Goal: Task Accomplishment & Management: Manage account settings

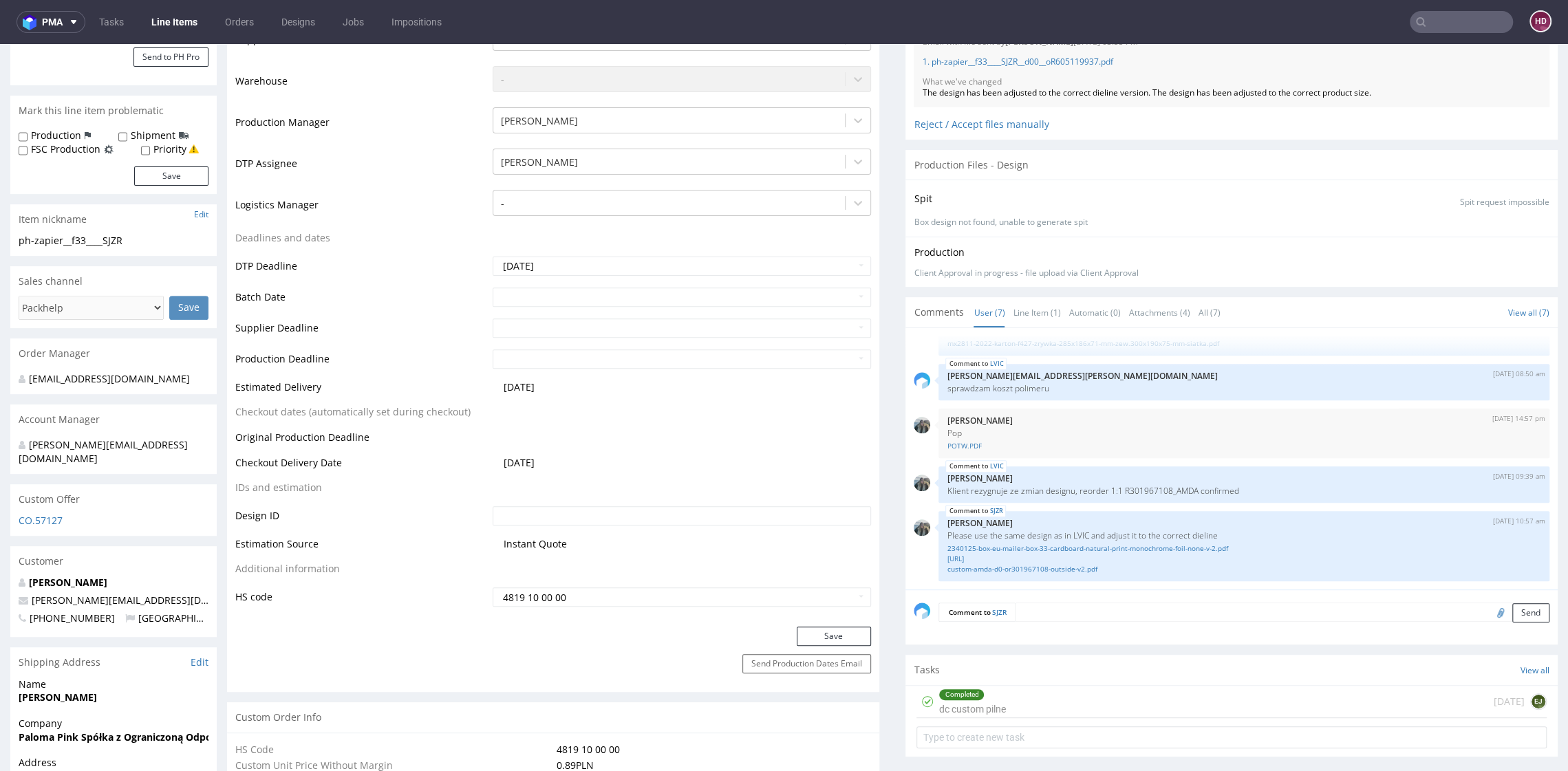
scroll to position [348, 0]
click at [1028, 60] on link "1. ph-zapier__f33____SJZR__d00__oR605119937.pdf" at bounding box center [1017, 59] width 190 height 11
click at [1018, 698] on div "Completed dc custom pilne 3 days ago EJ" at bounding box center [1231, 699] width 630 height 32
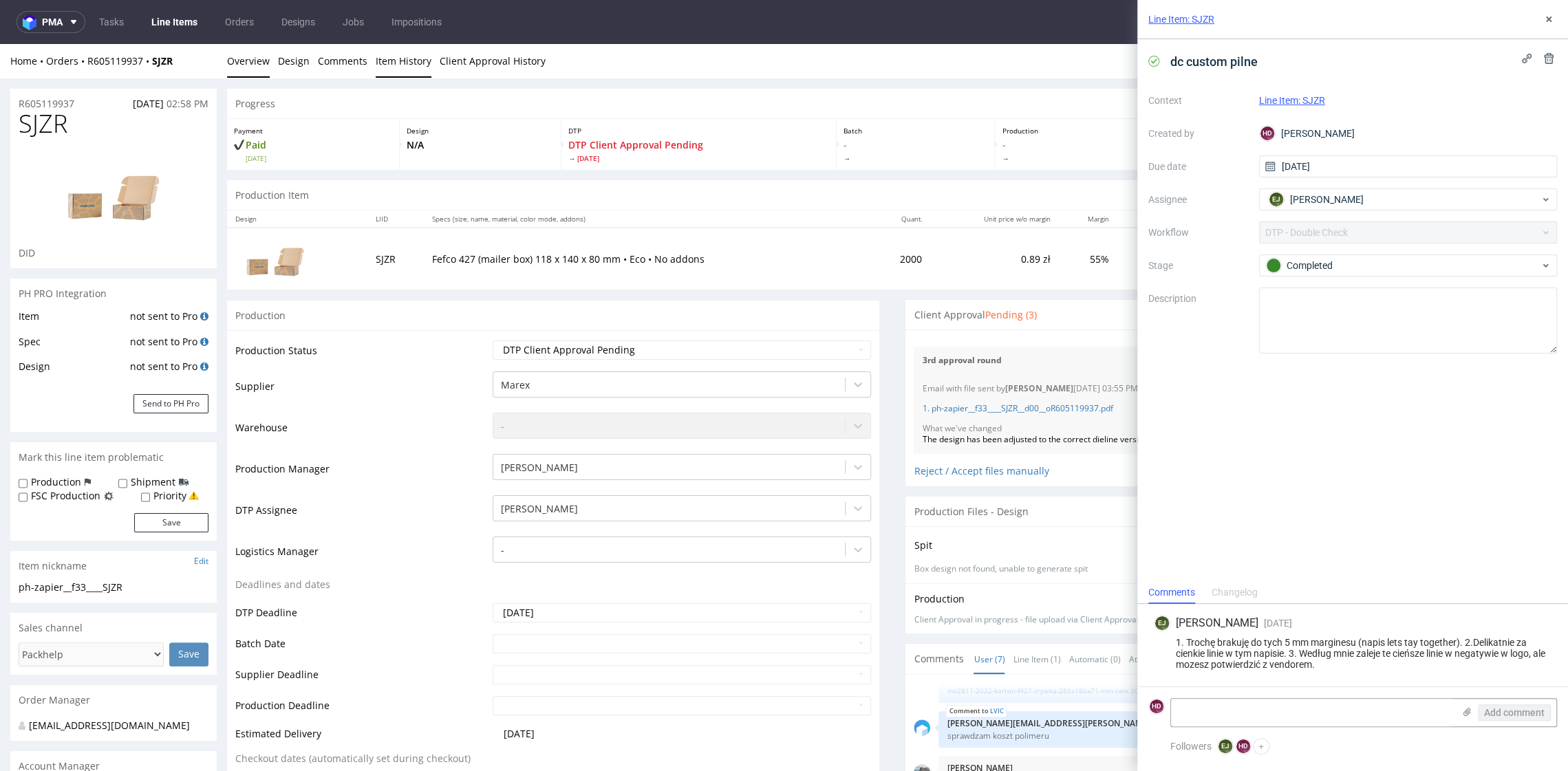
click at [387, 62] on link "Item History" at bounding box center [404, 60] width 56 height 34
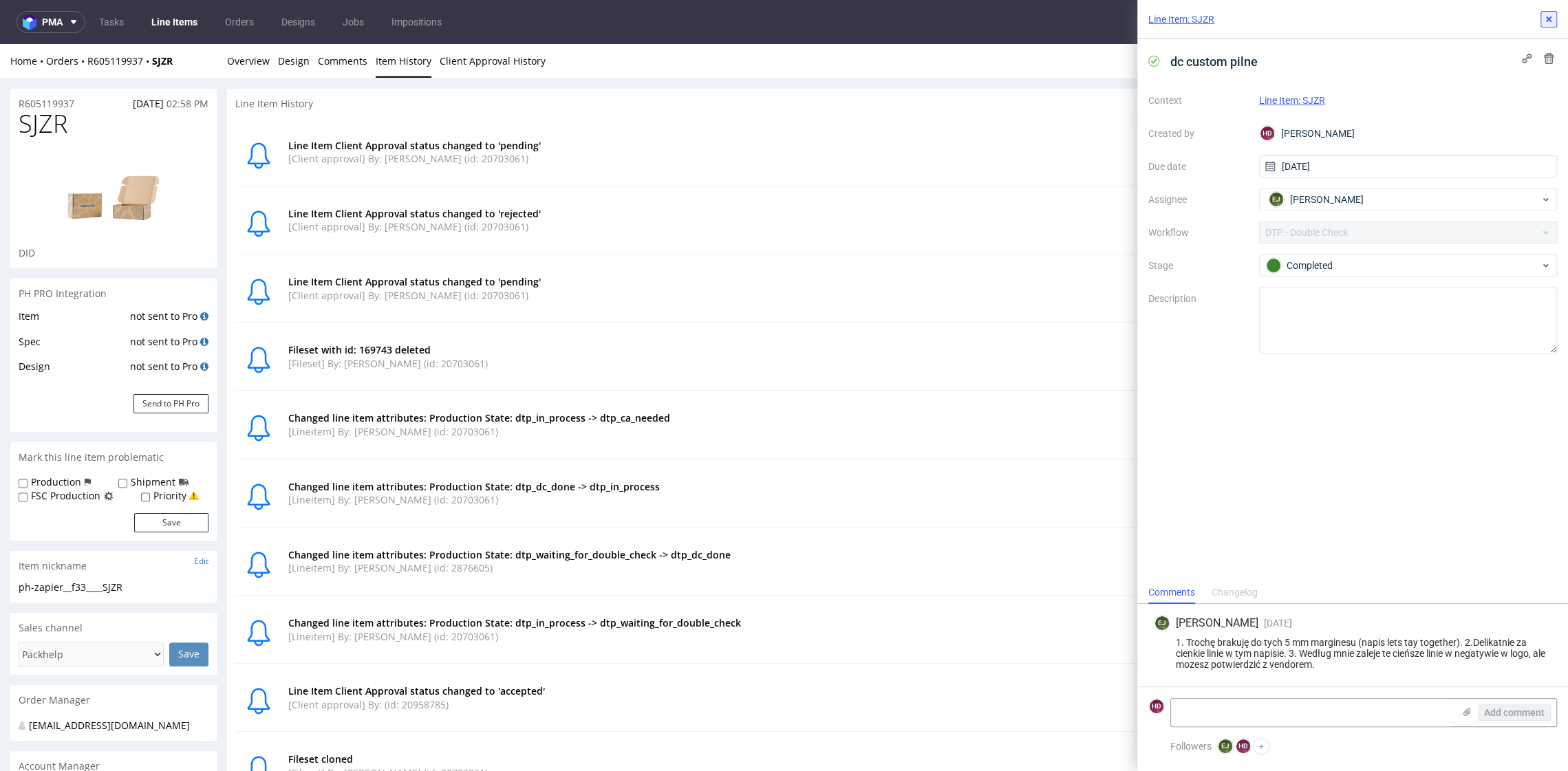
click at [1541, 11] on div "Line Item: SJZR" at bounding box center [1352, 19] width 431 height 39
click at [1545, 18] on icon at bounding box center [1548, 19] width 11 height 11
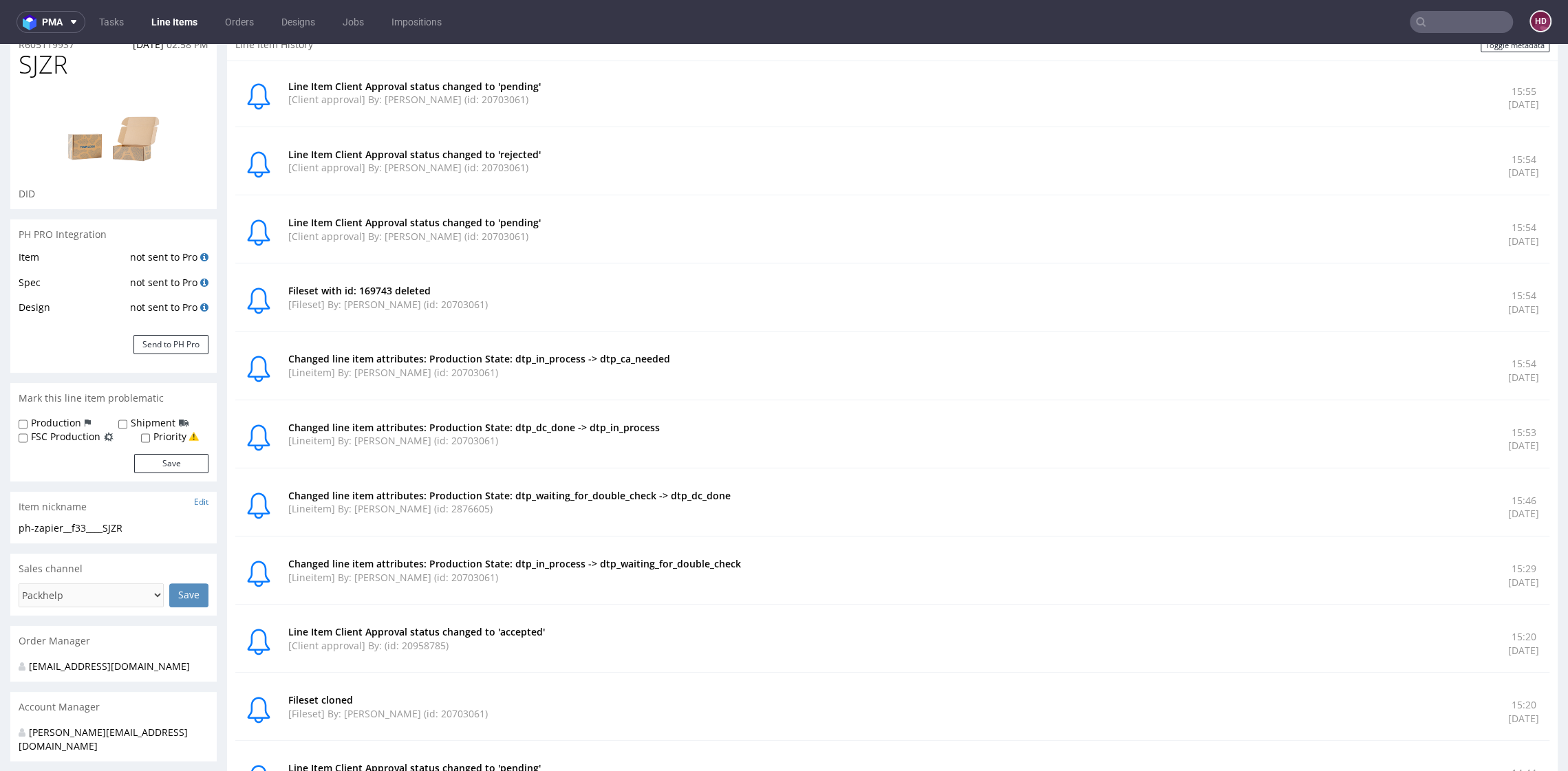
scroll to position [58, 0]
click at [716, 587] on div "Changed line item attributes: Production State: dtp_in_process -> dtp_waiting_f…" at bounding box center [889, 576] width 1203 height 37
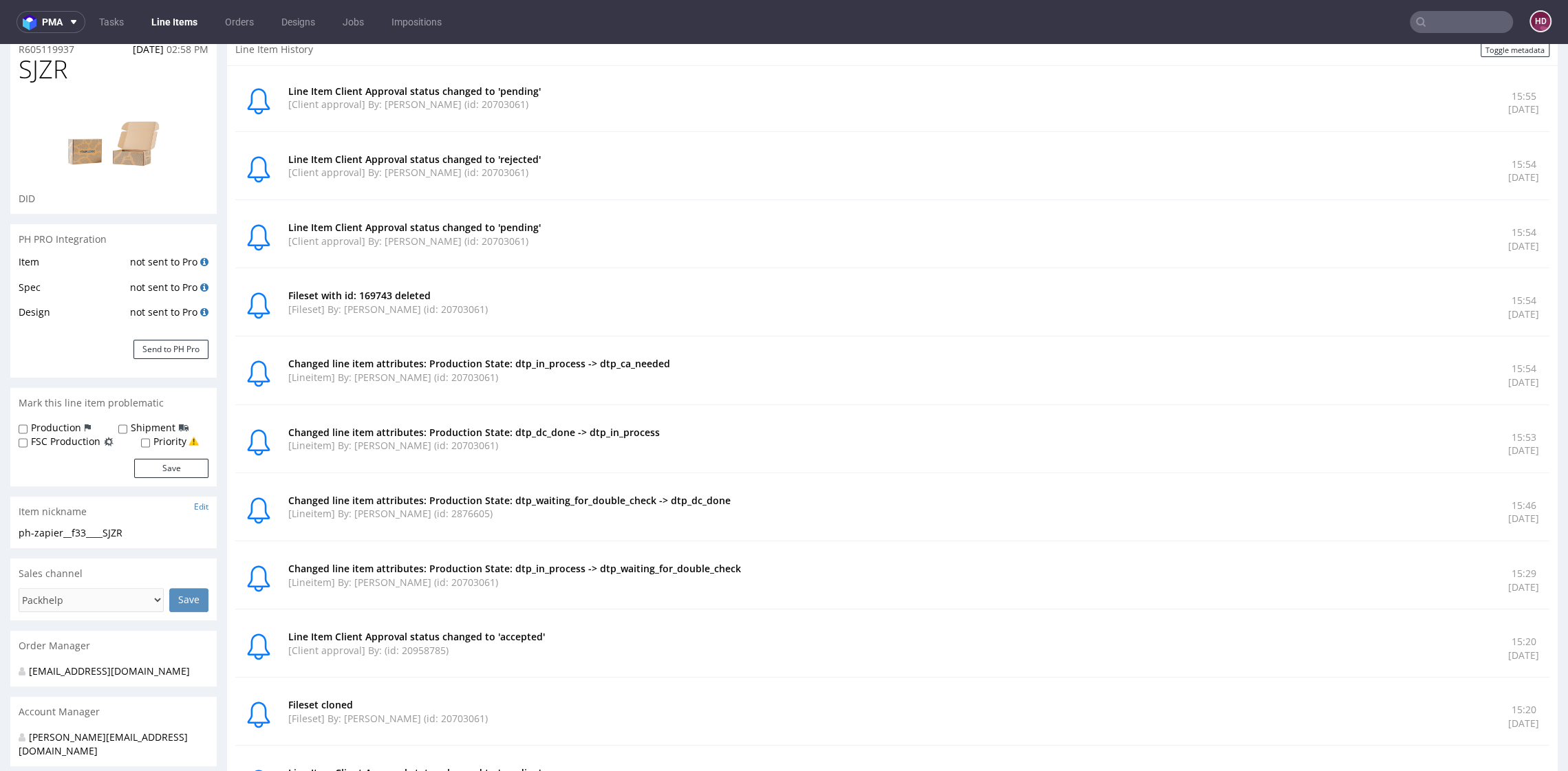
scroll to position [0, 0]
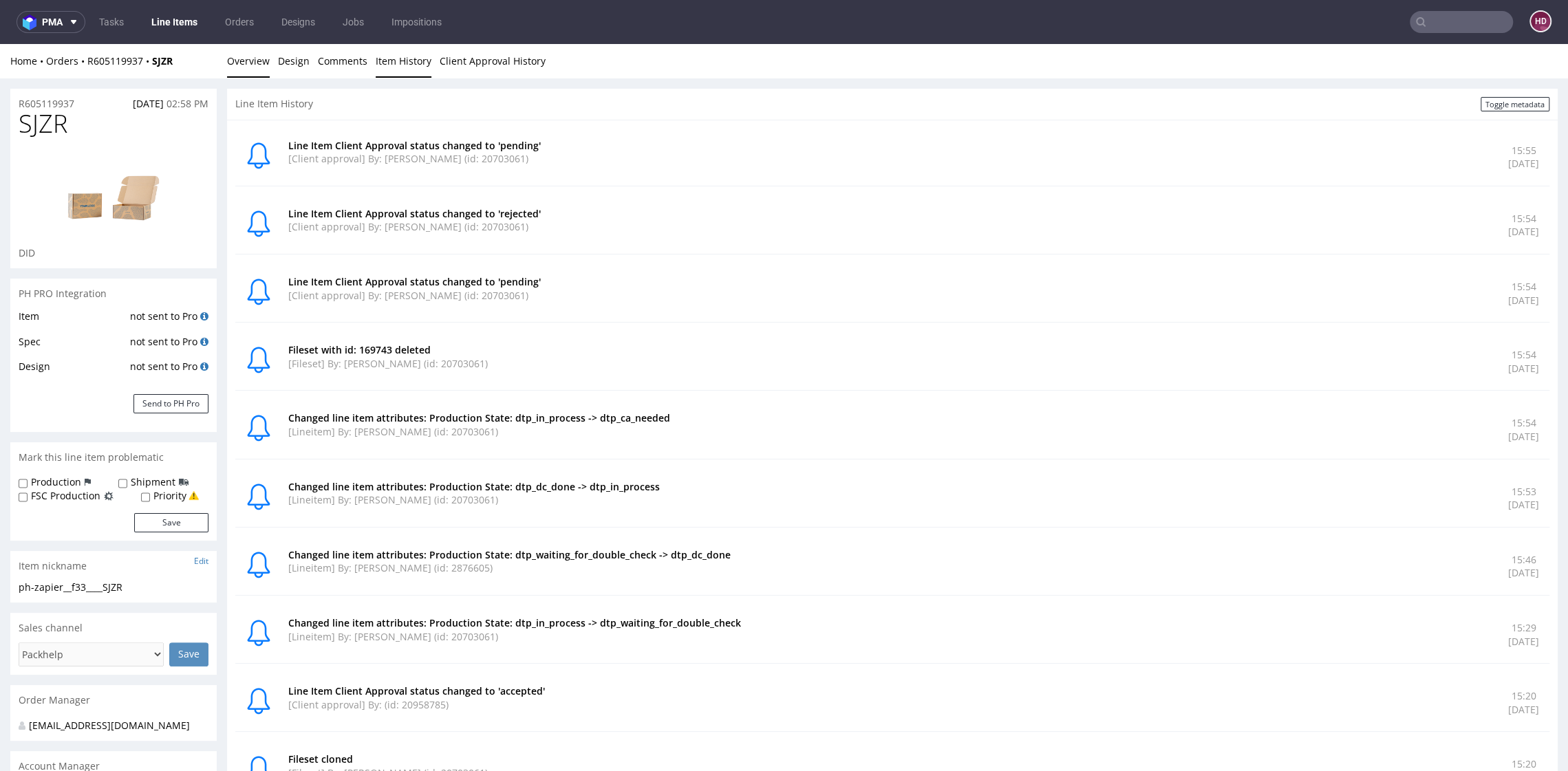
click at [257, 59] on link "Overview" at bounding box center [248, 60] width 43 height 34
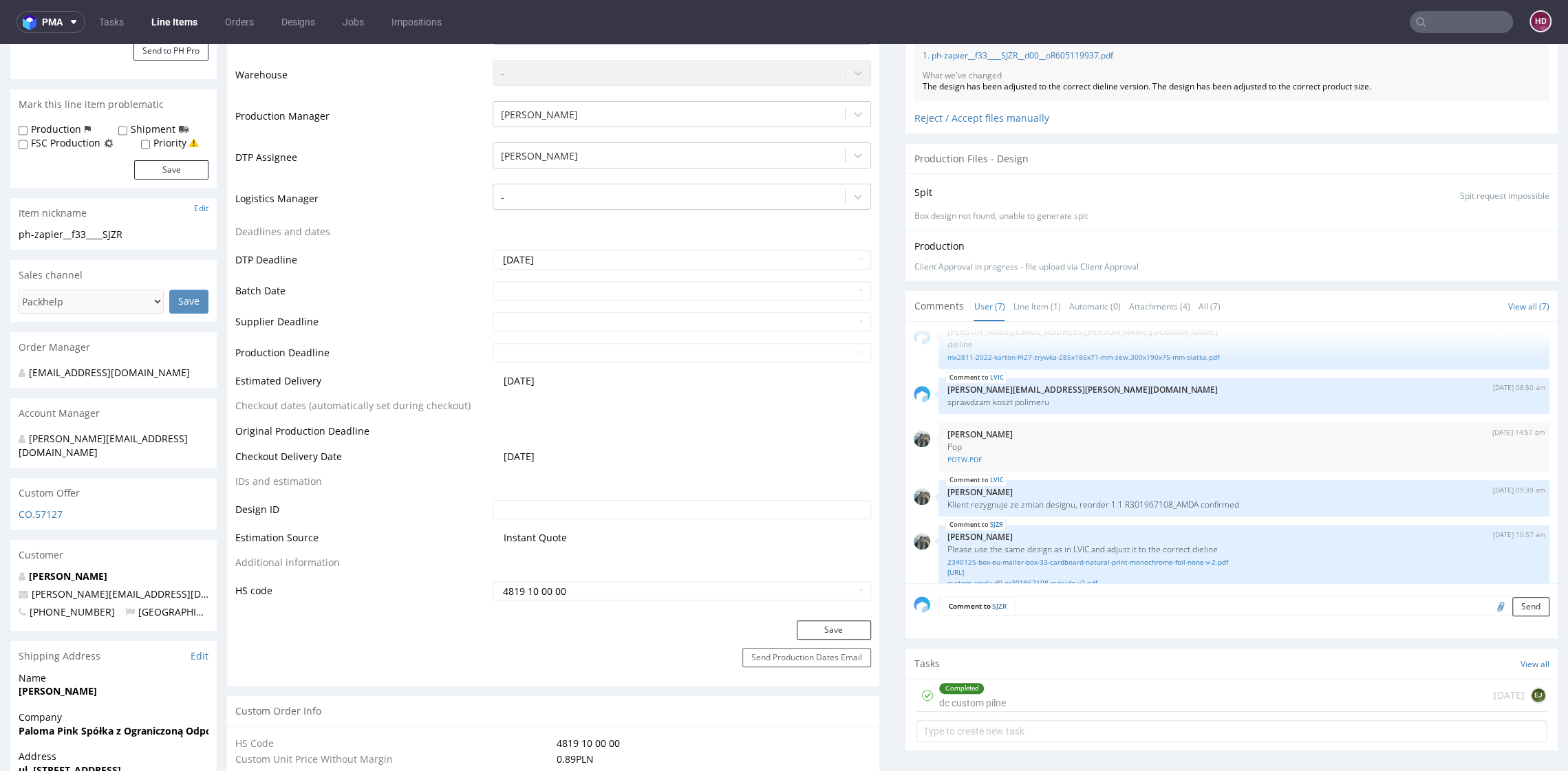
scroll to position [141, 0]
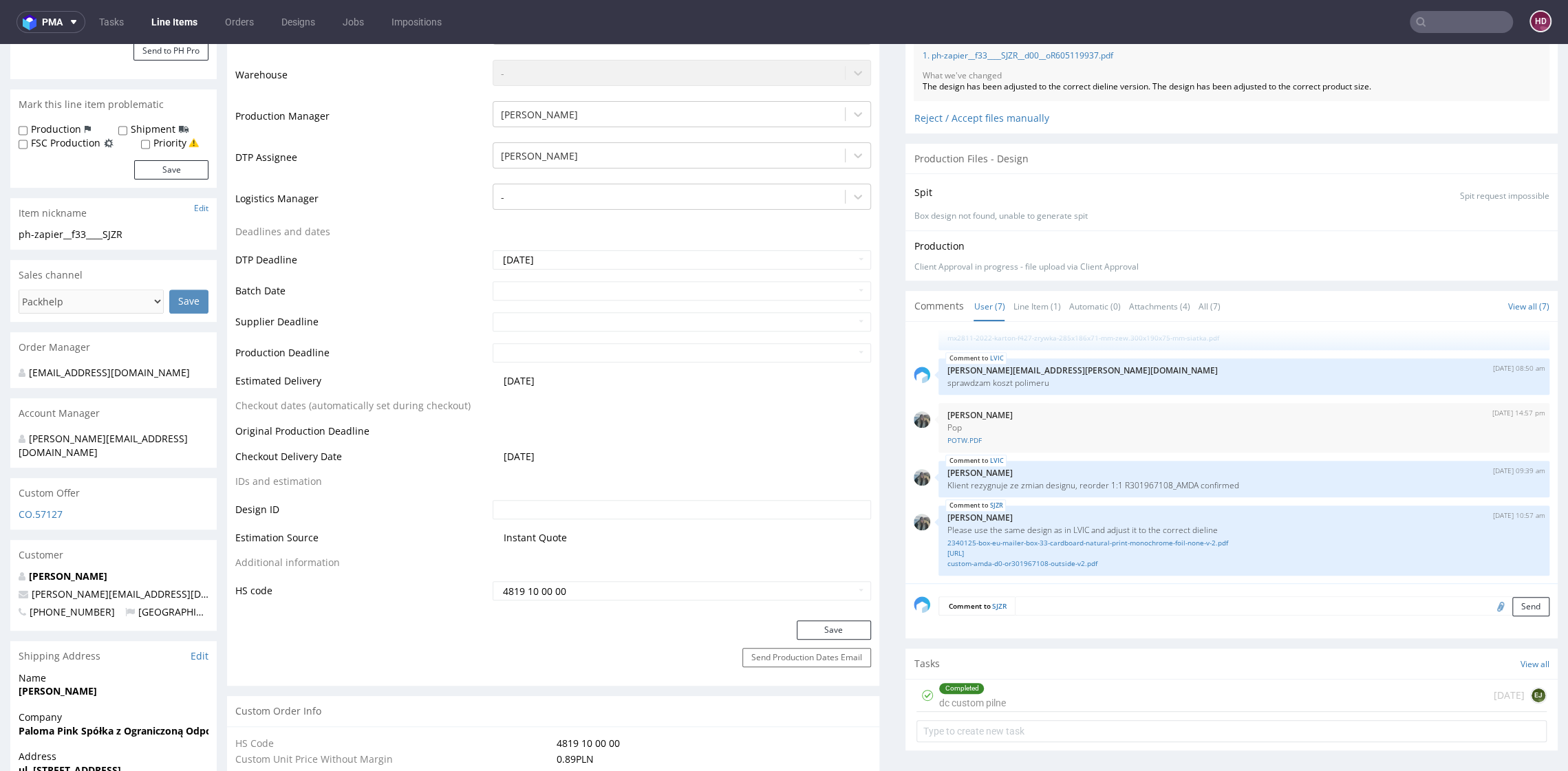
click at [1344, 671] on div "Tasks View all" at bounding box center [1231, 664] width 652 height 31
click at [1344, 686] on div "Completed dc custom pilne 3 days ago EJ" at bounding box center [1231, 695] width 630 height 32
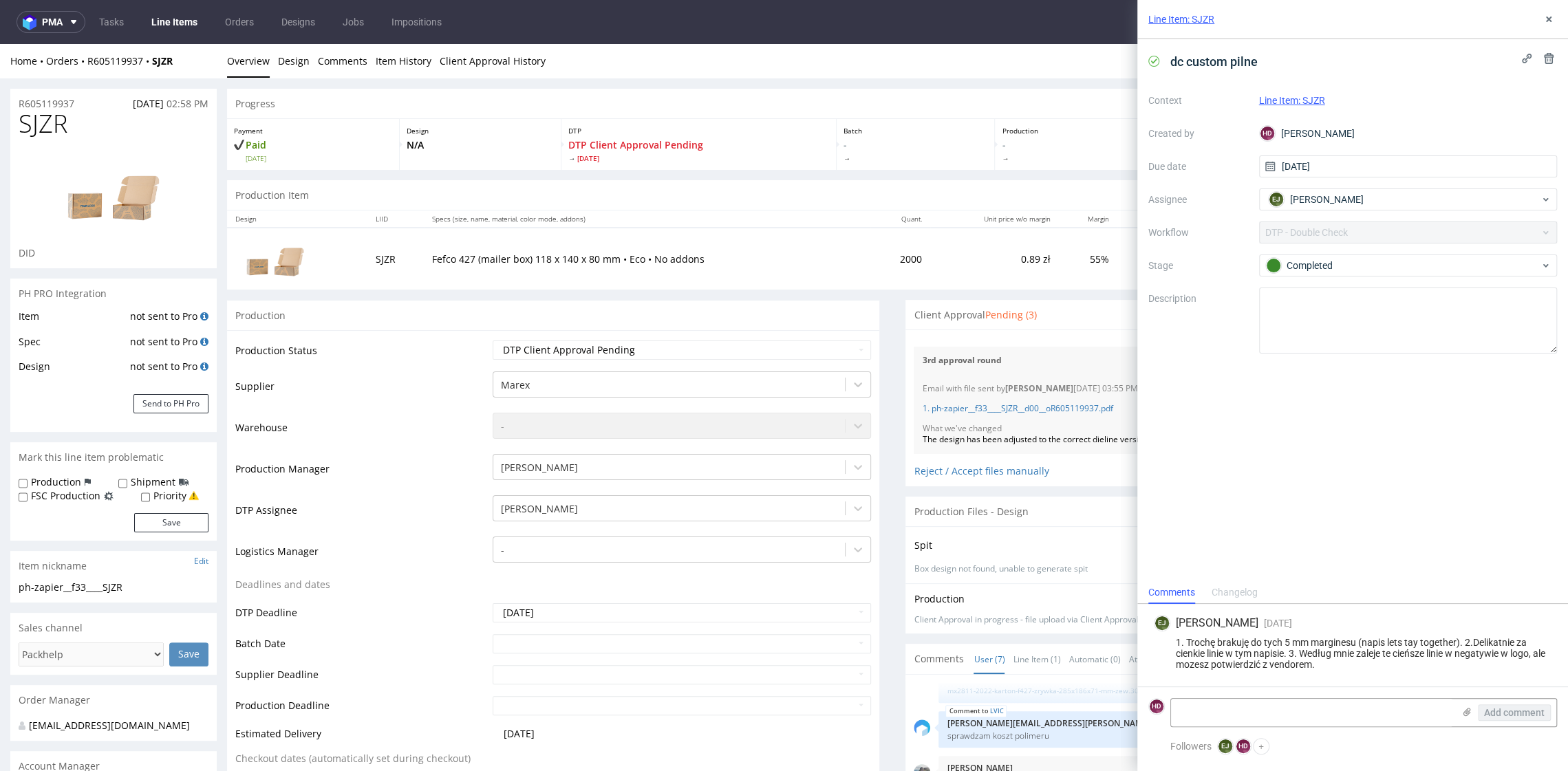
drag, startPoint x: 719, startPoint y: 334, endPoint x: 706, endPoint y: 324, distance: 16.4
click at [720, 334] on div "Production Status Waiting for Artwork Waiting for Diecut Waiting for Mockup Wai…" at bounding box center [553, 651] width 652 height 643
click at [1543, 14] on icon at bounding box center [1548, 19] width 11 height 11
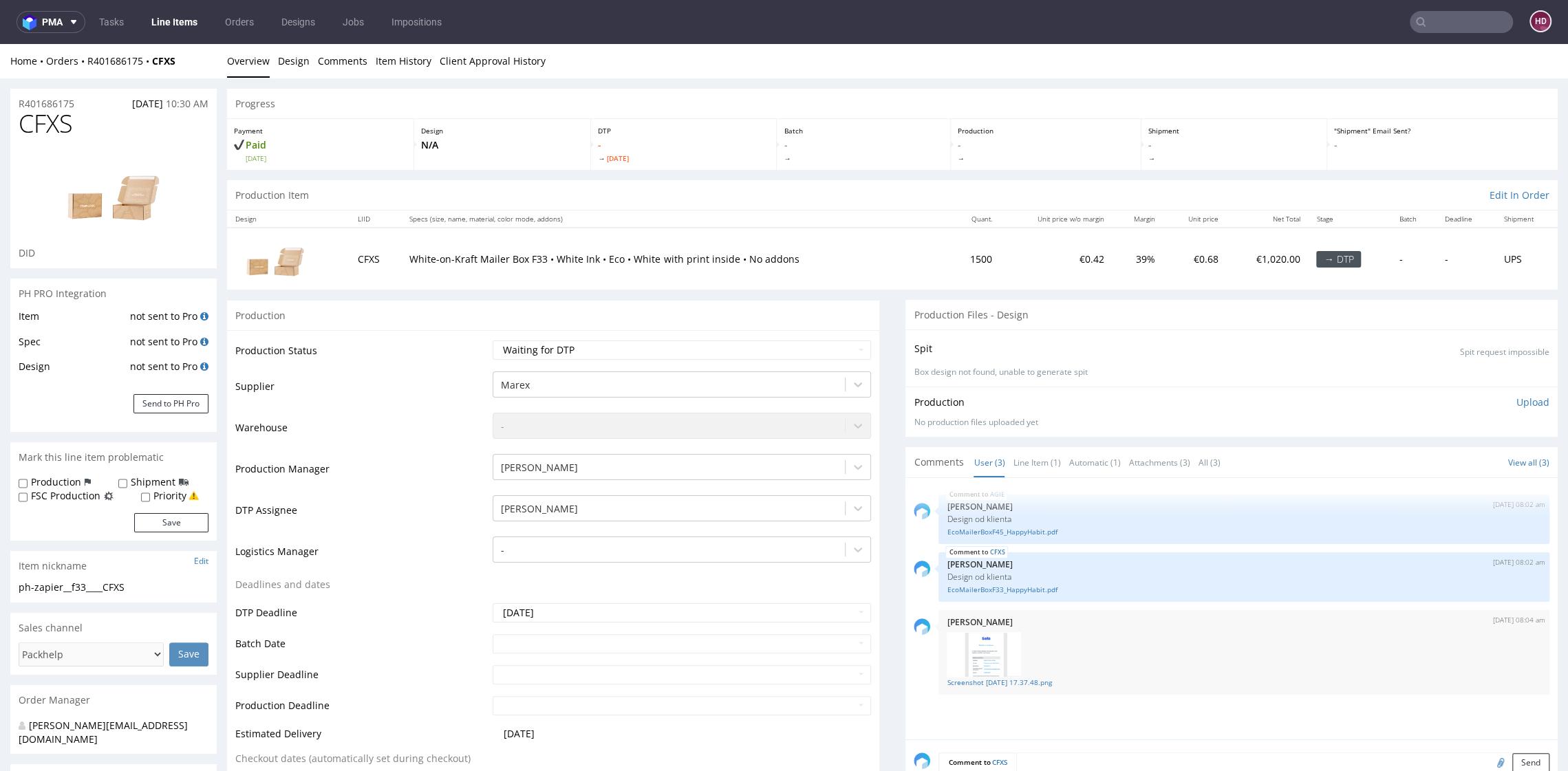
scroll to position [27, 0]
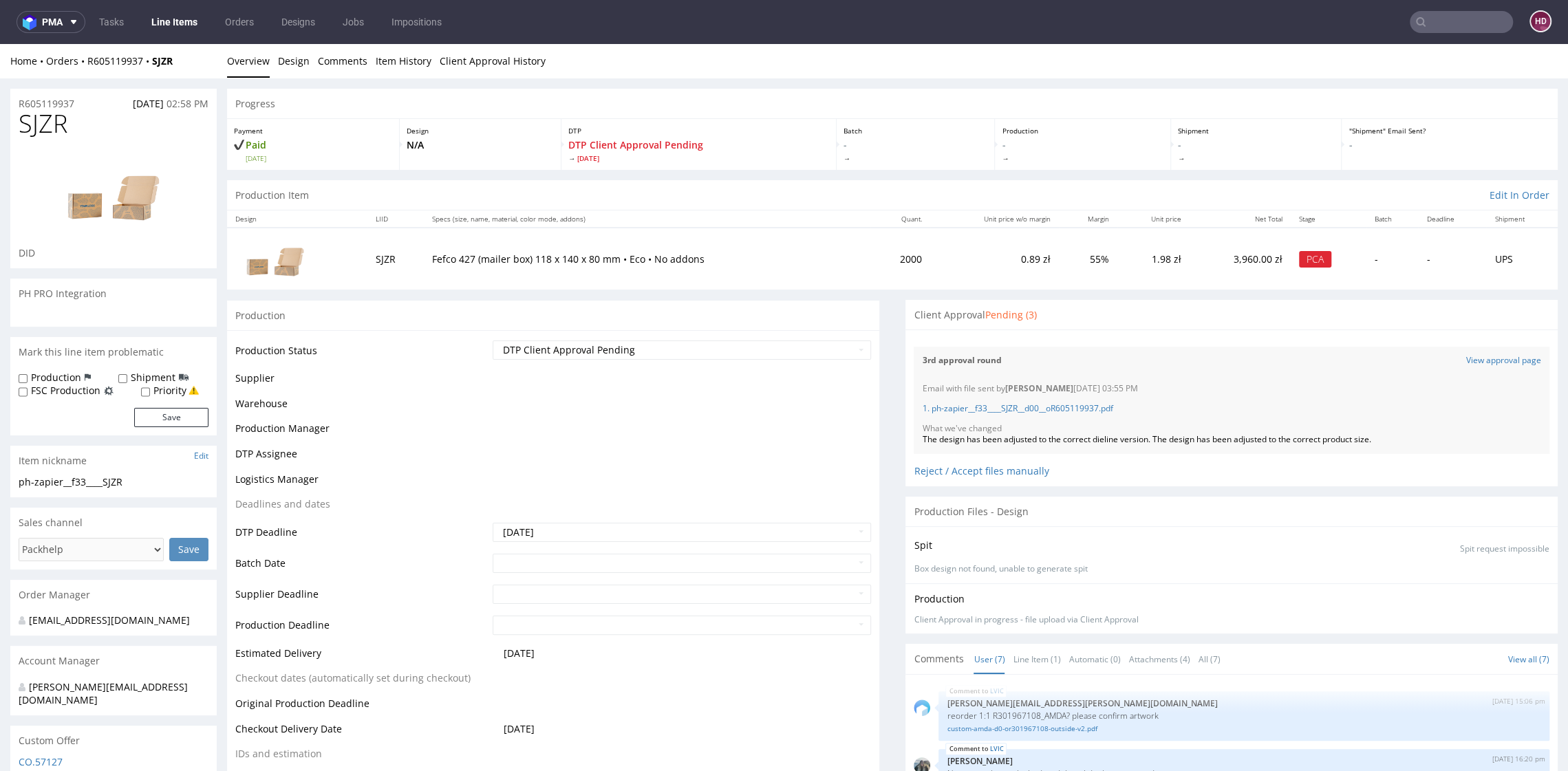
scroll to position [141, 0]
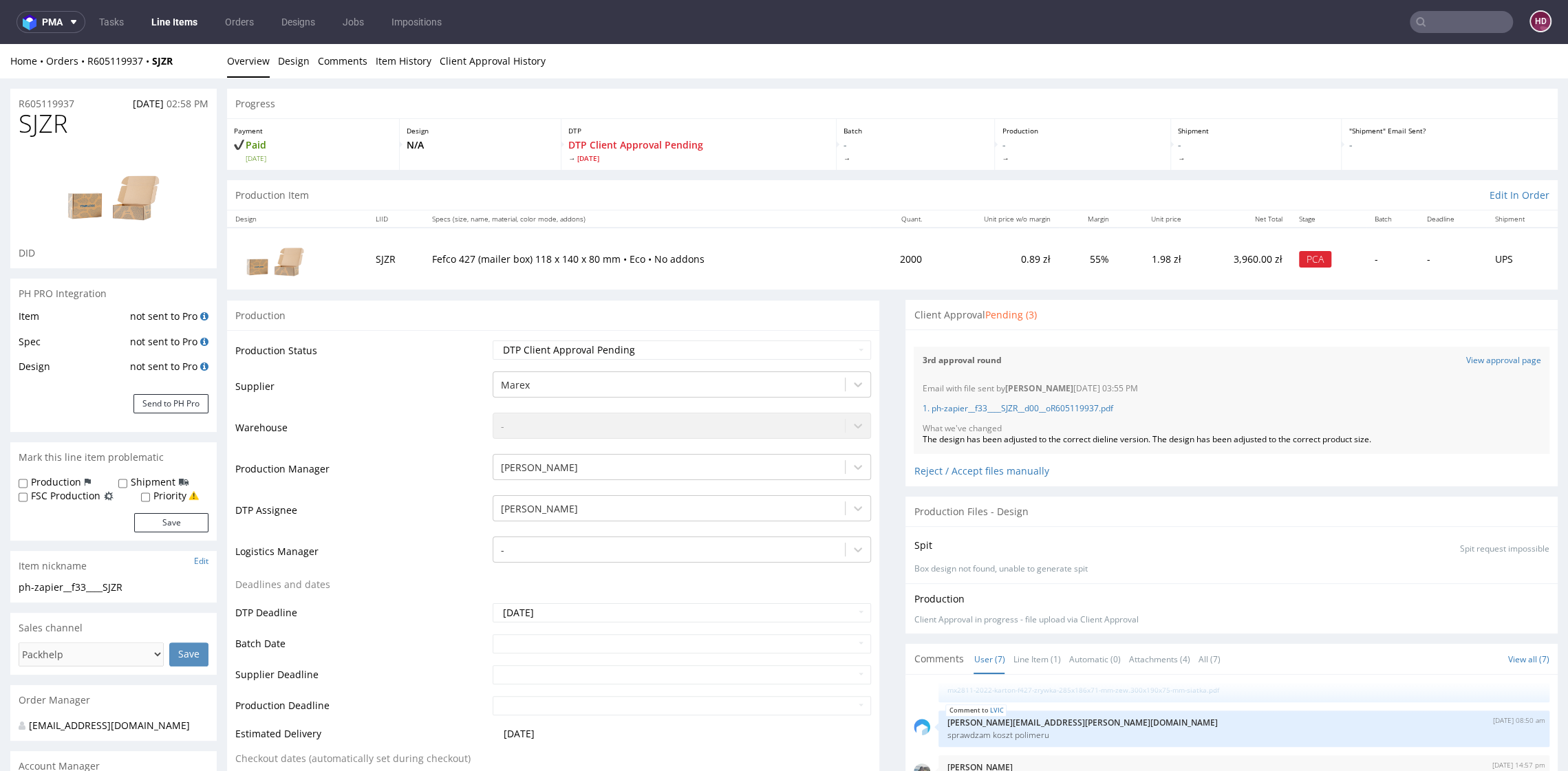
click at [1007, 318] on span "Pending (3)" at bounding box center [1010, 314] width 52 height 13
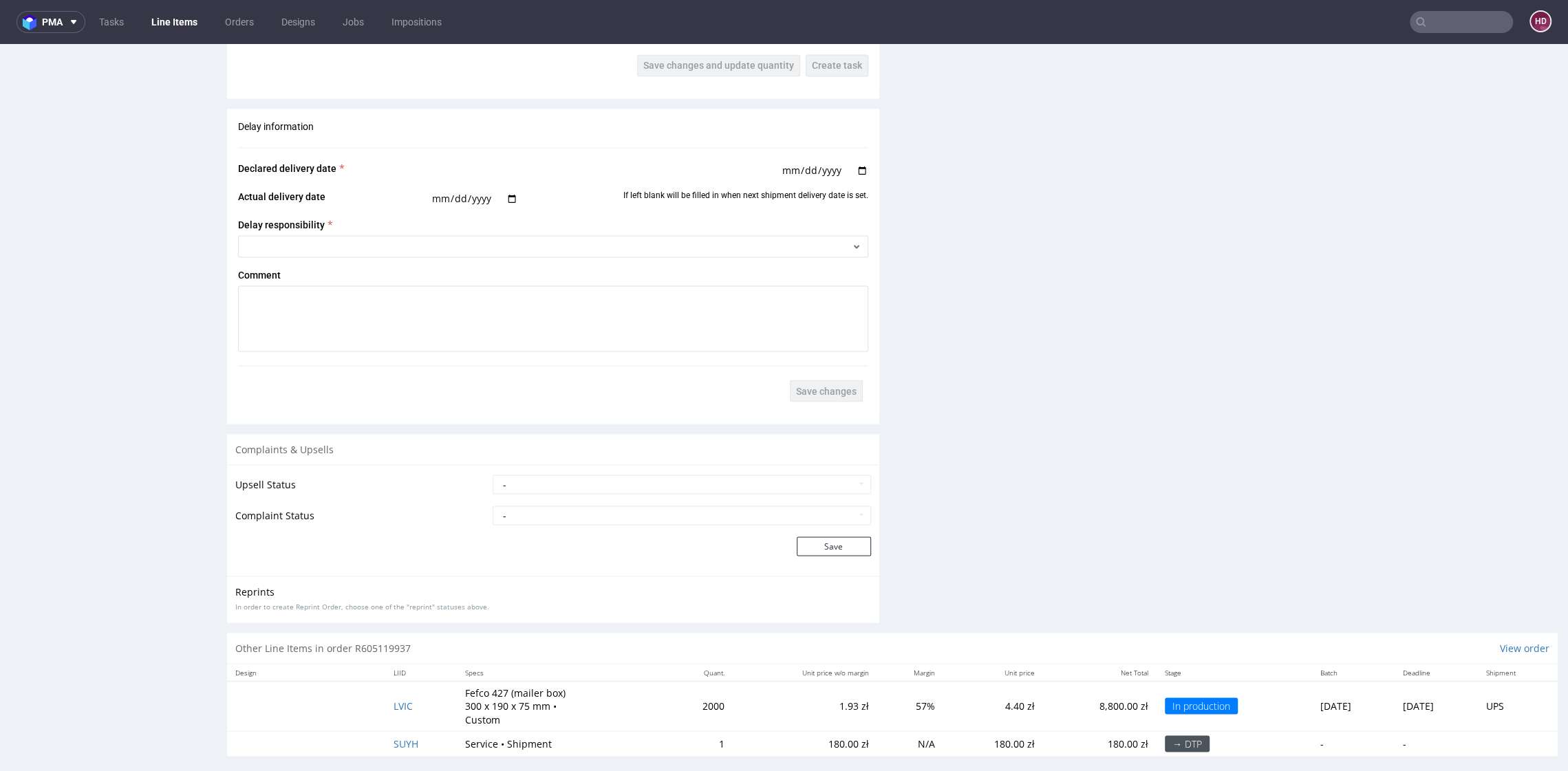
scroll to position [2055, 0]
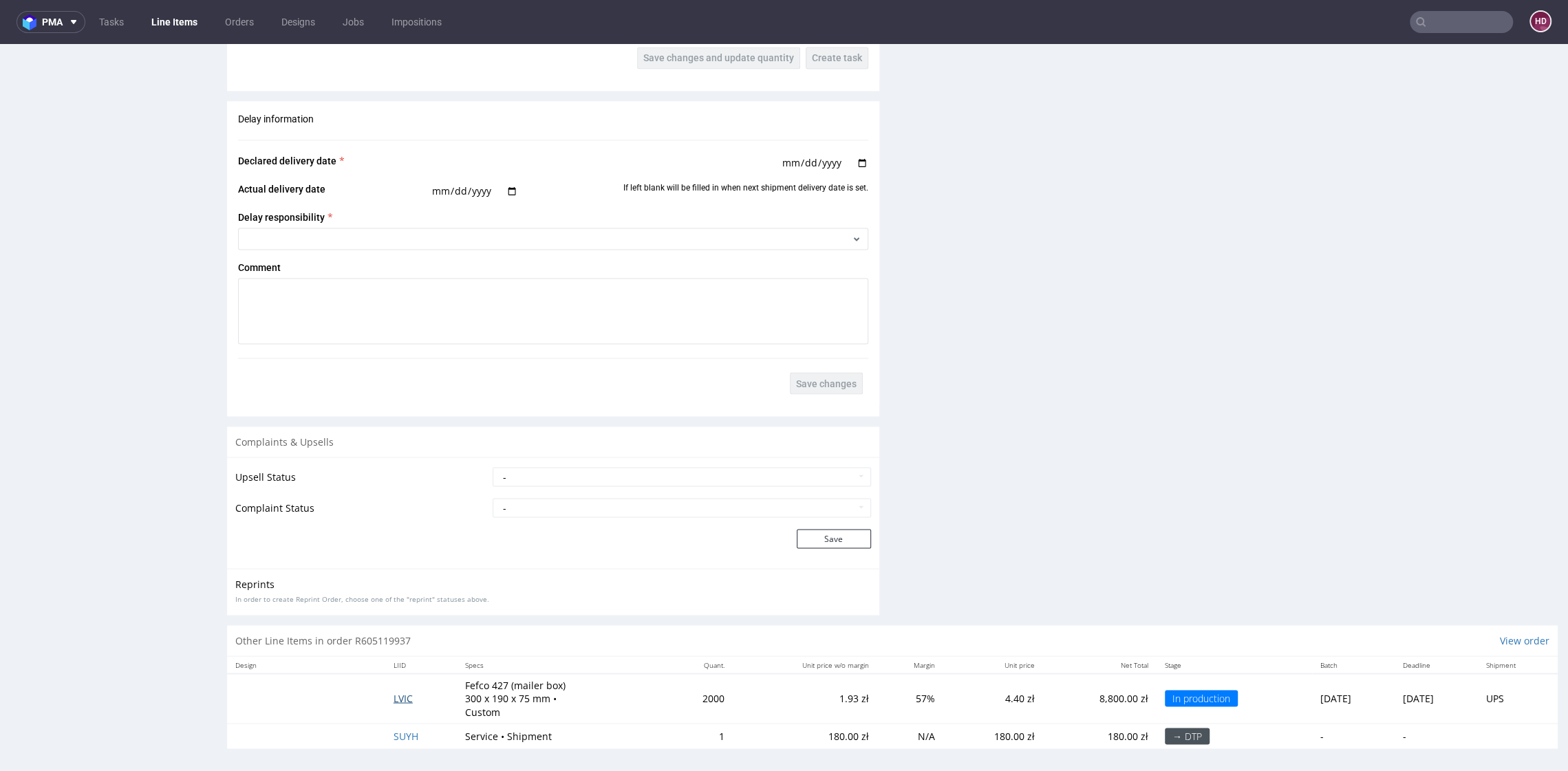
click at [393, 699] on span "LVIC" at bounding box center [403, 697] width 19 height 13
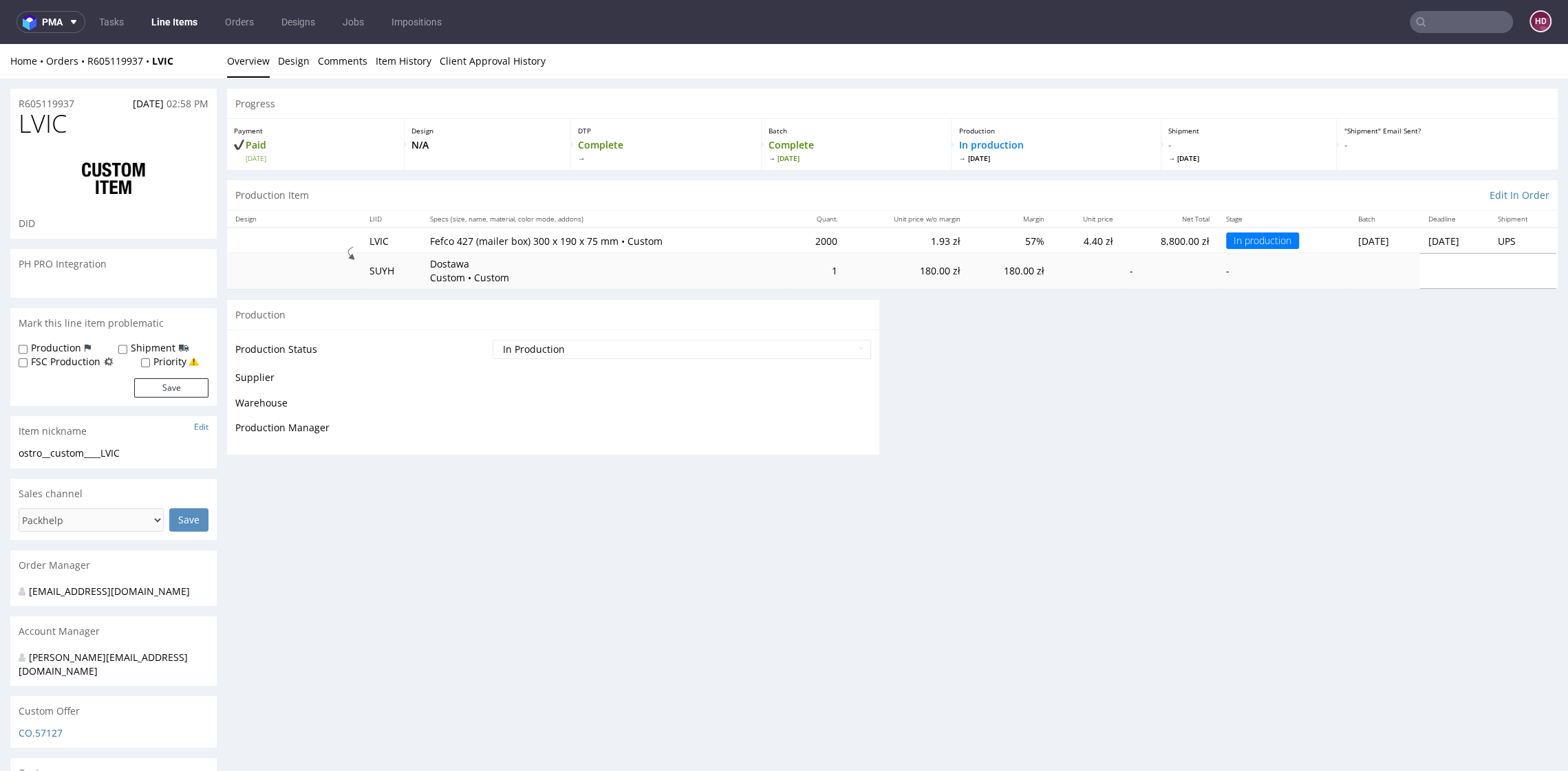
click at [394, 695] on div "Progress Payment Paid Thu 09 Oct Design N/A DTP Complete Batch Complete Fri 10 …" at bounding box center [892, 602] width 1330 height 1026
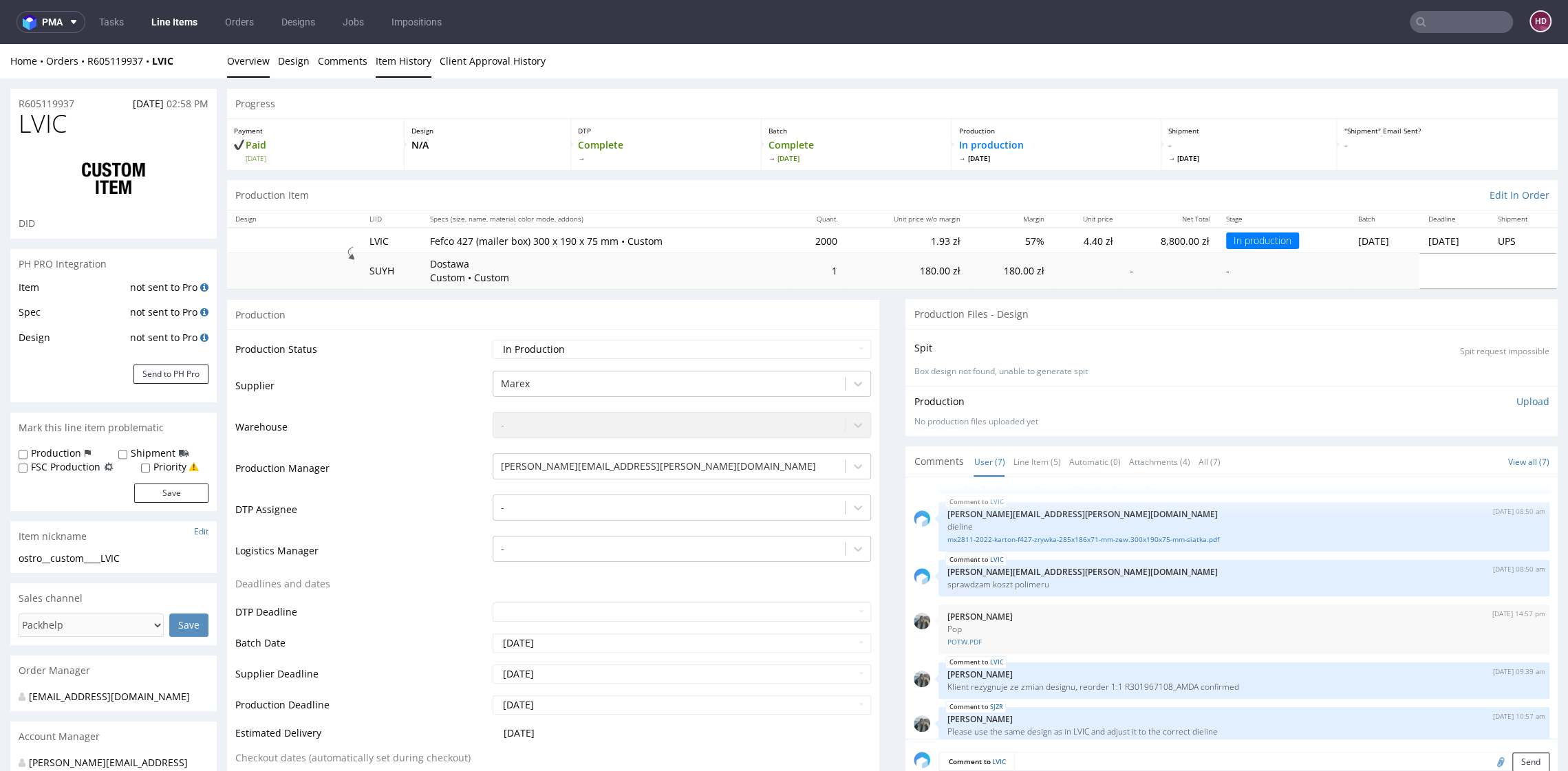
click at [417, 66] on link "Item History" at bounding box center [404, 60] width 56 height 34
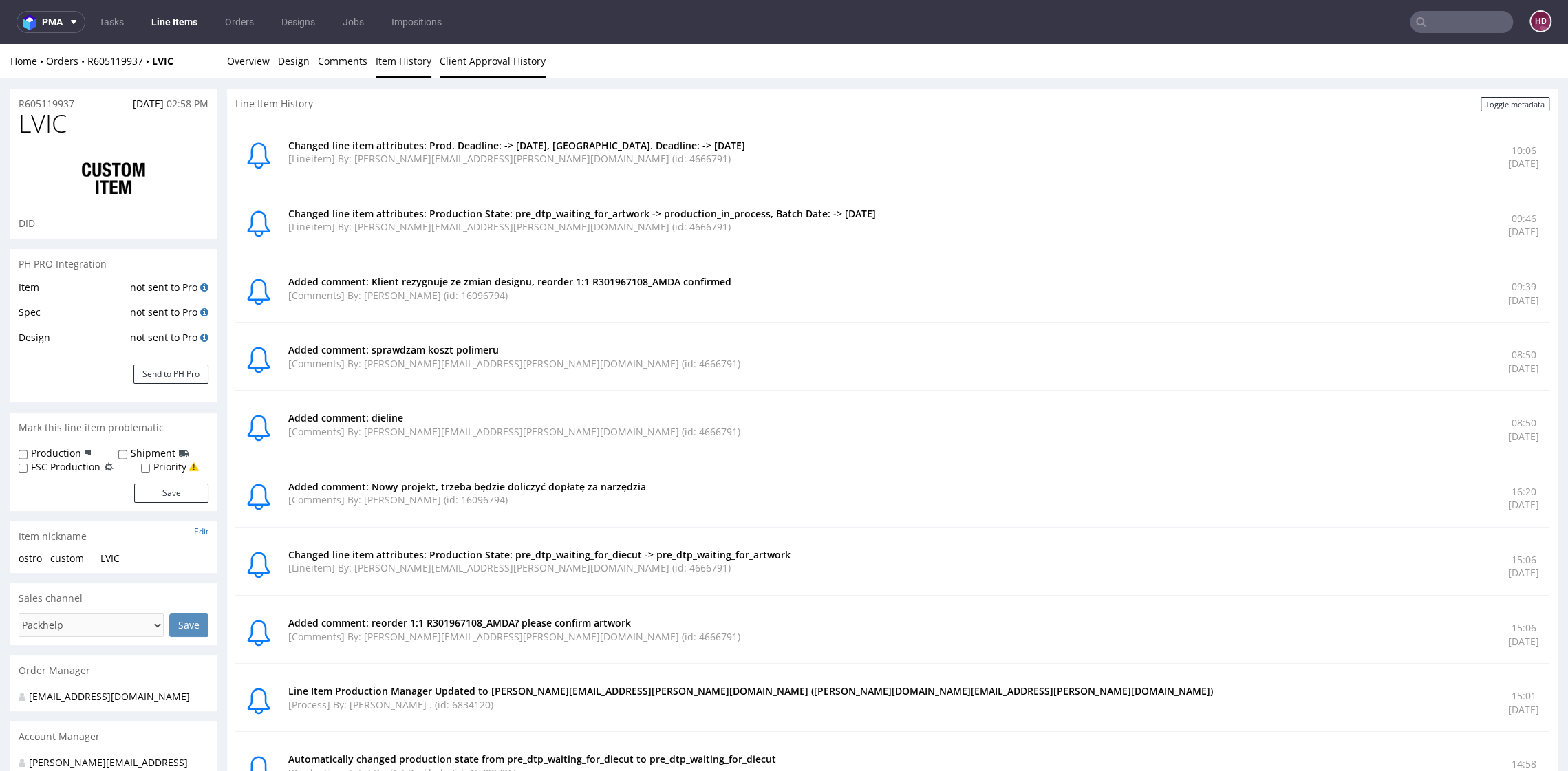
click at [480, 59] on link "Client Approval History" at bounding box center [492, 60] width 106 height 34
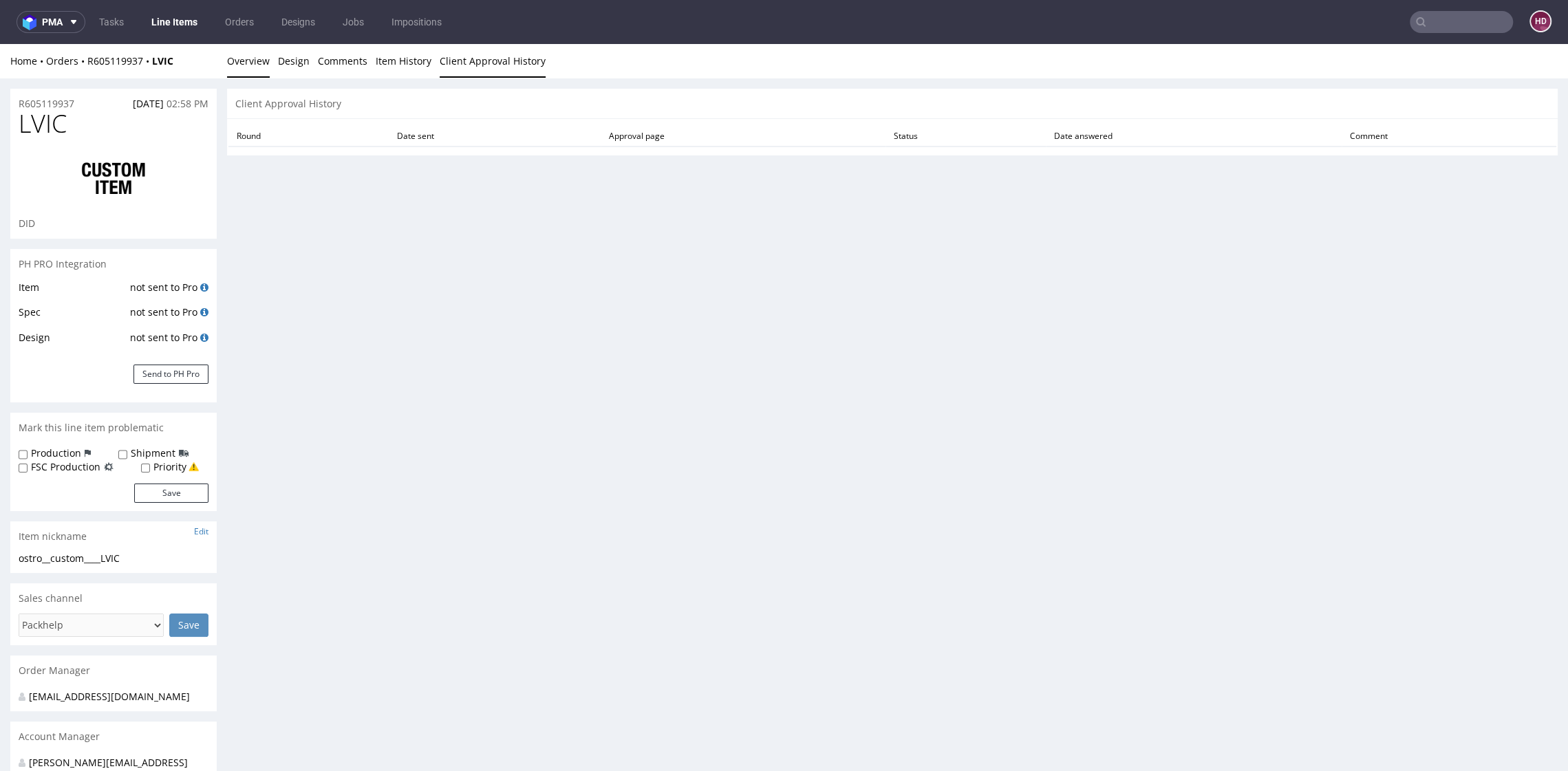
click at [241, 66] on link "Overview" at bounding box center [248, 60] width 43 height 34
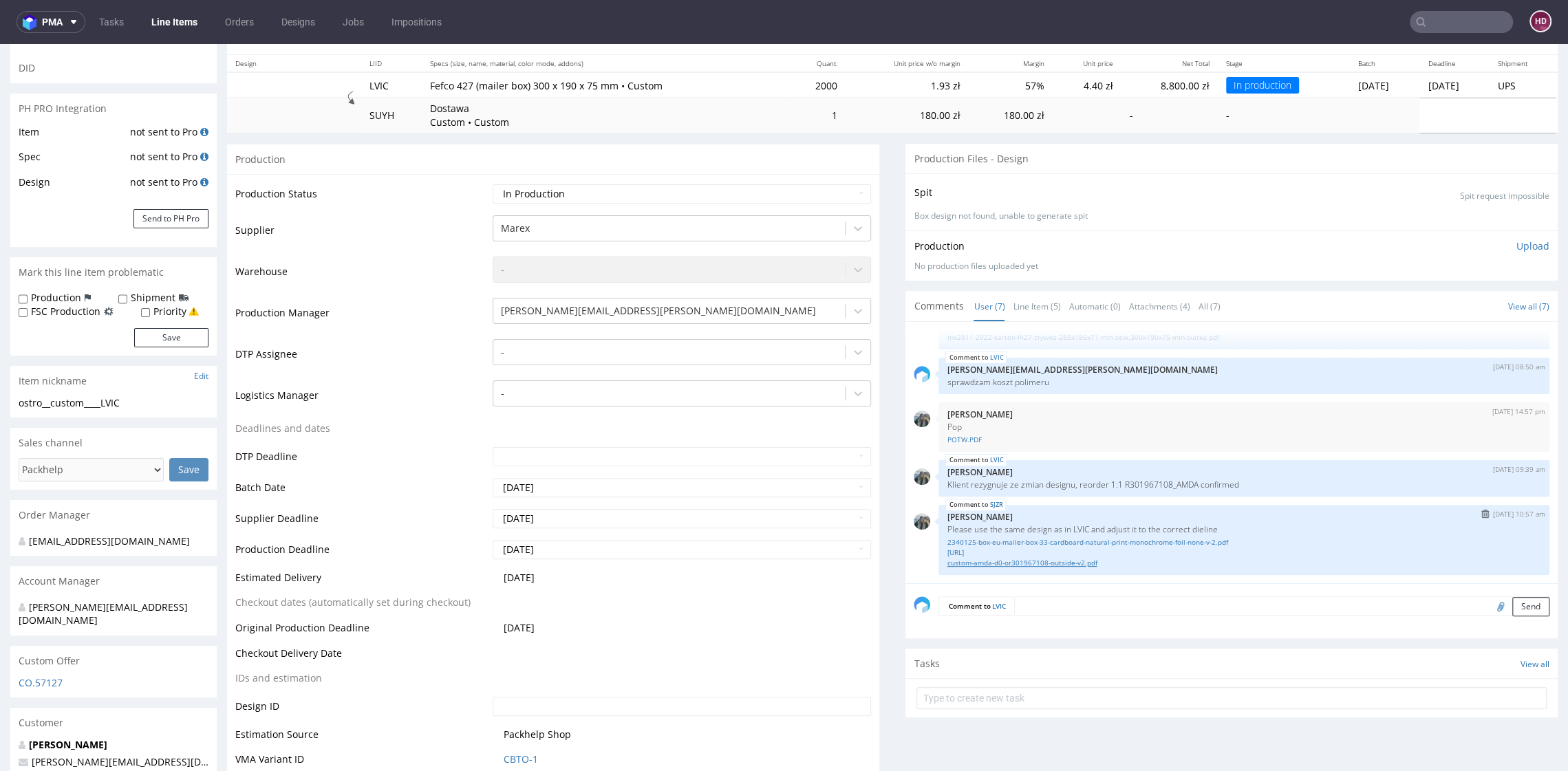
scroll to position [158, 0]
click at [1121, 546] on link "2357984-box-eu-mailer-box-33-cardboard-natural-print-monochrome-foil-none-ai.ai" at bounding box center [1243, 550] width 594 height 10
click at [1126, 537] on link "2340125-box-eu-mailer-box-33-cardboard-natural-print-monochrome-foil-none-v-2.p…" at bounding box center [1243, 540] width 594 height 10
drag, startPoint x: 1171, startPoint y: 480, endPoint x: 1188, endPoint y: 480, distance: 17.0
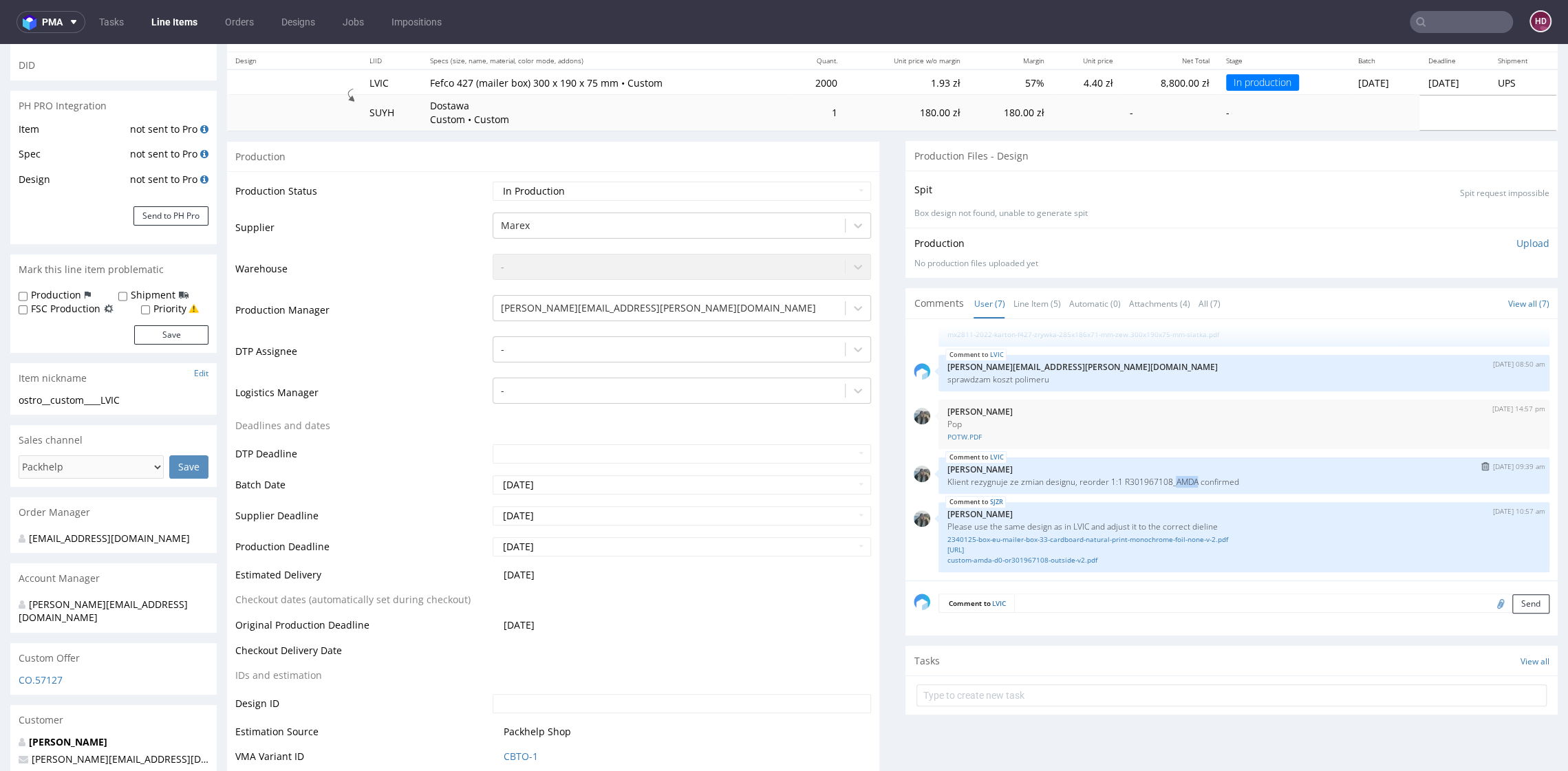
click at [1188, 480] on p "Klient rezygnuje ze zmian designu, reorder 1:1 R301967108_AMDA confirmed" at bounding box center [1243, 482] width 594 height 10
copy p "AMDA"
click at [1460, 26] on input "text" at bounding box center [1461, 22] width 103 height 22
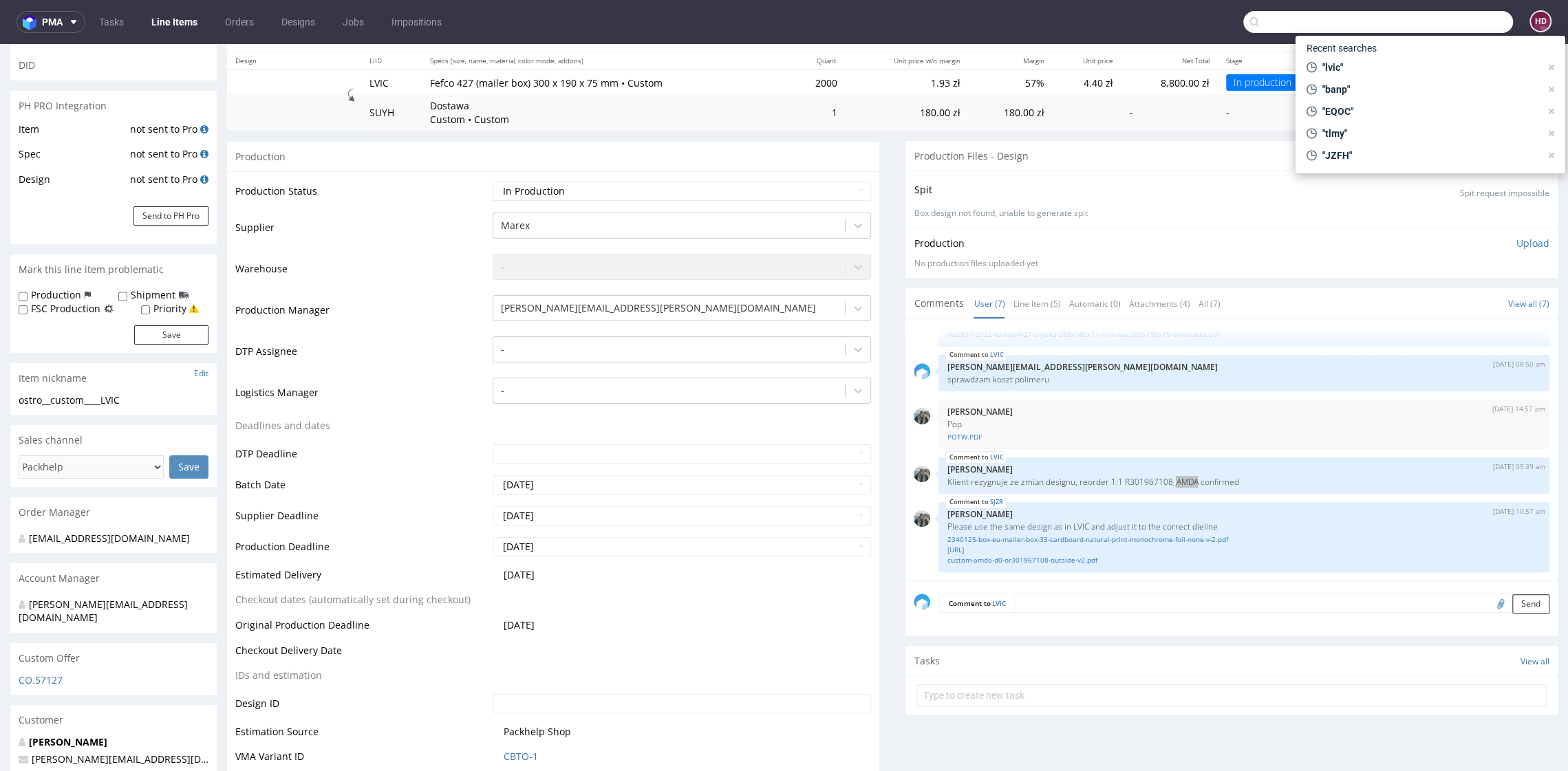
paste input "AMDA"
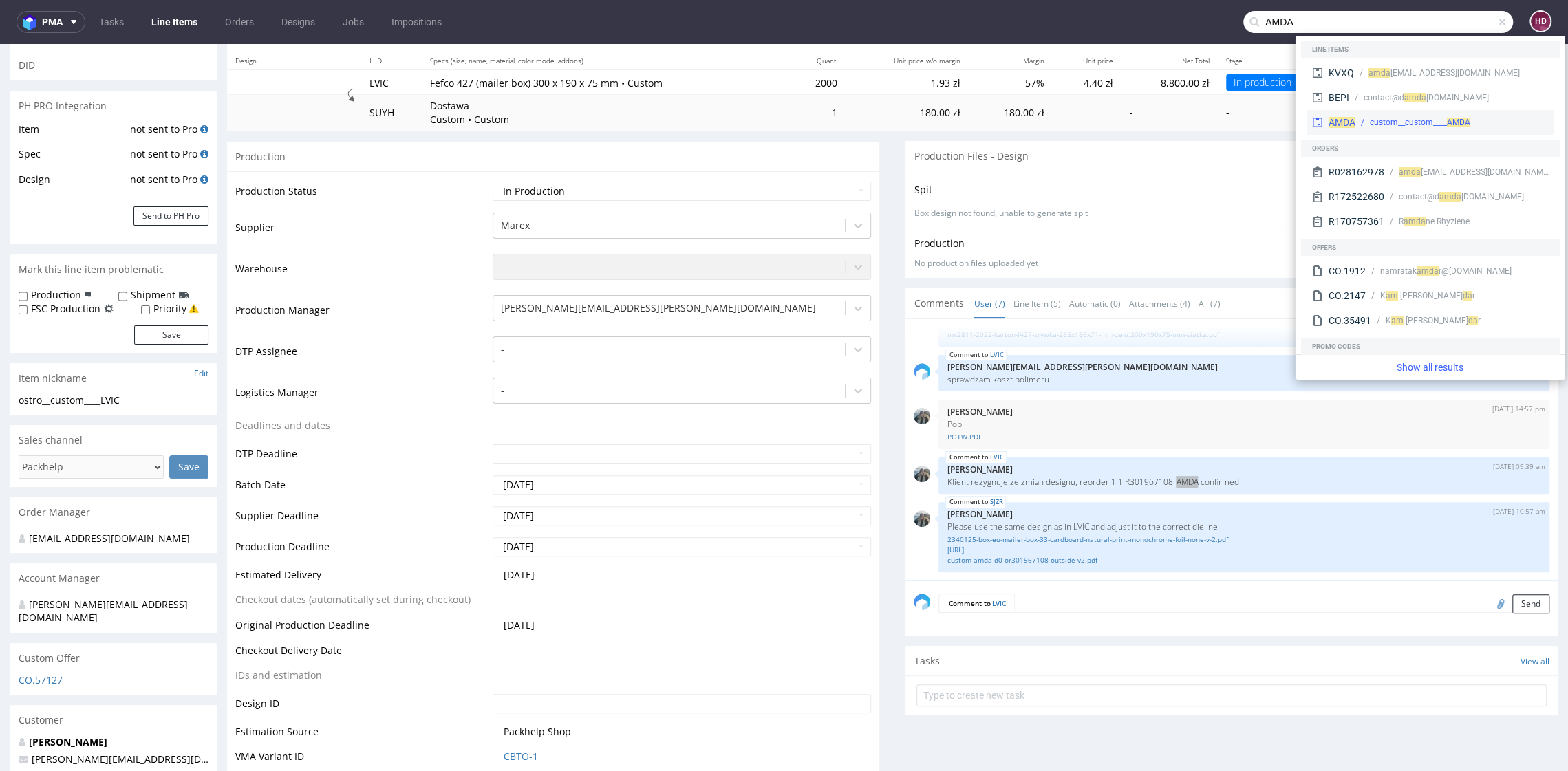
type input "AMDA"
click at [1440, 134] on div "AMDA custom__custom____ AMDA" at bounding box center [1429, 122] width 247 height 24
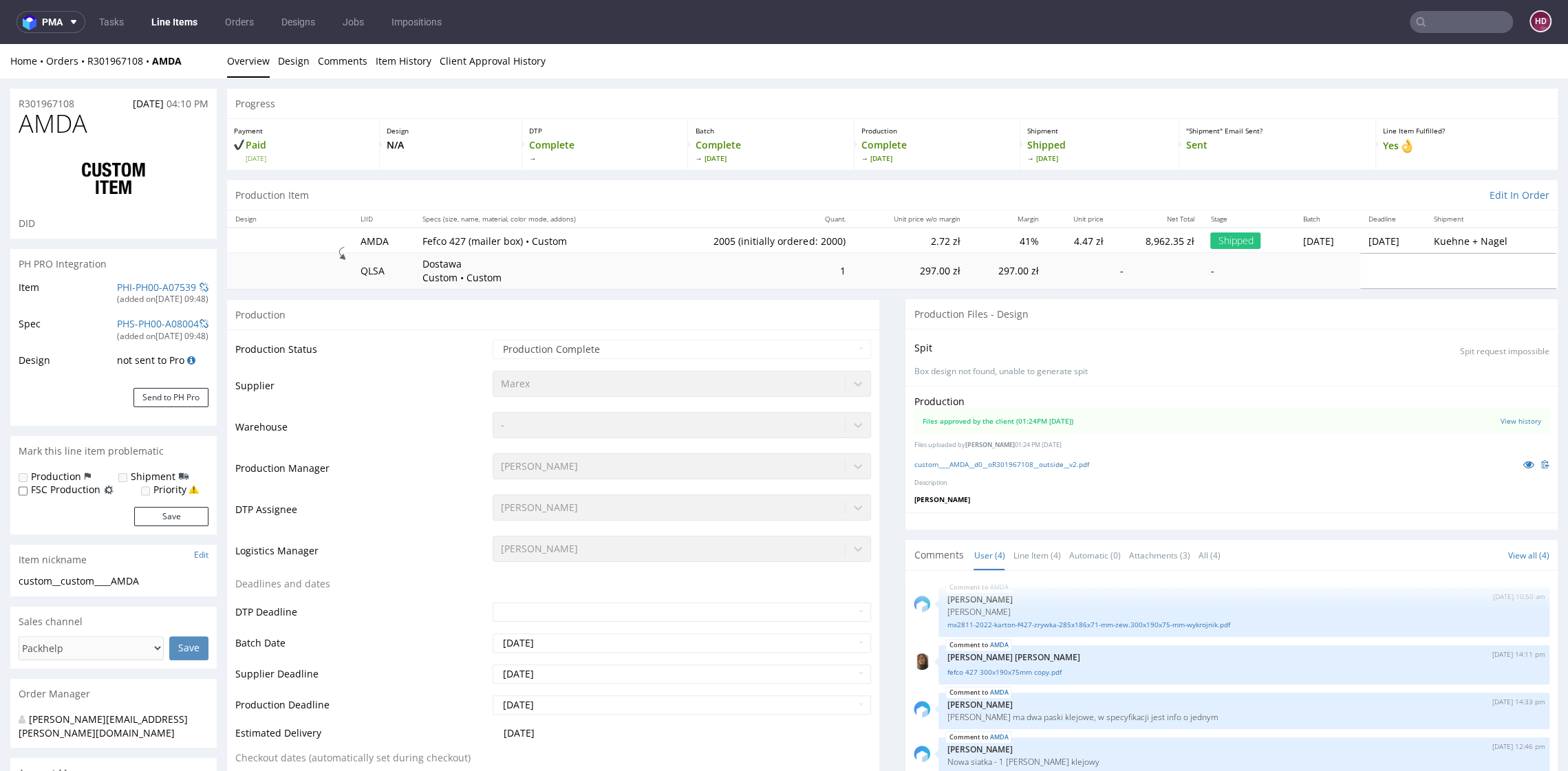
select select "in_progress"
click at [1065, 461] on link "custom____AMDA__d0__oR301967108__outside__v2.pdf" at bounding box center [1001, 464] width 175 height 10
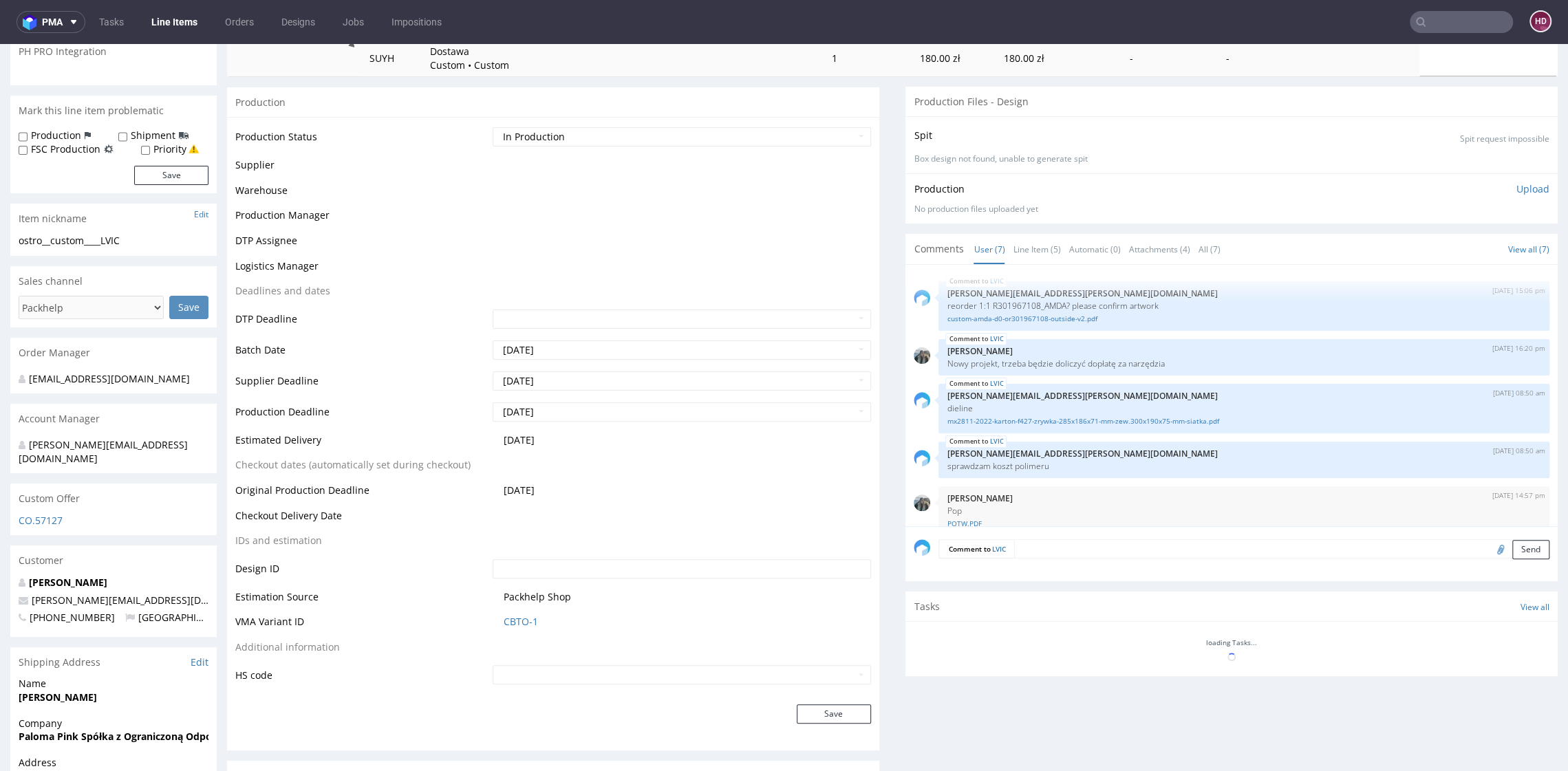
scroll to position [158, 0]
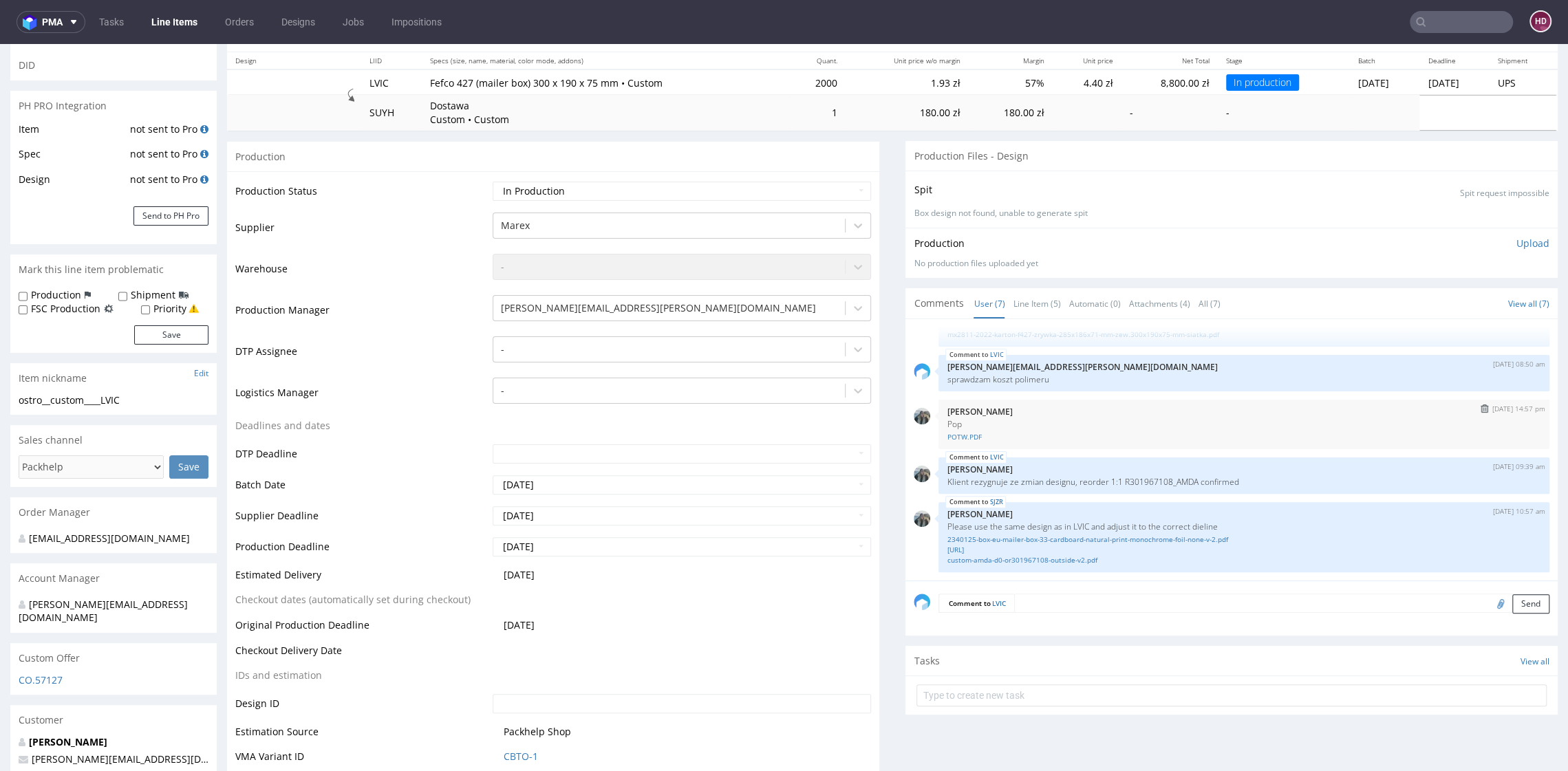
select select "in_progress"
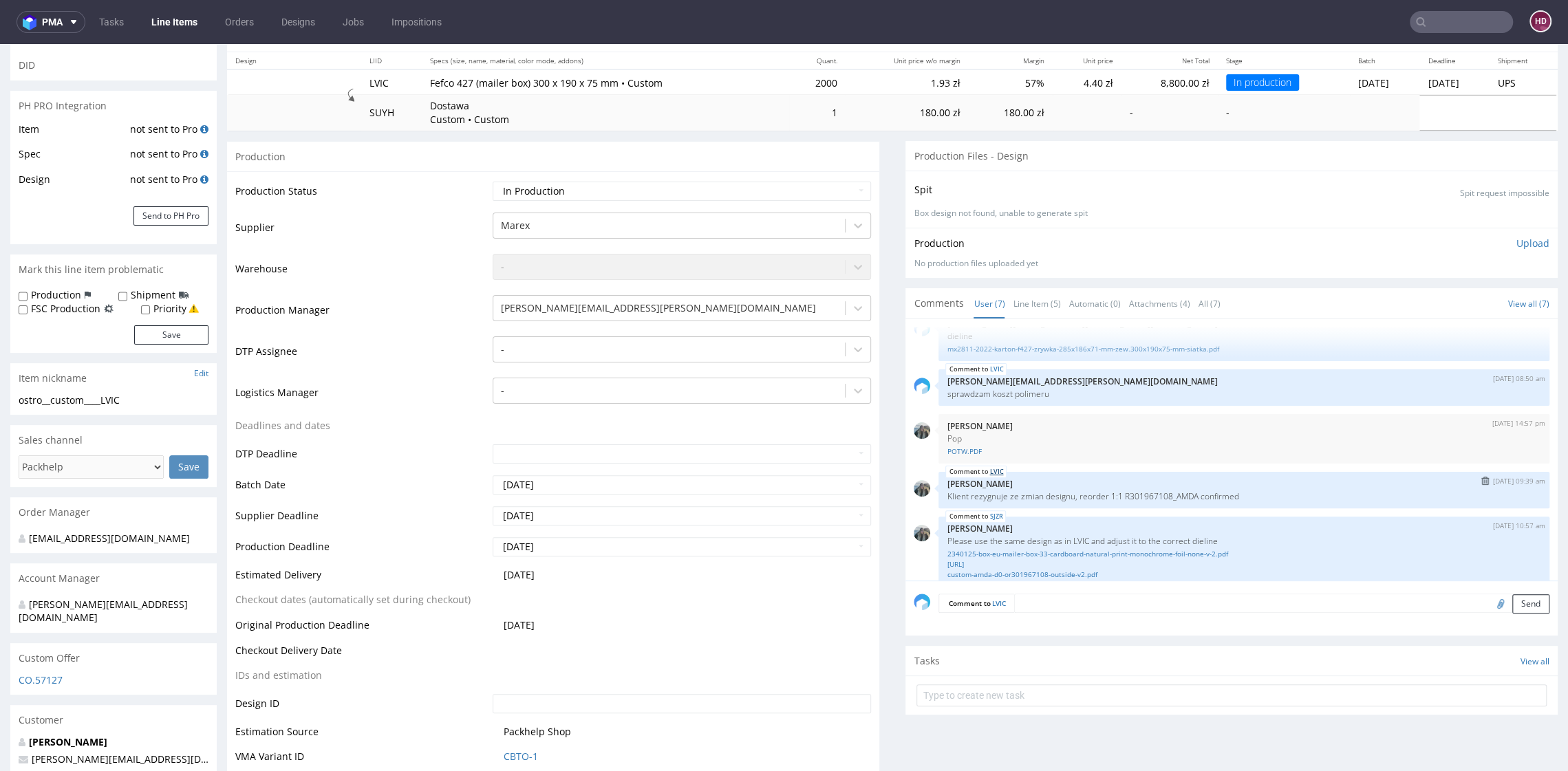
scroll to position [120, 0]
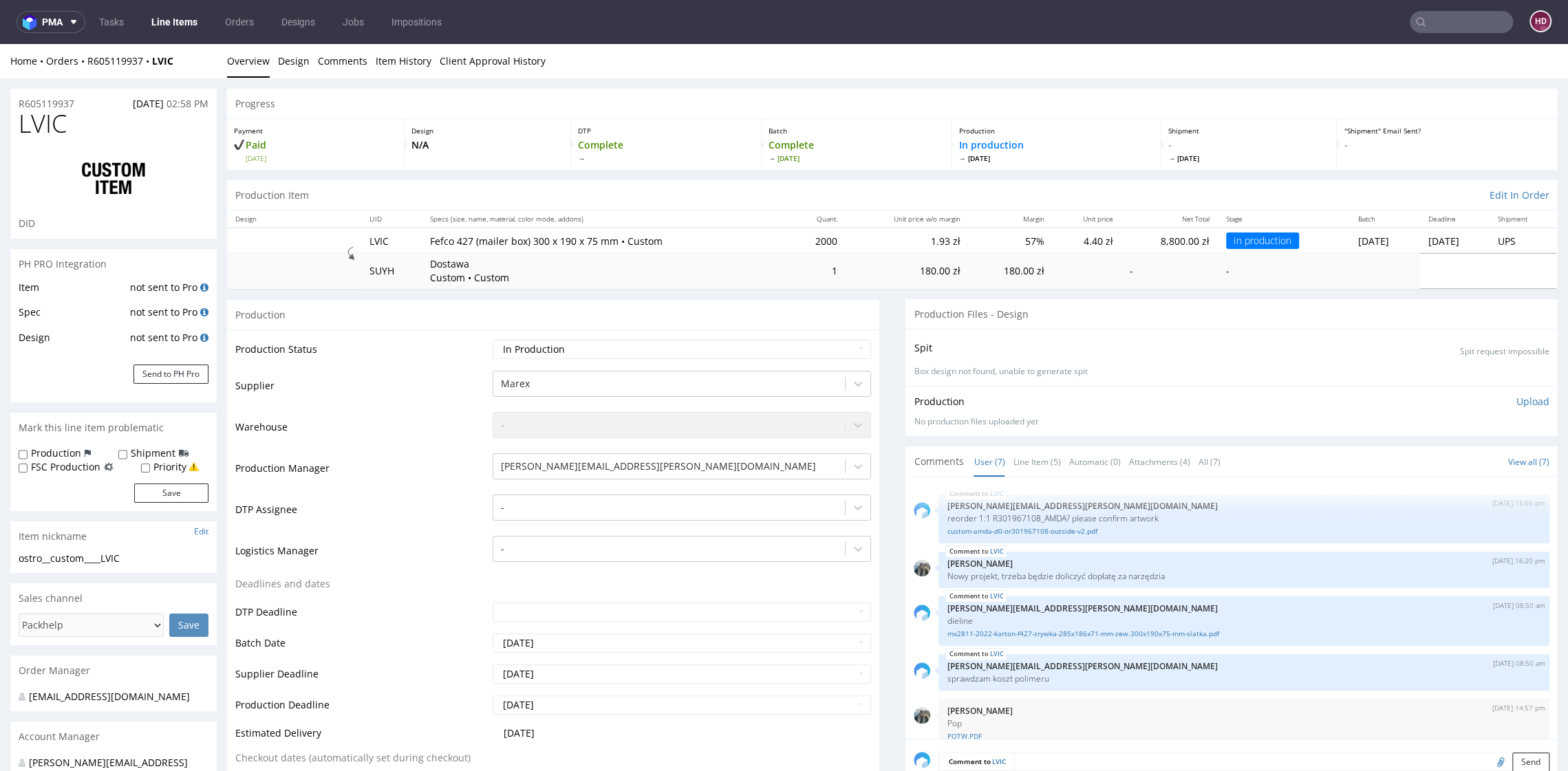
click at [178, 23] on link "Line Items" at bounding box center [175, 22] width 63 height 22
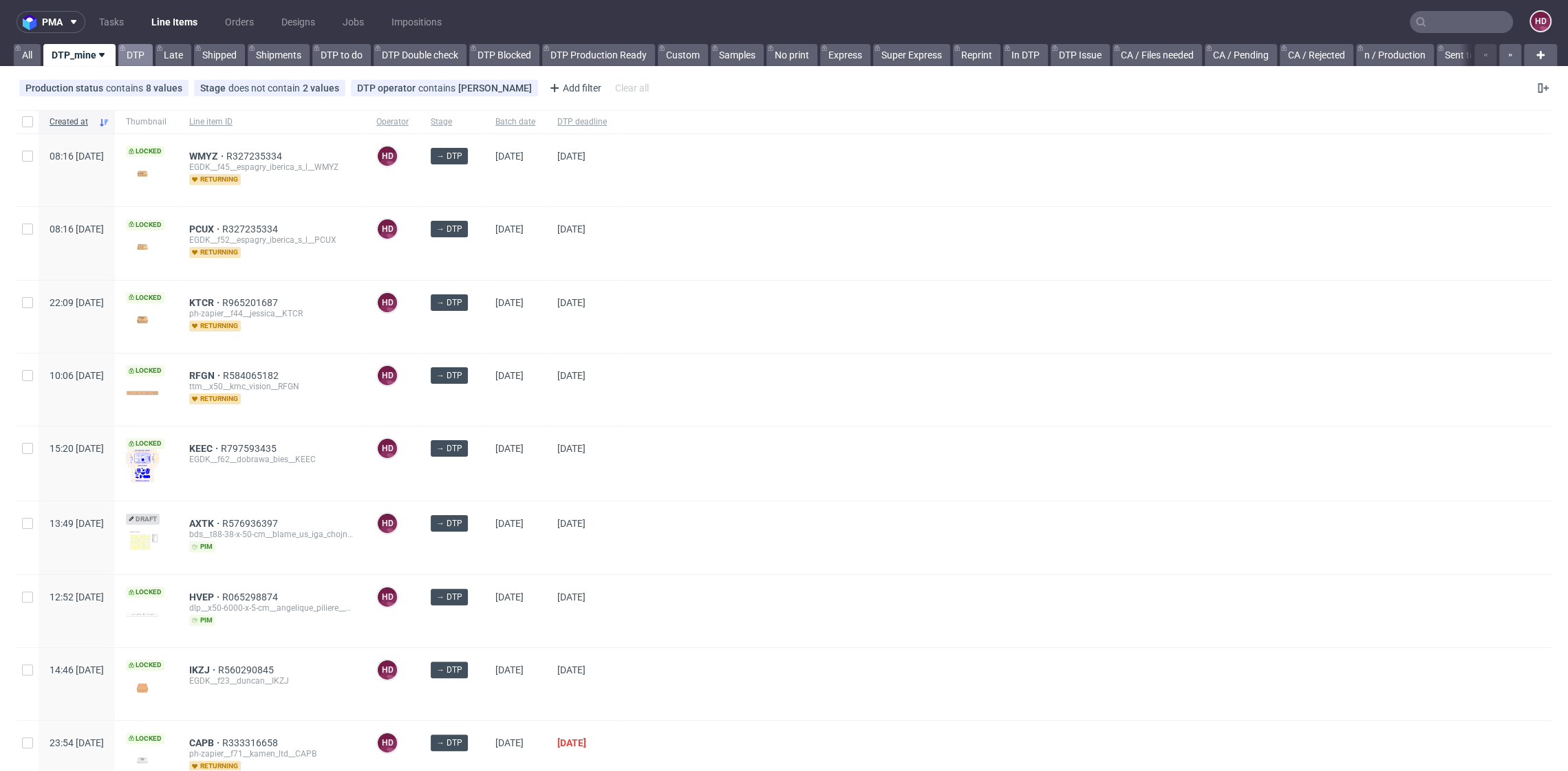
click at [131, 55] on link "DTP" at bounding box center [135, 54] width 34 height 22
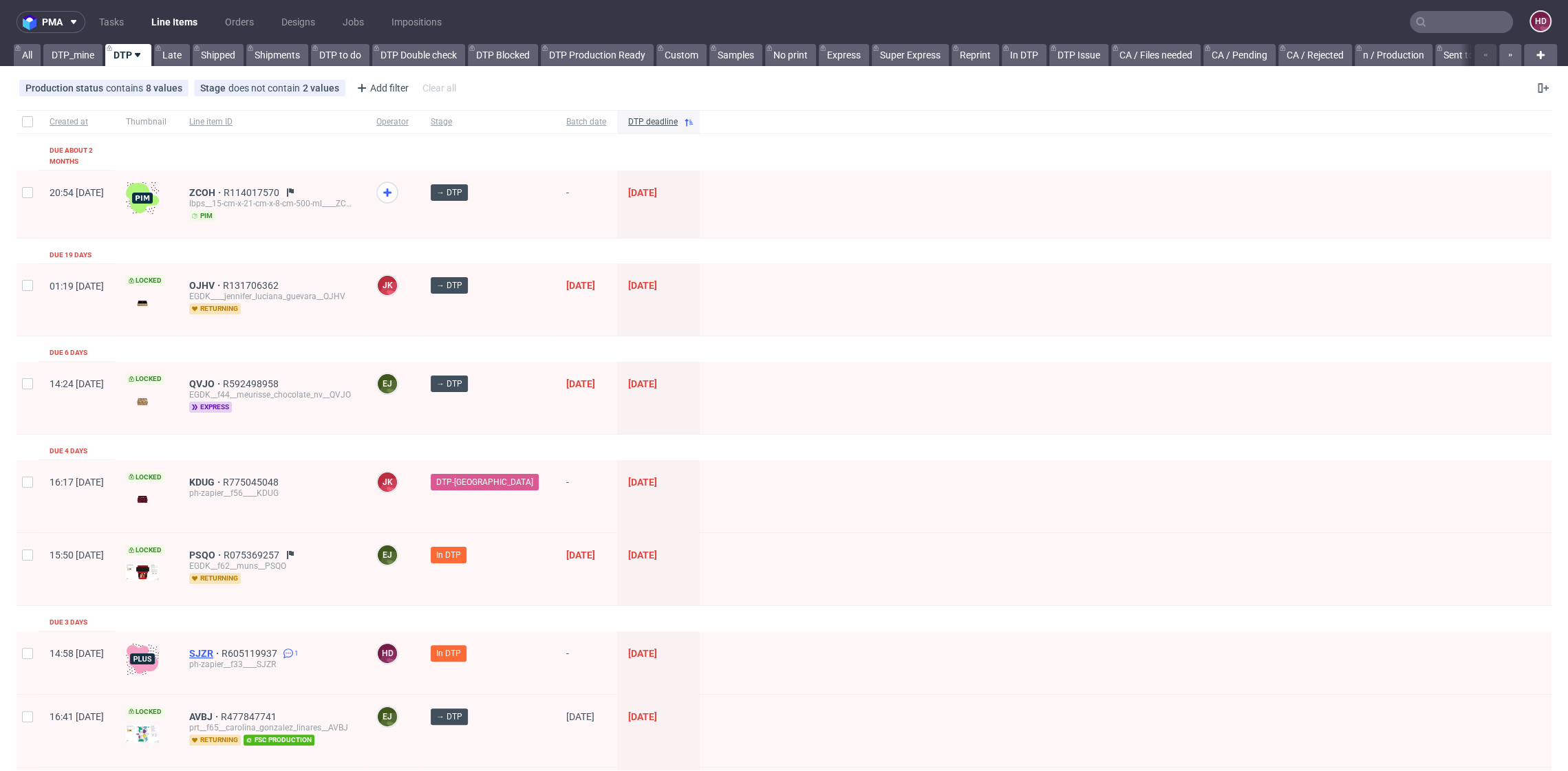
click at [222, 648] on span "SJZR" at bounding box center [205, 653] width 32 height 11
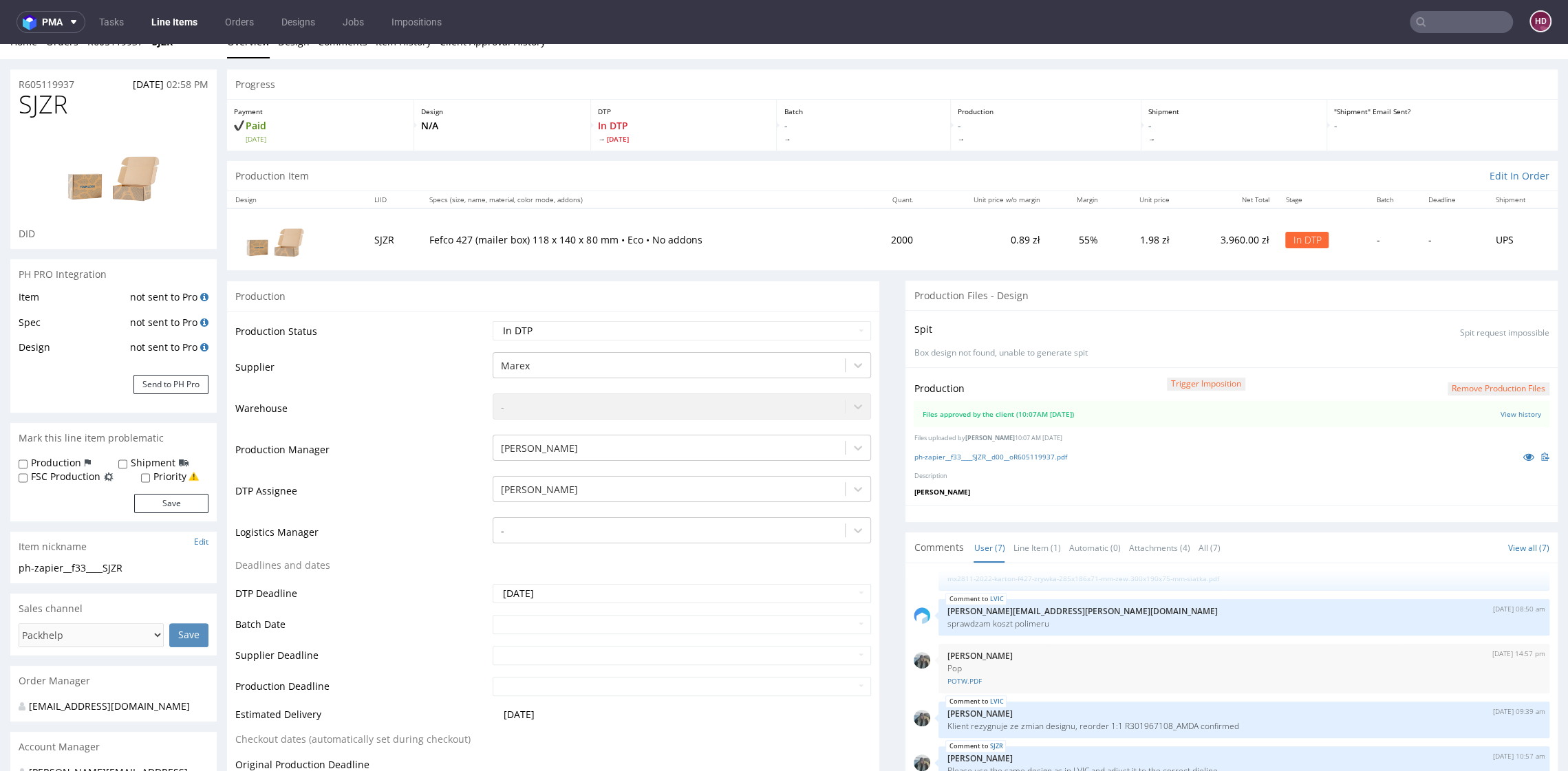
scroll to position [18, 0]
click at [483, 327] on td "Production Status" at bounding box center [362, 335] width 254 height 31
click at [499, 332] on select "Waiting for Artwork Waiting for Diecut Waiting for Mockup Waiting for DTP Waiti…" at bounding box center [681, 332] width 377 height 19
select select "dtp_production_ready"
click at [493, 322] on select "Waiting for Artwork Waiting for Diecut Waiting for Mockup Waiting for DTP Waiti…" at bounding box center [681, 332] width 377 height 19
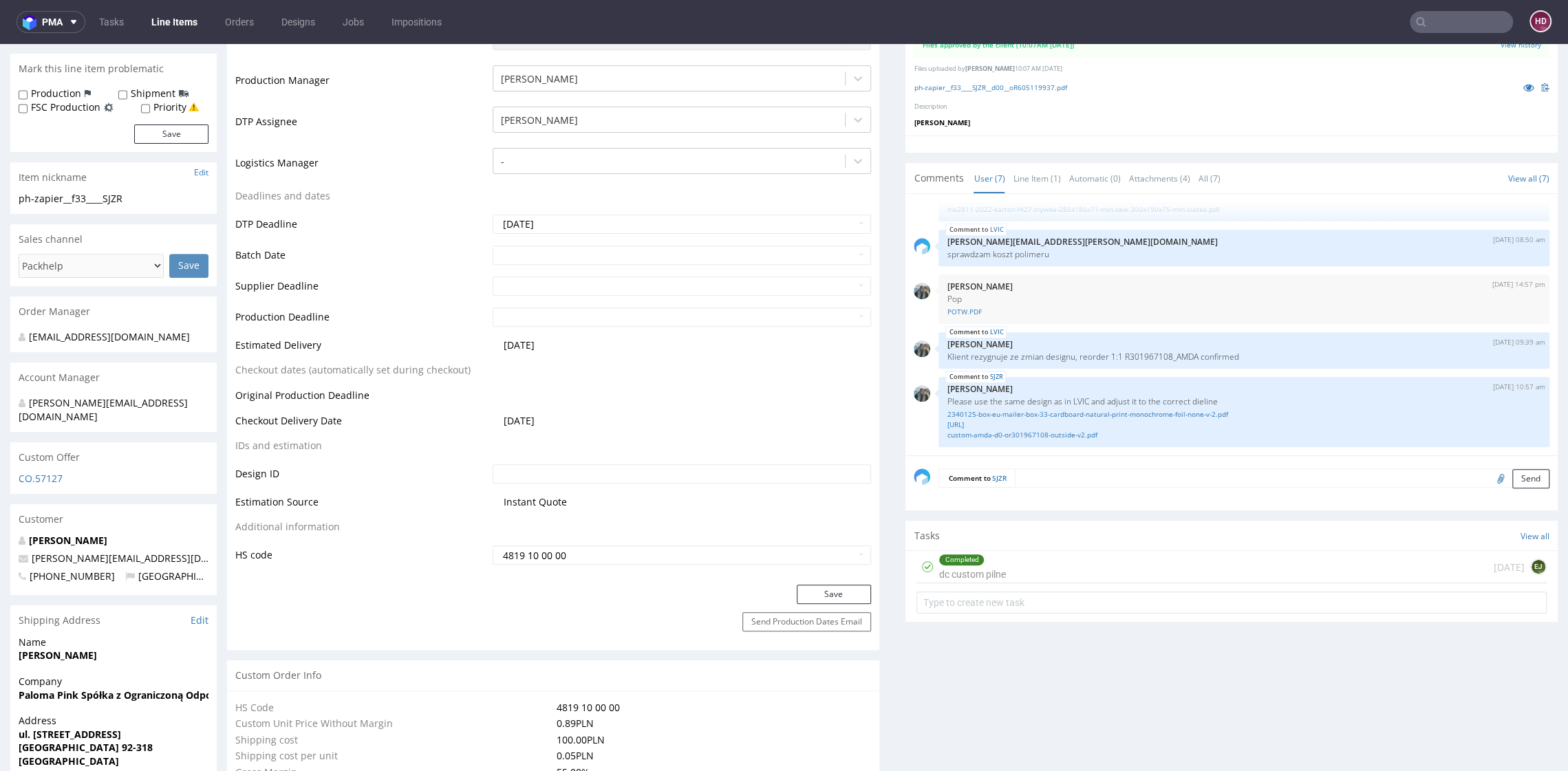
scroll to position [387, 0]
click at [817, 587] on button "Save" at bounding box center [833, 595] width 74 height 19
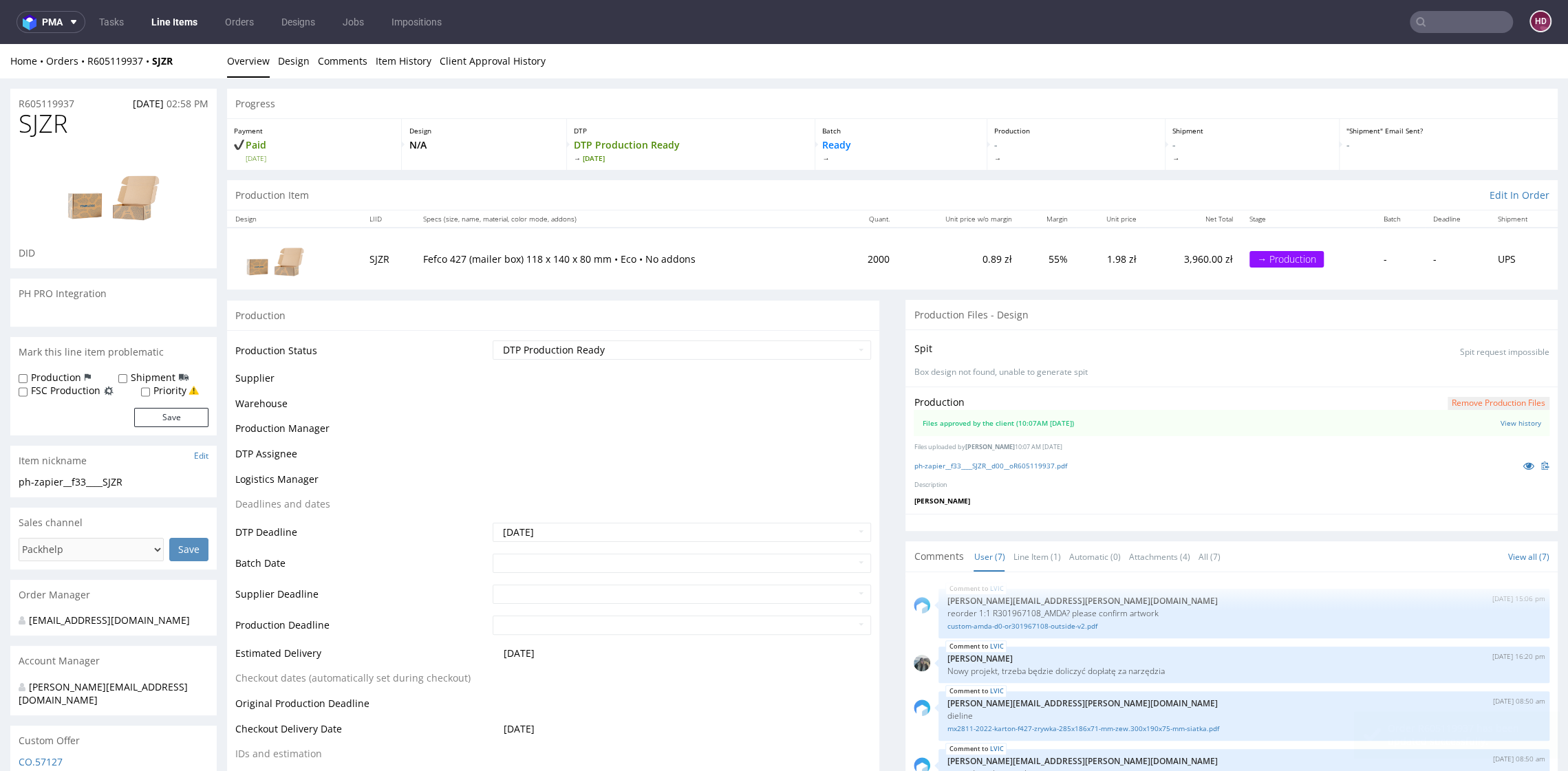
scroll to position [397, 0]
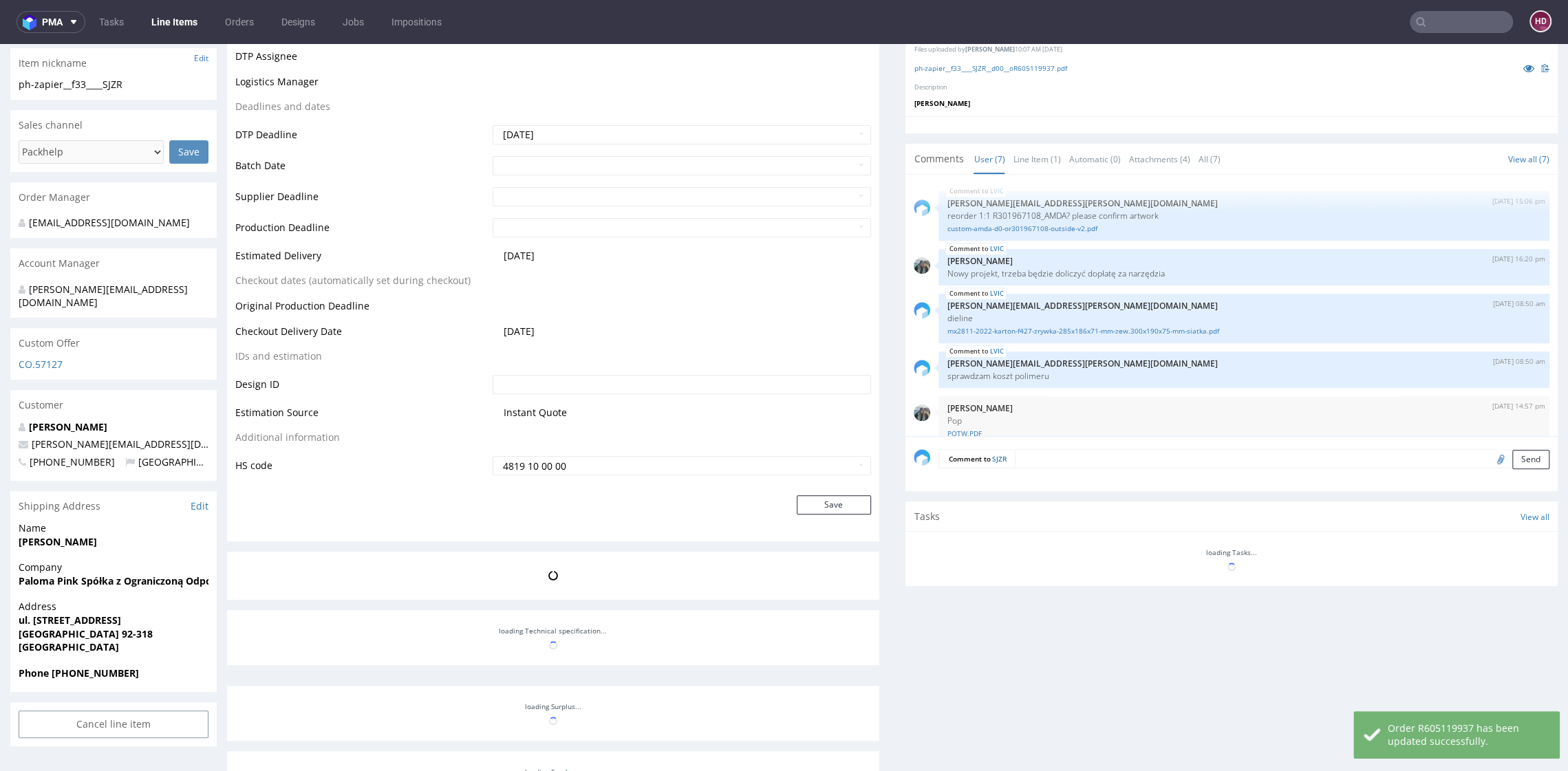
click at [193, 20] on link "Line Items" at bounding box center [175, 22] width 63 height 22
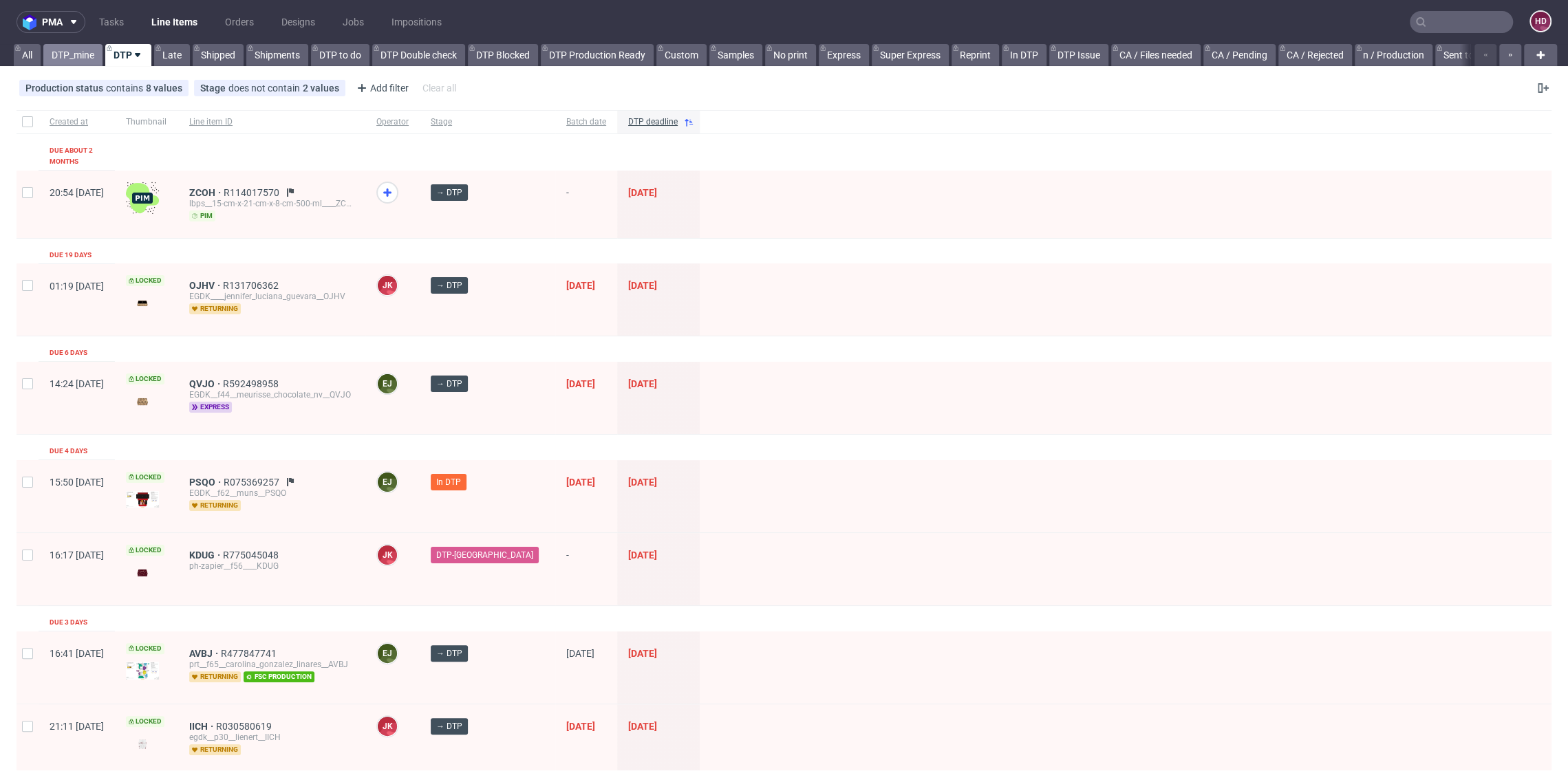
click at [66, 56] on link "DTP_mine" at bounding box center [73, 54] width 59 height 22
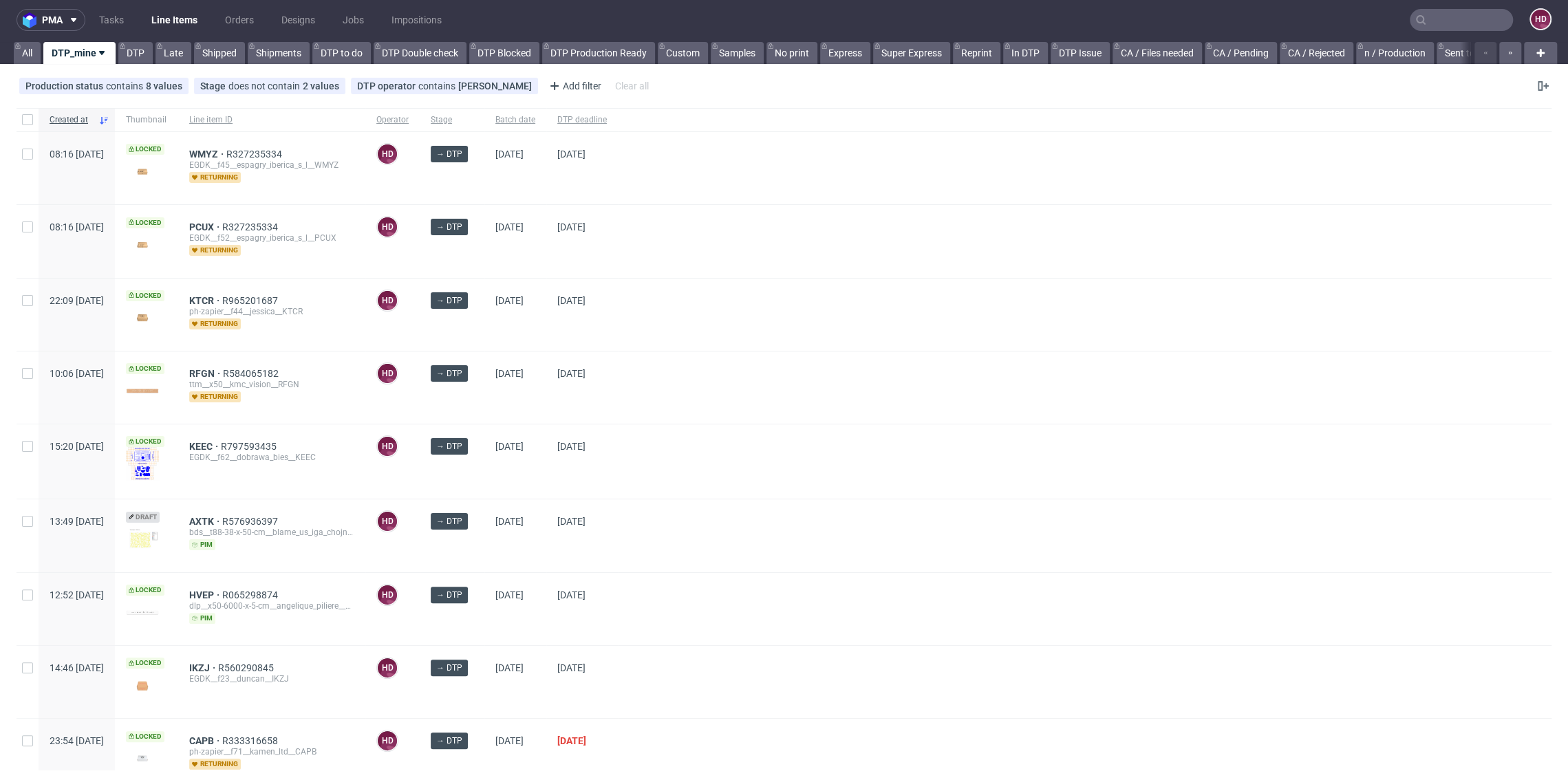
scroll to position [3, 0]
click at [606, 121] on span "DTP deadline" at bounding box center [582, 118] width 50 height 11
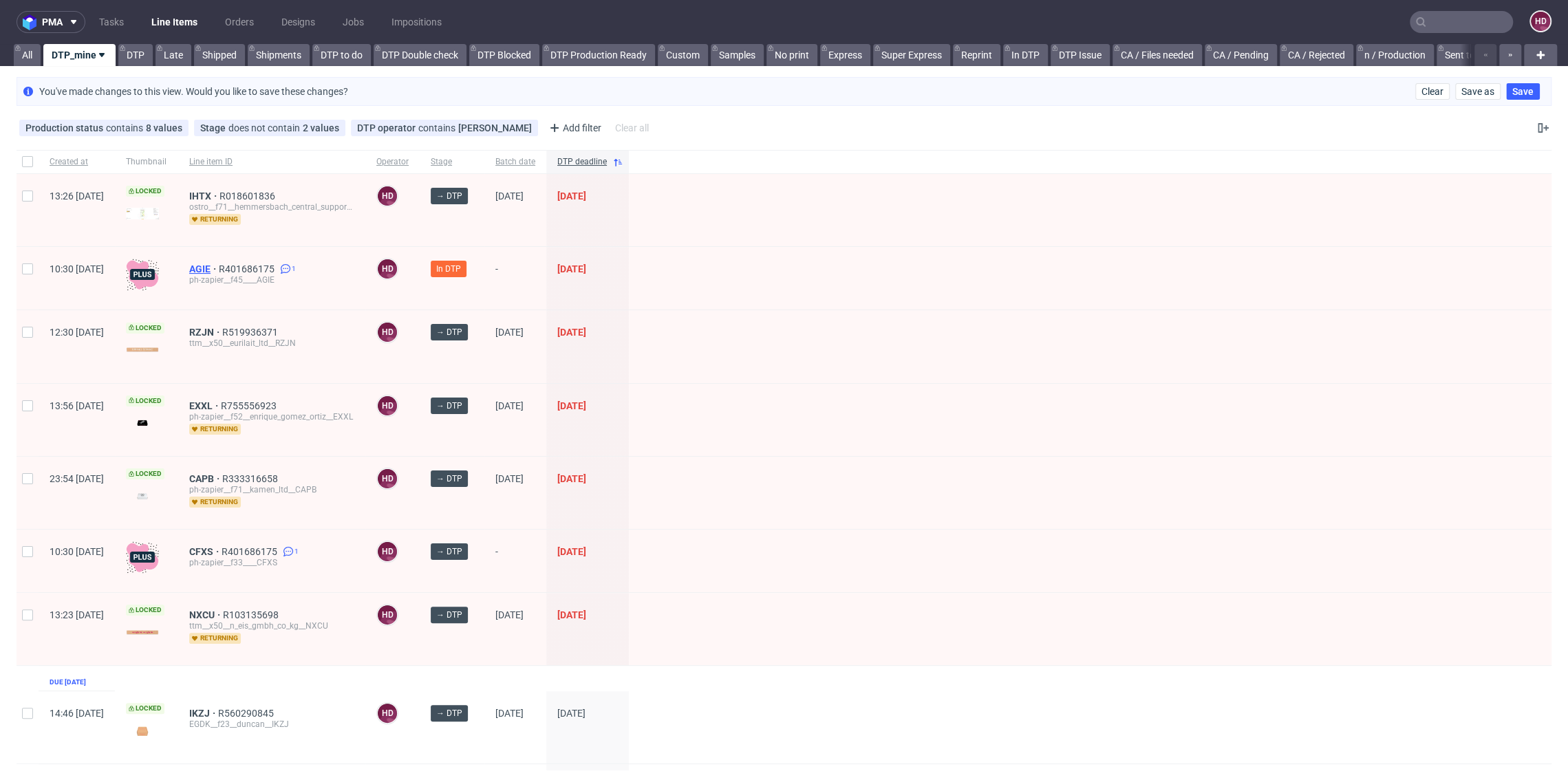
click at [218, 265] on span "AGIE" at bounding box center [204, 269] width 30 height 11
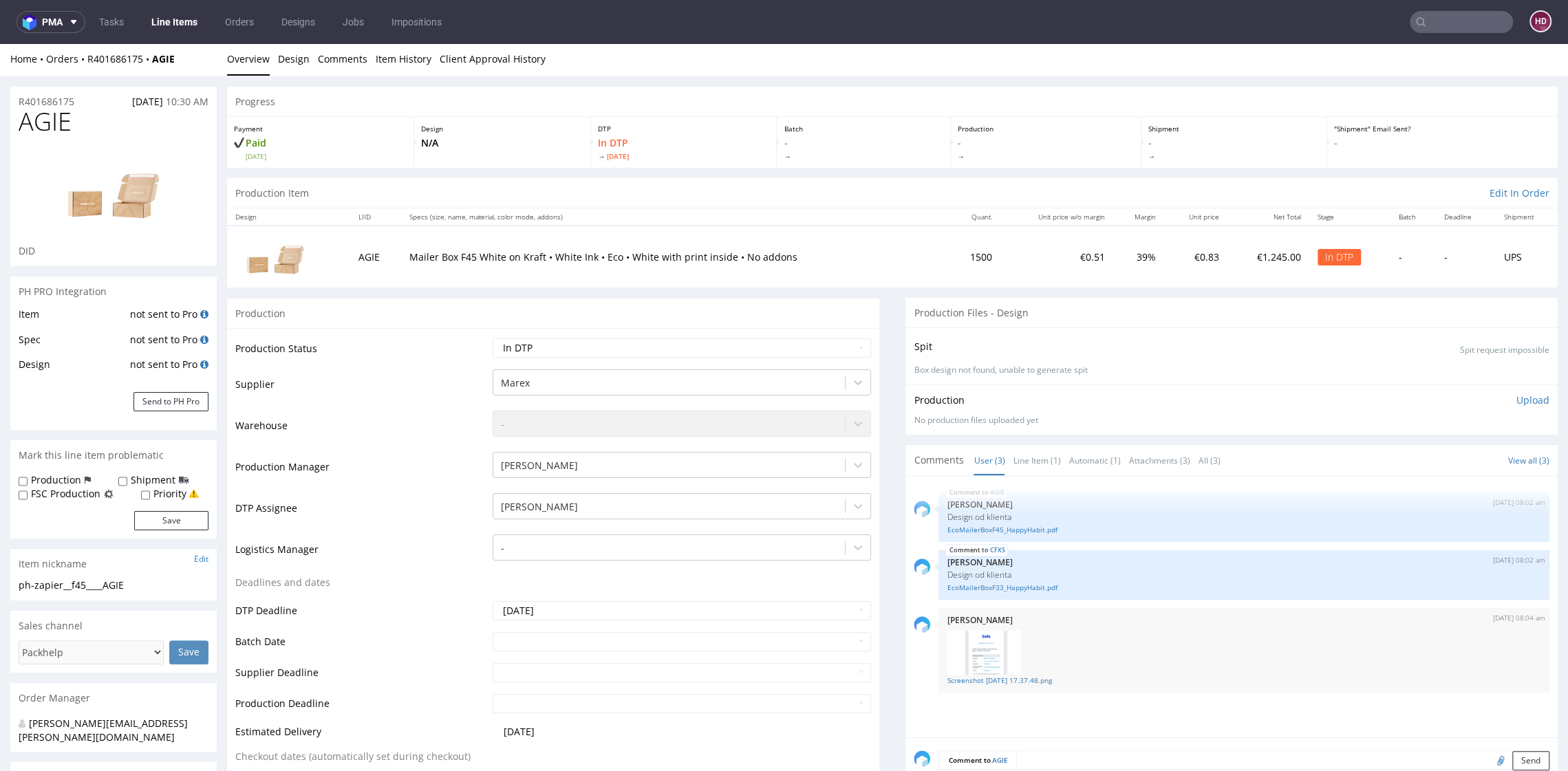
scroll to position [3, 0]
click at [1516, 399] on p "Upload" at bounding box center [1532, 399] width 33 height 14
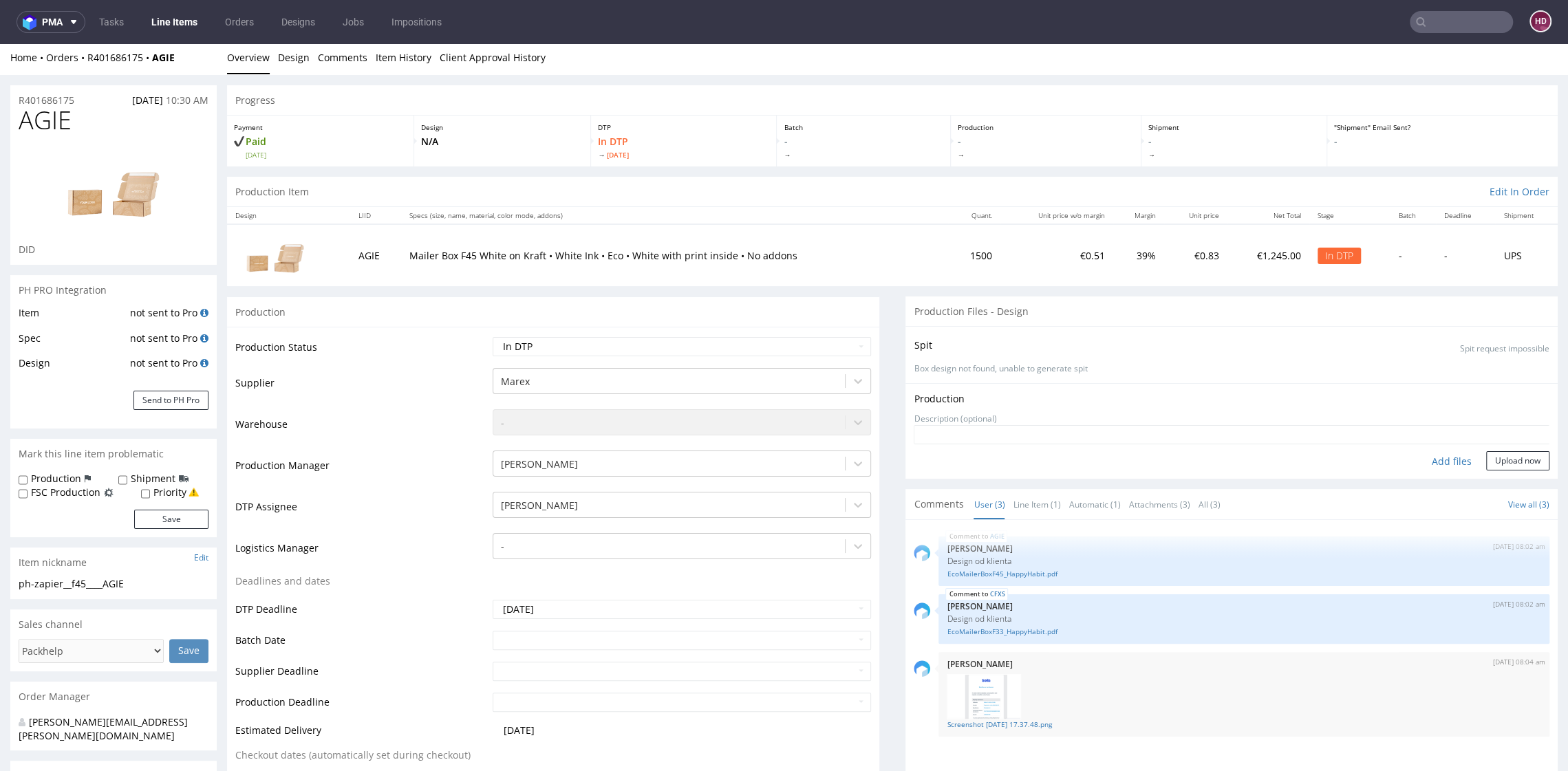
click at [1417, 465] on div "Add files" at bounding box center [1451, 462] width 69 height 21
type input "C:\fakepath\ph-zapier__f45____AGIE__d00__oR401686175__inside.pdf"
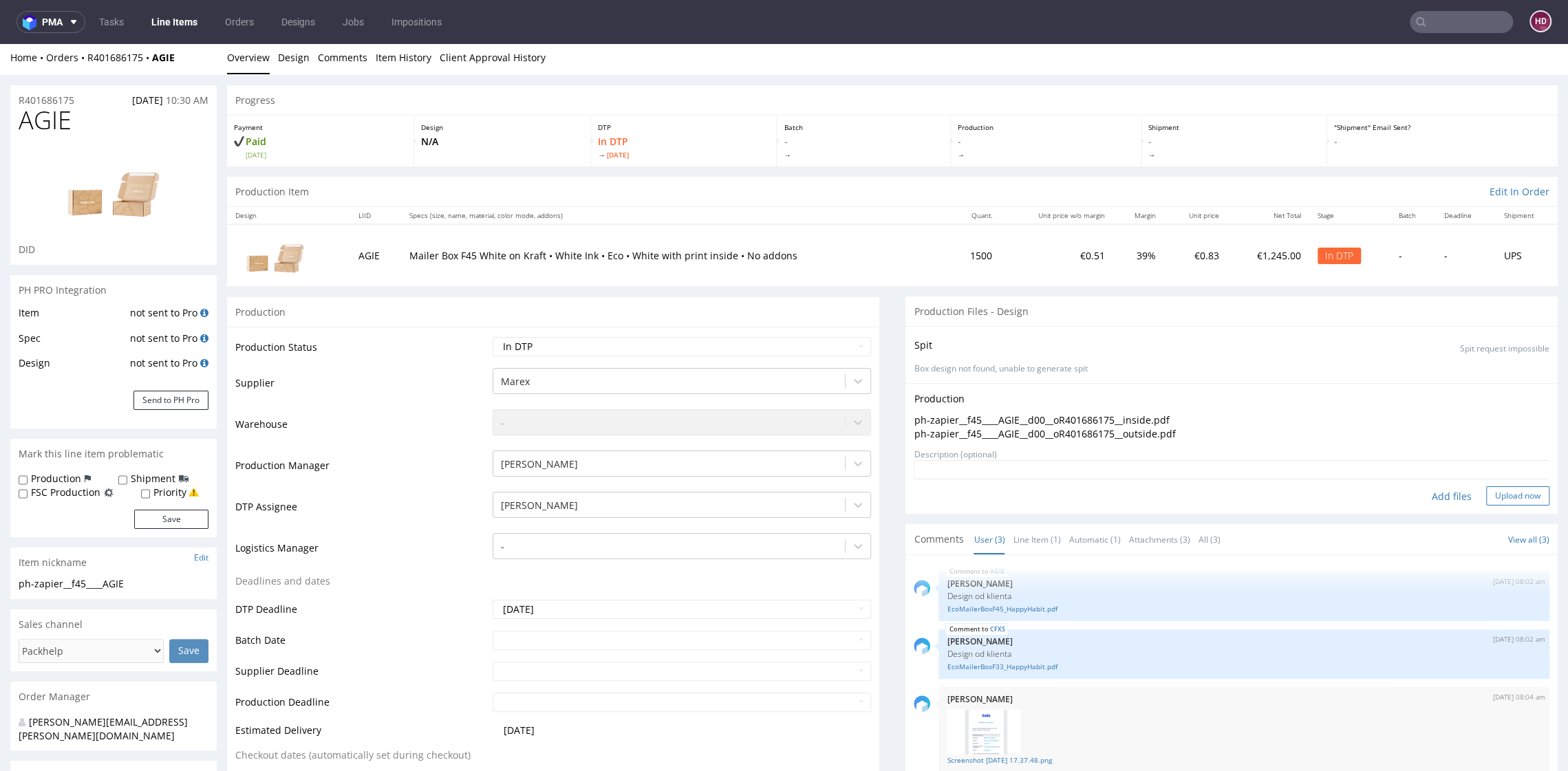
click at [1500, 488] on button "Upload now" at bounding box center [1517, 496] width 63 height 19
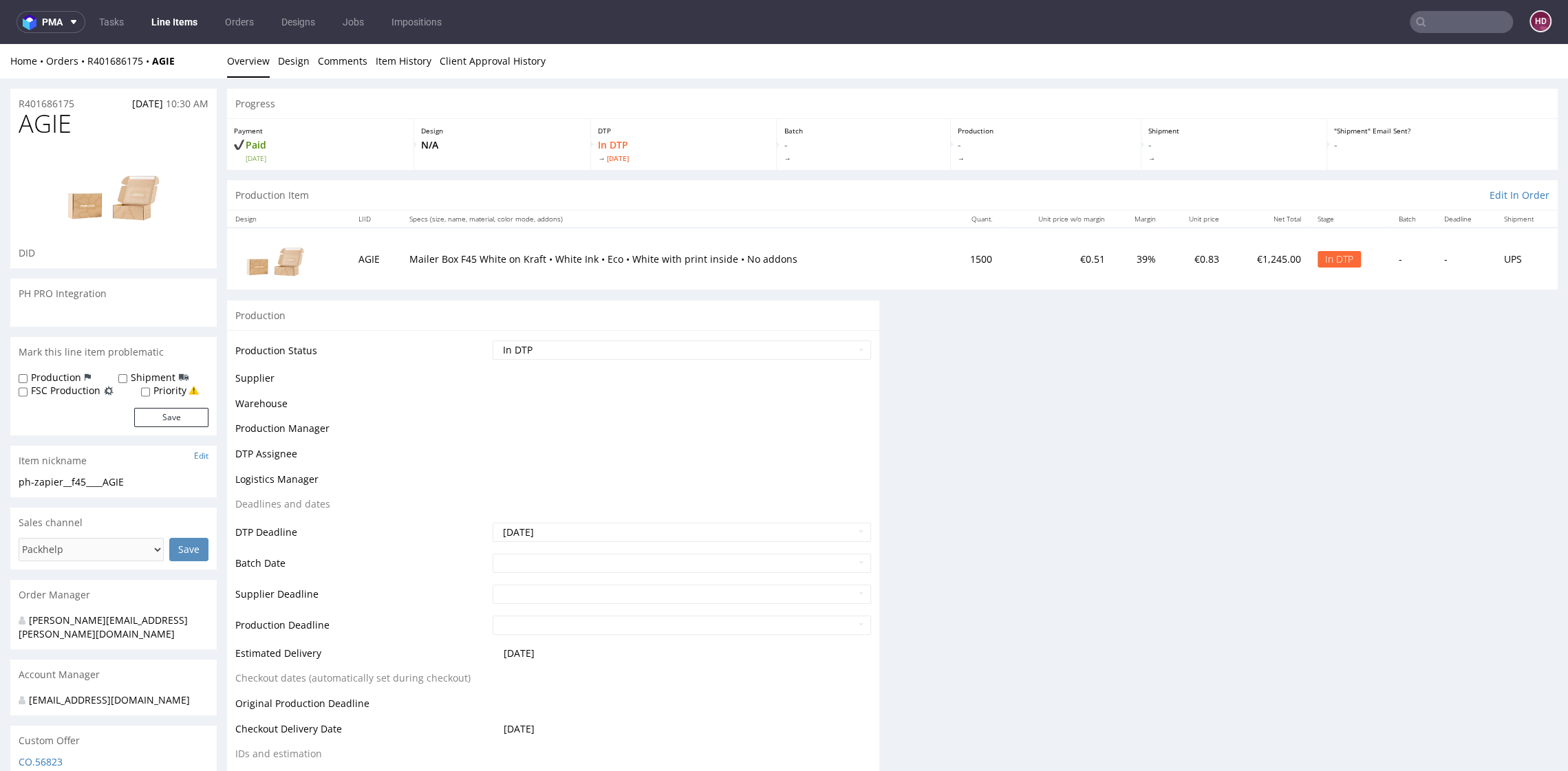
scroll to position [0, 0]
click at [769, 339] on td "Waiting for Artwork Waiting for Diecut Waiting for Mockup Waiting for DTP Waiti…" at bounding box center [680, 354] width 381 height 31
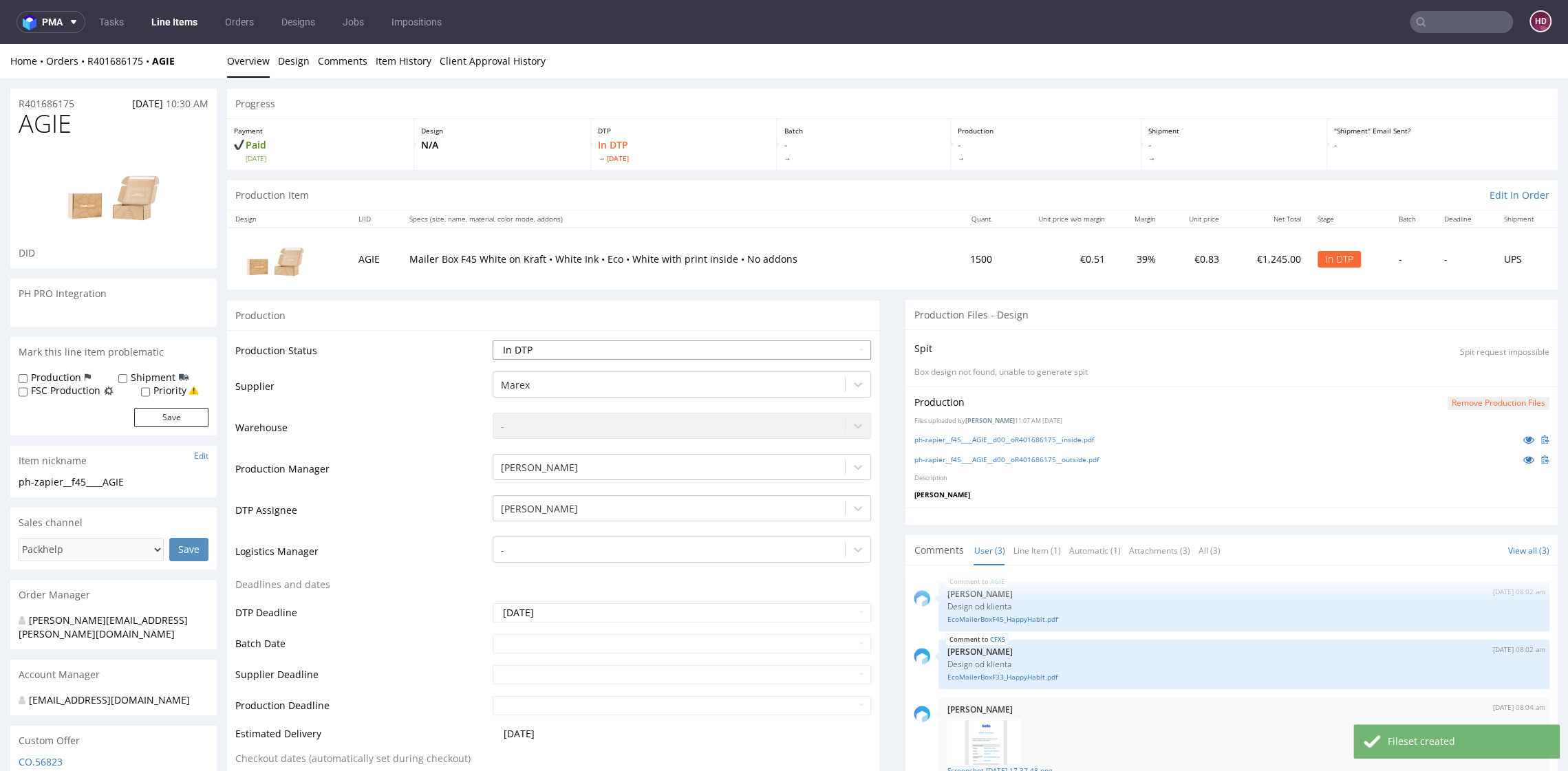
click at [749, 343] on select "Waiting for Artwork Waiting for Diecut Waiting for Mockup Waiting for DTP Waiti…" at bounding box center [681, 350] width 377 height 19
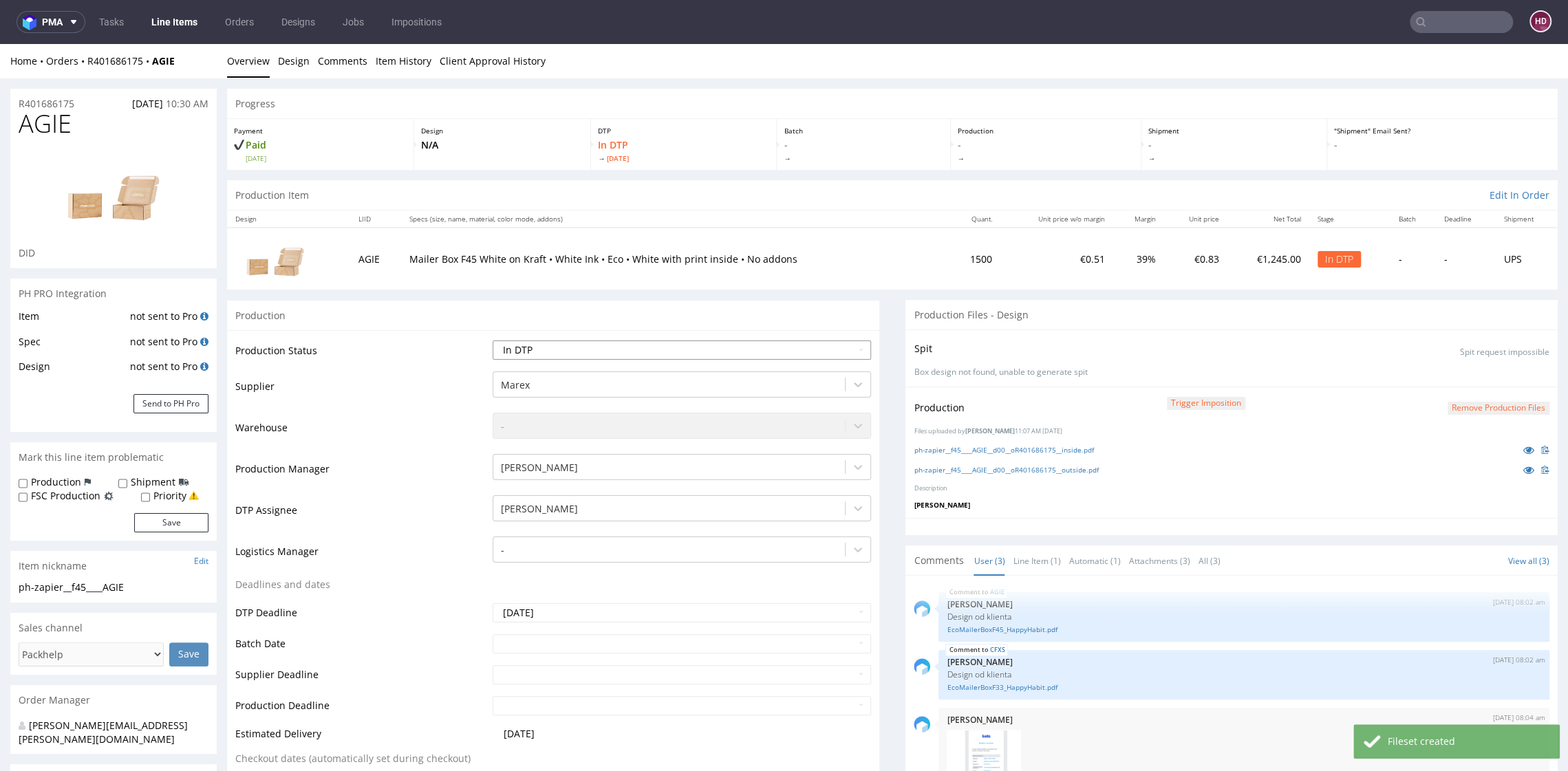
select select "dtp_waiting_for_double_check"
click at [493, 341] on select "Waiting for Artwork Waiting for Diecut Waiting for Mockup Waiting for DTP Waiti…" at bounding box center [681, 350] width 377 height 19
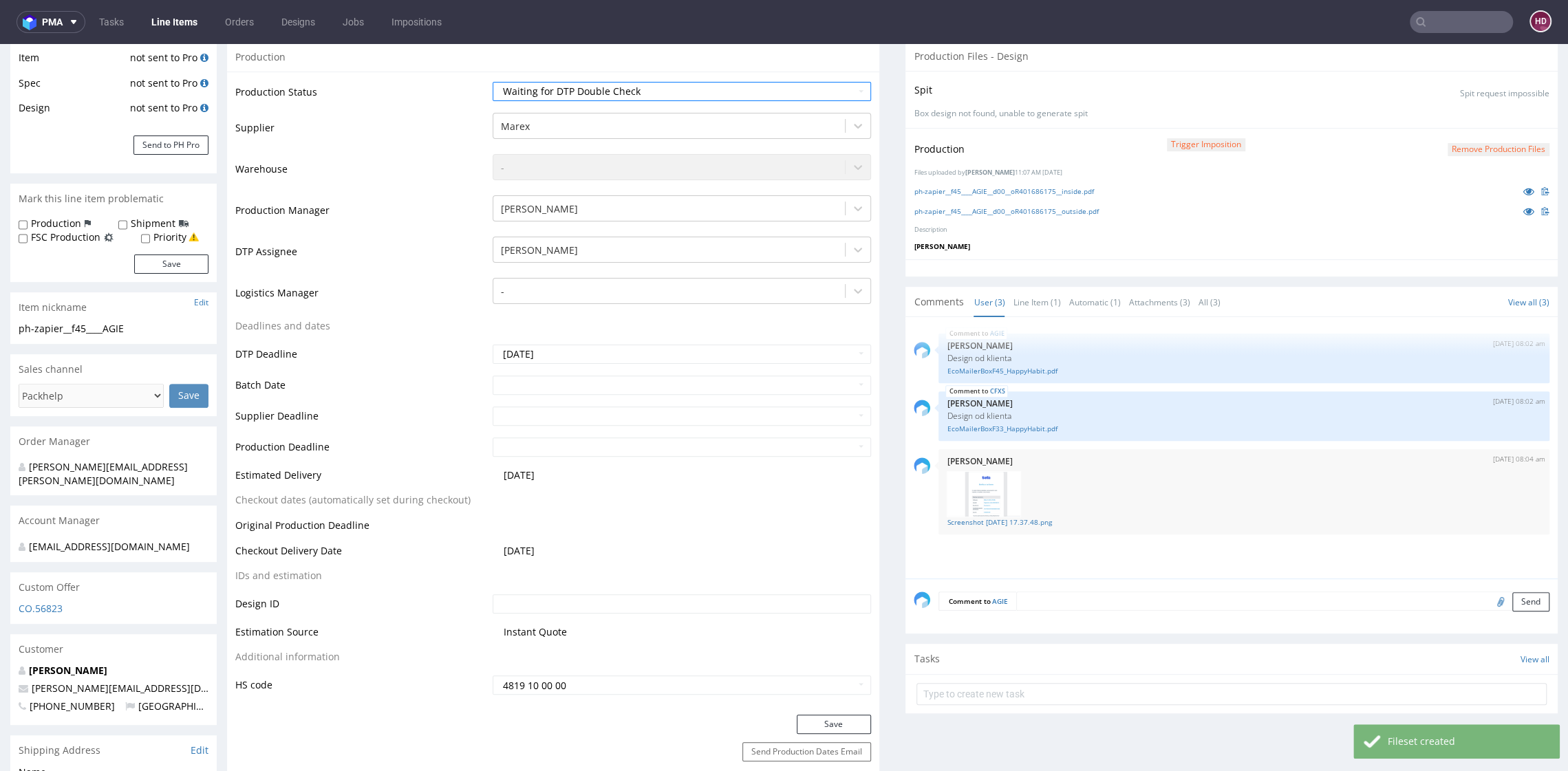
scroll to position [257, 0]
click at [847, 720] on button "Save" at bounding box center [833, 726] width 74 height 19
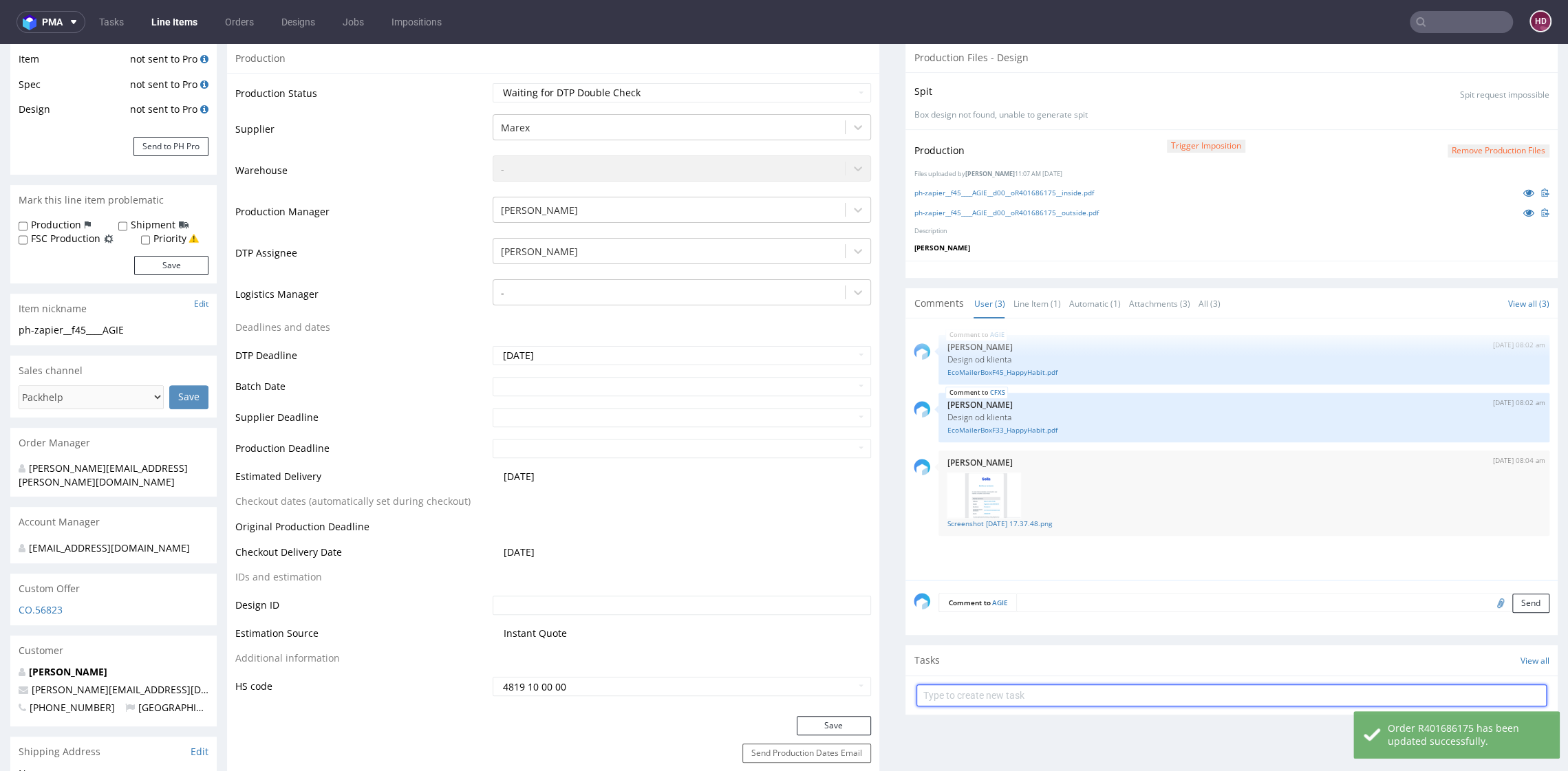
click at [1008, 697] on input "text" at bounding box center [1231, 694] width 630 height 22
type input "custom dch 1/2"
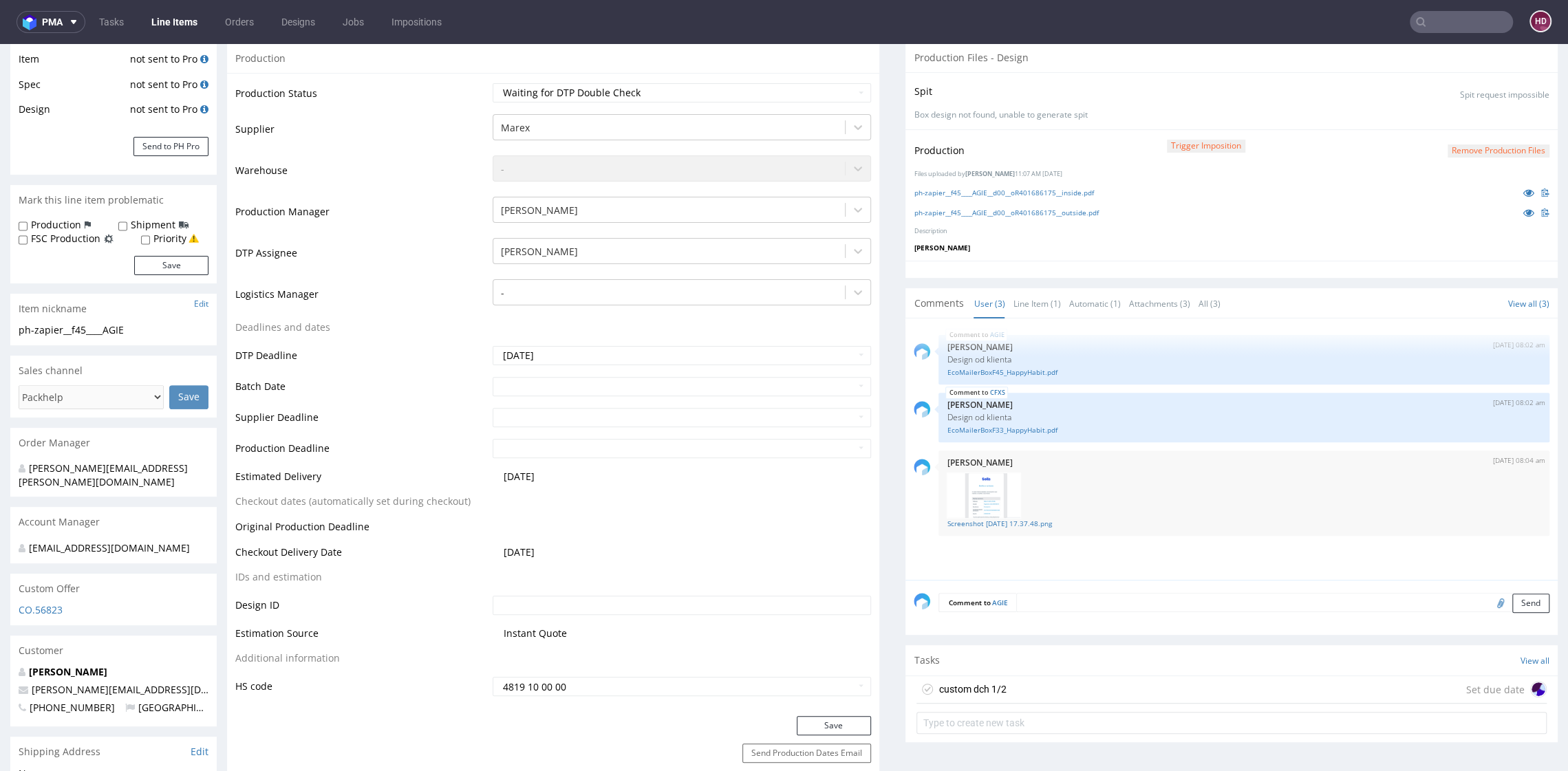
click at [1046, 676] on div "custom dch 1/2 Set due date" at bounding box center [1231, 689] width 630 height 27
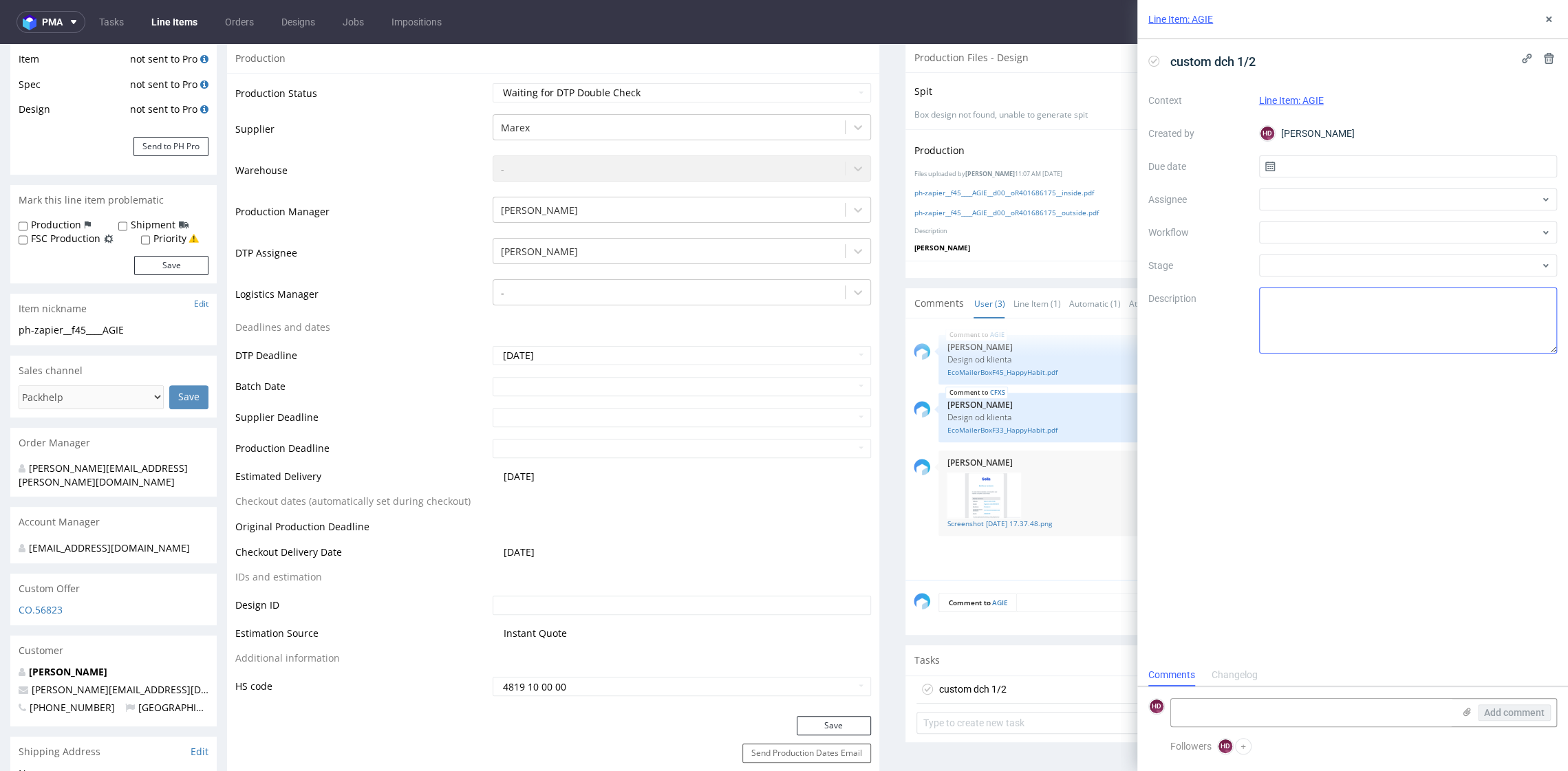
scroll to position [11, 0]
click at [1296, 164] on input "text" at bounding box center [1408, 166] width 299 height 22
click at [1365, 309] on span "13" at bounding box center [1363, 306] width 11 height 14
type input "[DATE]"
click at [1350, 228] on div at bounding box center [1408, 232] width 299 height 22
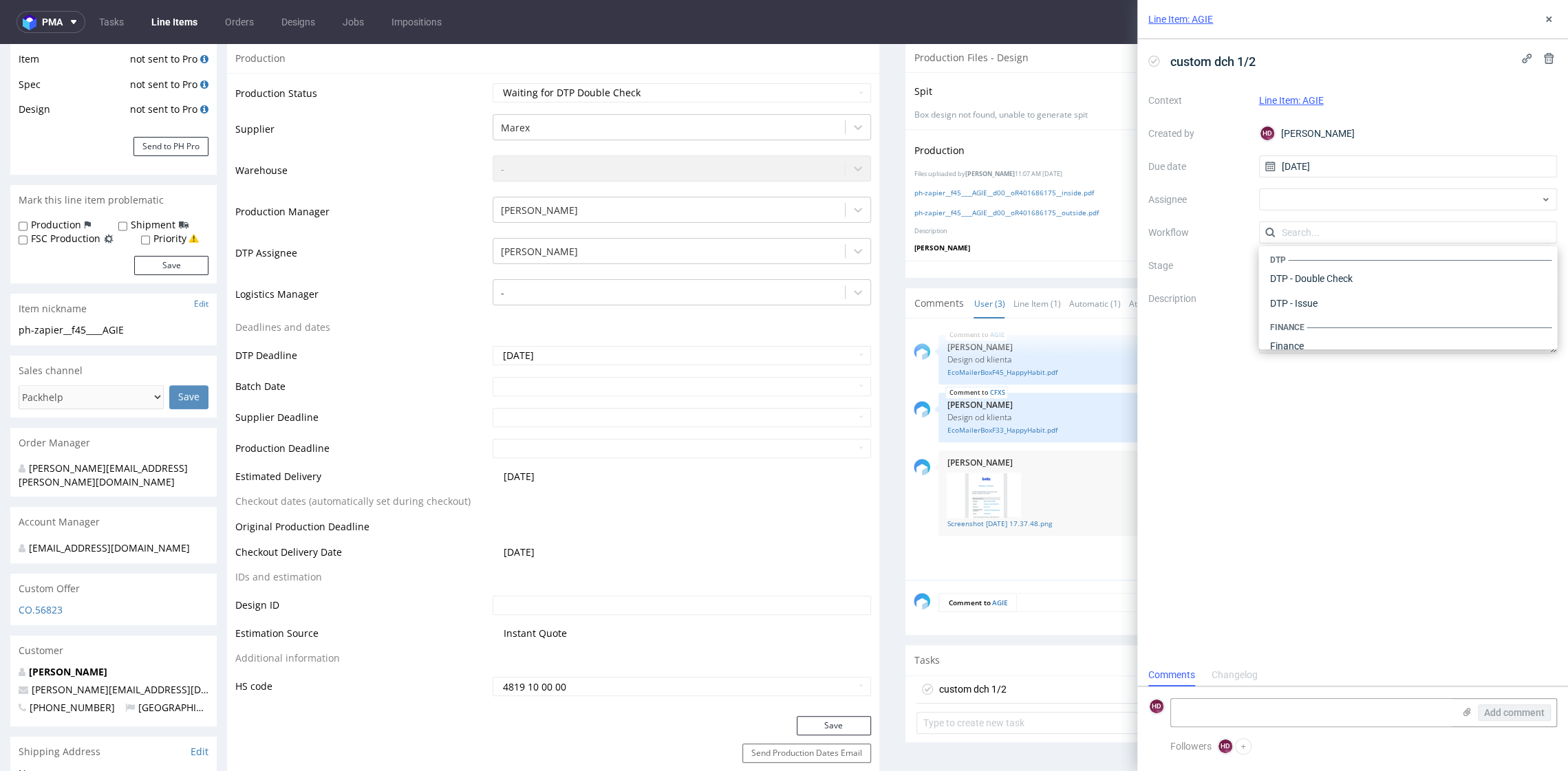
scroll to position [0, 0]
click at [1337, 278] on div "DTP - Double Check" at bounding box center [1406, 282] width 287 height 24
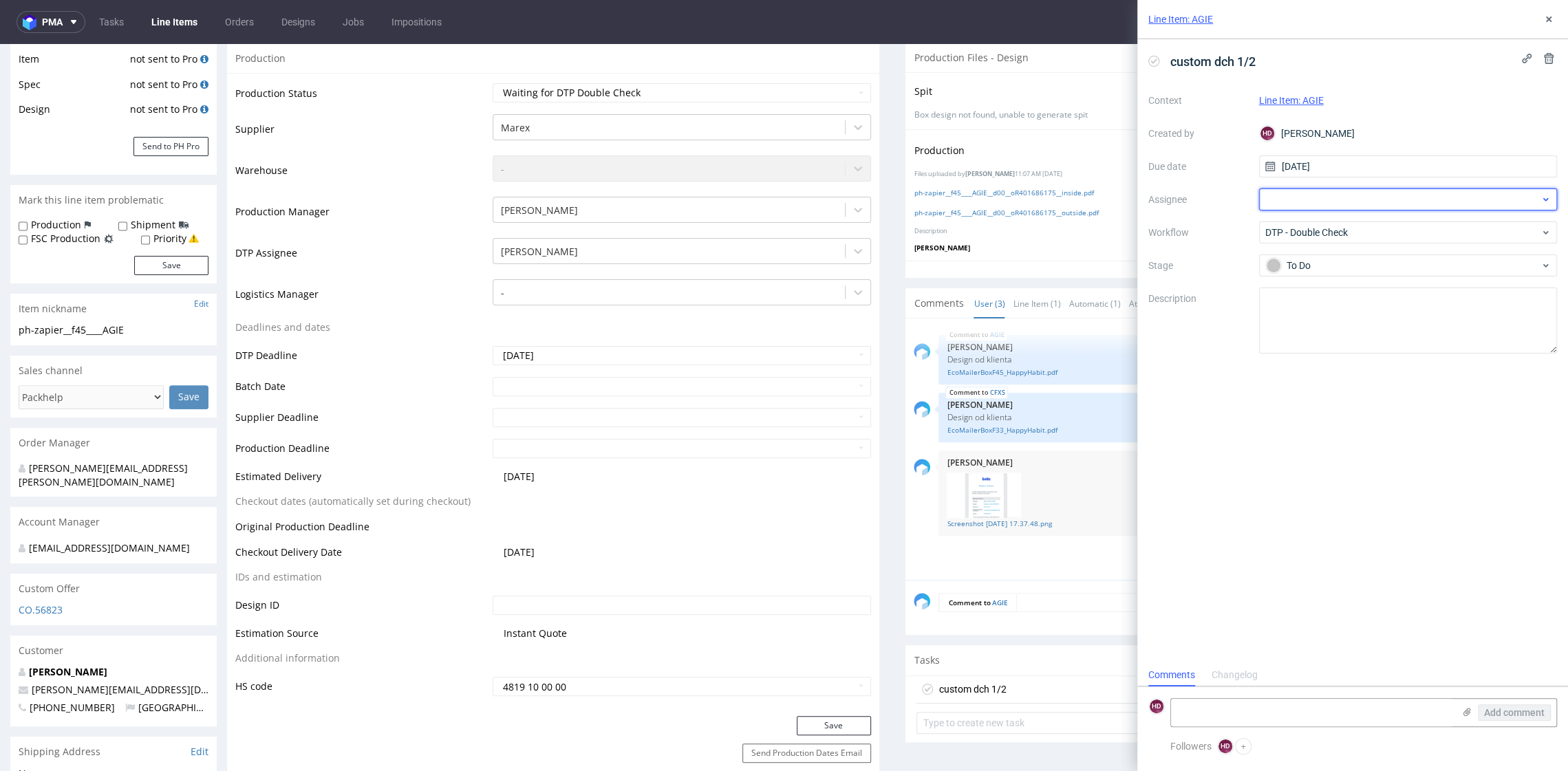
click at [1329, 204] on div at bounding box center [1408, 199] width 299 height 22
type input "elż"
click at [1445, 229] on div "EJ Elżbieta Jelińska" at bounding box center [1406, 229] width 287 height 22
click at [1544, 17] on icon at bounding box center [1548, 19] width 11 height 11
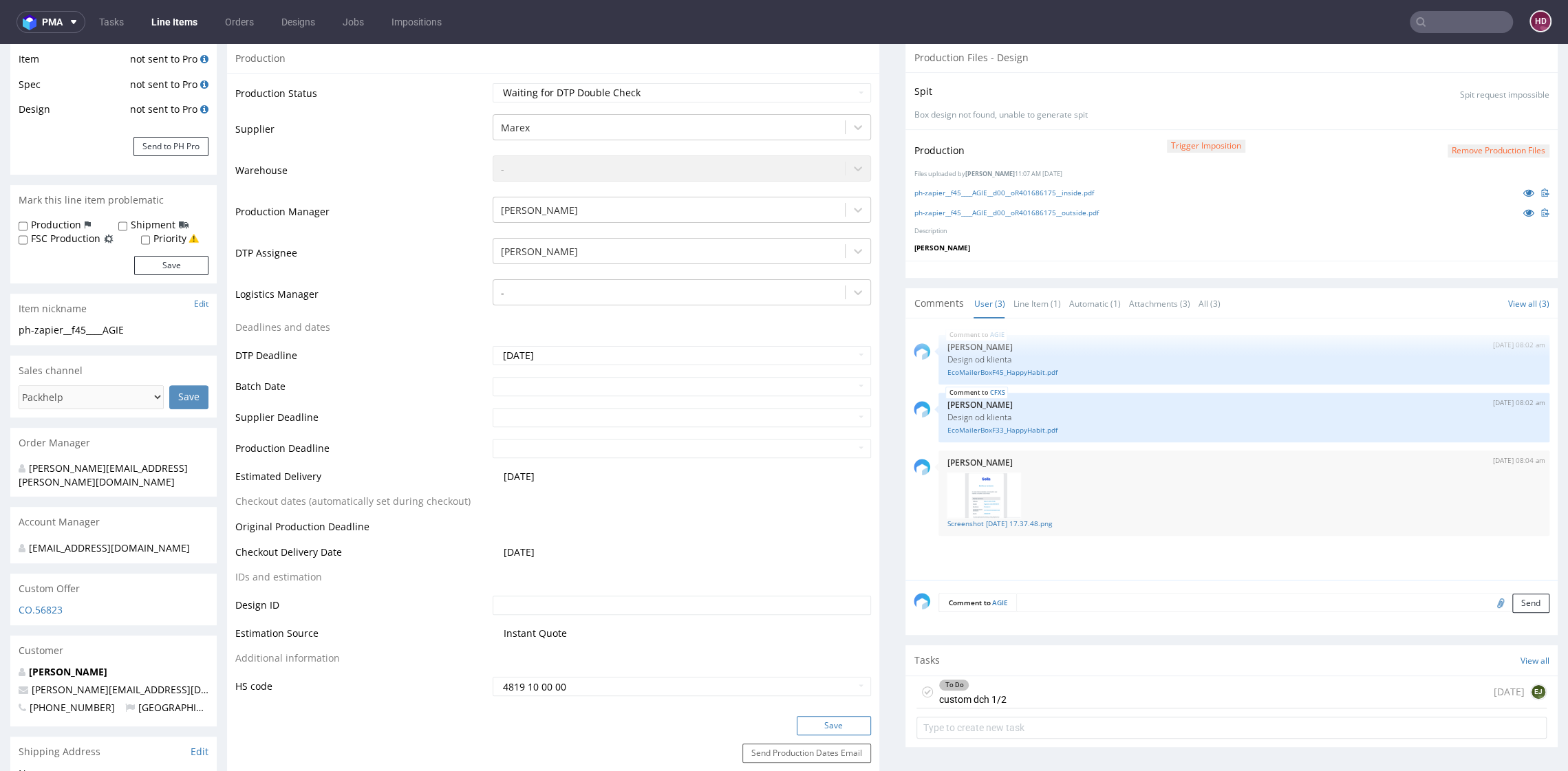
click at [802, 722] on button "Save" at bounding box center [833, 726] width 74 height 19
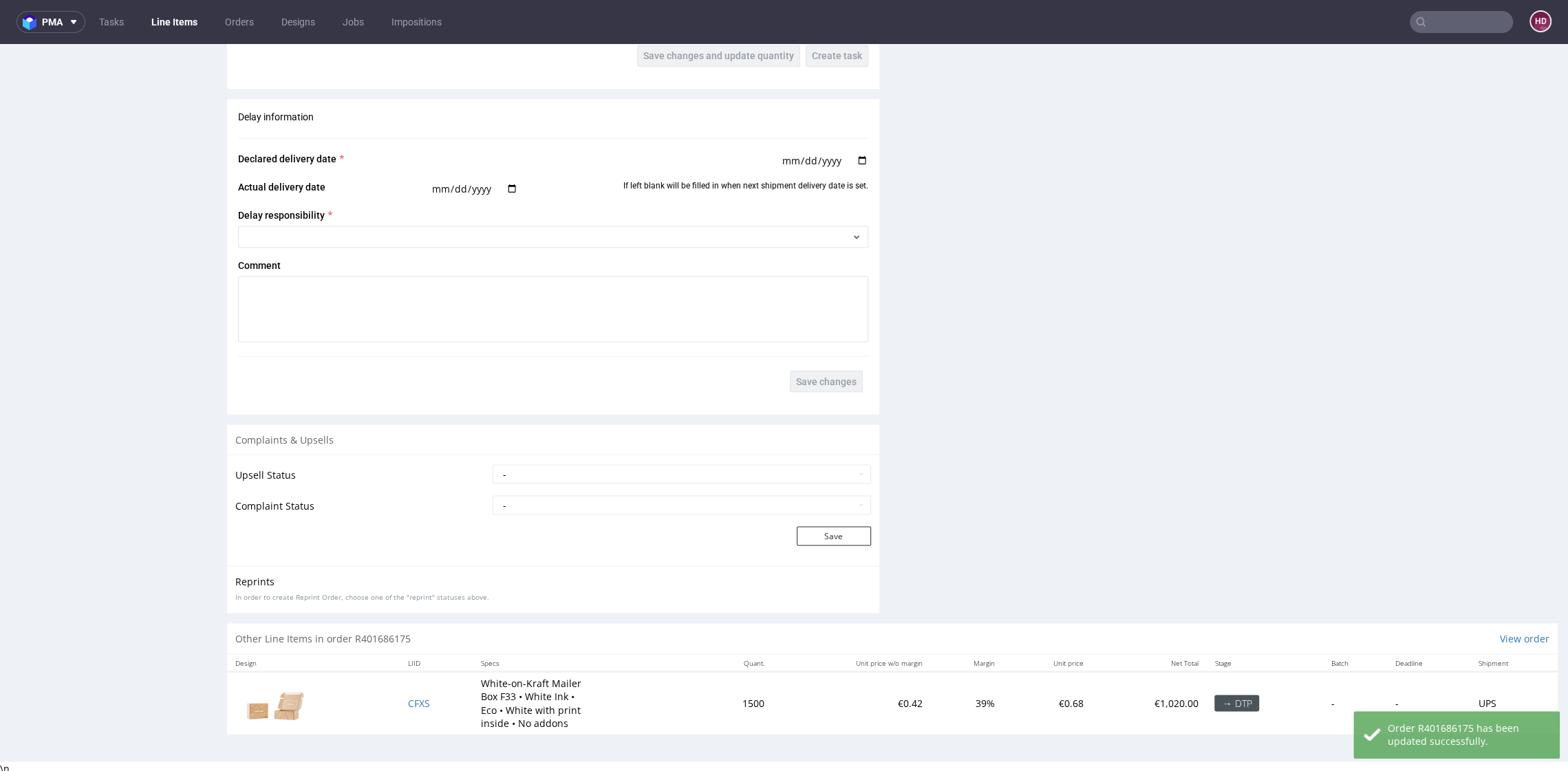
scroll to position [3, 0]
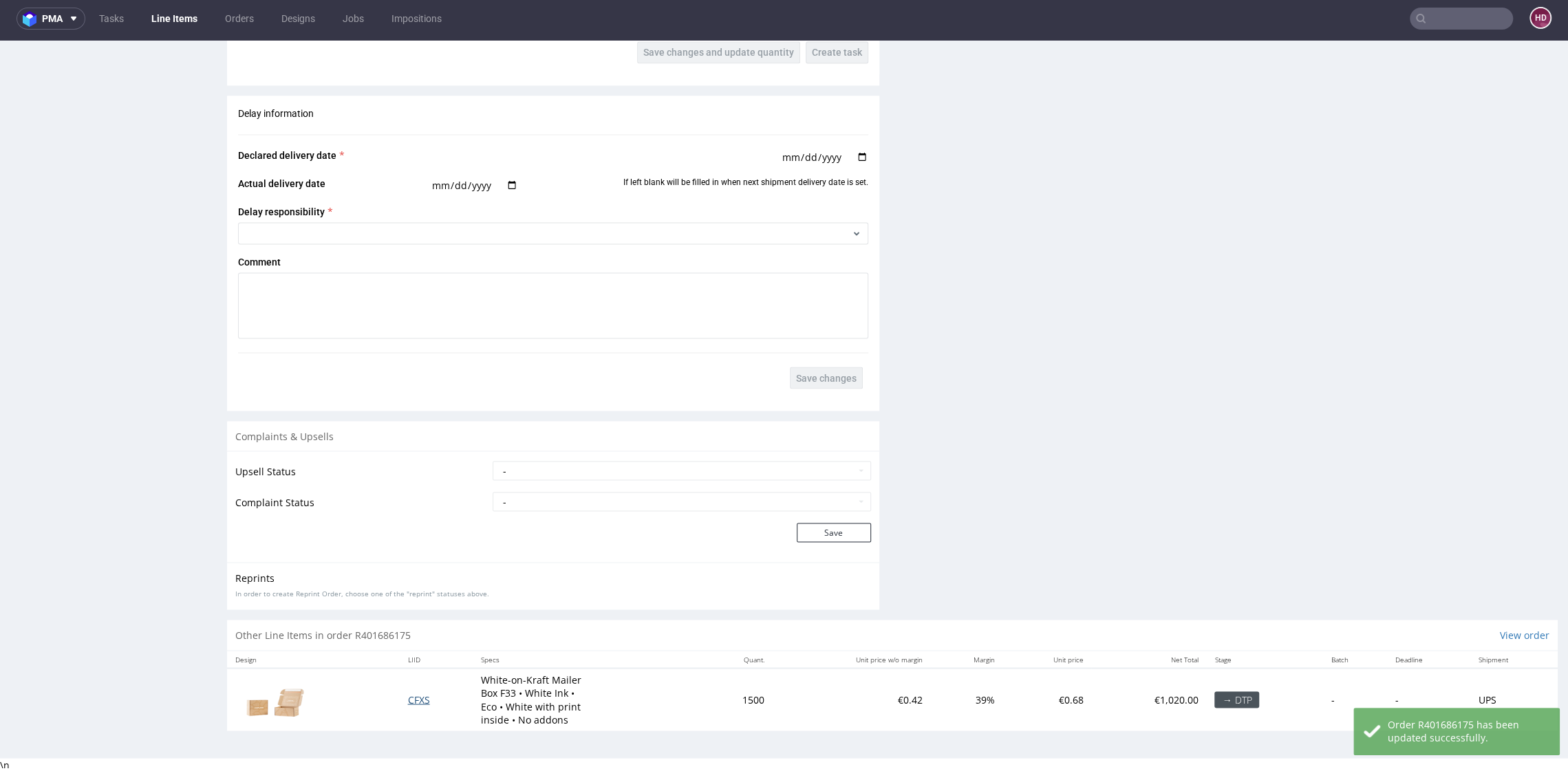
click at [411, 693] on span "CFXS" at bounding box center [418, 699] width 22 height 13
click at [416, 697] on span "CFXS" at bounding box center [418, 699] width 22 height 13
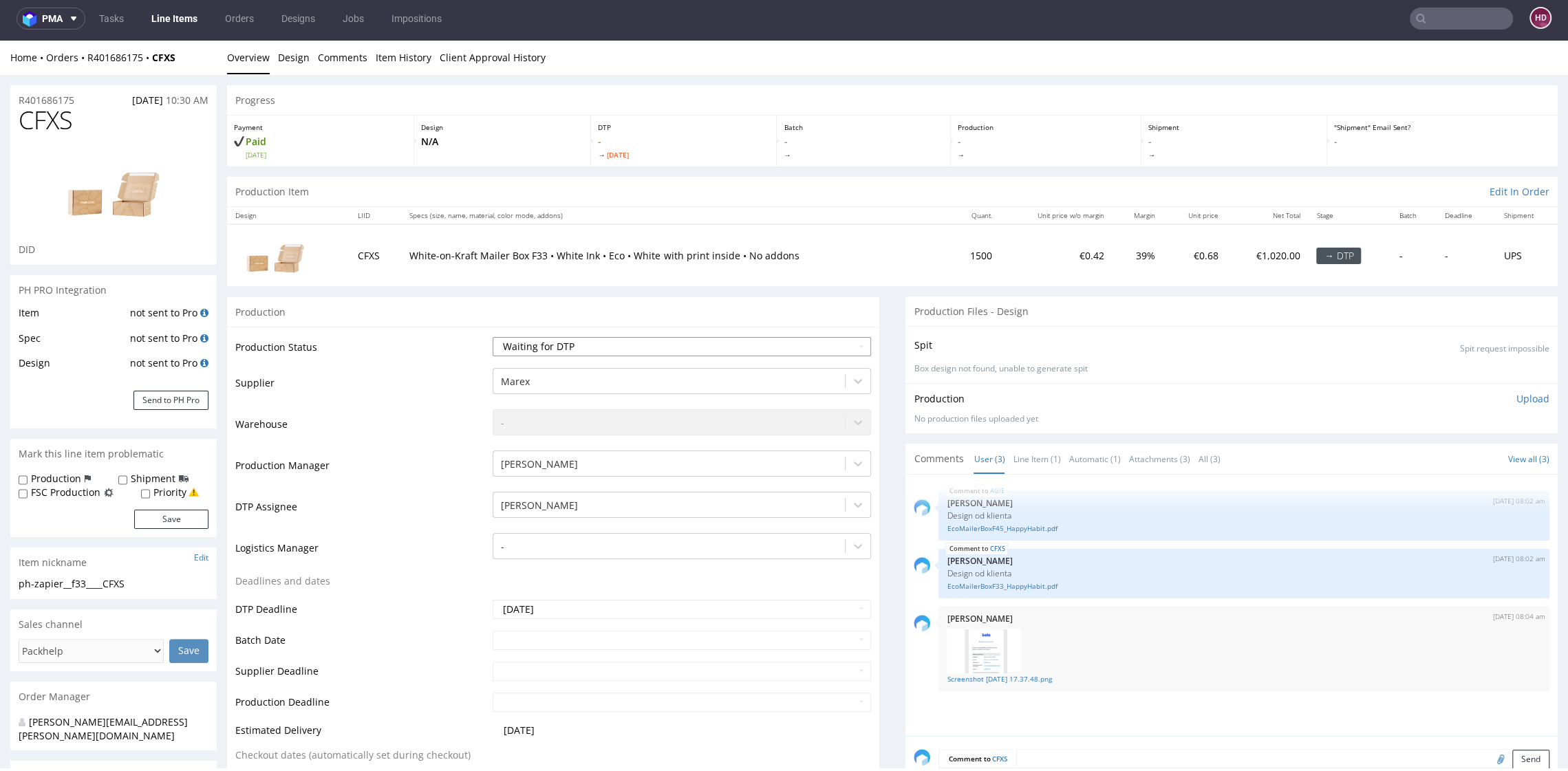
click at [570, 341] on select "Waiting for Artwork Waiting for Diecut Waiting for Mockup Waiting for DTP Waiti…" at bounding box center [681, 347] width 377 height 19
select select "dtp_waiting_for_double_check"
click at [493, 337] on select "Waiting for Artwork Waiting for Diecut Waiting for Mockup Waiting for DTP Waiti…" at bounding box center [681, 347] width 377 height 19
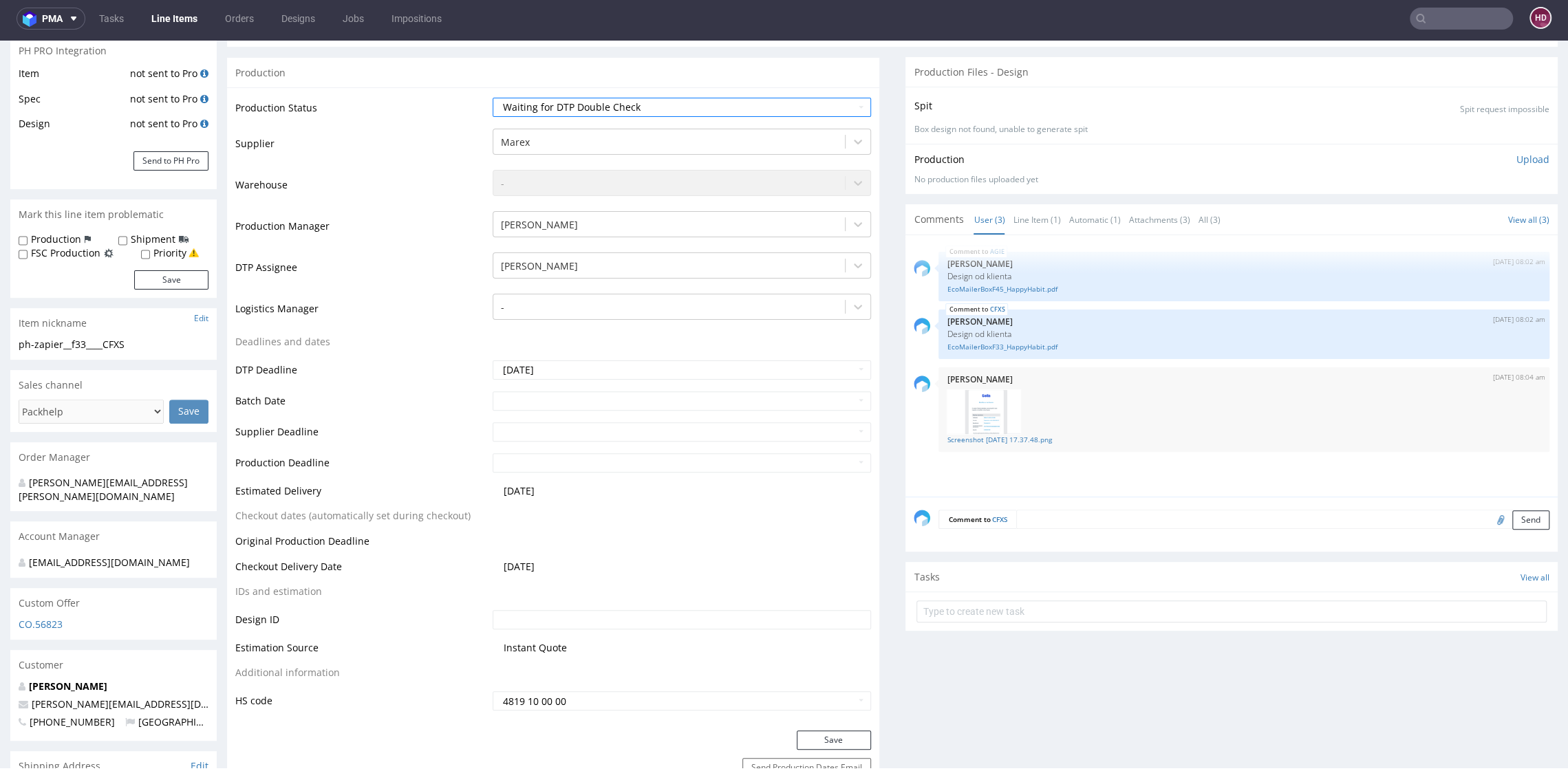
scroll to position [240, 0]
click at [805, 735] on button "Save" at bounding box center [833, 739] width 74 height 19
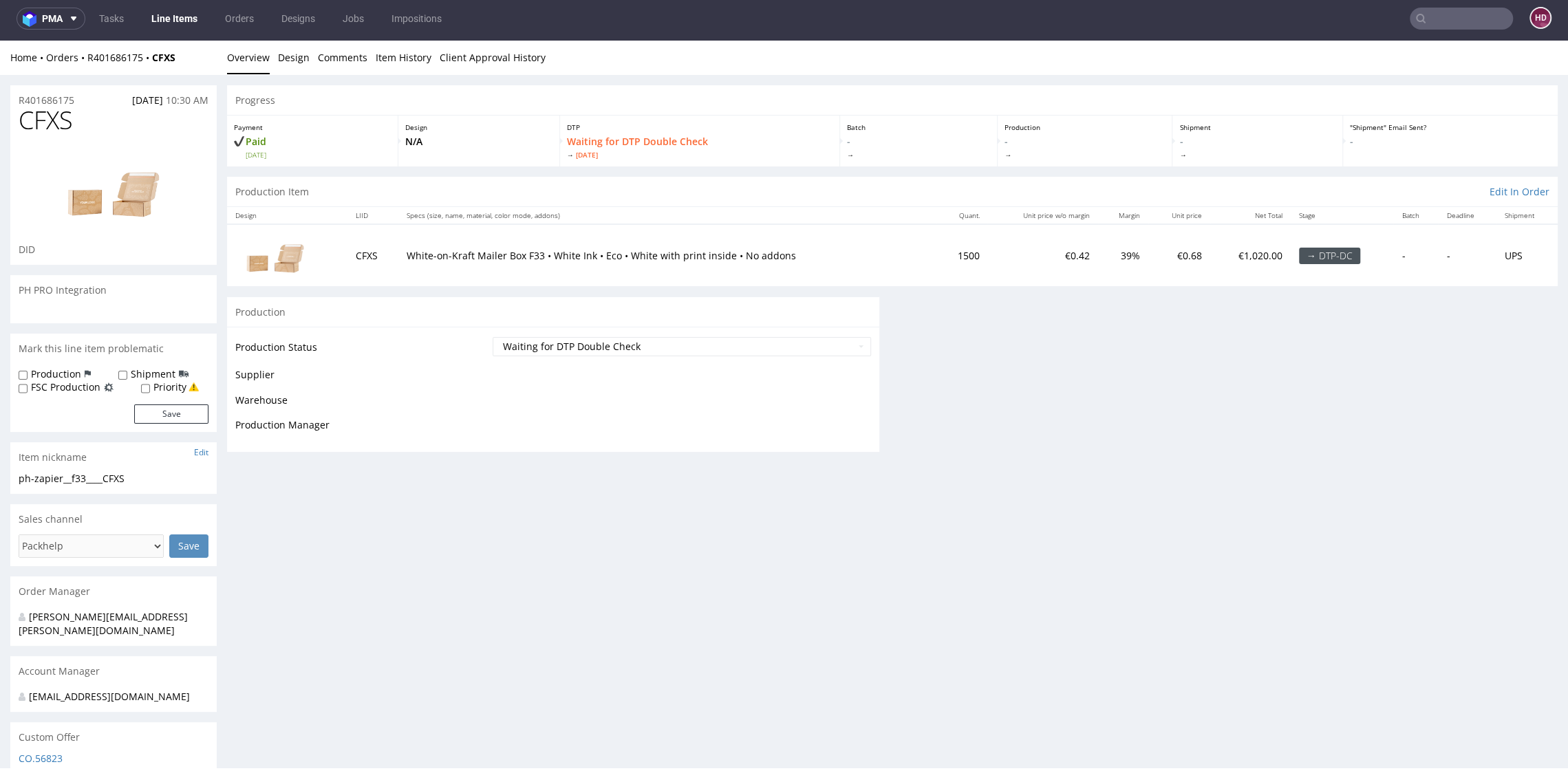
scroll to position [231, 0]
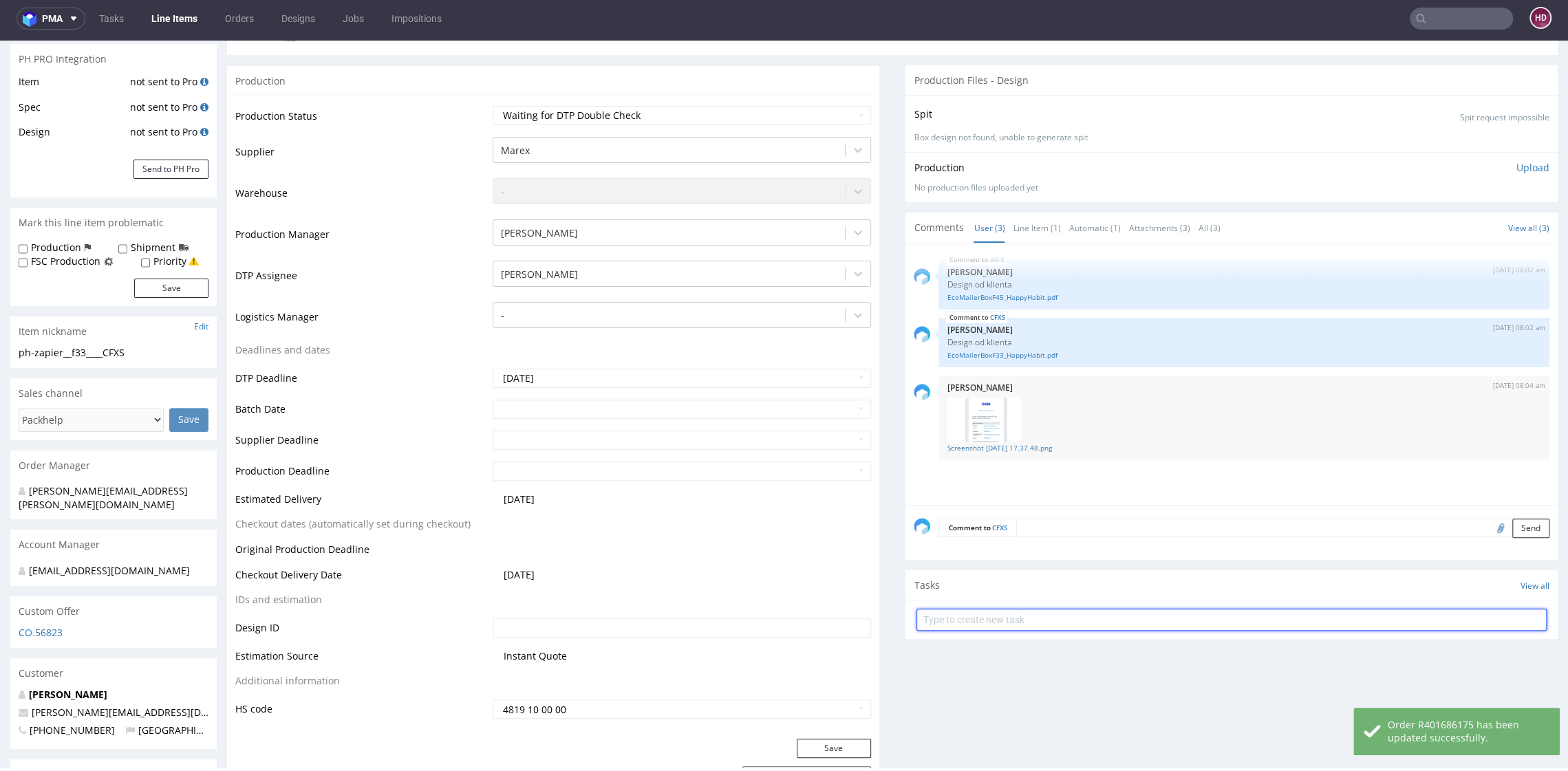
click at [992, 614] on input "text" at bounding box center [1231, 619] width 630 height 22
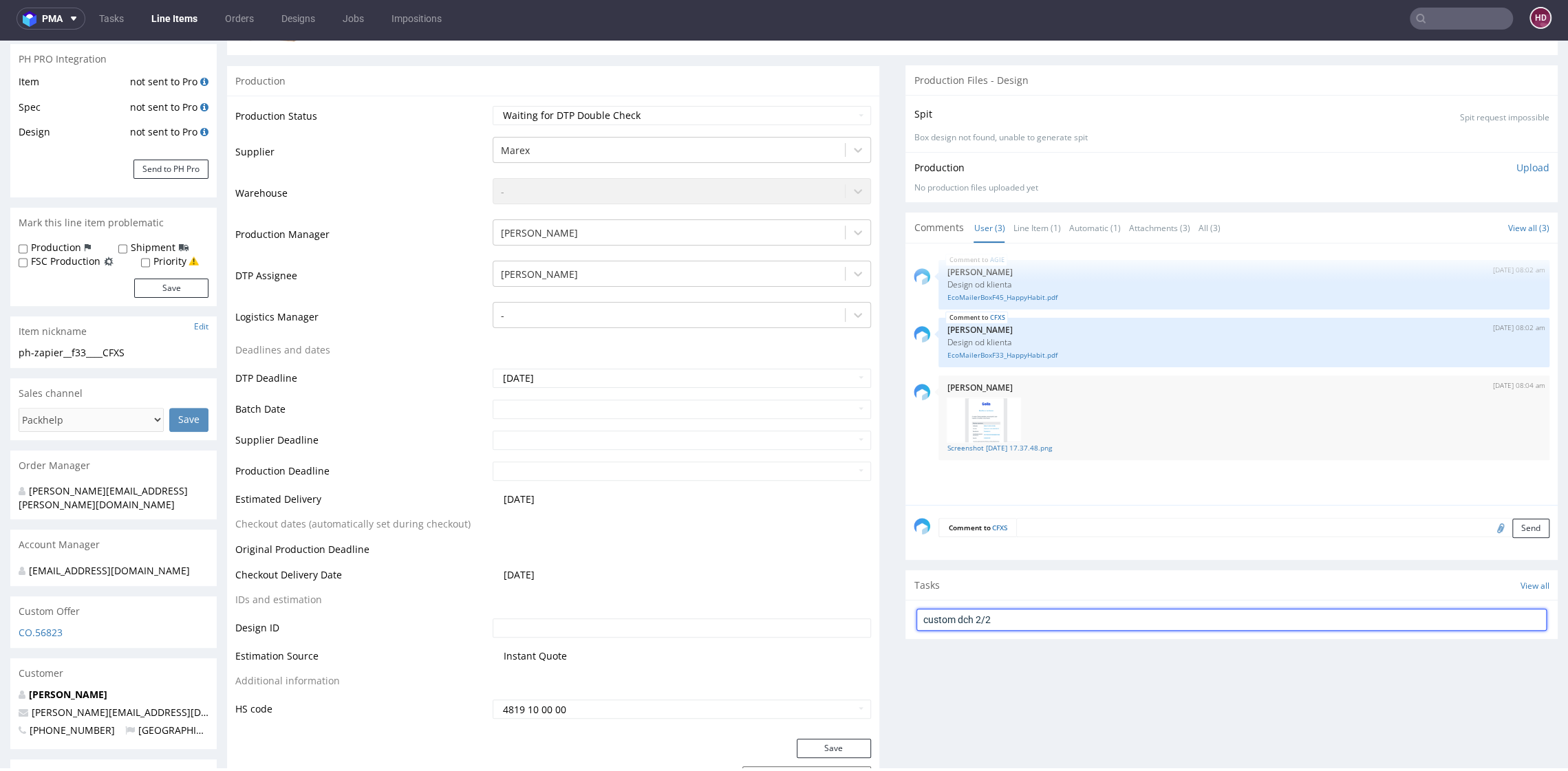
type input "custom dch 2/2"
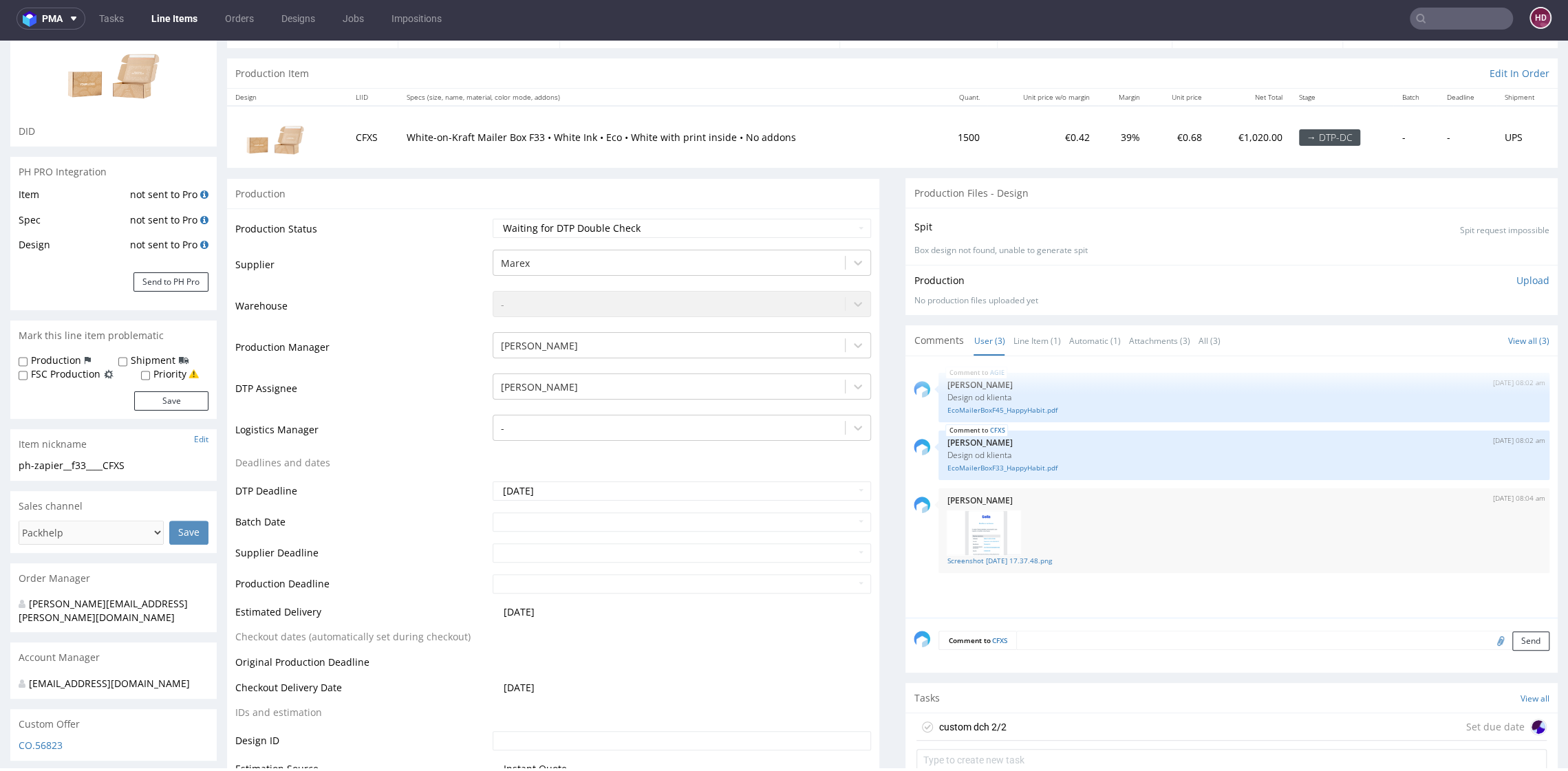
scroll to position [115, 0]
drag, startPoint x: 137, startPoint y: 466, endPoint x: -4, endPoint y: 470, distance: 141.1
copy div "ph-zapier__f33____CFXS"
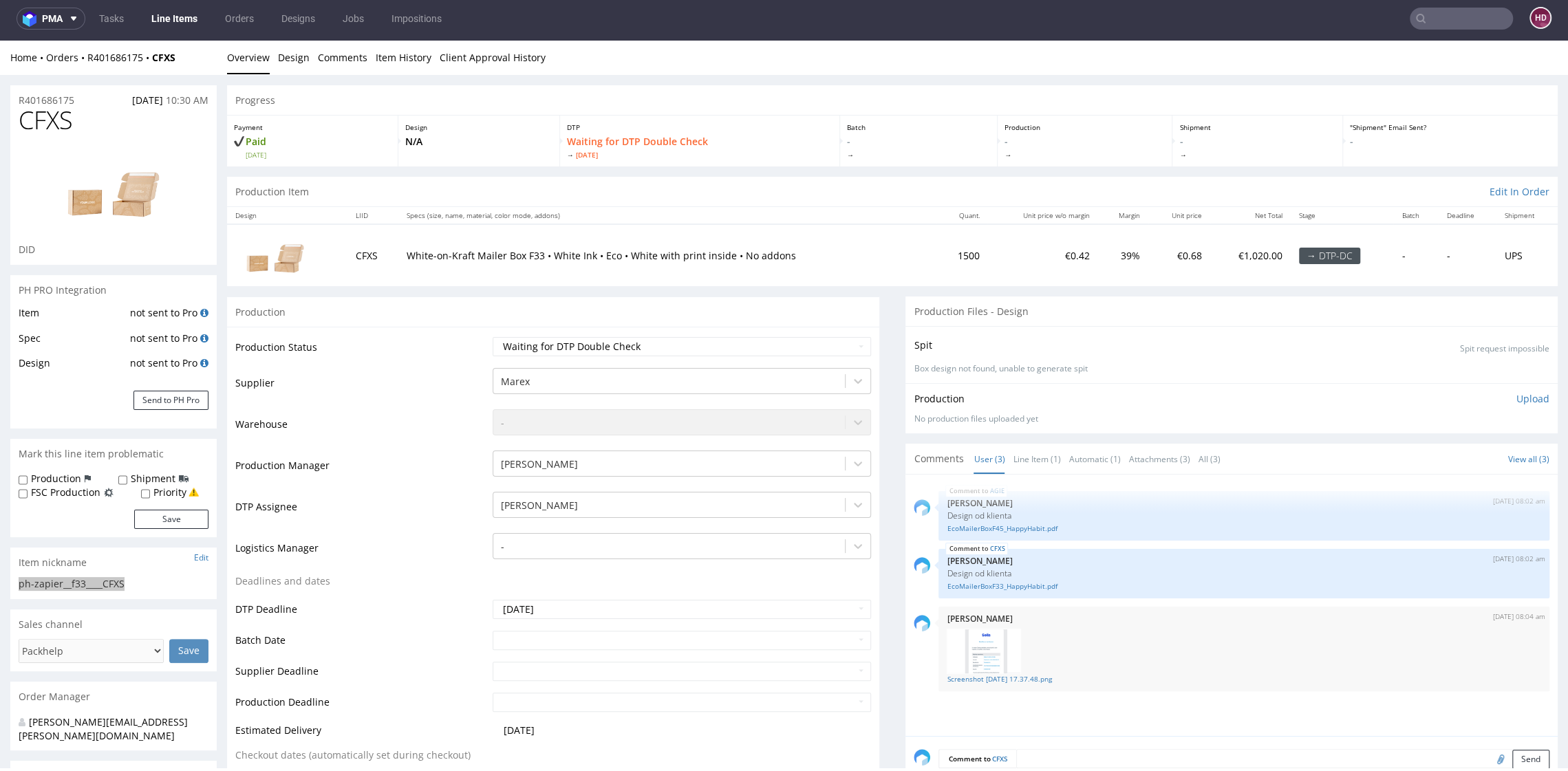
scroll to position [0, 0]
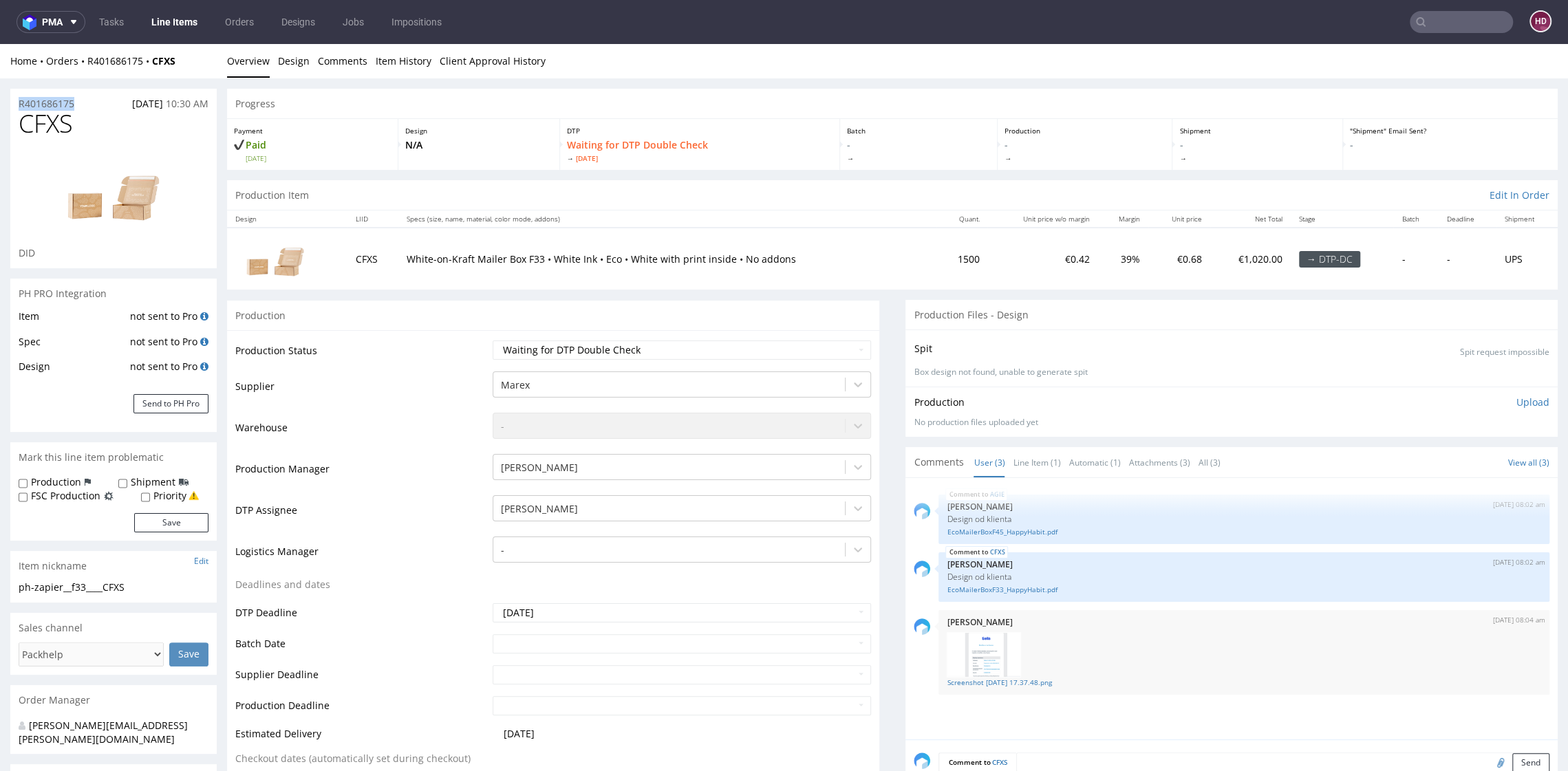
drag, startPoint x: 81, startPoint y: 103, endPoint x: -17, endPoint y: 86, distance: 99.5
copy p "R401686175"
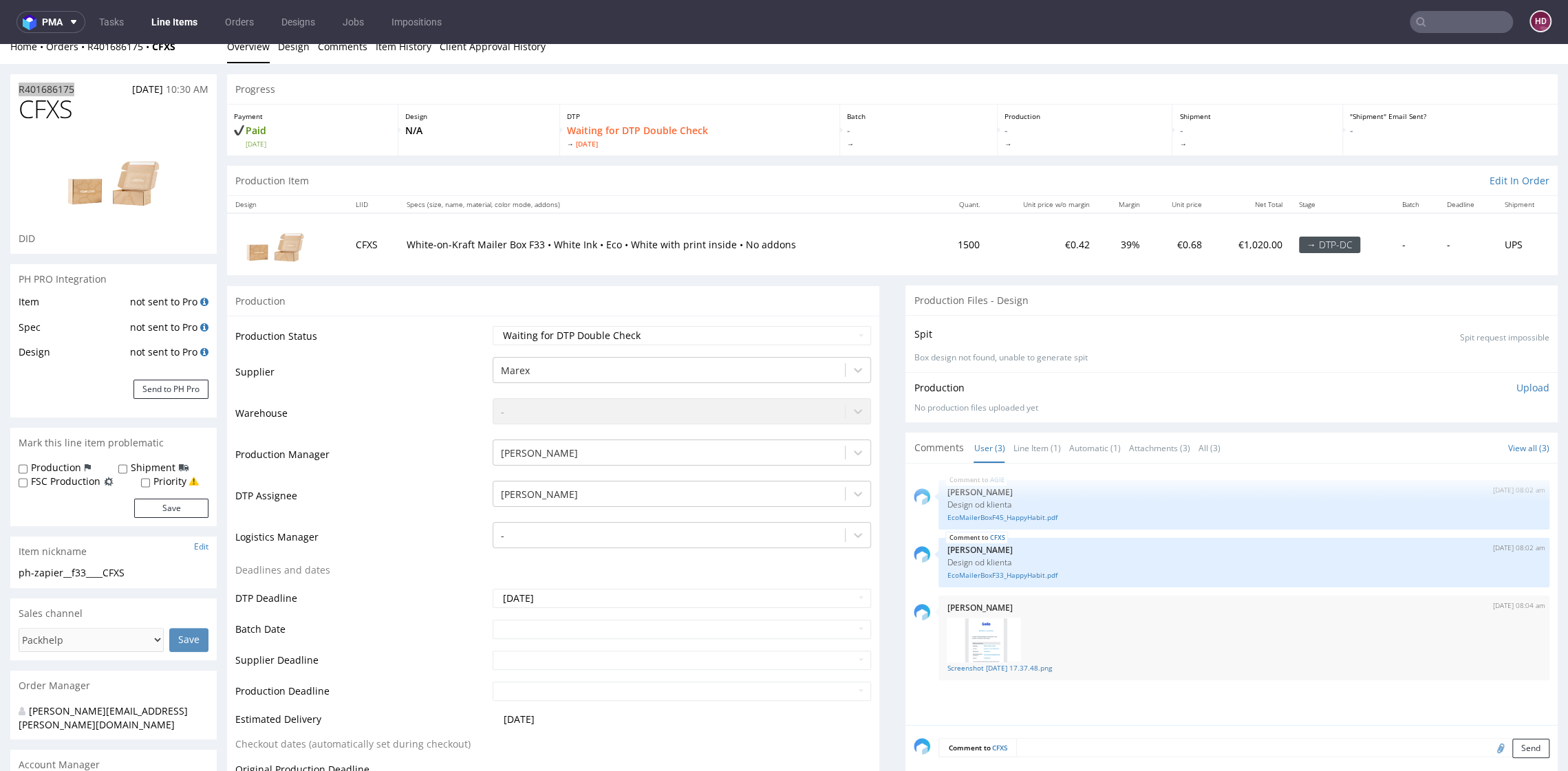
scroll to position [11, 0]
click at [975, 575] on link "EcoMailerBoxF33_HappyHabit.pdf" at bounding box center [1243, 579] width 594 height 10
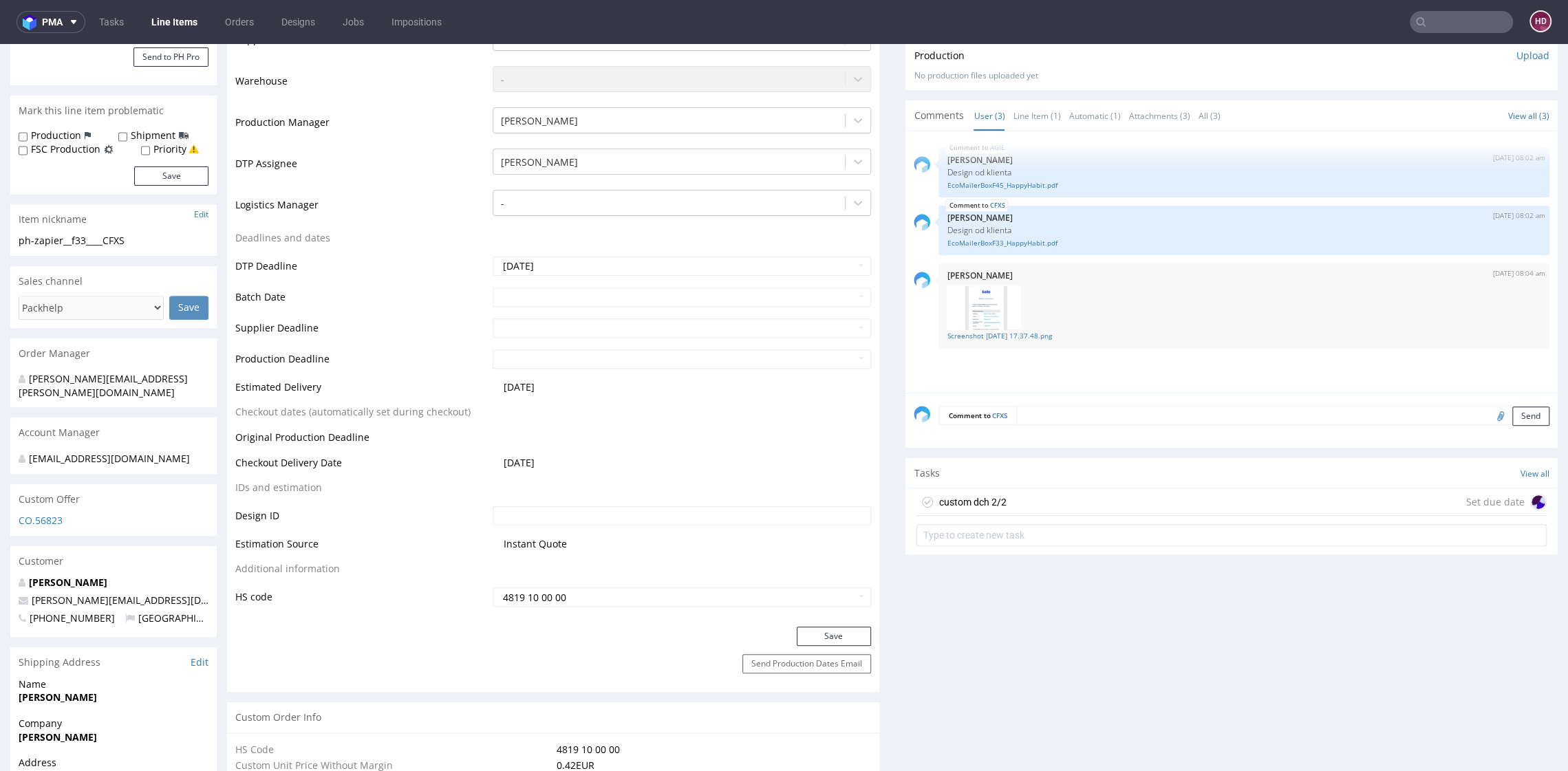
scroll to position [347, 0]
click at [1172, 493] on div "custom dch 2/2 Set due date" at bounding box center [1231, 501] width 630 height 27
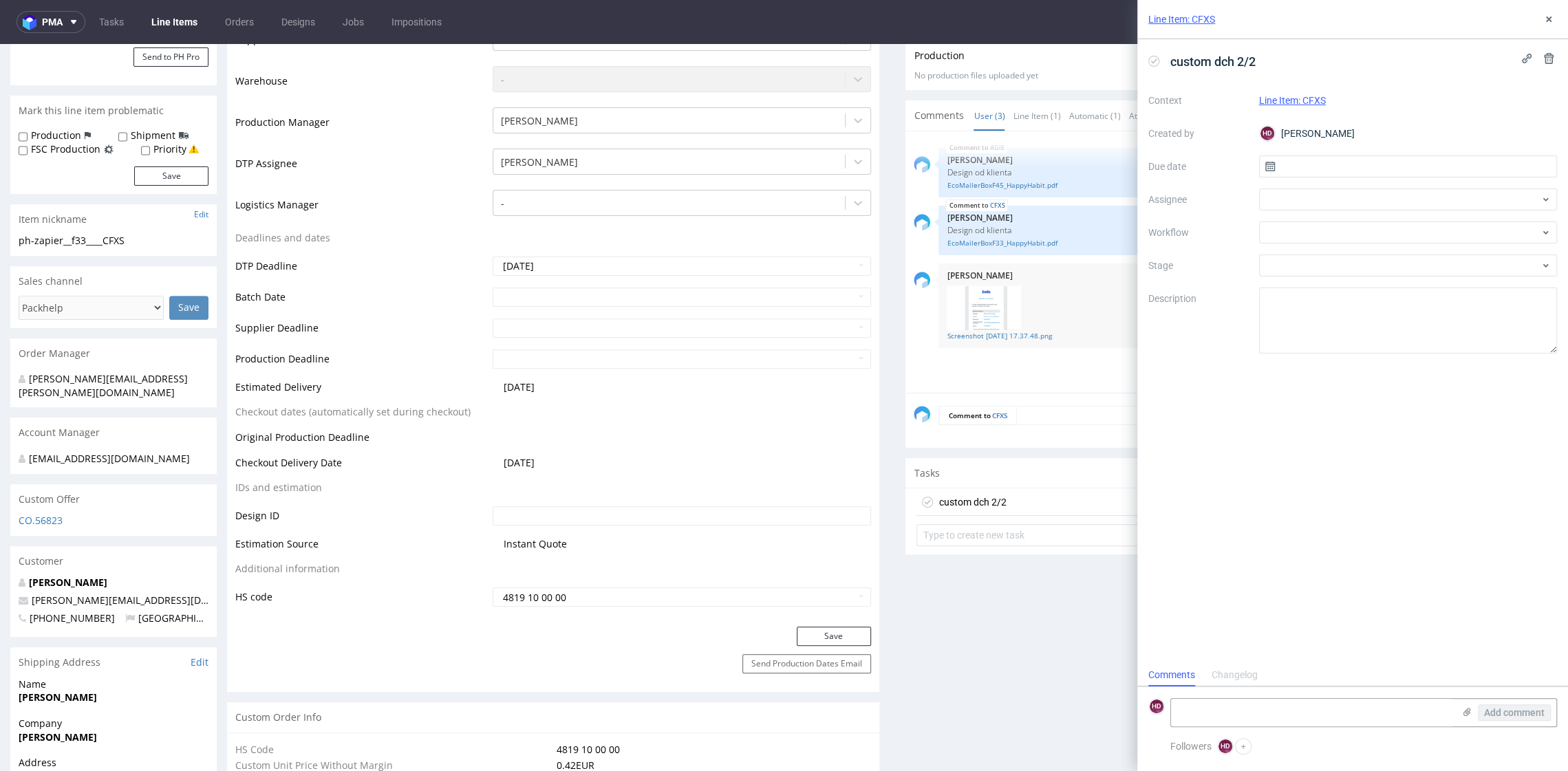
scroll to position [11, 0]
click at [1309, 167] on input "text" at bounding box center [1408, 166] width 299 height 22
click at [1367, 302] on span "13" at bounding box center [1363, 306] width 11 height 14
type input "[DATE]"
click at [1323, 203] on div at bounding box center [1408, 199] width 299 height 22
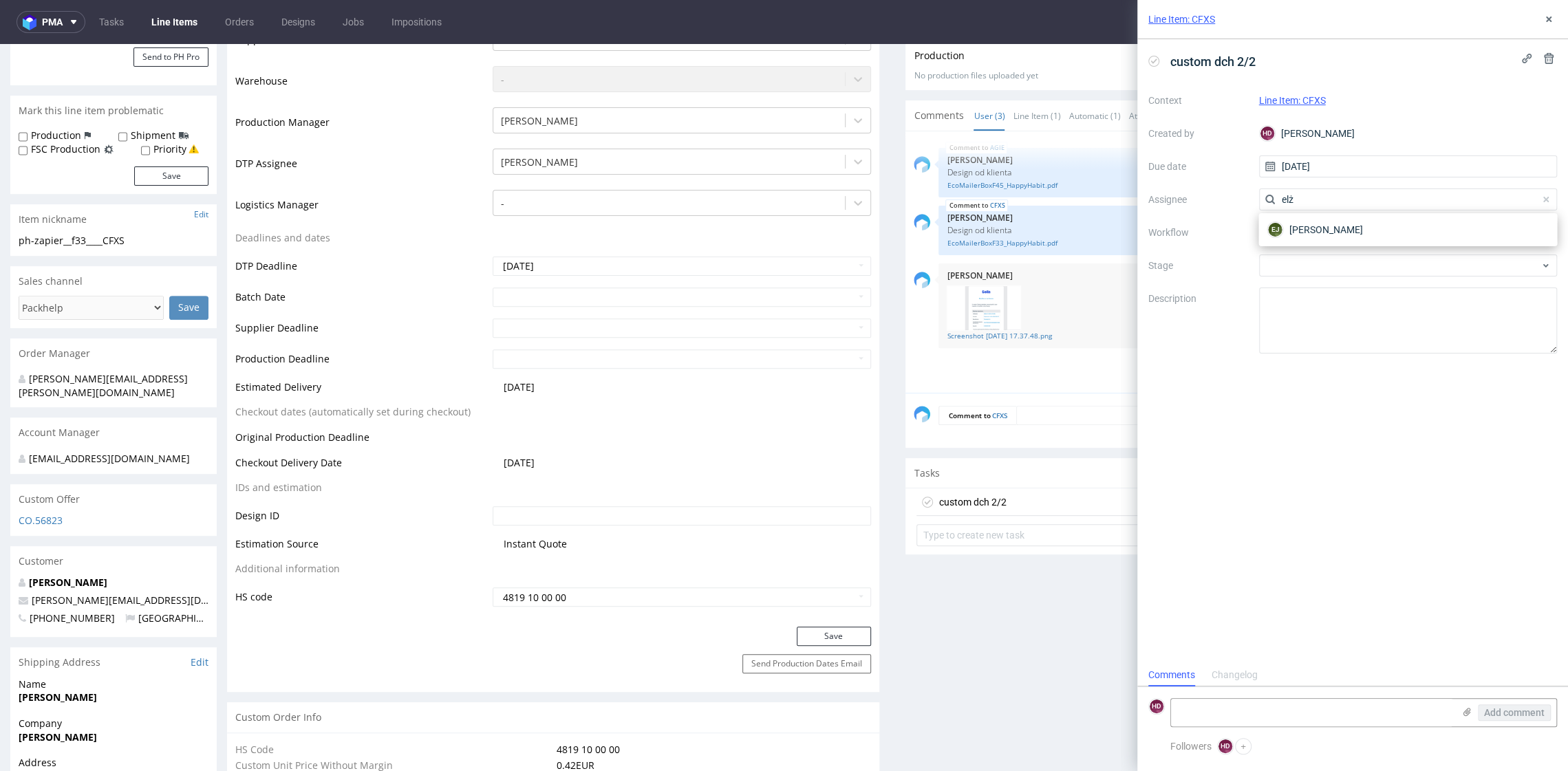
type input "elż"
click at [1406, 243] on div "EJ Elżbieta Jelińska" at bounding box center [1407, 230] width 299 height 33
click at [1391, 239] on div "EJ Elżbieta Jelińska" at bounding box center [1406, 229] width 287 height 22
click at [1390, 251] on div "Context Line Item: CFXS Created by HD Hapka Dominika Due date 13/10/2025 Assign…" at bounding box center [1352, 221] width 409 height 264
click at [1380, 262] on div at bounding box center [1408, 265] width 299 height 22
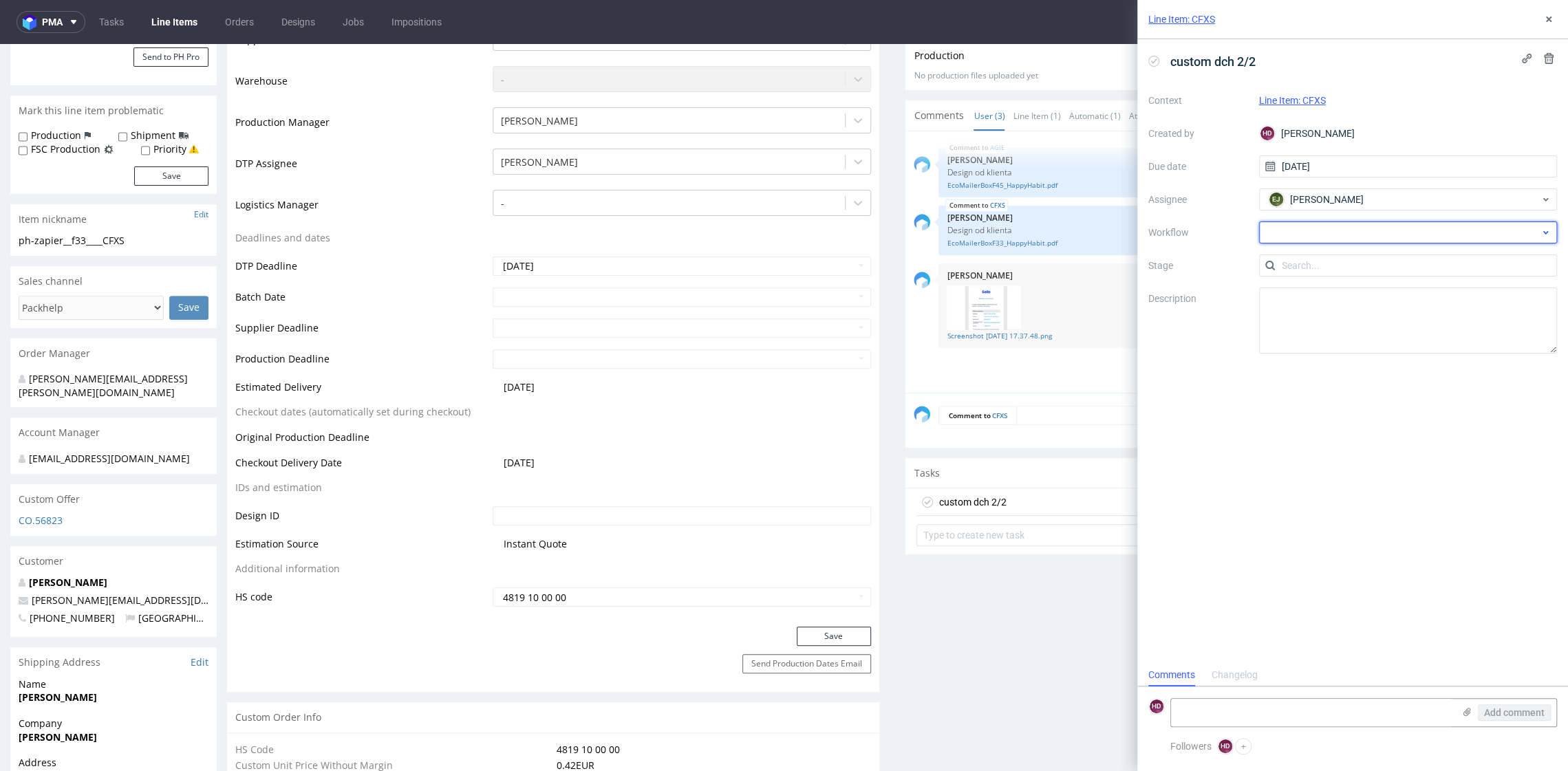
click at [1368, 233] on div at bounding box center [1408, 232] width 299 height 22
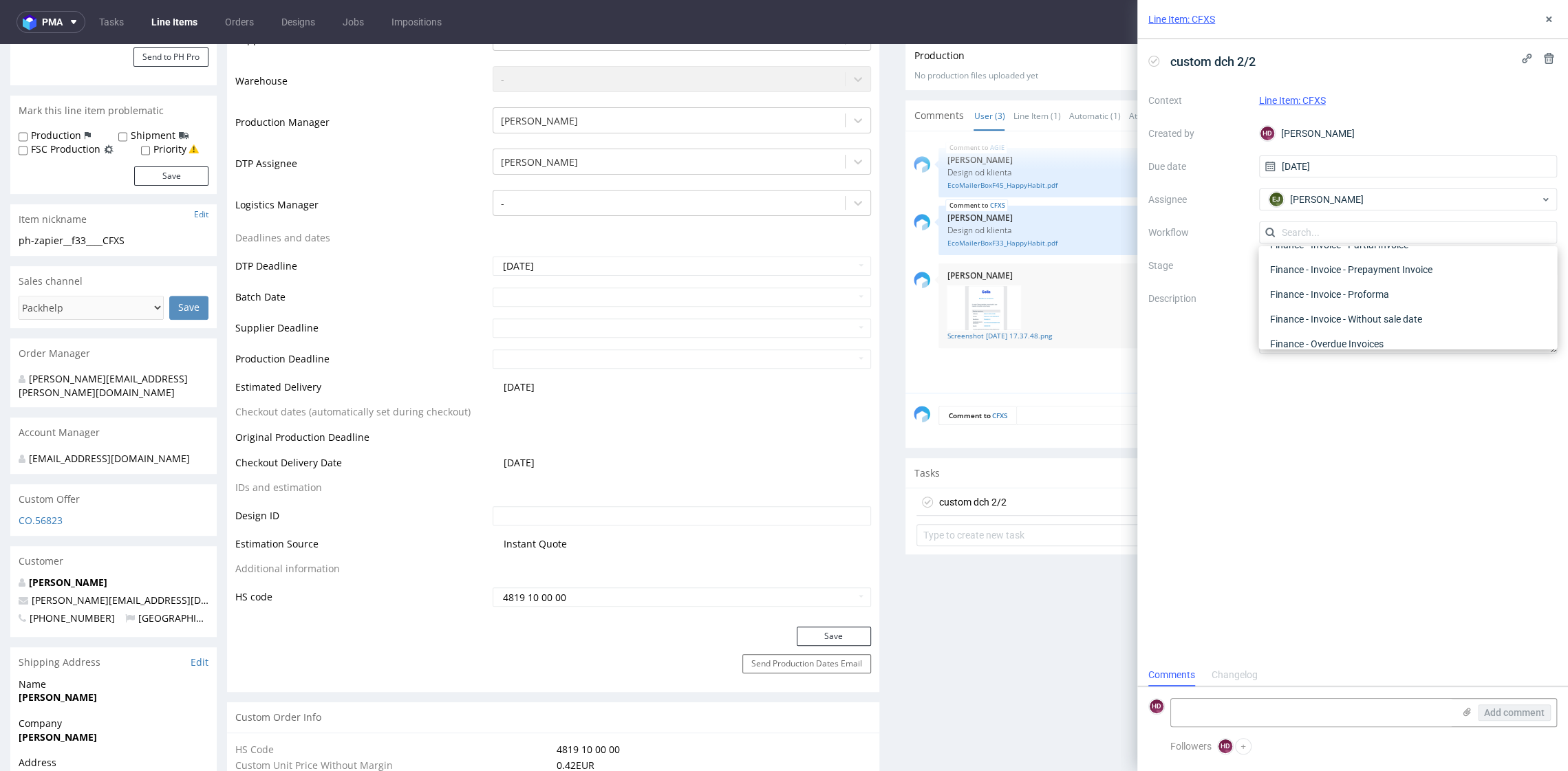
scroll to position [0, 0]
click at [1371, 273] on div "DTP - Double Check" at bounding box center [1406, 282] width 287 height 24
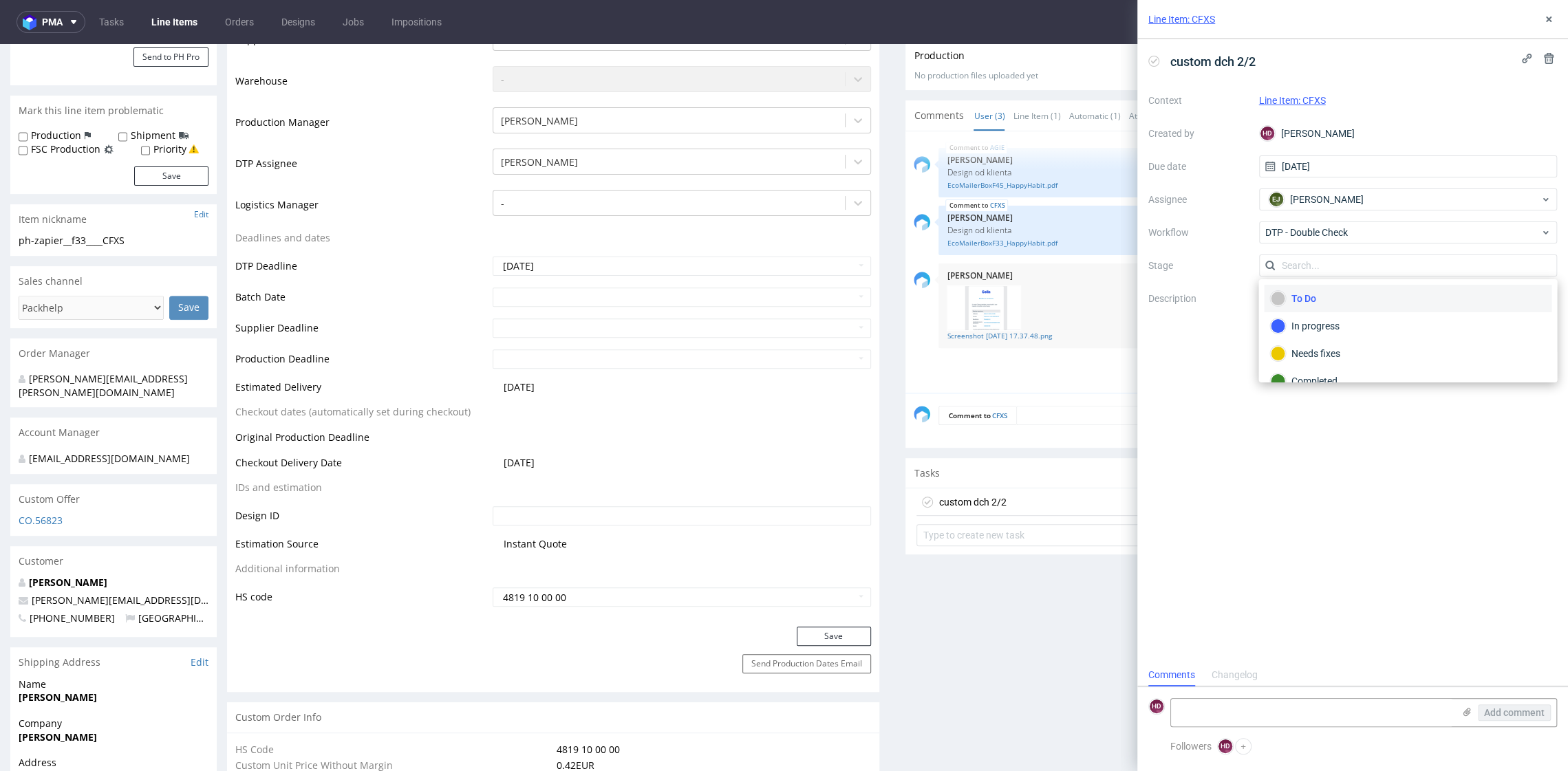
click at [1309, 302] on div "To Do" at bounding box center [1407, 298] width 275 height 15
drag, startPoint x: 1544, startPoint y: 17, endPoint x: 1485, endPoint y: 42, distance: 64.1
click at [1544, 17] on icon at bounding box center [1548, 19] width 11 height 11
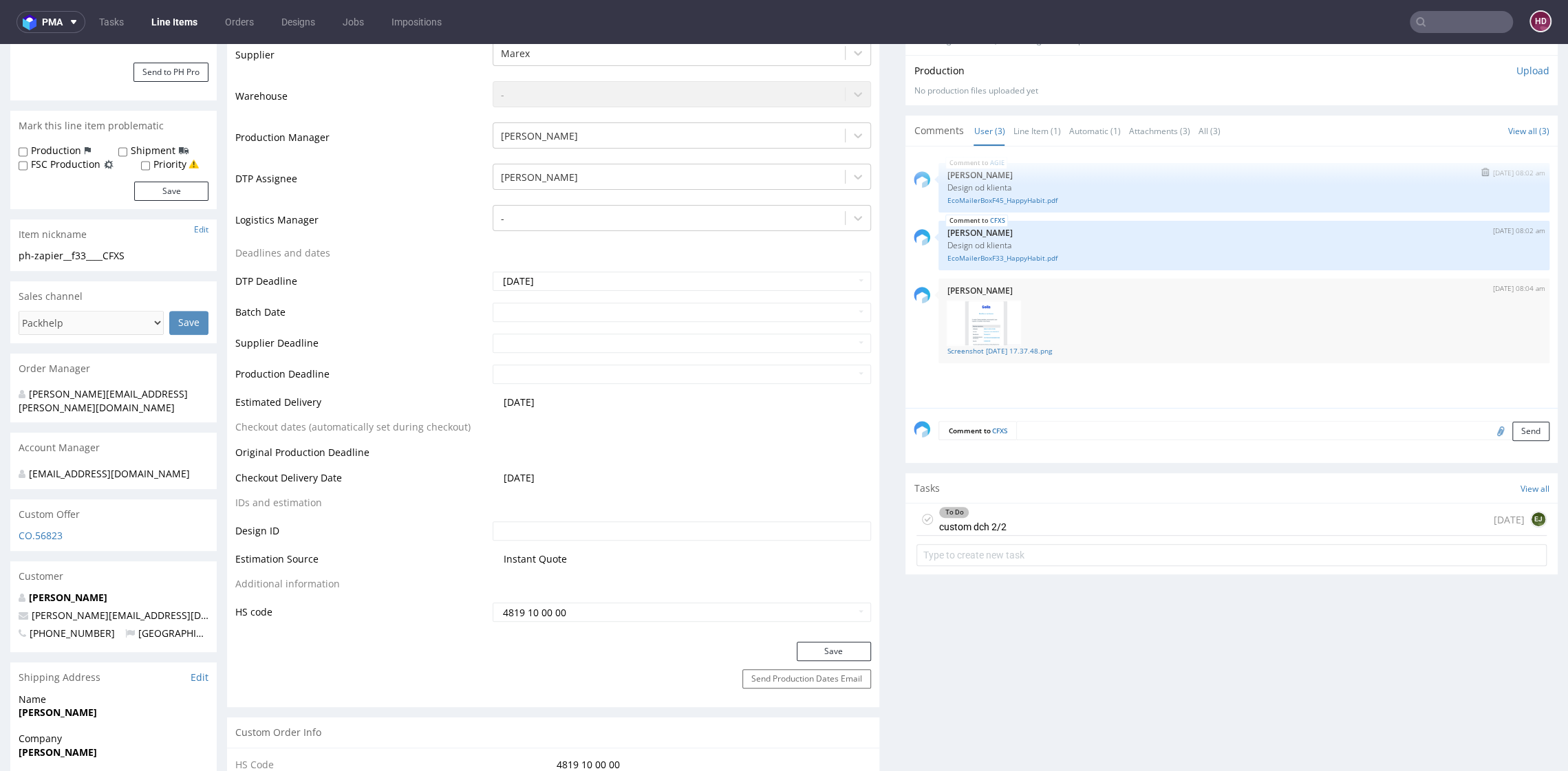
scroll to position [242, 0]
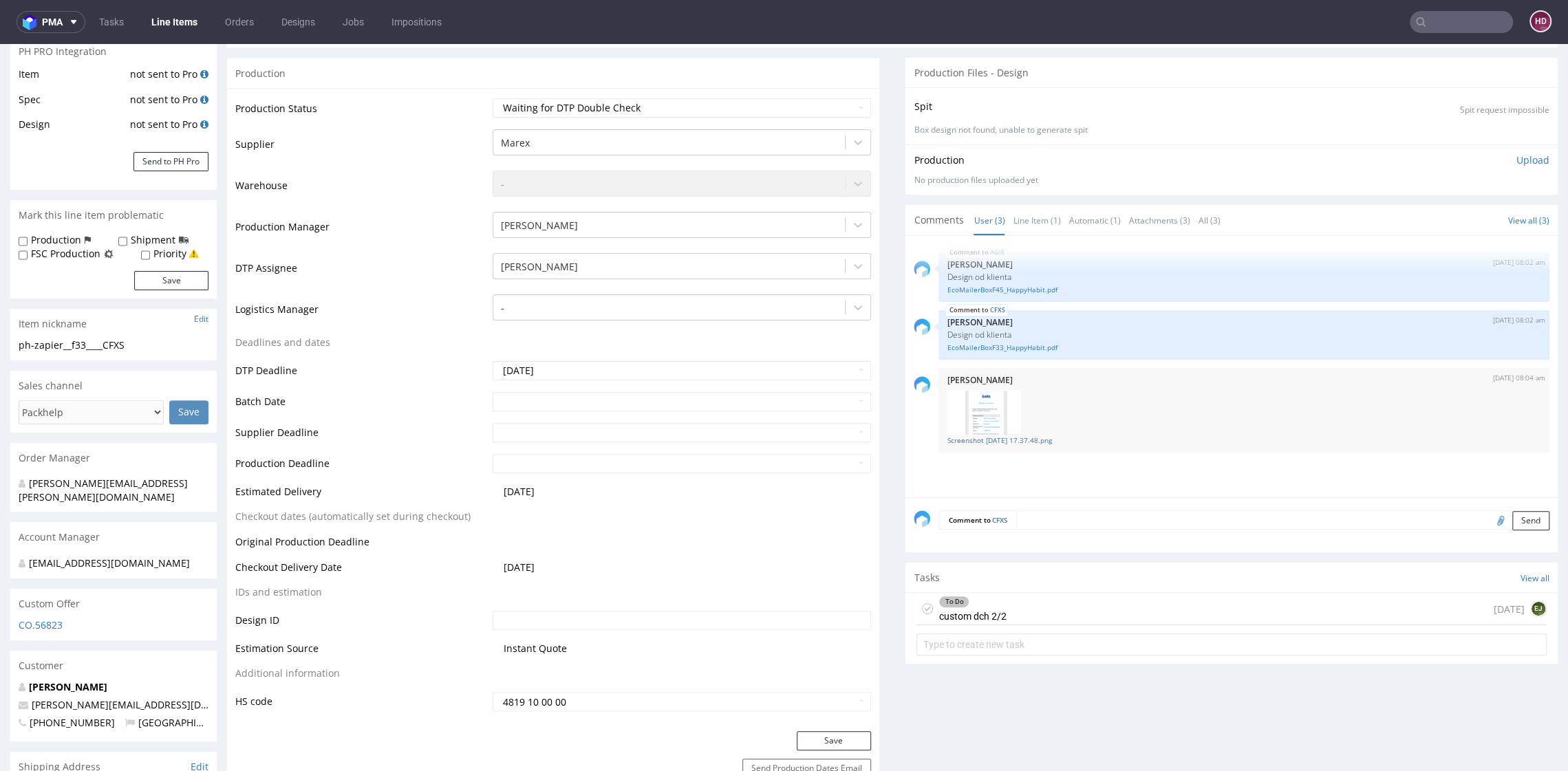
click at [1524, 154] on div "Production Upload No production files uploaded yet Description (optional) Add f…" at bounding box center [1231, 169] width 652 height 50
click at [1517, 161] on p "Upload" at bounding box center [1532, 161] width 33 height 14
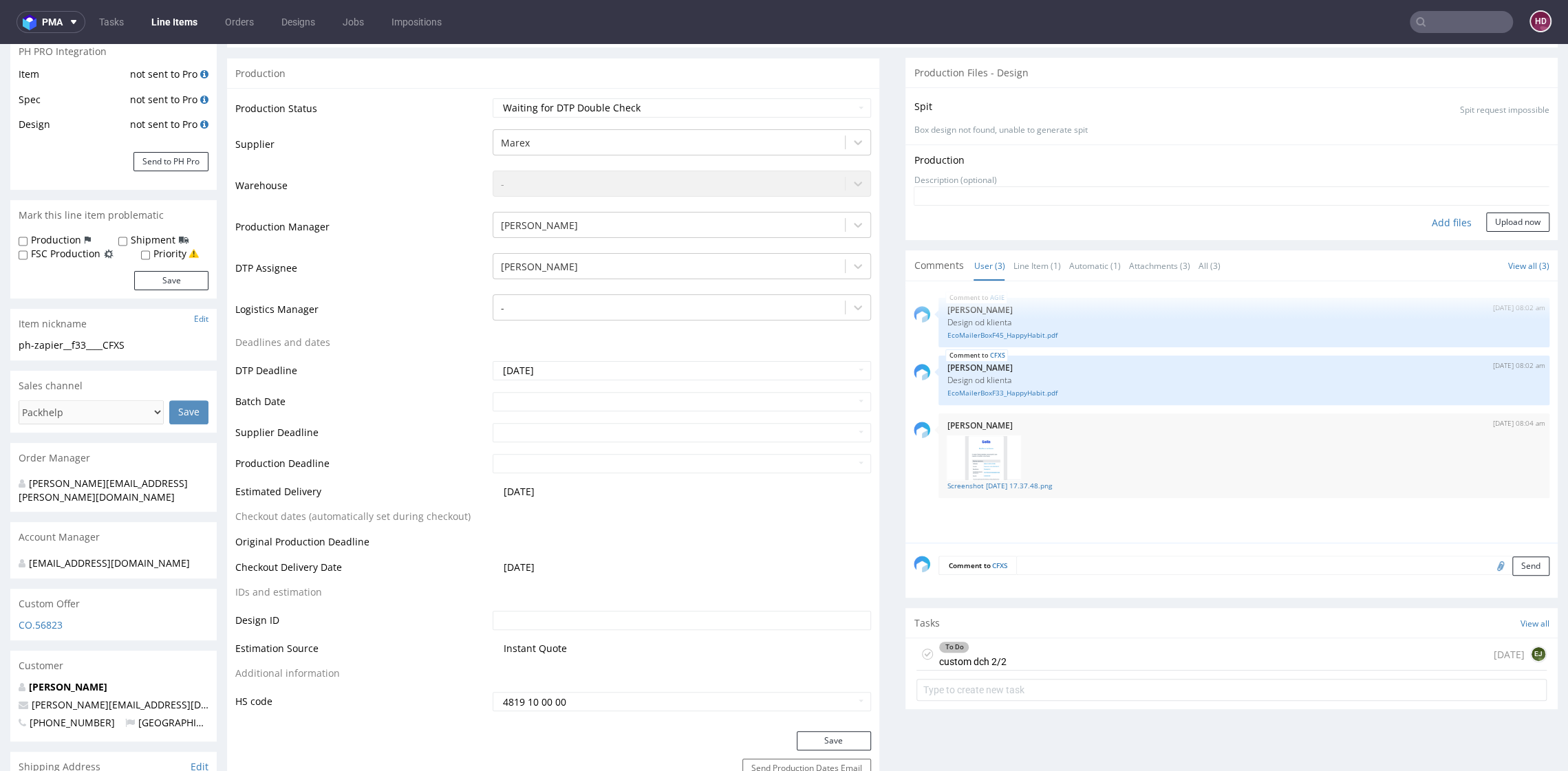
click at [1417, 218] on div "Add files" at bounding box center [1451, 223] width 69 height 21
type input "C:\fakepath\ph-zapier__f33____CFXS__d00__oR401686175__outside.pdf"
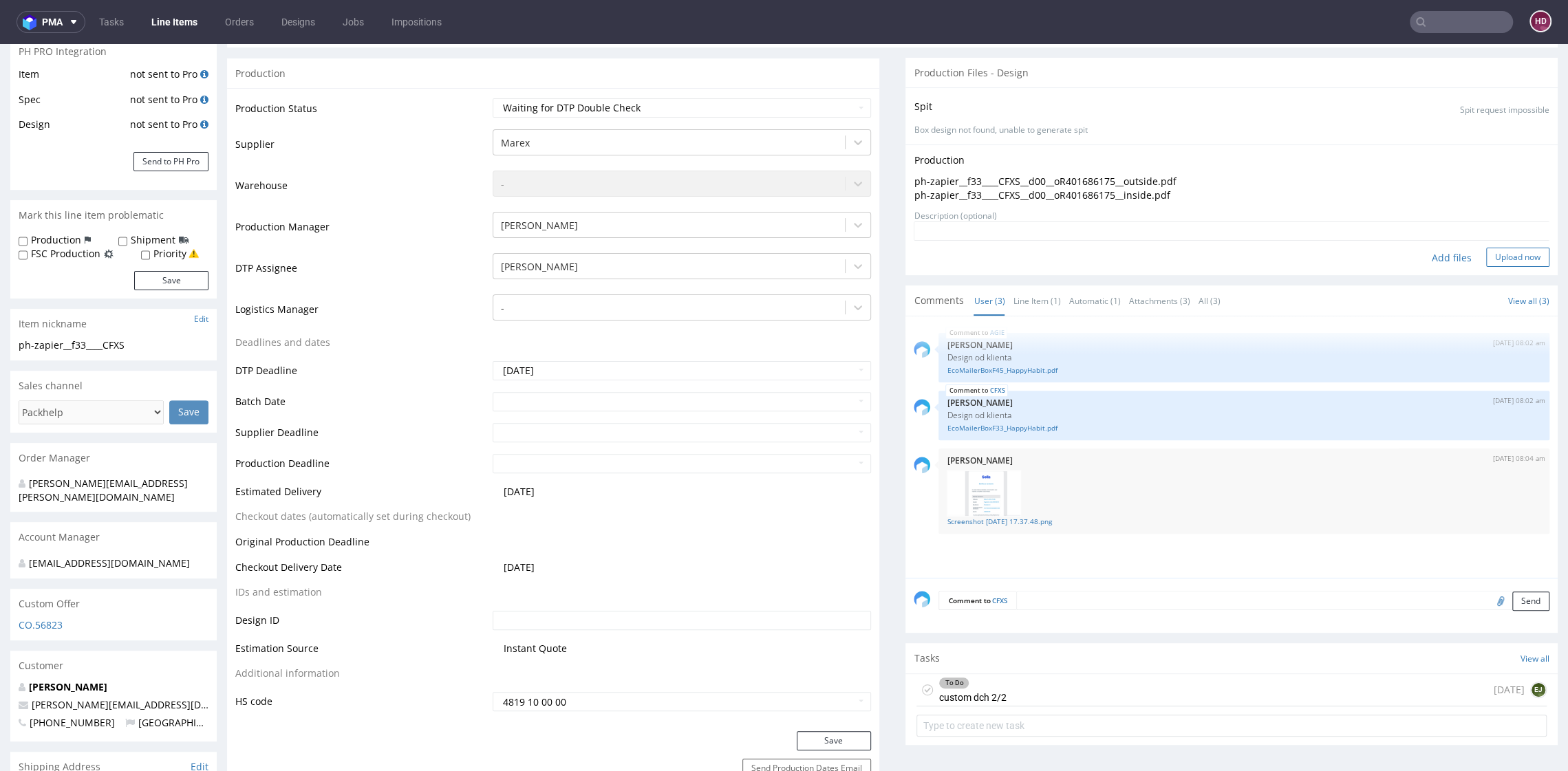
click at [1489, 263] on button "Upload now" at bounding box center [1517, 257] width 63 height 19
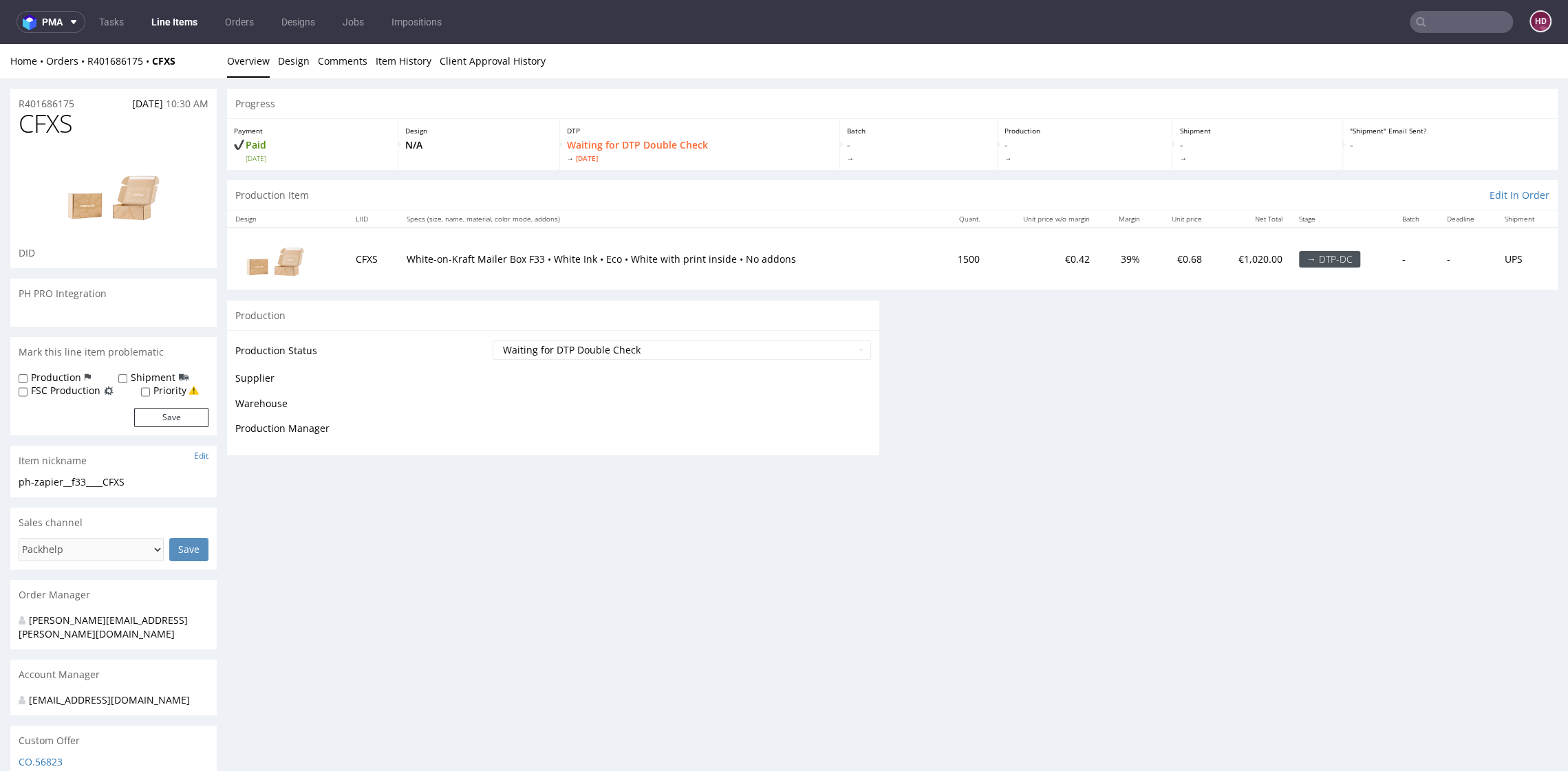
scroll to position [0, 0]
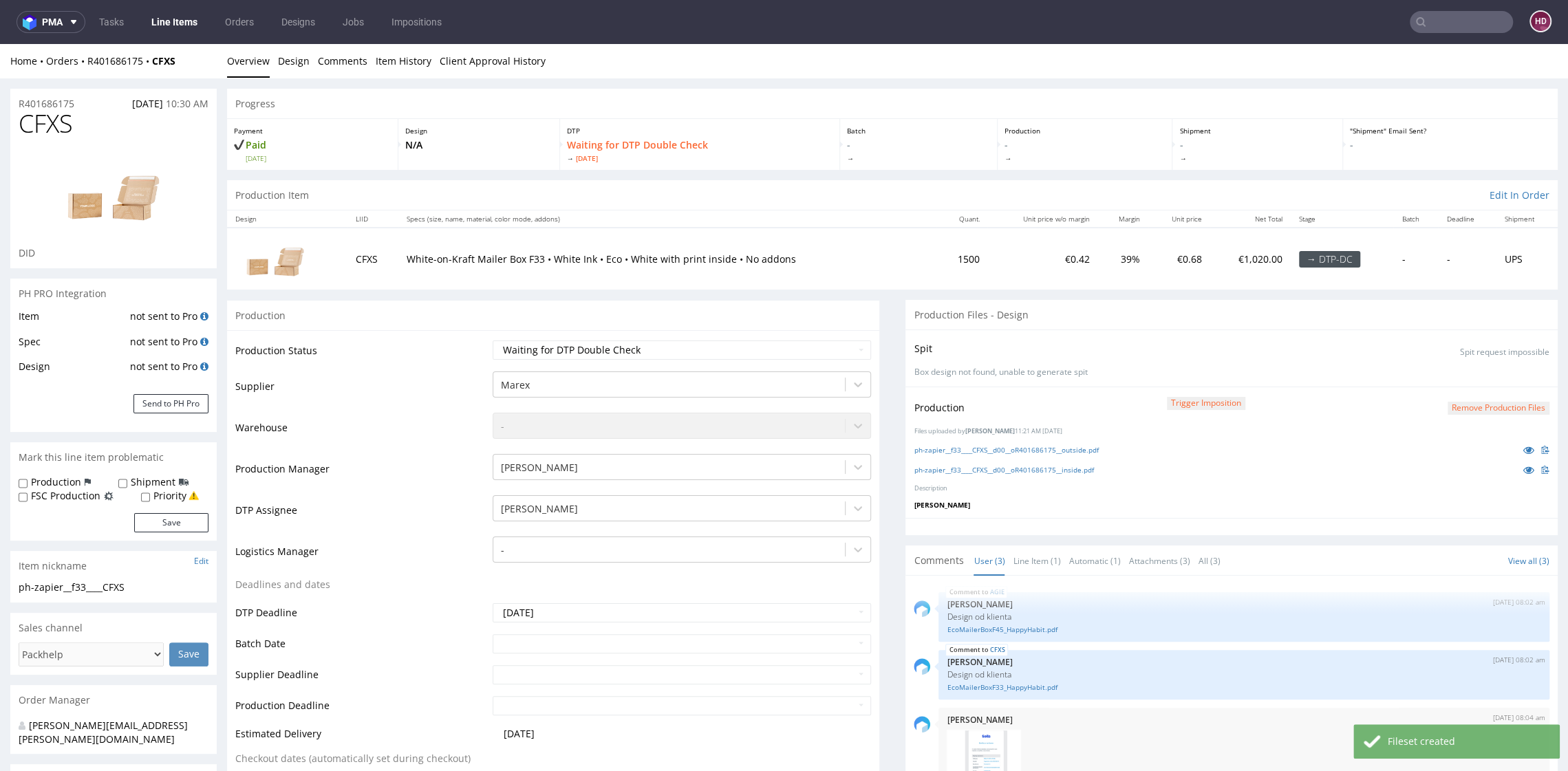
click at [155, 25] on link "Line Items" at bounding box center [175, 22] width 63 height 22
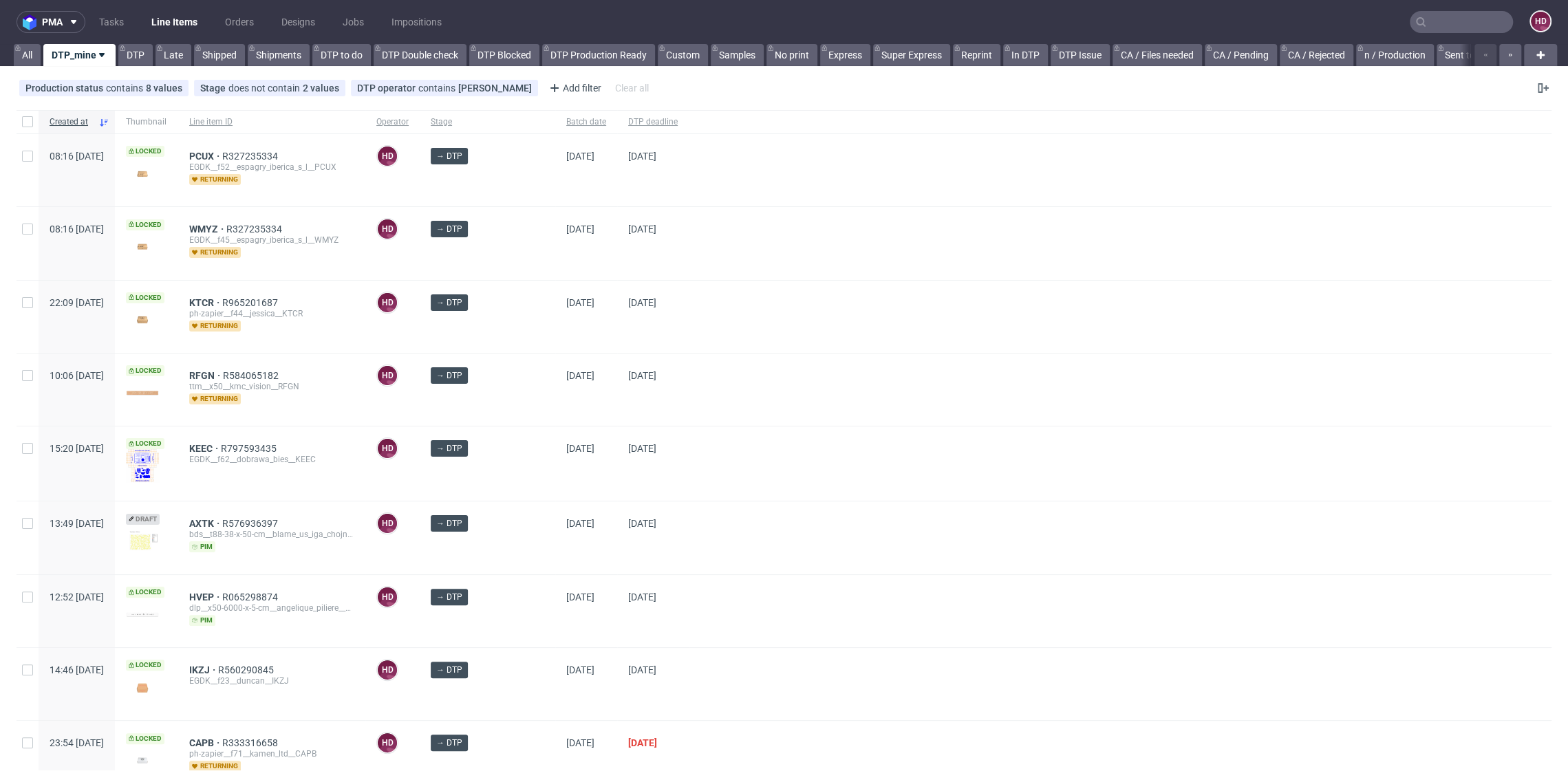
scroll to position [626, 0]
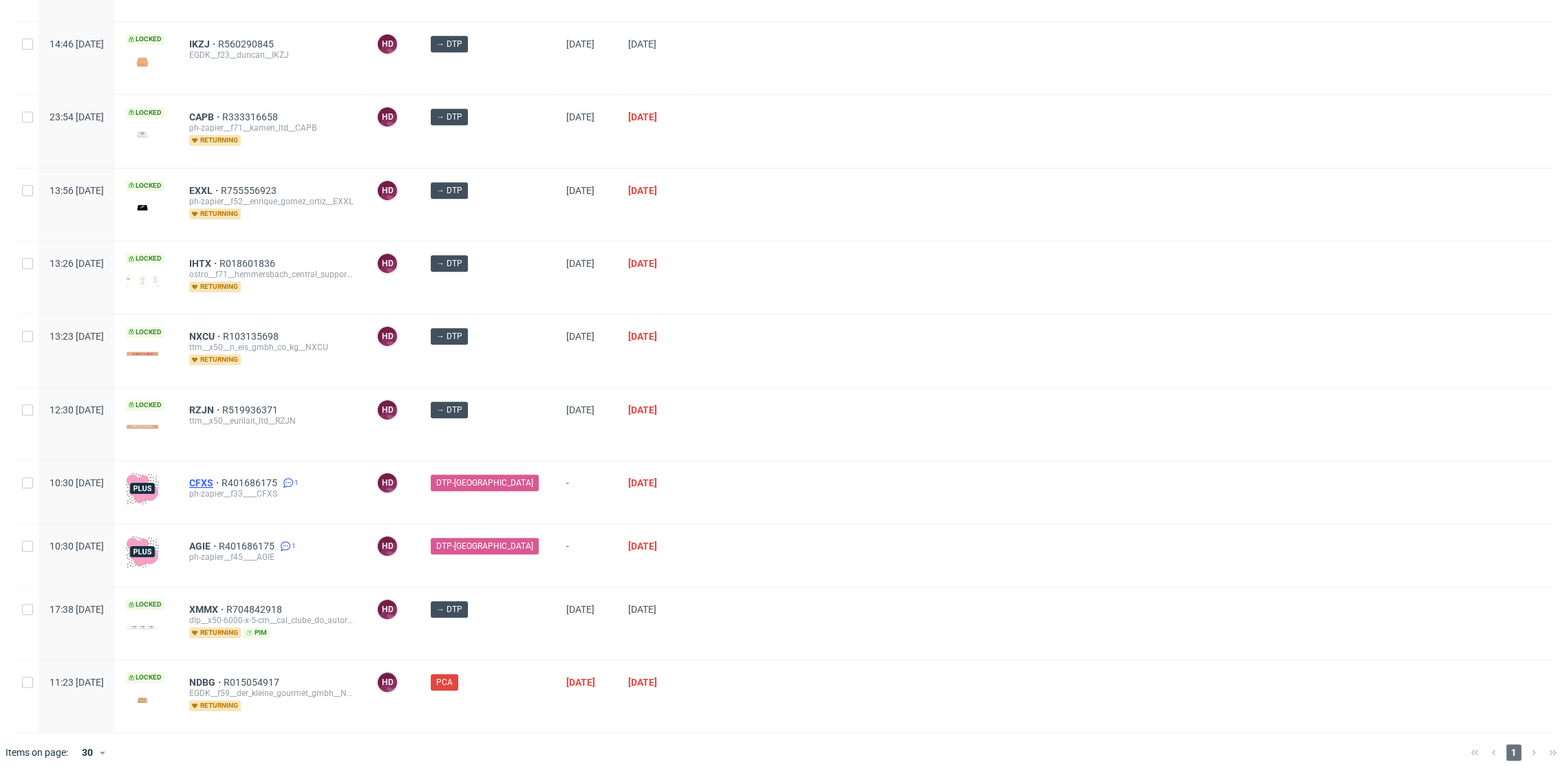
click at [222, 477] on span "CFXS" at bounding box center [205, 482] width 32 height 11
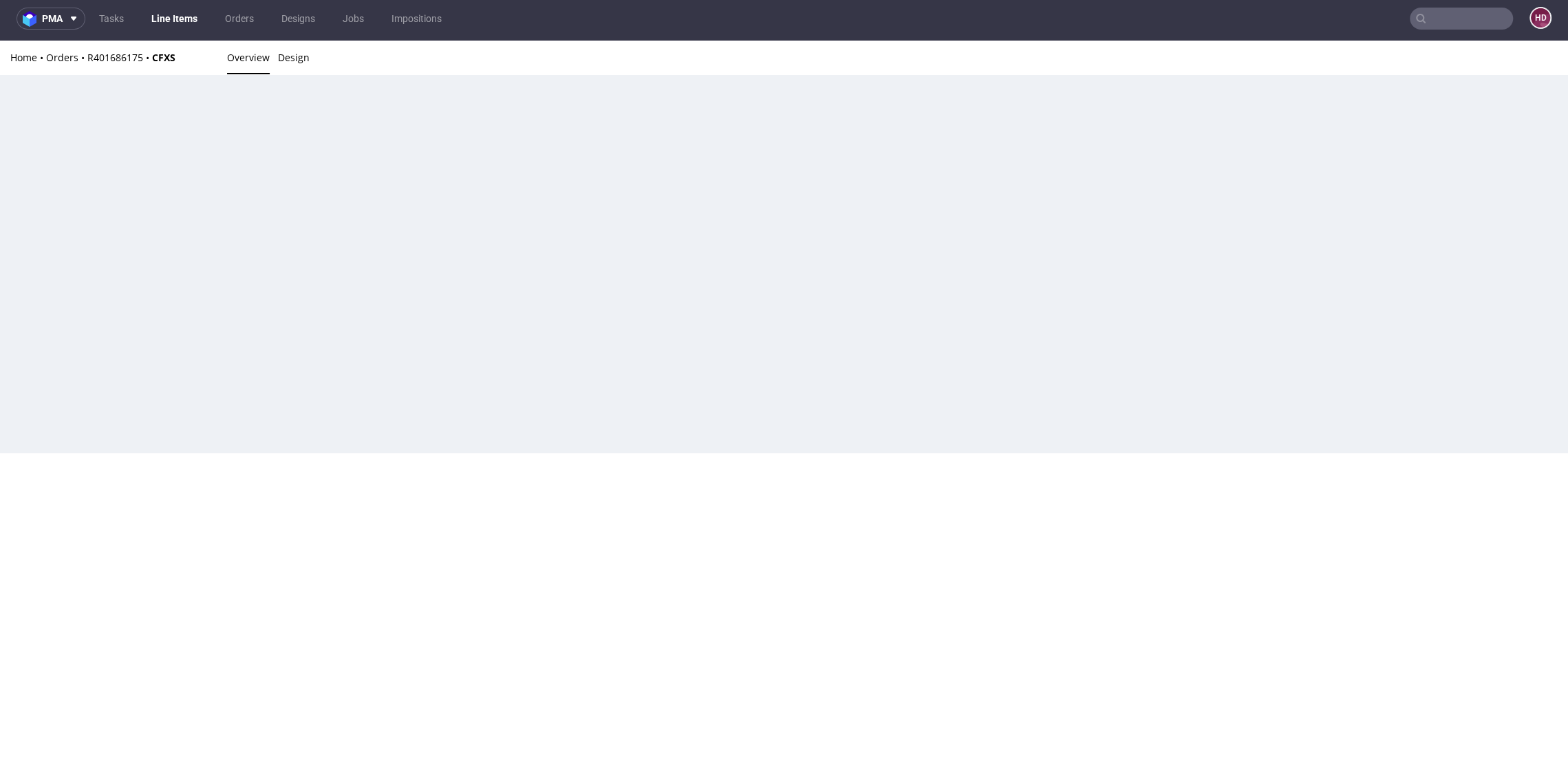
scroll to position [3, 0]
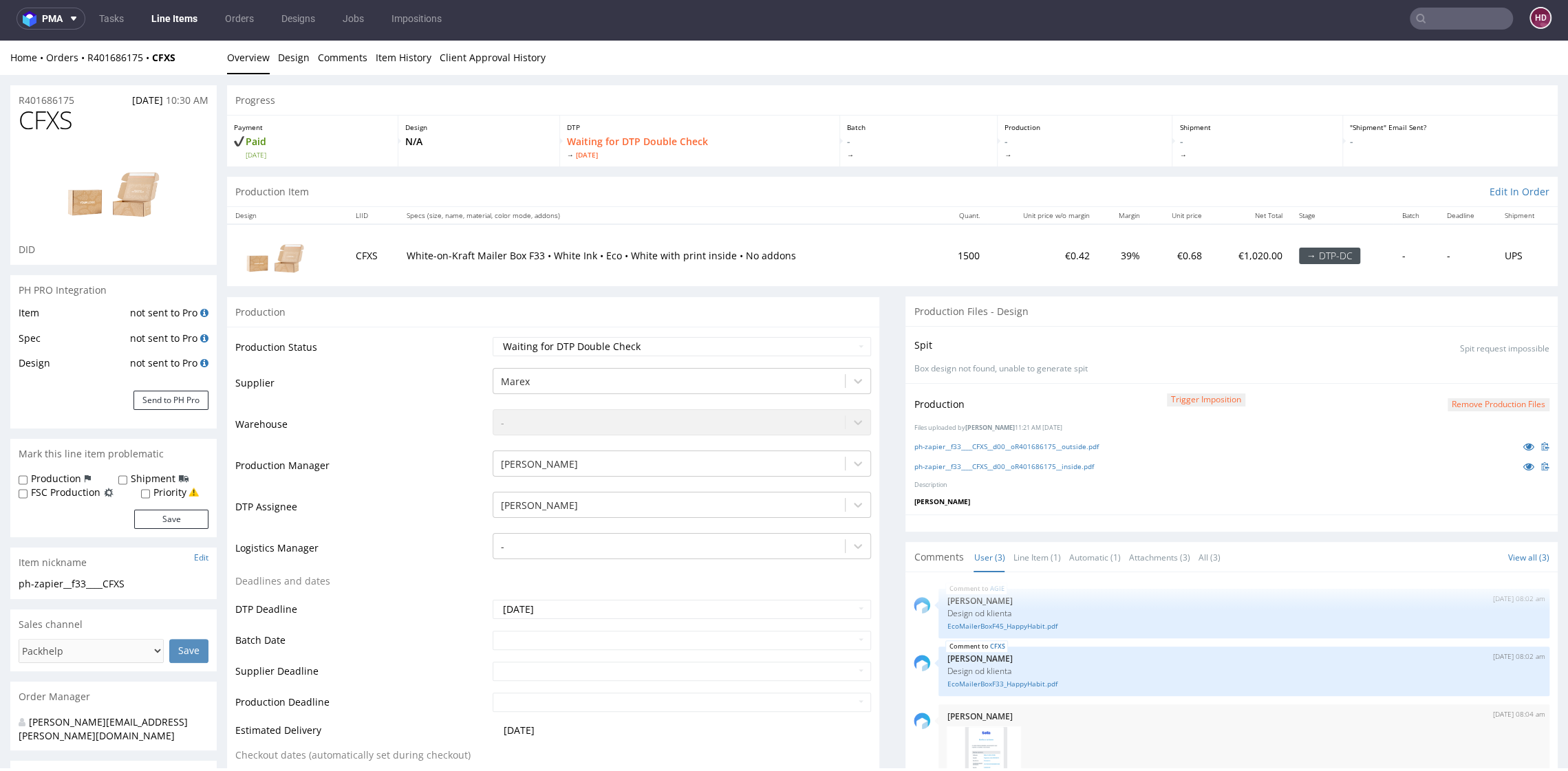
click at [1021, 456] on div "Production Trigger Imposition Remove production files Files uploaded by Hapka D…" at bounding box center [1231, 449] width 652 height 131
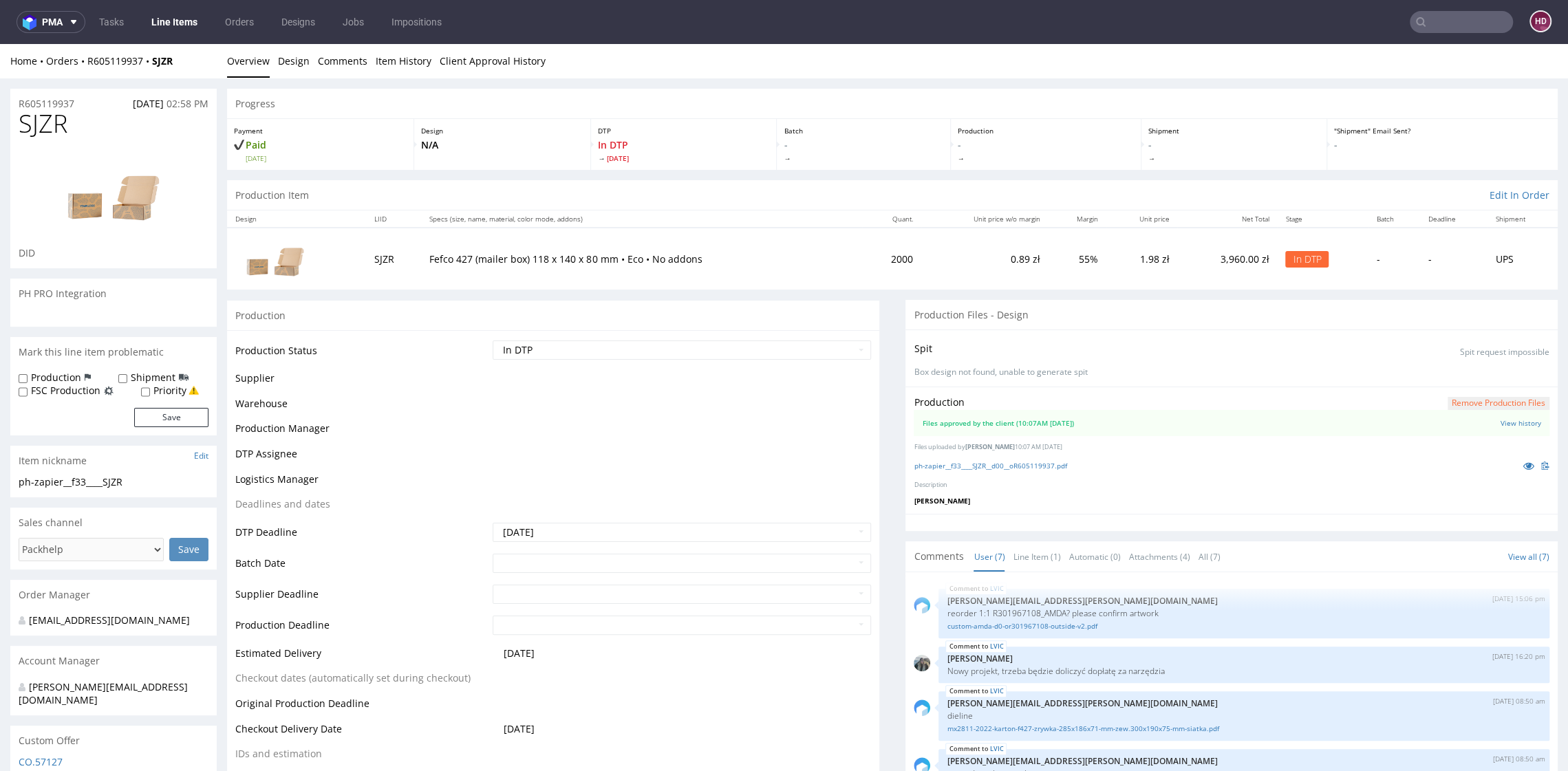
scroll to position [141, 0]
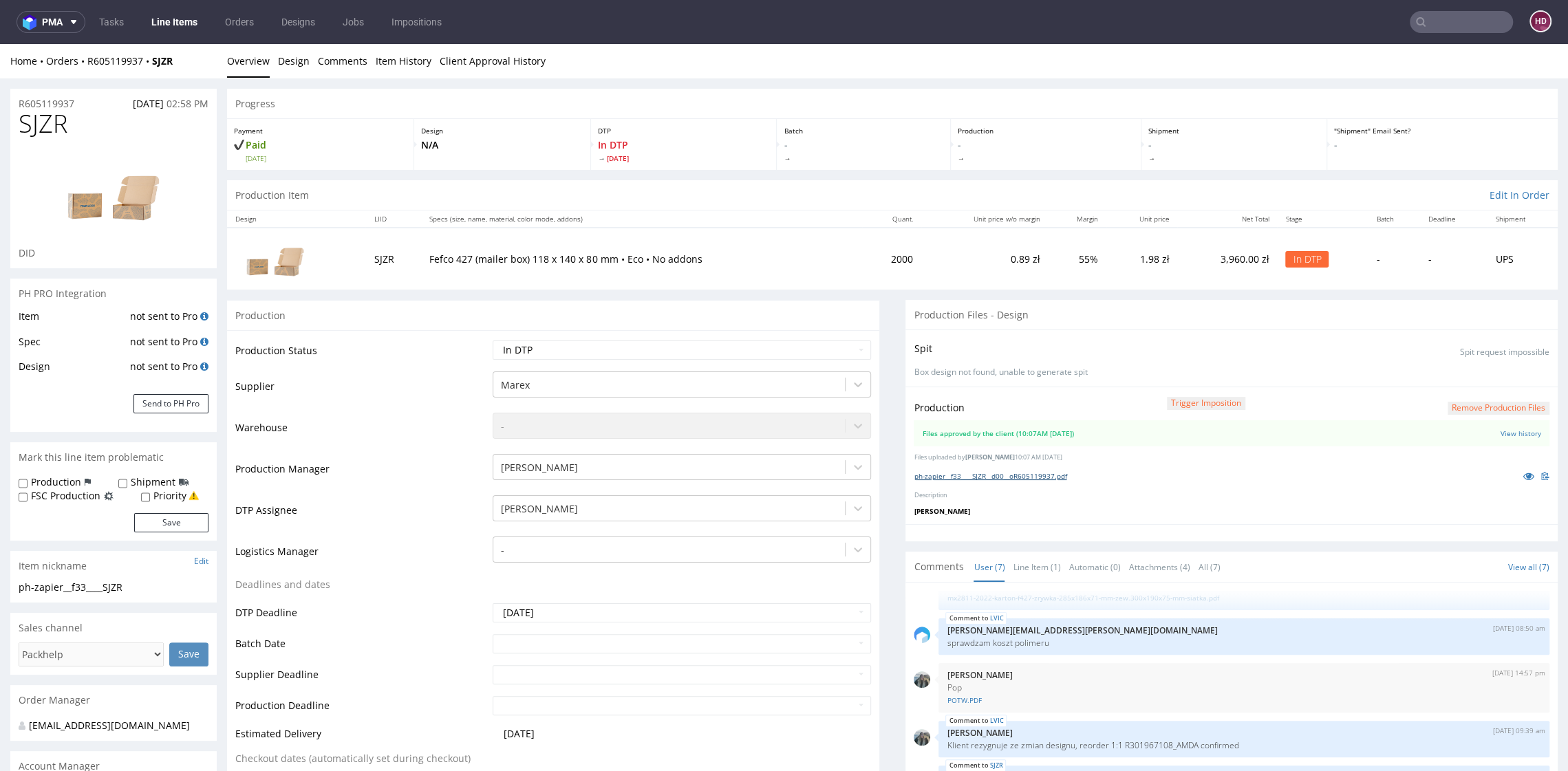
click at [951, 475] on link "ph-zapier__f33____SJZR__d00__oR605119937.pdf" at bounding box center [990, 475] width 153 height 10
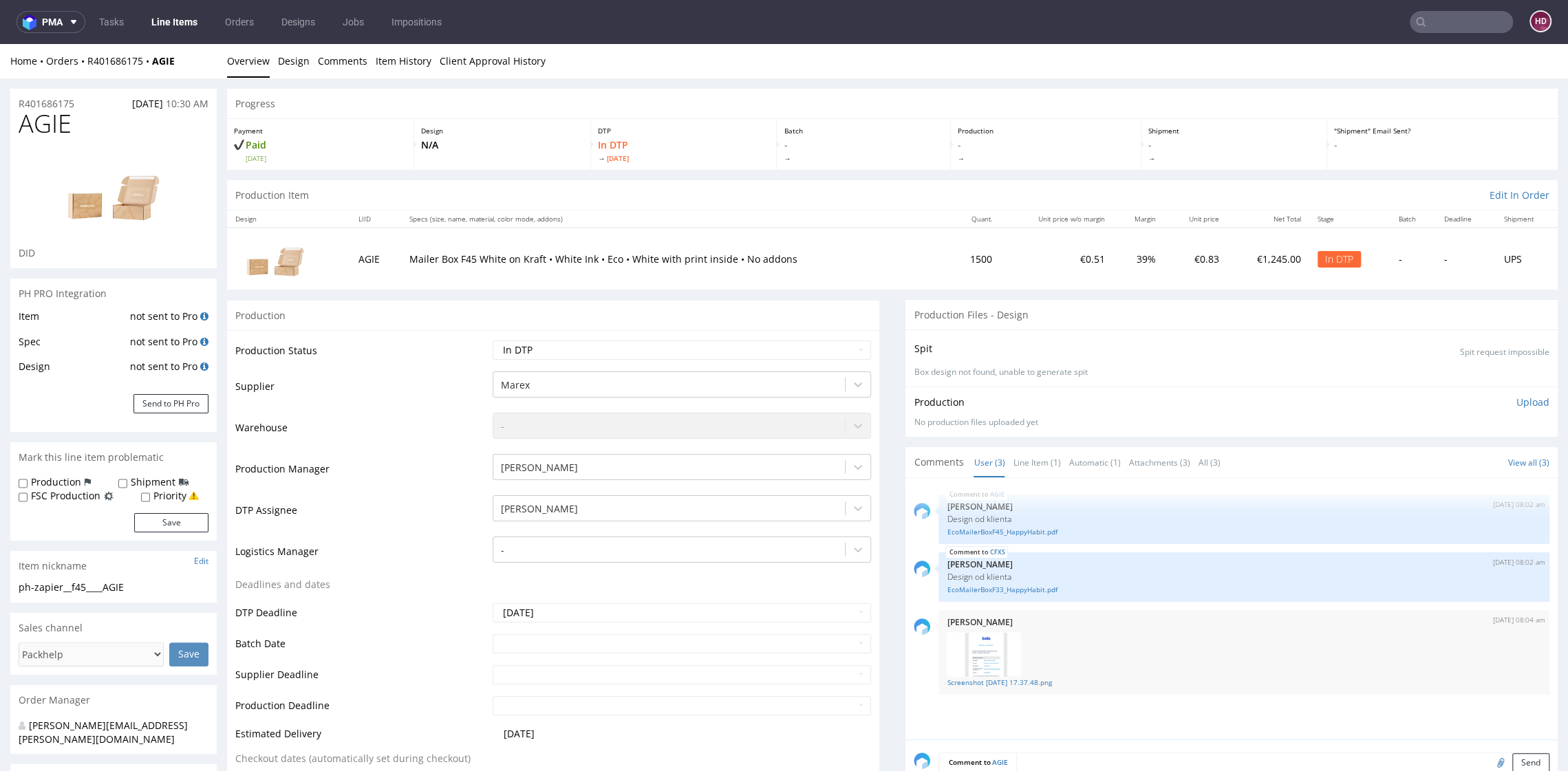
click at [138, 589] on div "ph-zapier__f45____AGIE" at bounding box center [113, 588] width 190 height 14
drag, startPoint x: 138, startPoint y: 589, endPoint x: -9, endPoint y: 592, distance: 147.0
copy div "ph-zapier__f45____AGIE Update"
drag, startPoint x: 61, startPoint y: 97, endPoint x: -16, endPoint y: 86, distance: 77.8
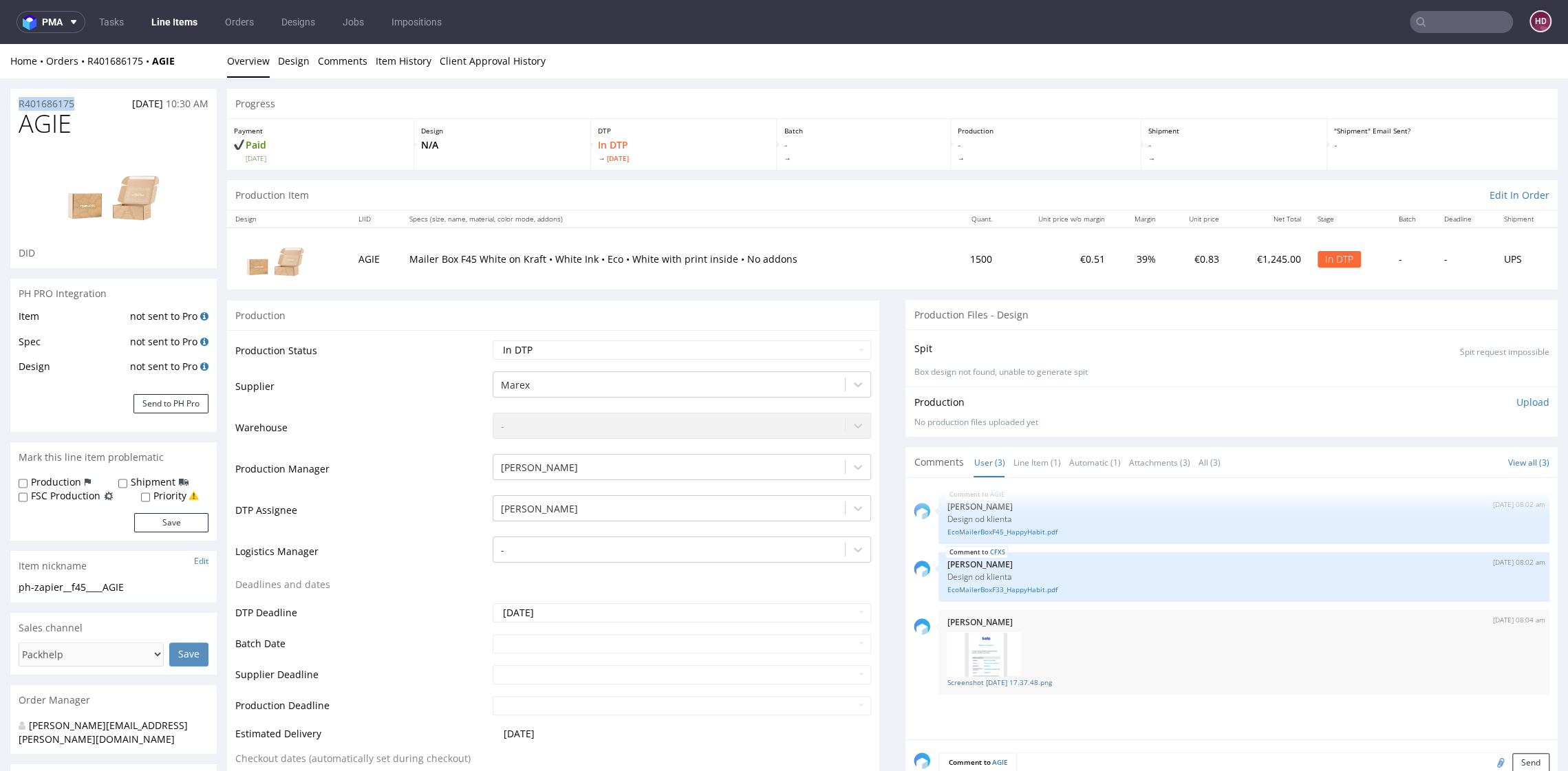
copy p "R401686175"
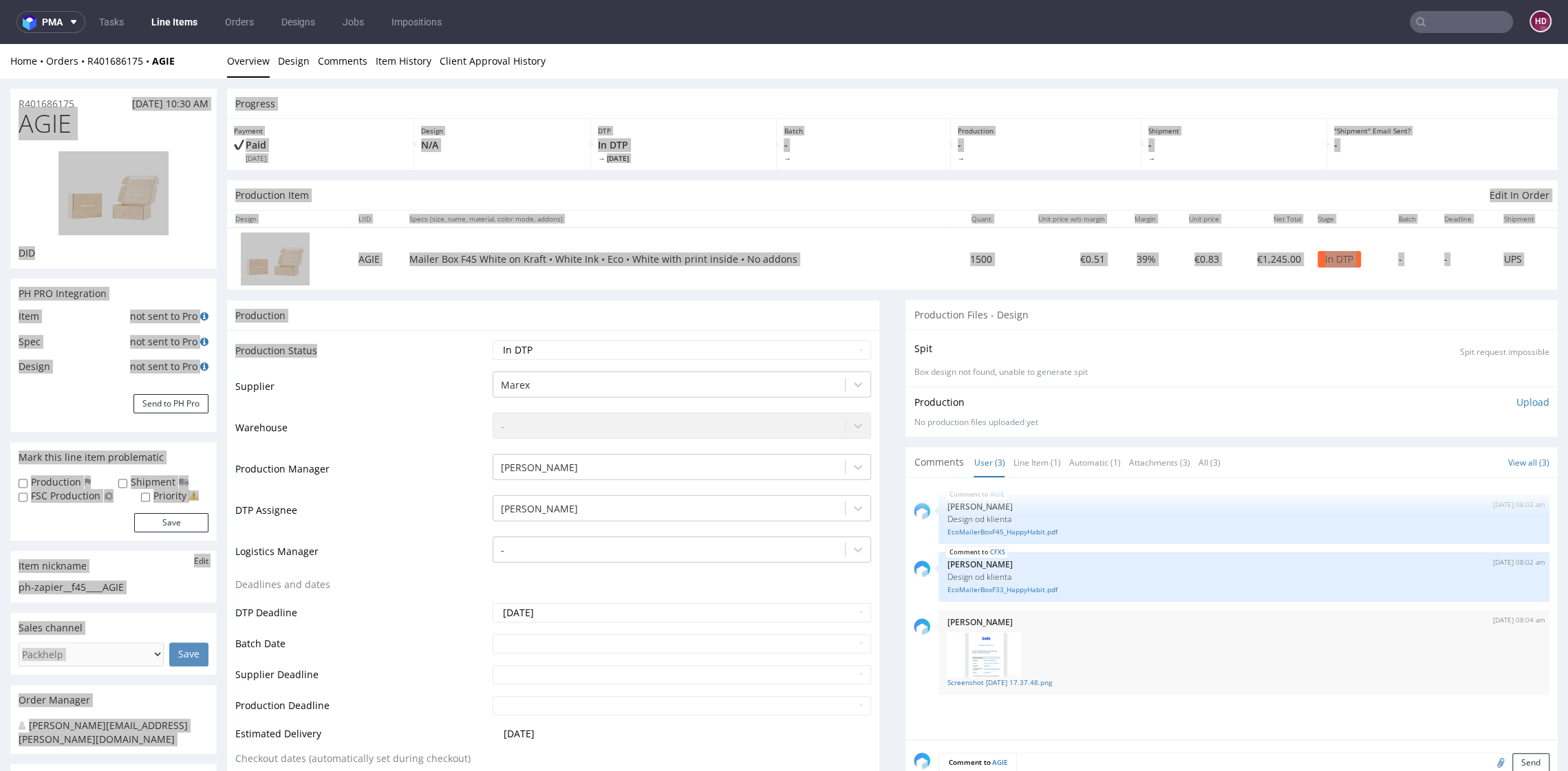
click at [422, 351] on td "Production Status" at bounding box center [362, 354] width 254 height 31
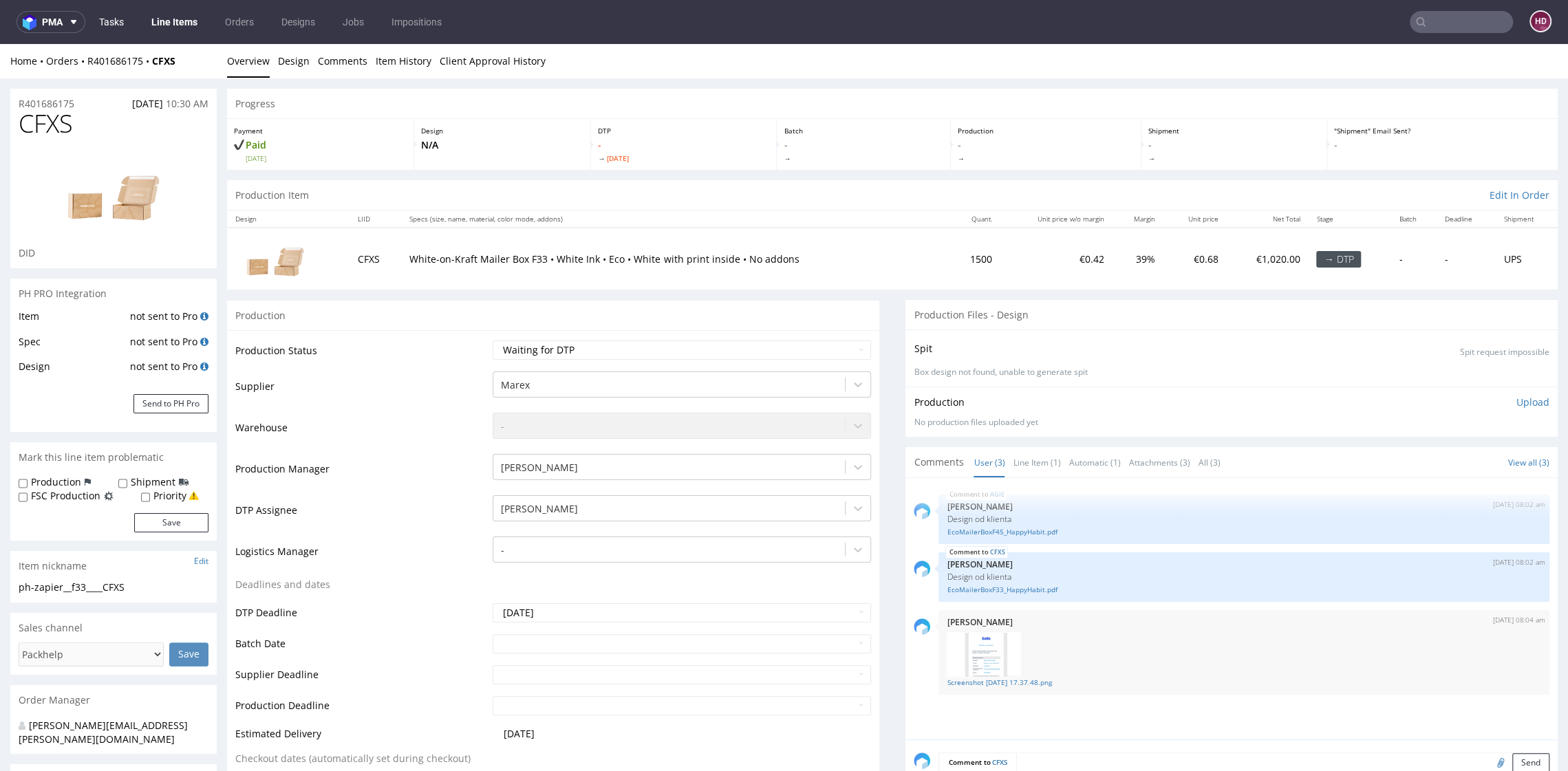
click at [121, 24] on link "Tasks" at bounding box center [111, 22] width 41 height 22
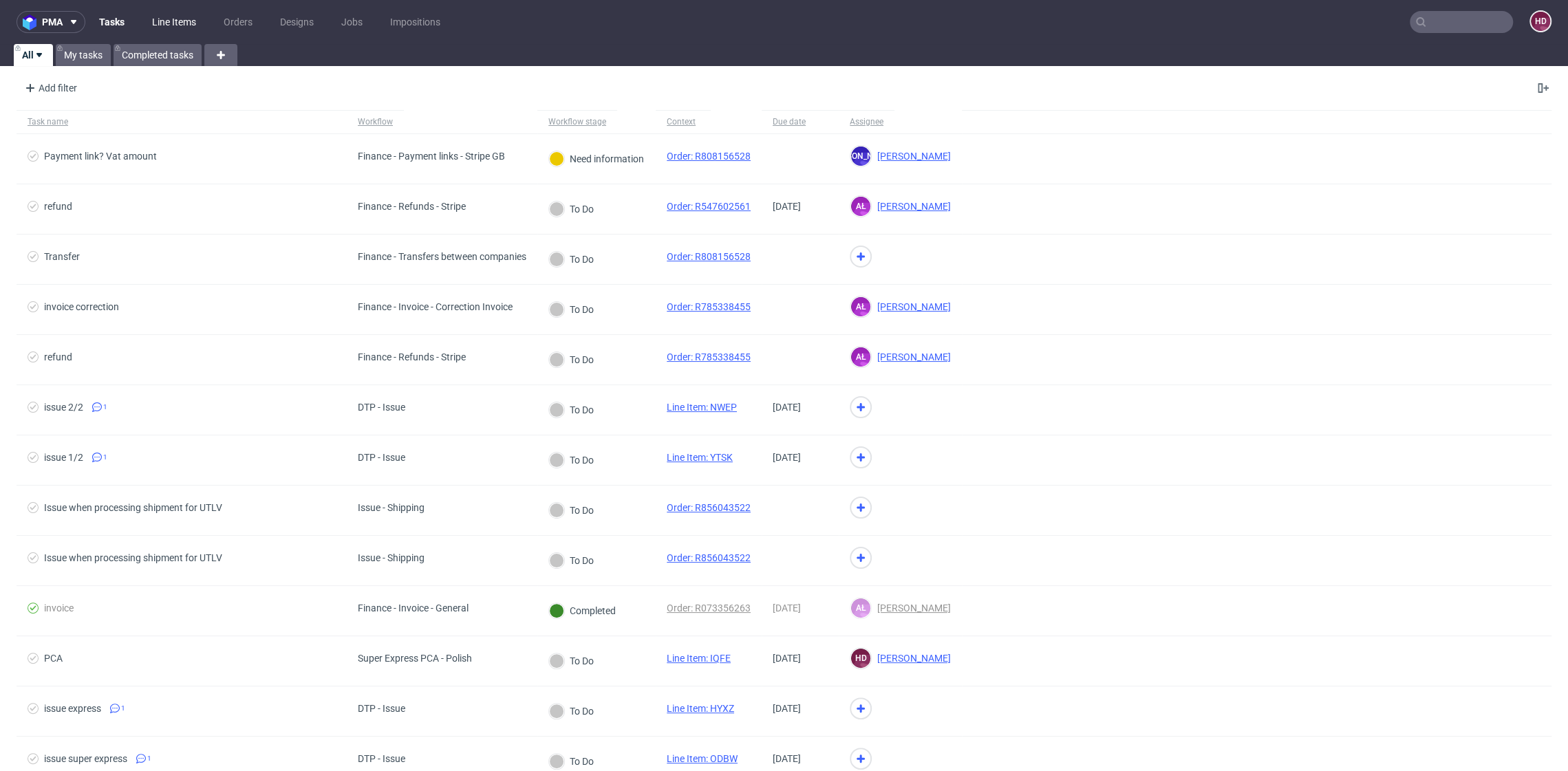
click at [160, 22] on link "Line Items" at bounding box center [174, 22] width 60 height 22
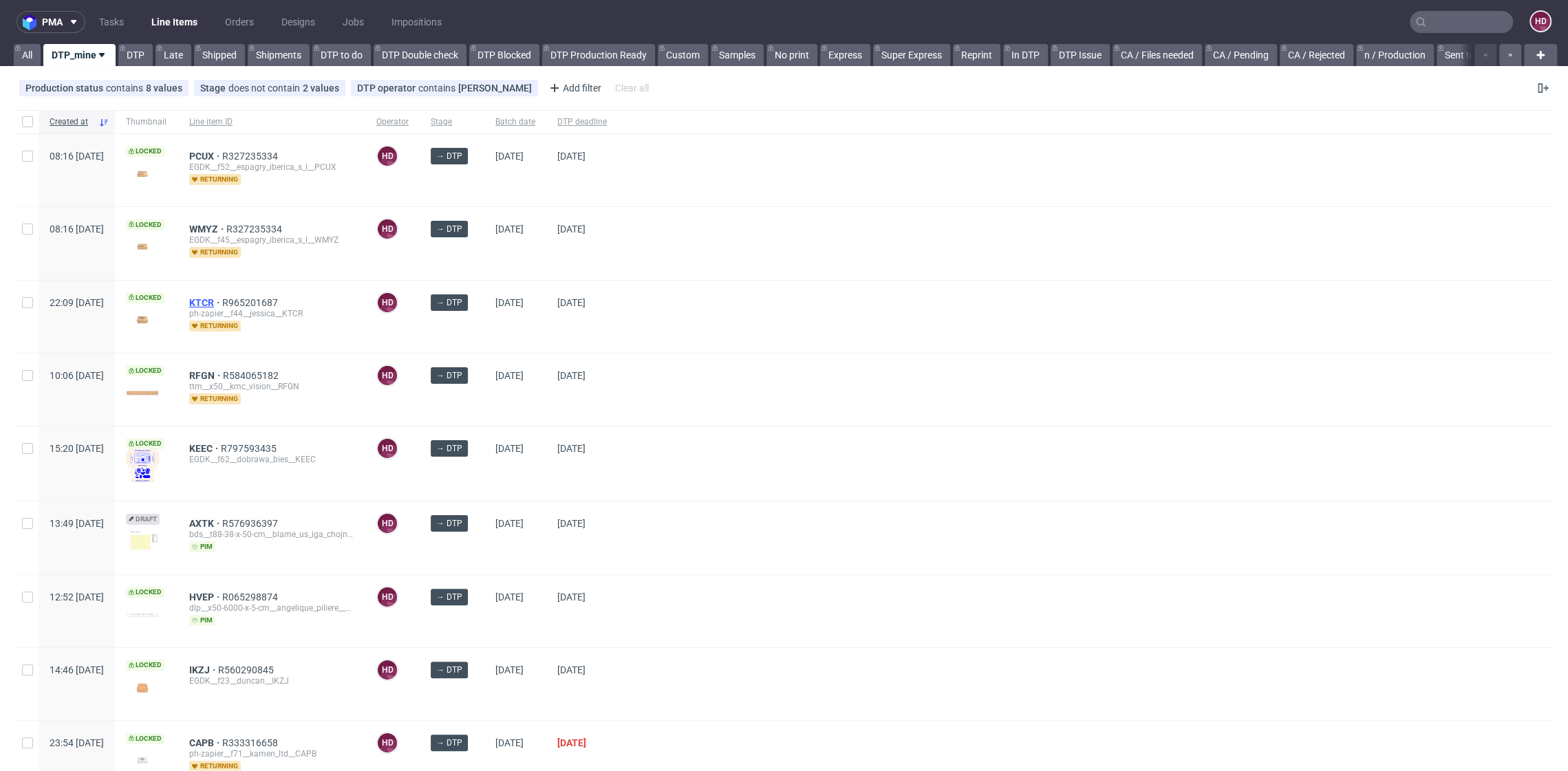
click at [222, 299] on span "KTCR" at bounding box center [206, 302] width 33 height 11
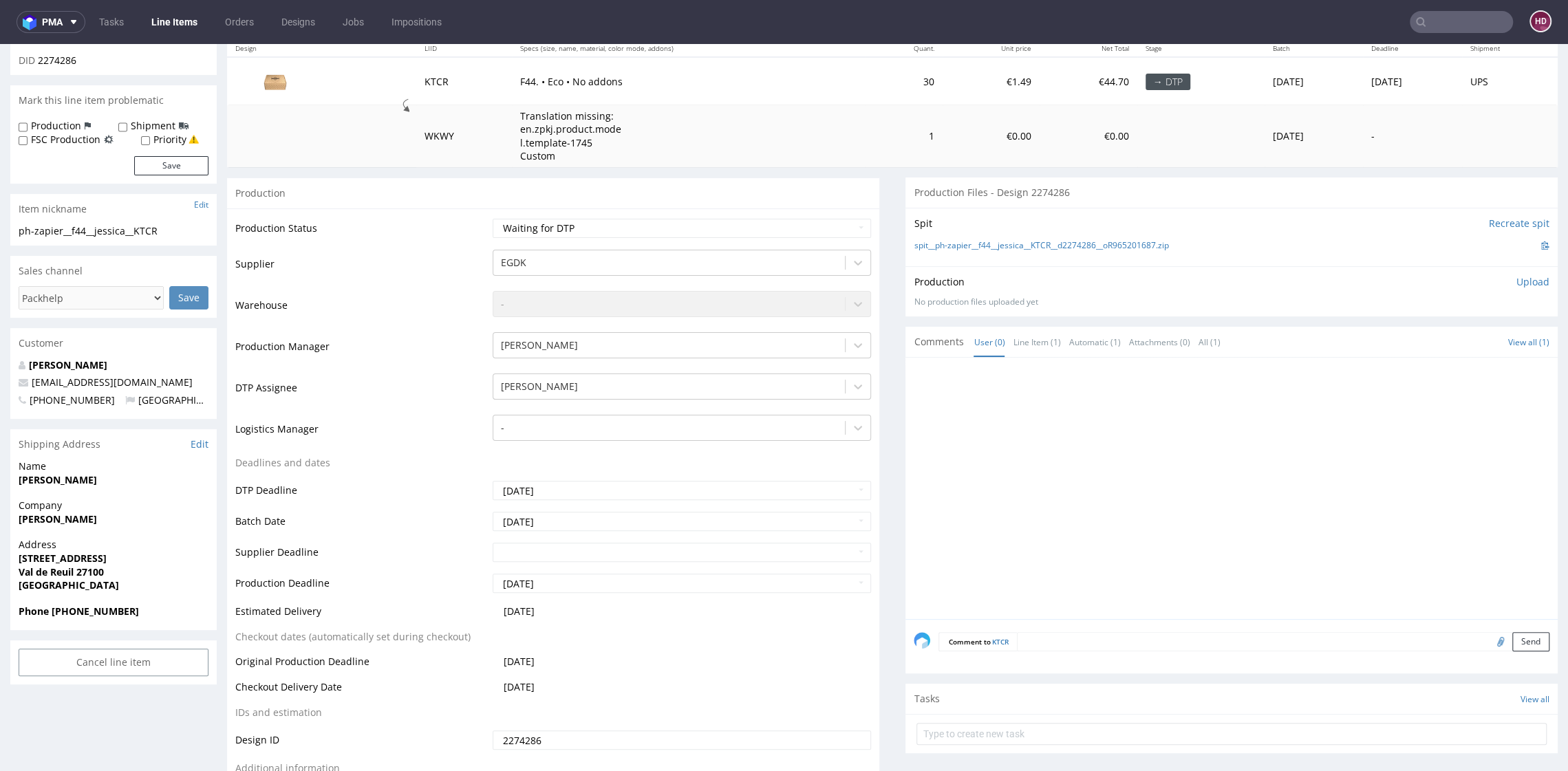
scroll to position [383, 0]
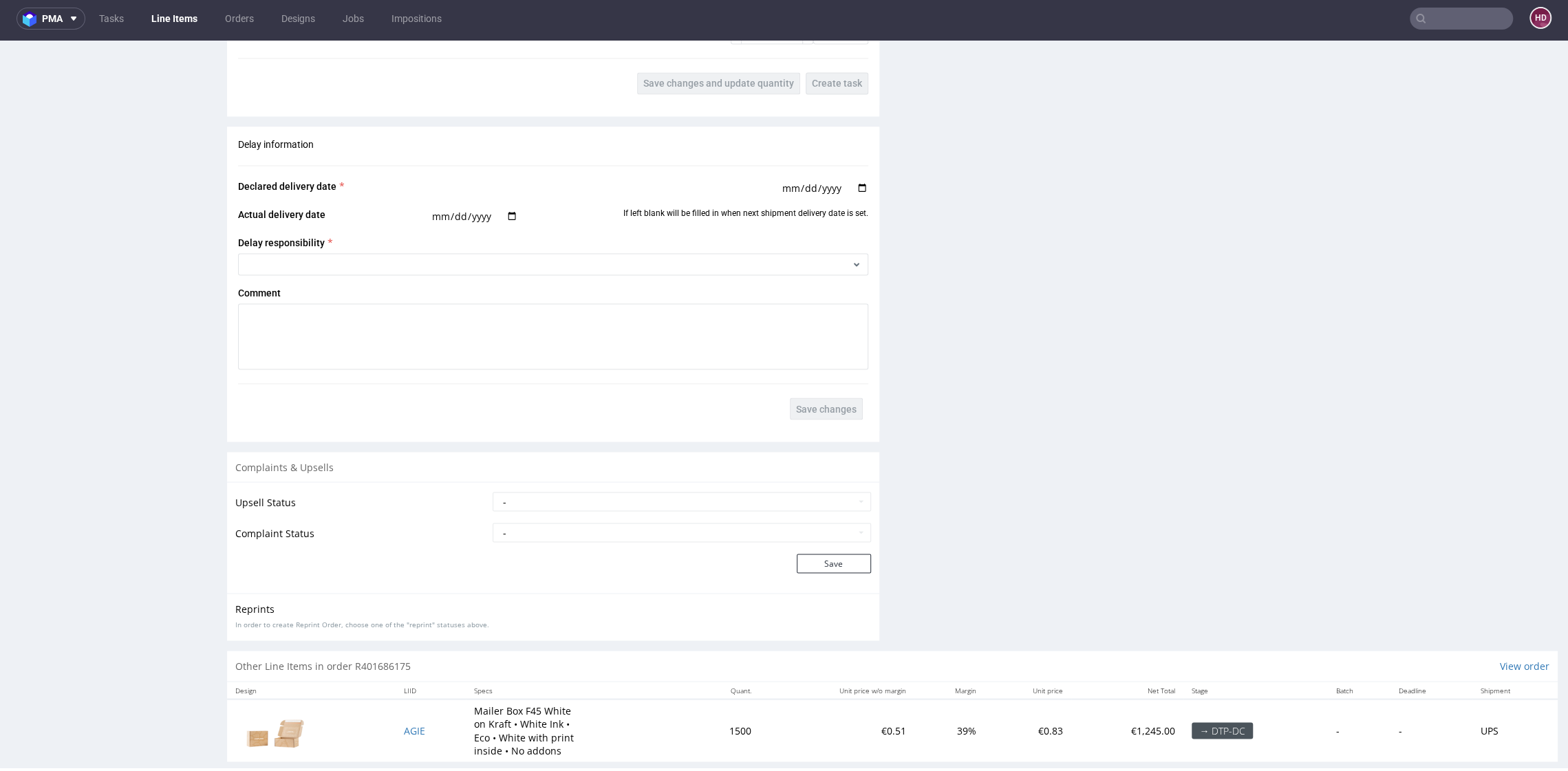
scroll to position [2093, 0]
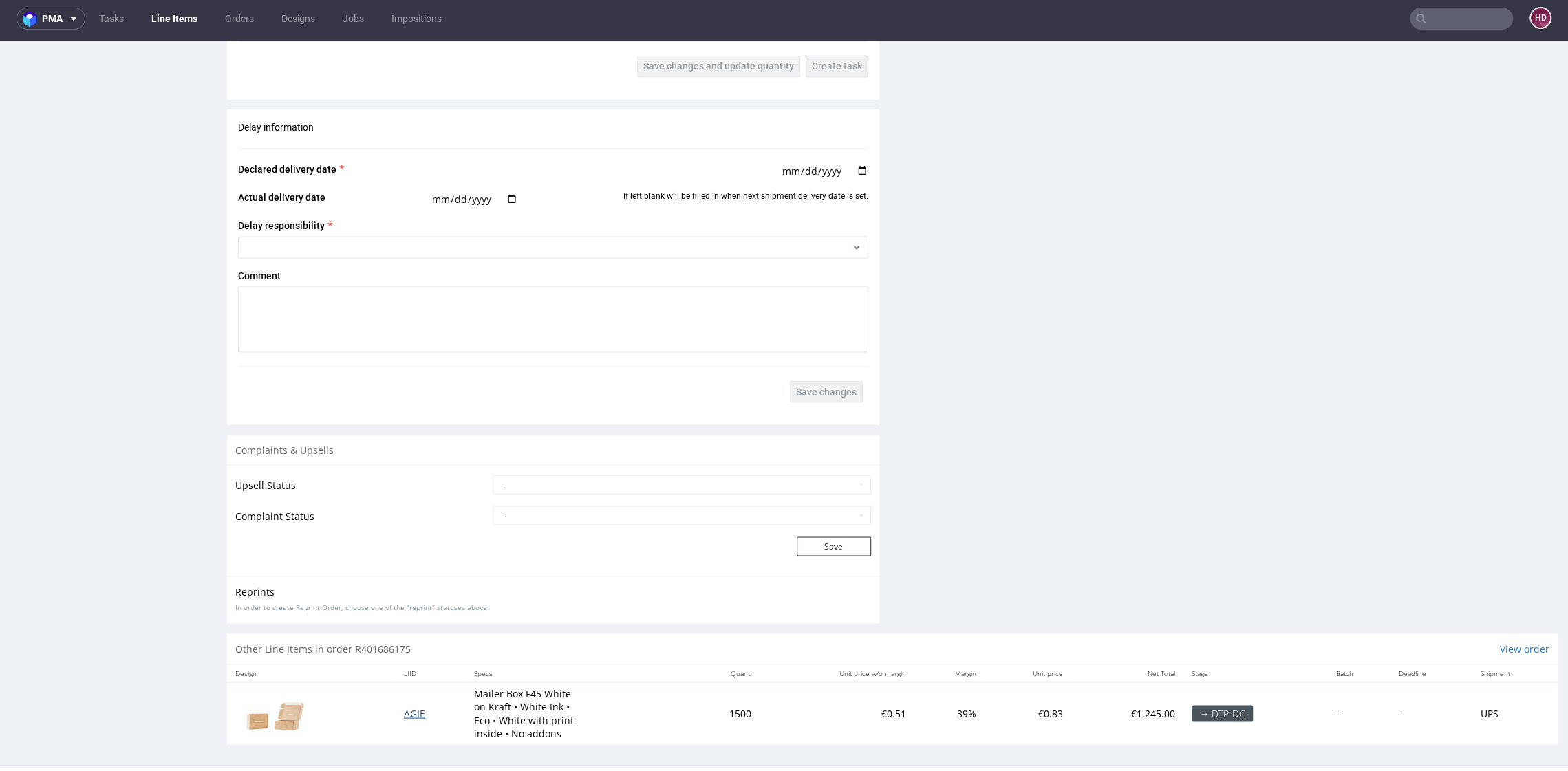
click at [404, 713] on span "AGIE" at bounding box center [414, 712] width 21 height 13
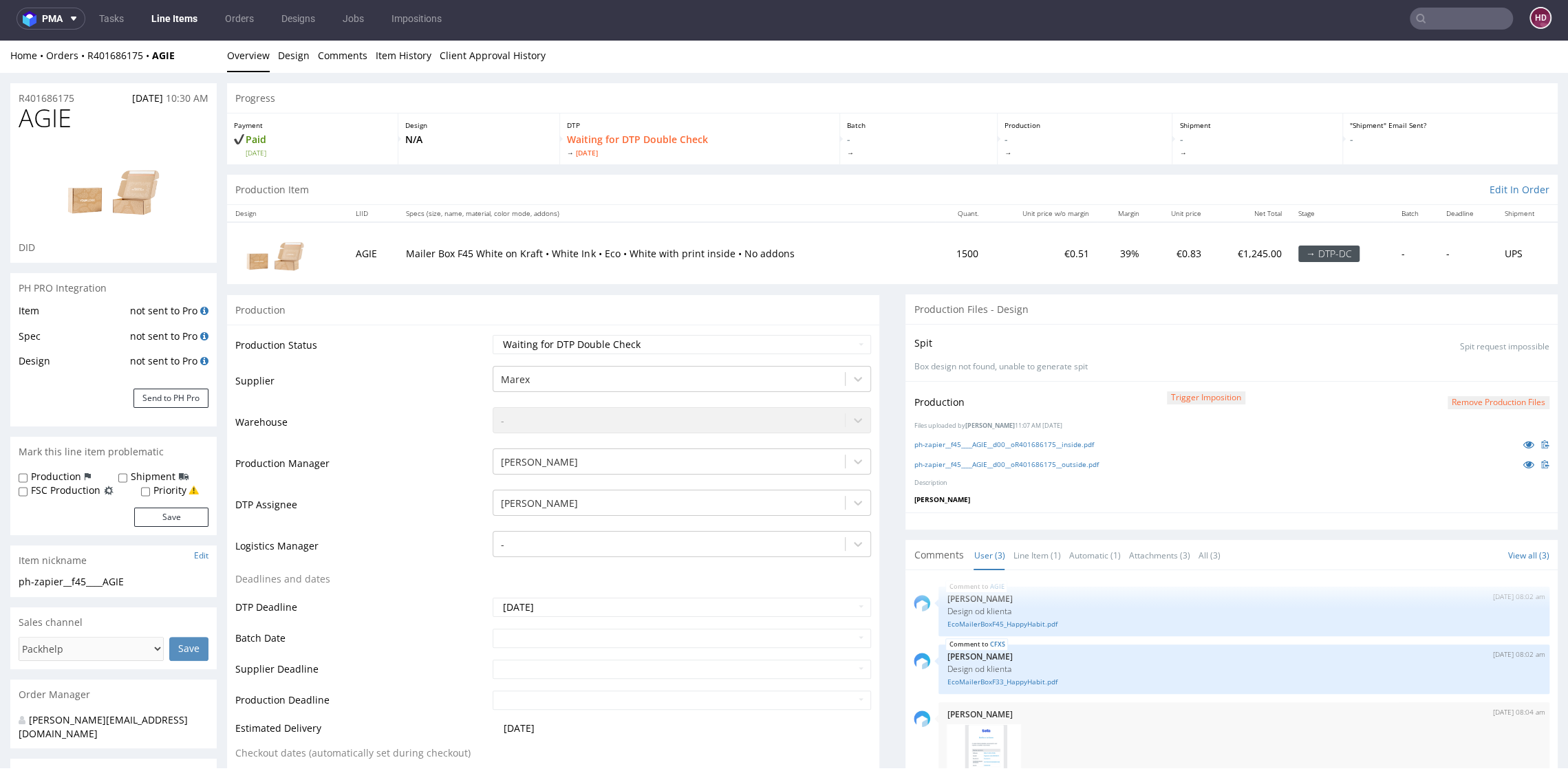
scroll to position [3, 0]
click at [1088, 444] on link "ph-zapier__f45____AGIE__d00__oR401686175__inside.pdf" at bounding box center [1004, 443] width 180 height 10
click at [1031, 463] on link "ph-zapier__f45____AGIE__d00__oR401686175__outside.pdf" at bounding box center [1005, 462] width 184 height 10
click at [1348, 338] on div "Spit Spit request impossible" at bounding box center [1232, 341] width 636 height 20
click at [1472, 406] on div "Production Trigger Imposition Remove production files" at bounding box center [1232, 401] width 636 height 24
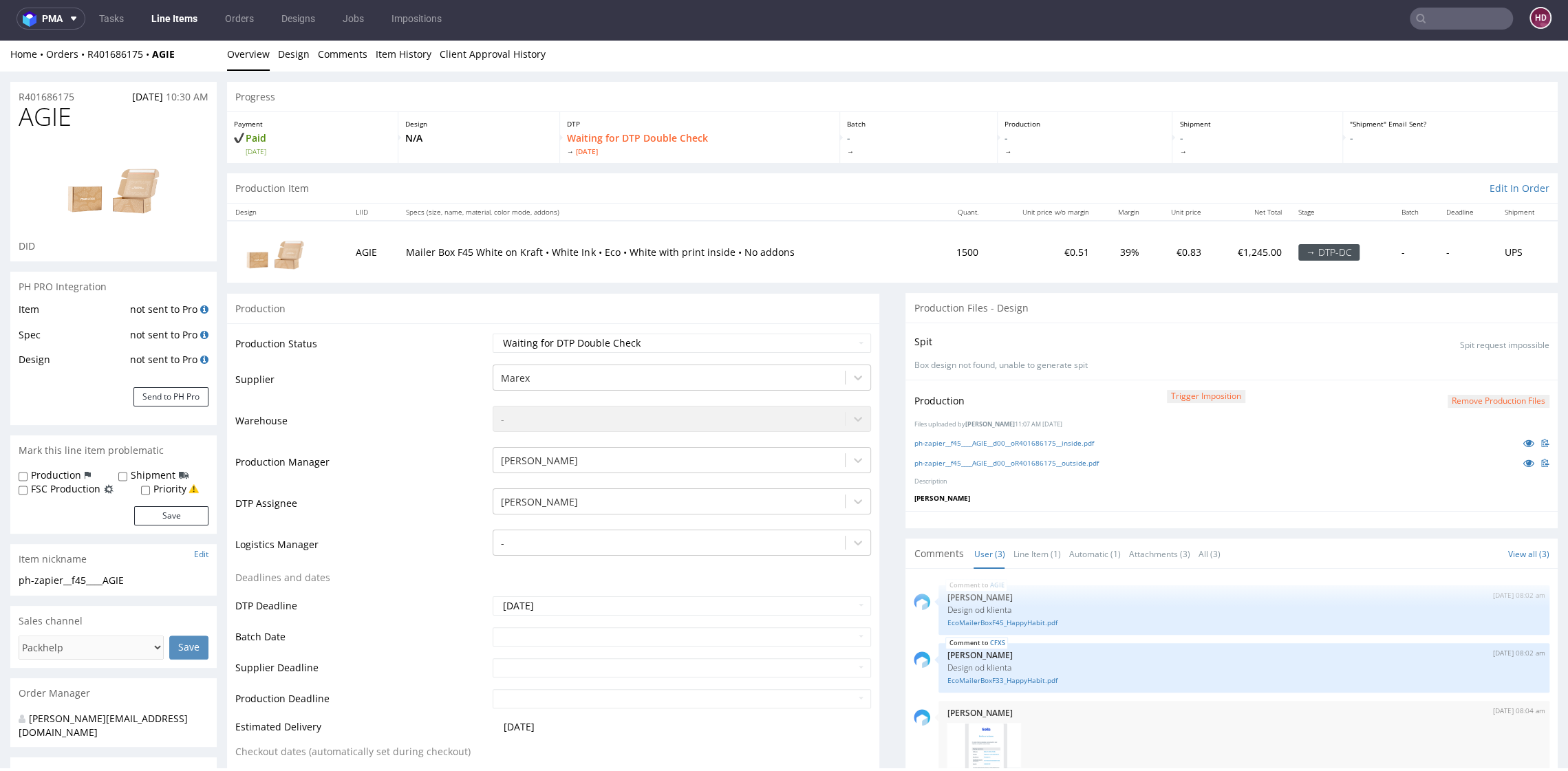
click at [1470, 402] on button "Remove production files" at bounding box center [1498, 401] width 102 height 13
drag, startPoint x: 1454, startPoint y: 368, endPoint x: 1428, endPoint y: 416, distance: 54.6
click at [1454, 368] on link "Yes" at bounding box center [1447, 369] width 39 height 21
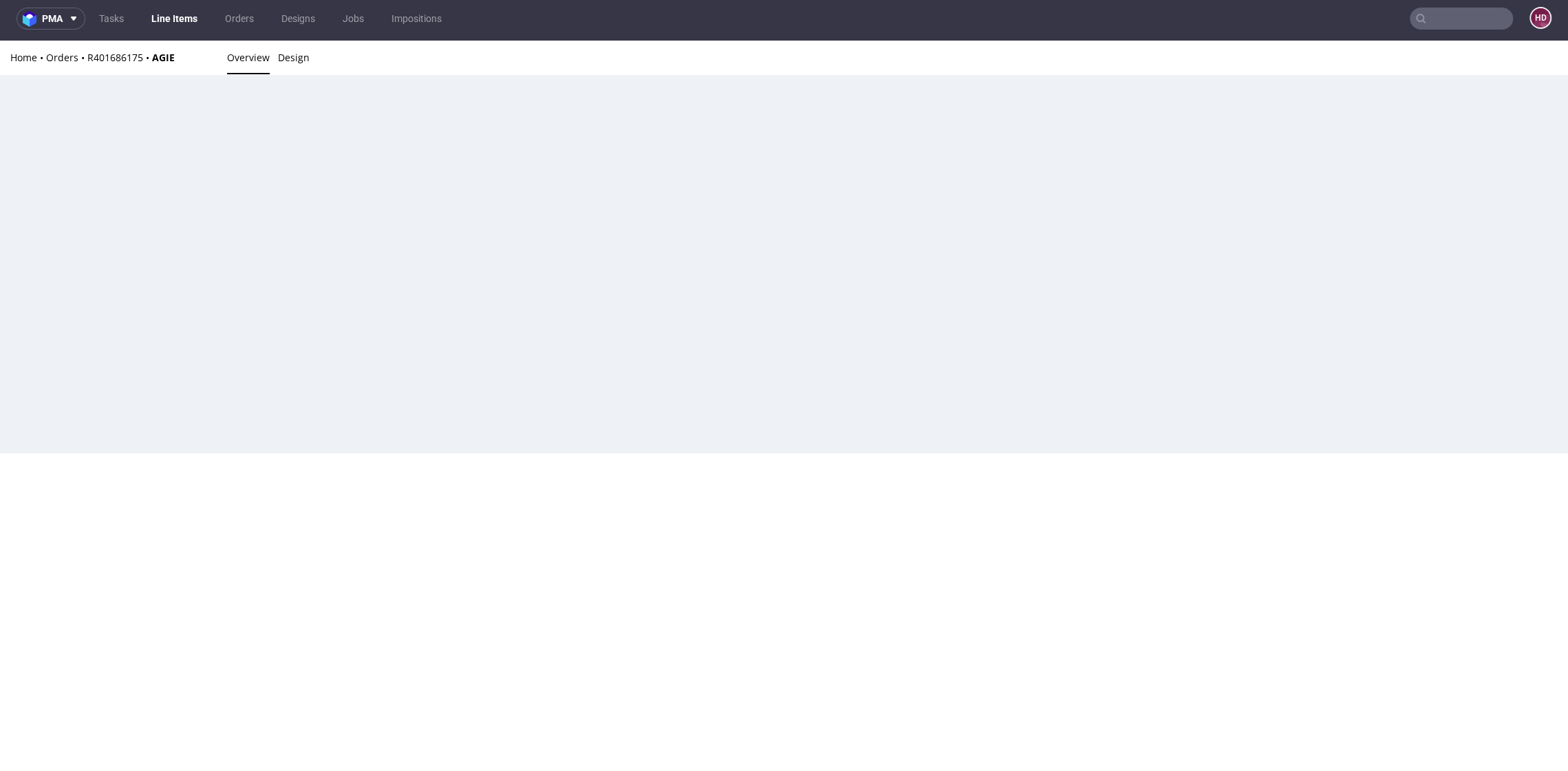
scroll to position [0, 0]
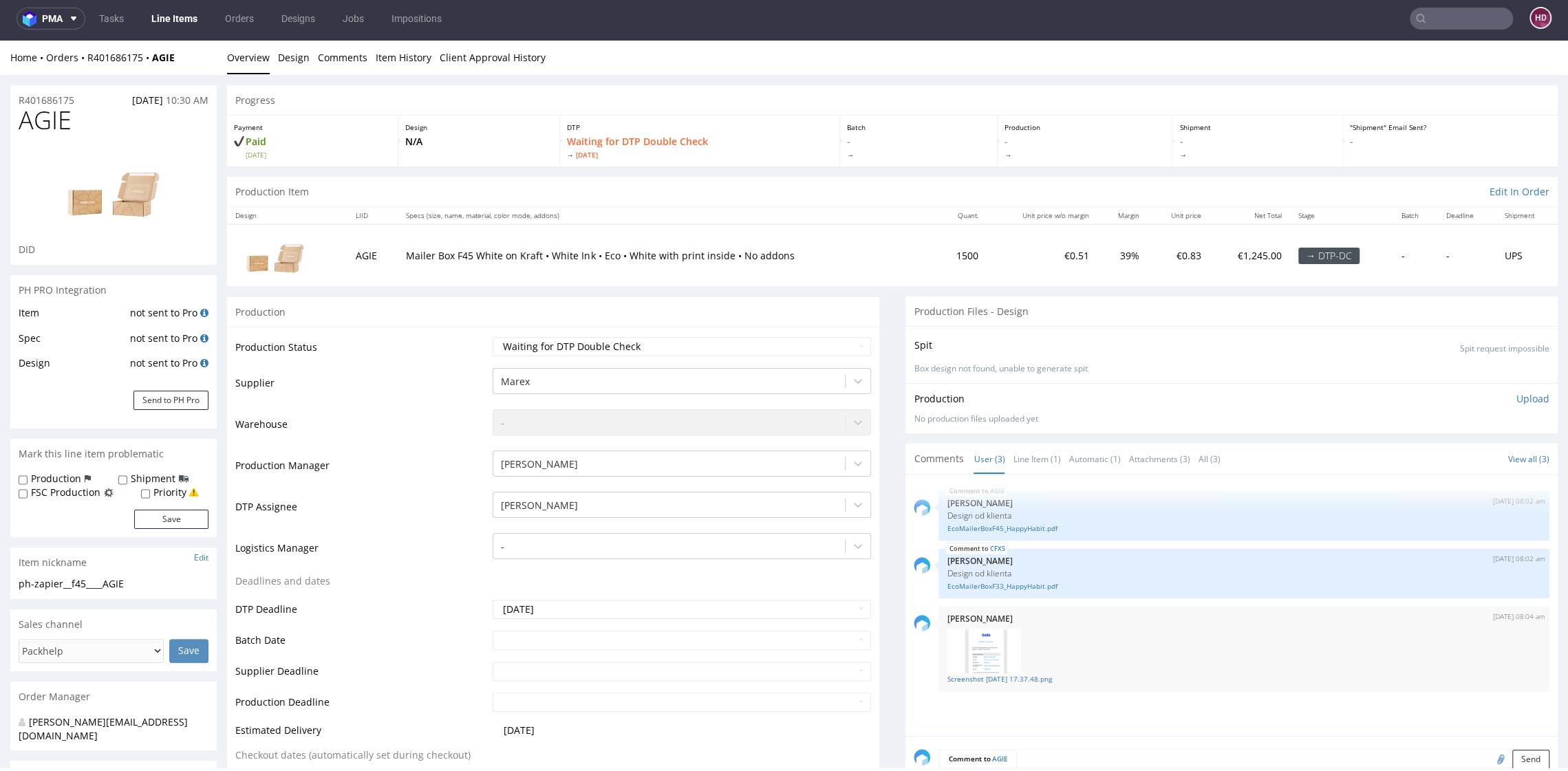
click at [1481, 396] on div "Production Upload" at bounding box center [1232, 399] width 636 height 14
click at [1516, 399] on p "Upload" at bounding box center [1532, 399] width 33 height 14
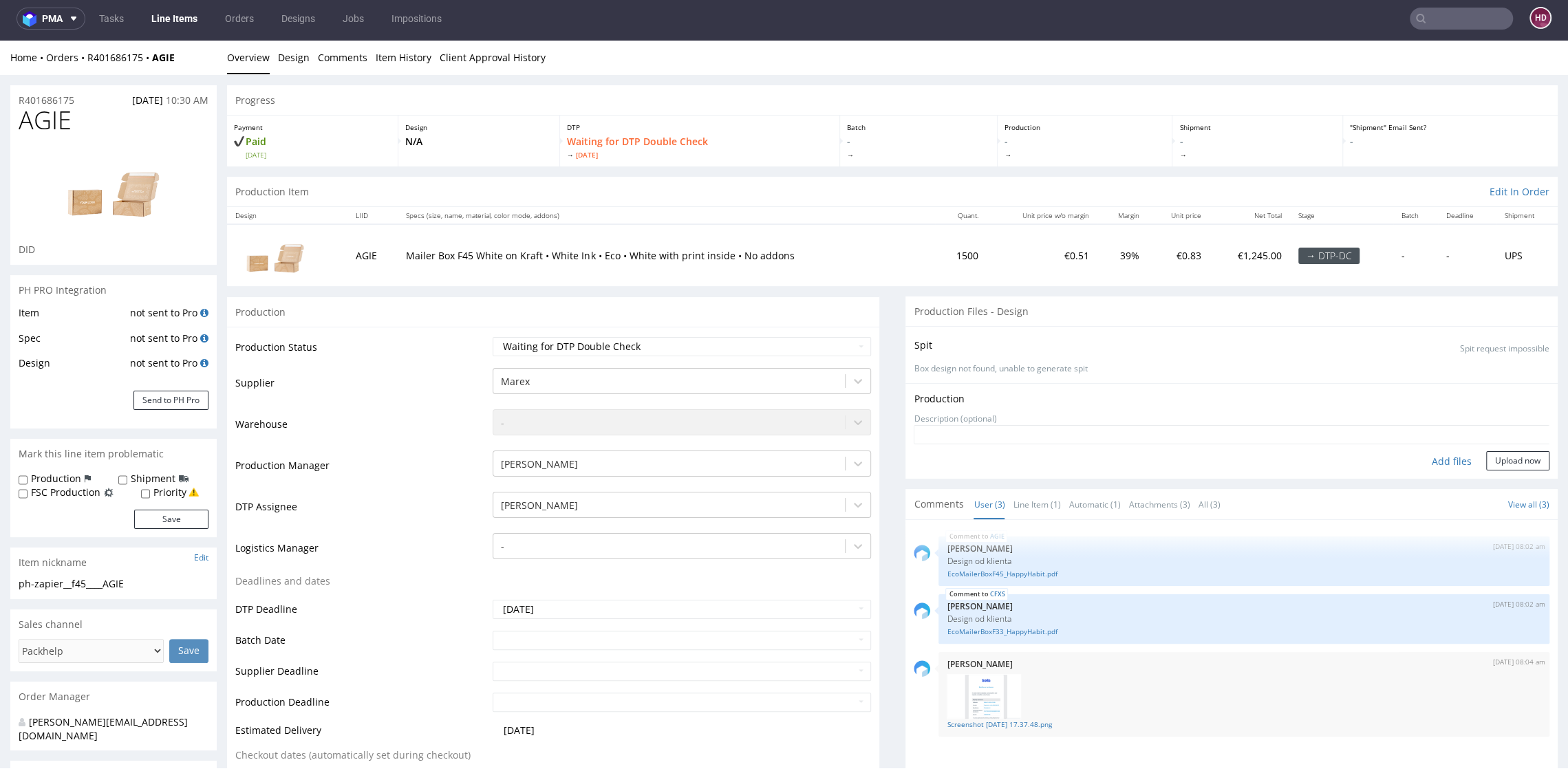
click at [1417, 457] on div "Add files" at bounding box center [1451, 462] width 69 height 21
type input "C:\fakepath\ph-zapier__f45____AGIE__d00__oR401686175__inside.pdf"
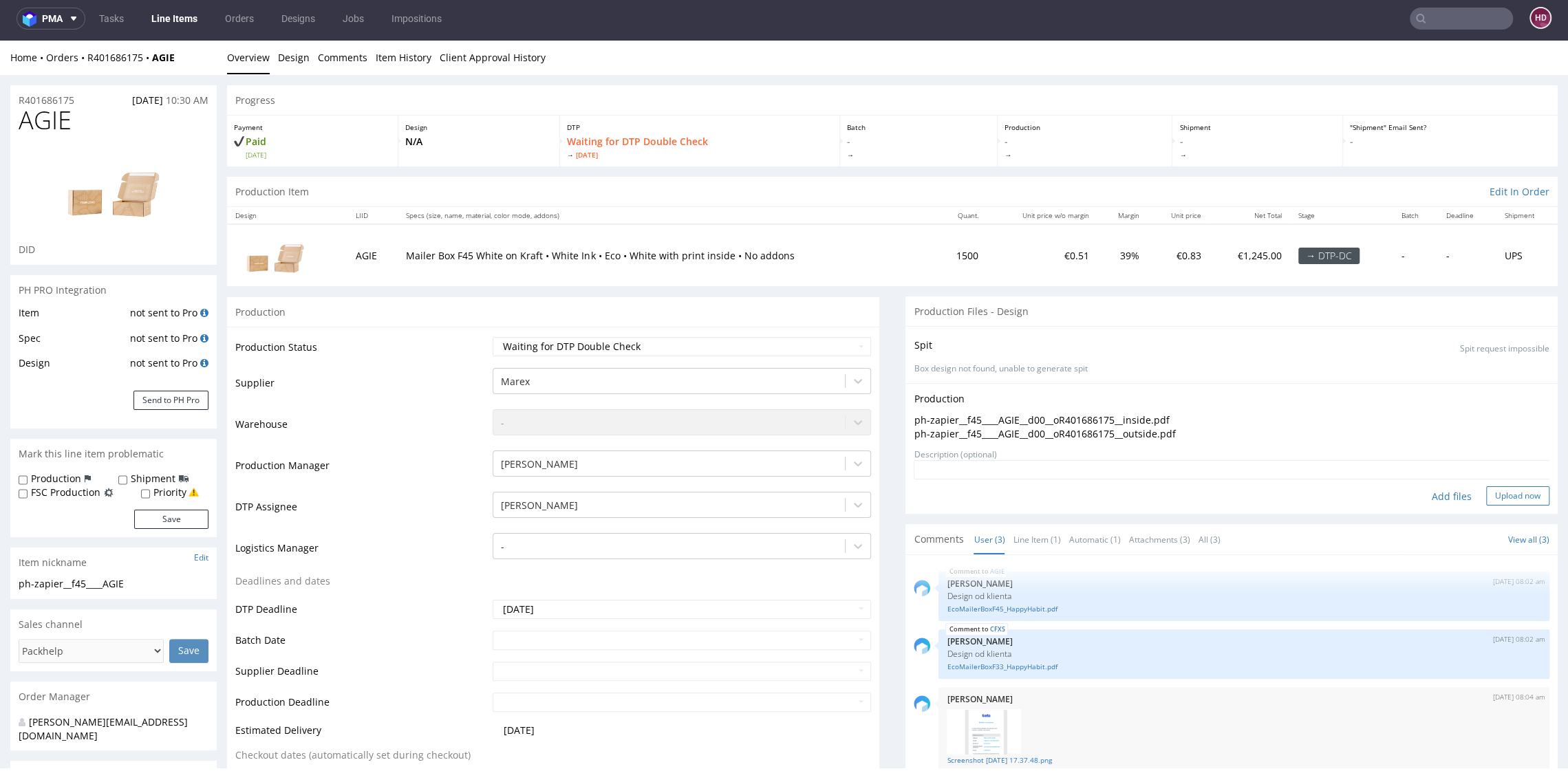
drag, startPoint x: 1489, startPoint y: 492, endPoint x: 1475, endPoint y: 485, distance: 15.7
click at [1489, 492] on button "Upload now" at bounding box center [1517, 496] width 63 height 19
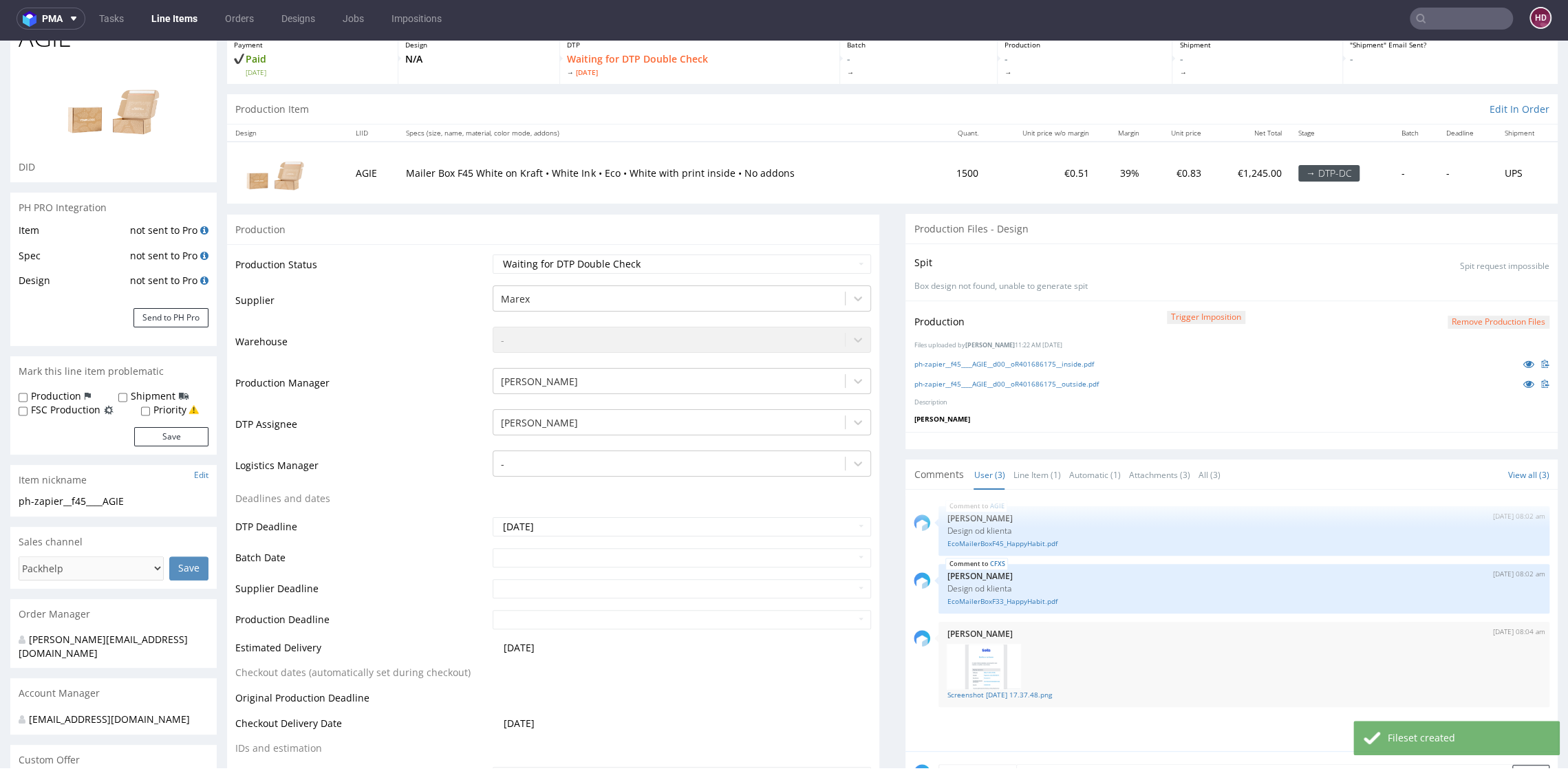
scroll to position [302, 0]
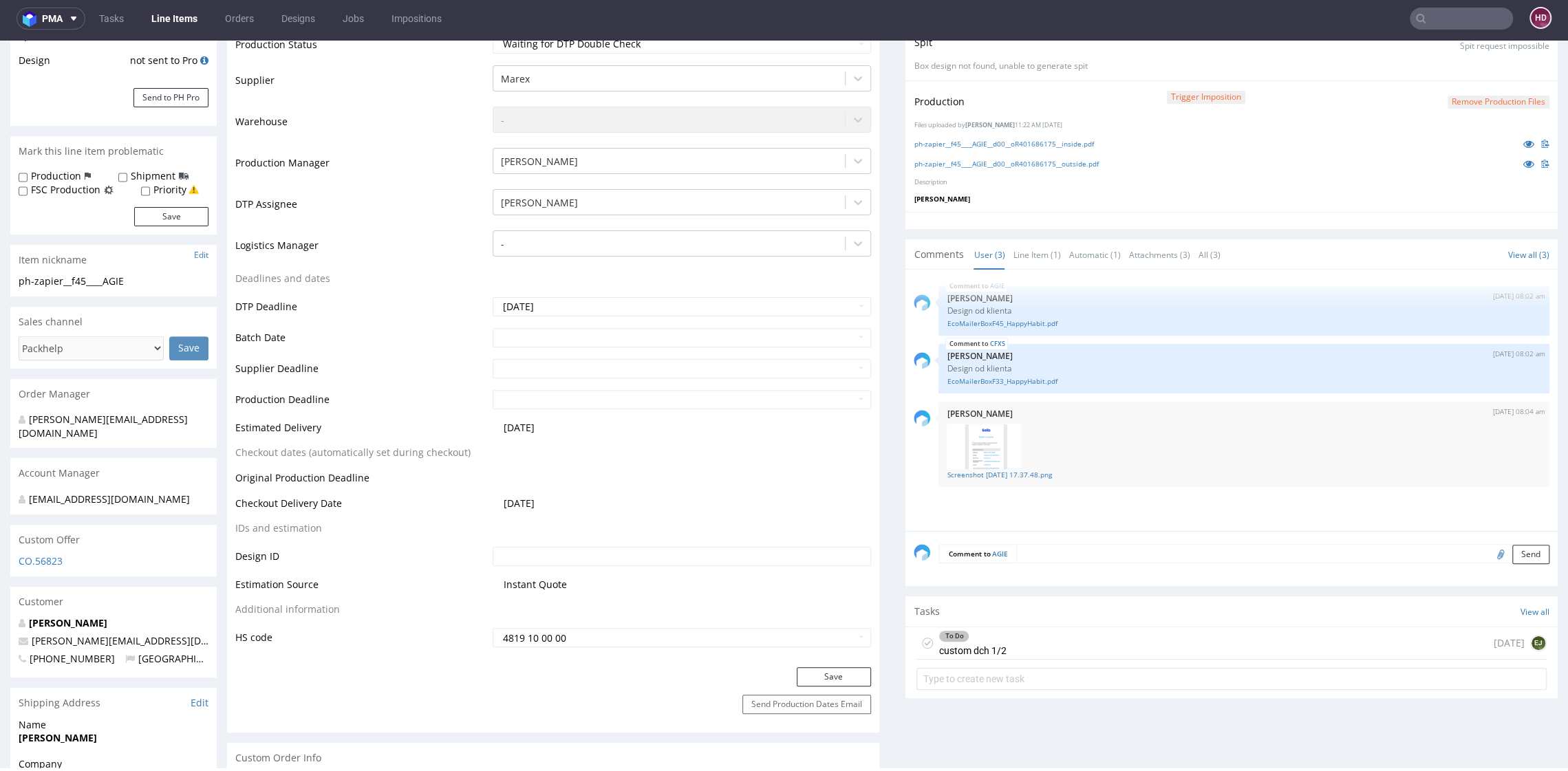
click at [997, 645] on div "To Do custom dch 1/2 today EJ" at bounding box center [1231, 643] width 630 height 32
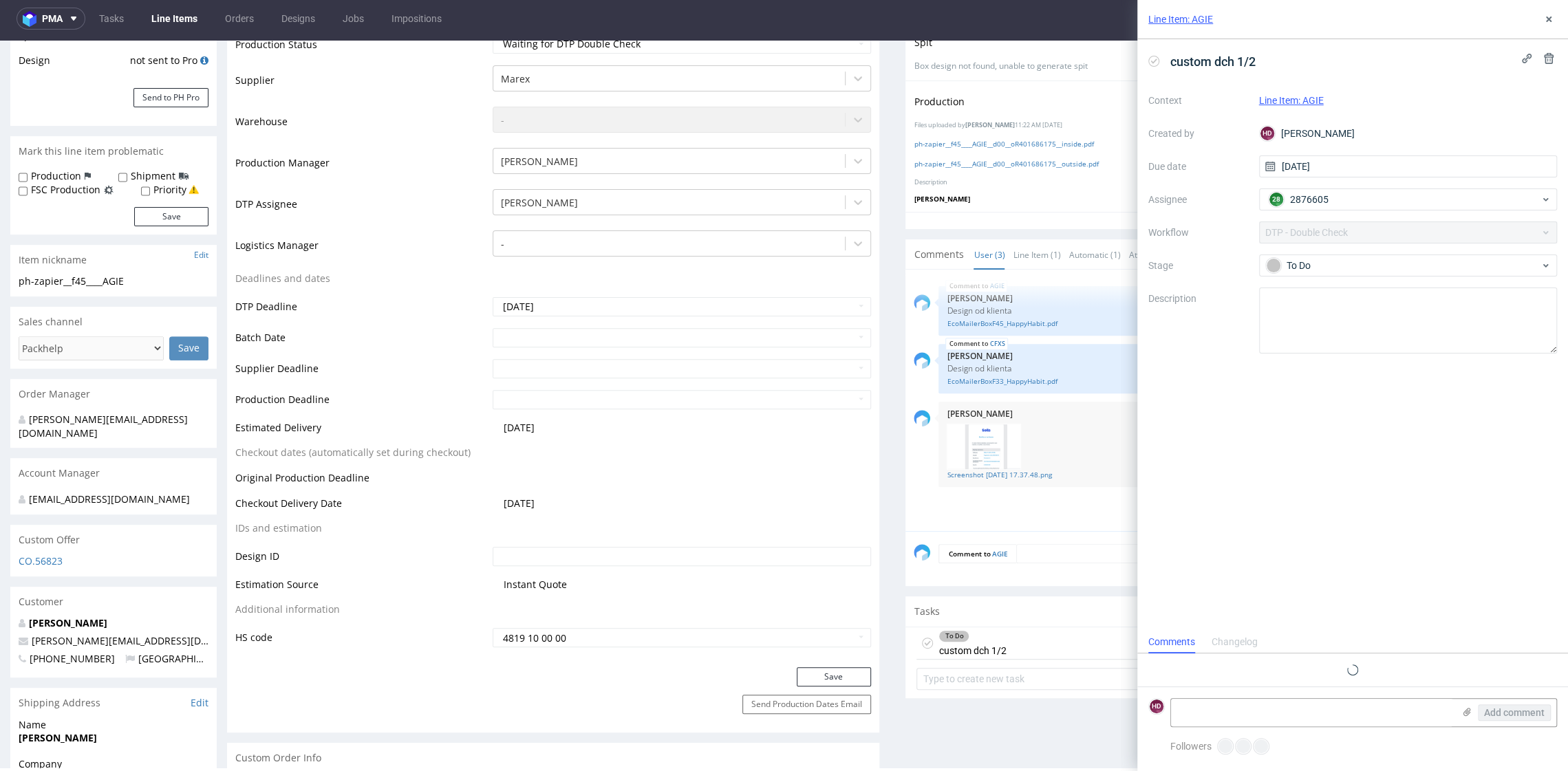
scroll to position [11, 0]
click at [1226, 712] on textarea at bounding box center [1311, 712] width 282 height 27
type textarea "o"
type textarea "M"
type textarea "l"
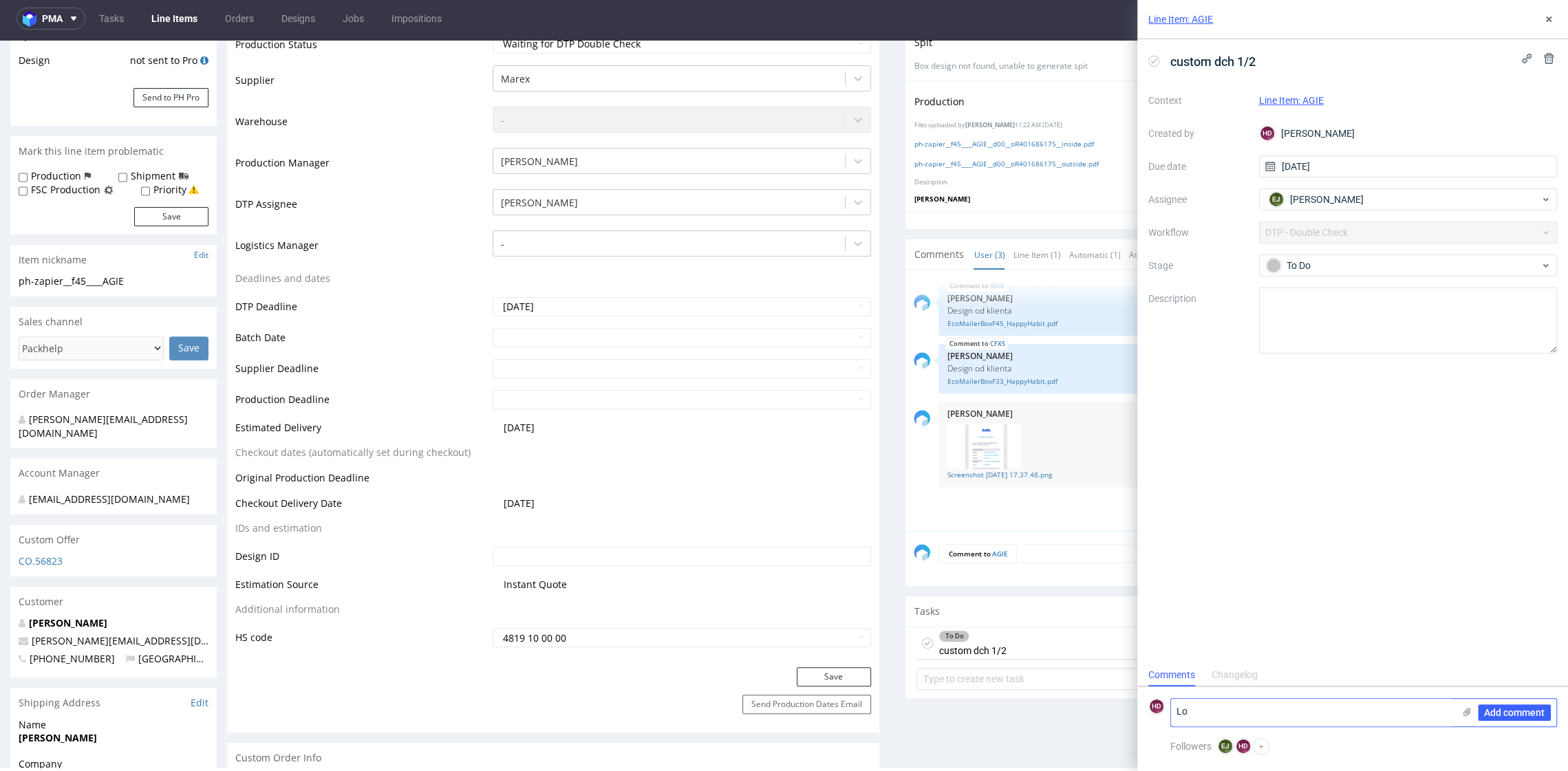
type textarea "L"
drag, startPoint x: 1301, startPoint y: 701, endPoint x: 1159, endPoint y: 723, distance: 143.7
click at [1159, 723] on div "HD Oznaczenia na lewej ściance - mogę pogrubić sam okręg od Vegan? R - oryginal…" at bounding box center [1352, 699] width 409 height 53
paste textarea "®"
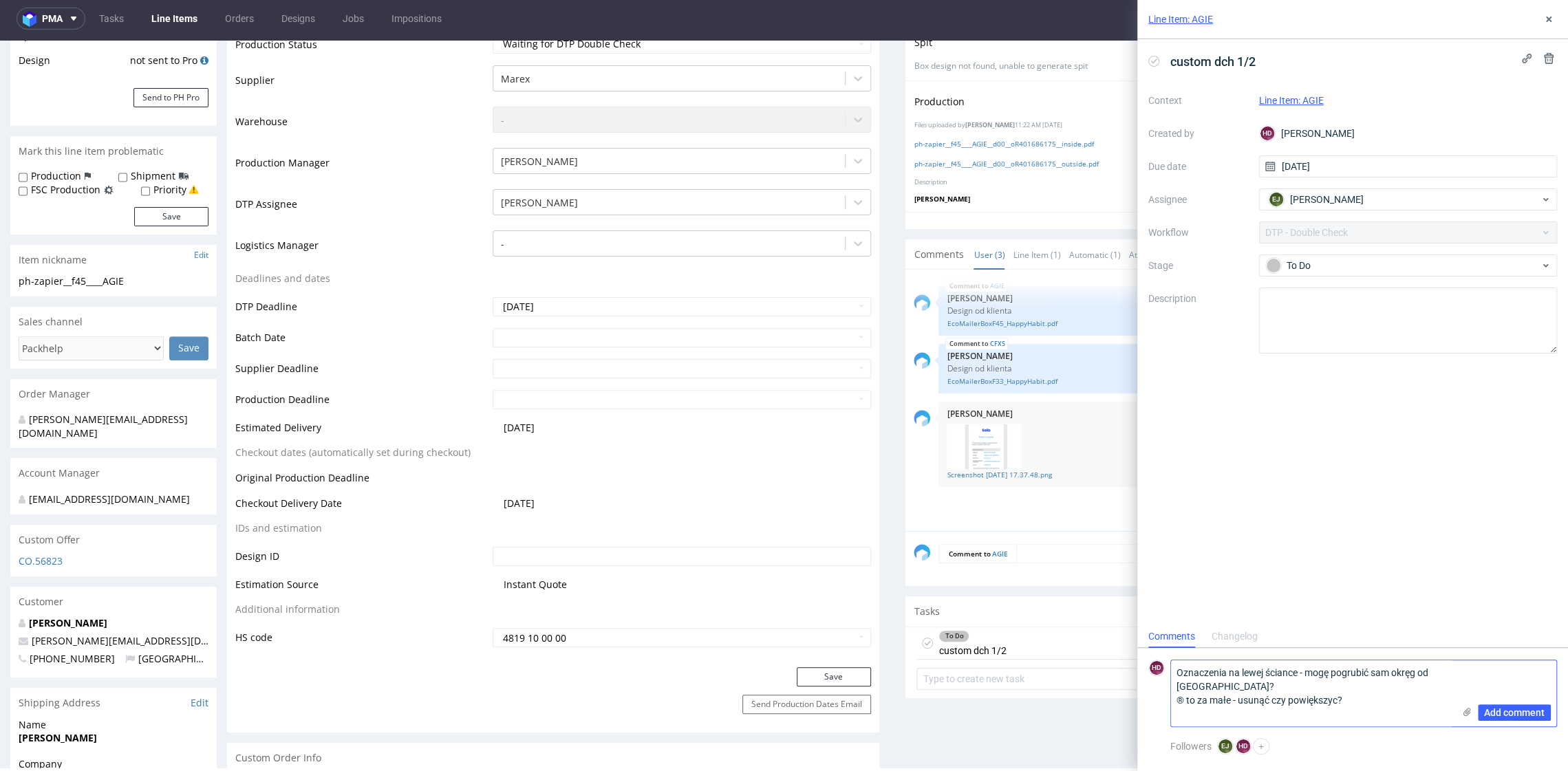
click at [1225, 687] on textarea "Oznaczenia na lewej ściance - mogę pogrubić sam okręg od Vegan? ® to za małe - …" at bounding box center [1311, 693] width 282 height 66
click at [1299, 657] on textarea "Oznaczenia na lewej ściance - mogę pogrubić sam okręg od Vegan? Look for the ze…" at bounding box center [1311, 685] width 282 height 79
click at [1303, 653] on textarea "Oznaczenia na lewej ściance - mogę pogrubić sam okręg od Vegan? Look for the ze…" at bounding box center [1311, 685] width 282 height 79
click at [1179, 671] on textarea "Oznaczenia na lewej ściance: - mogę pogrubić sam okręg od Vegan? Look for the z…" at bounding box center [1311, 685] width 282 height 79
click at [1174, 671] on textarea "Oznaczenia na lewej ściance: - mogę pogrubić sam okręg od Vegan? Look for the z…" at bounding box center [1311, 685] width 282 height 79
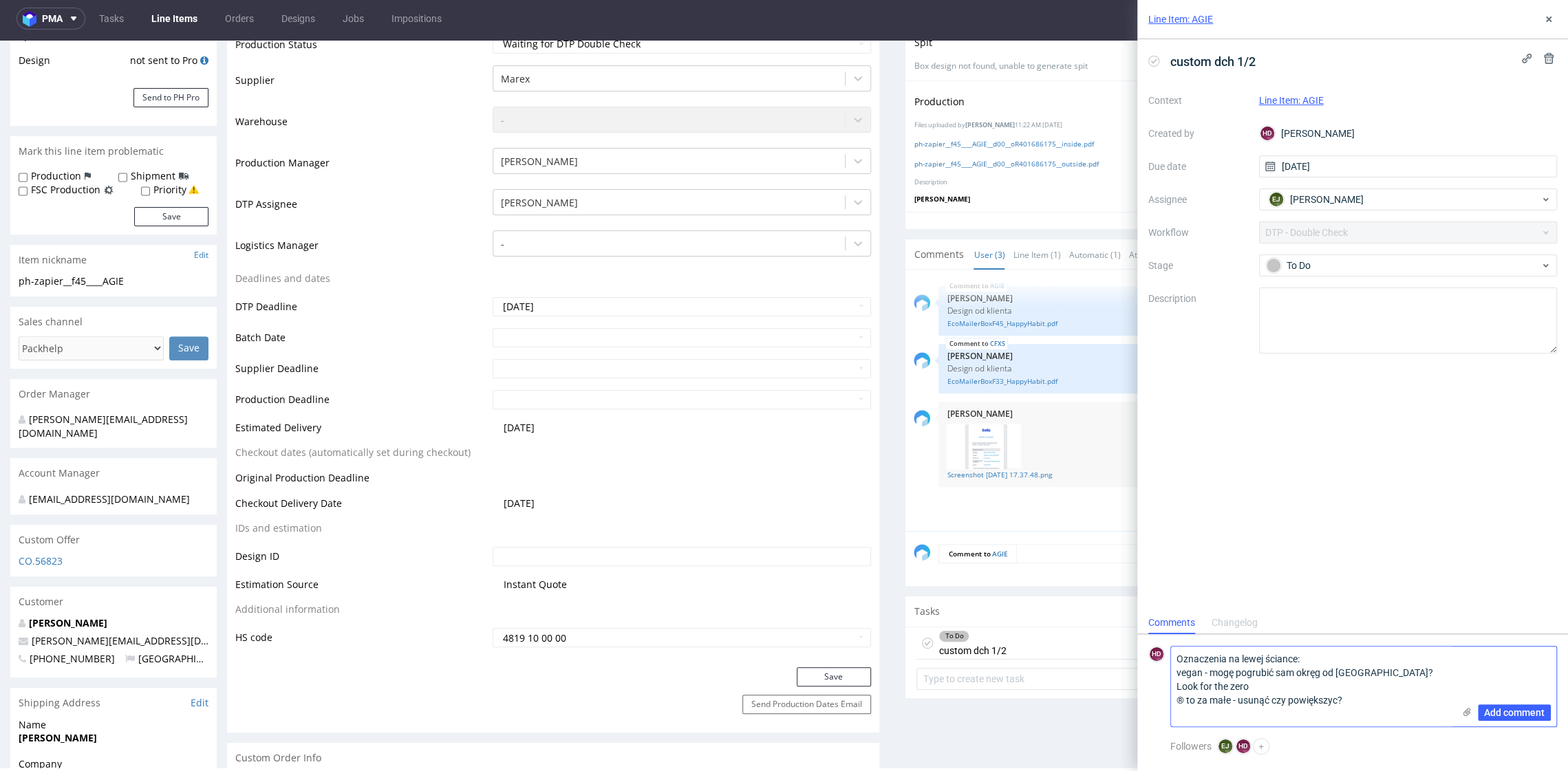
click at [1250, 684] on textarea "Oznaczenia na lewej ściance: vegan - mogę pogrubić sam okręg od Vegan? Look for…" at bounding box center [1311, 685] width 282 height 79
type textarea "Oznaczenia na lewej ściance: vegan - mogę pogrubić sam okręg od Vegan? Look for…"
click at [1485, 708] on span "Add comment" at bounding box center [1513, 712] width 60 height 10
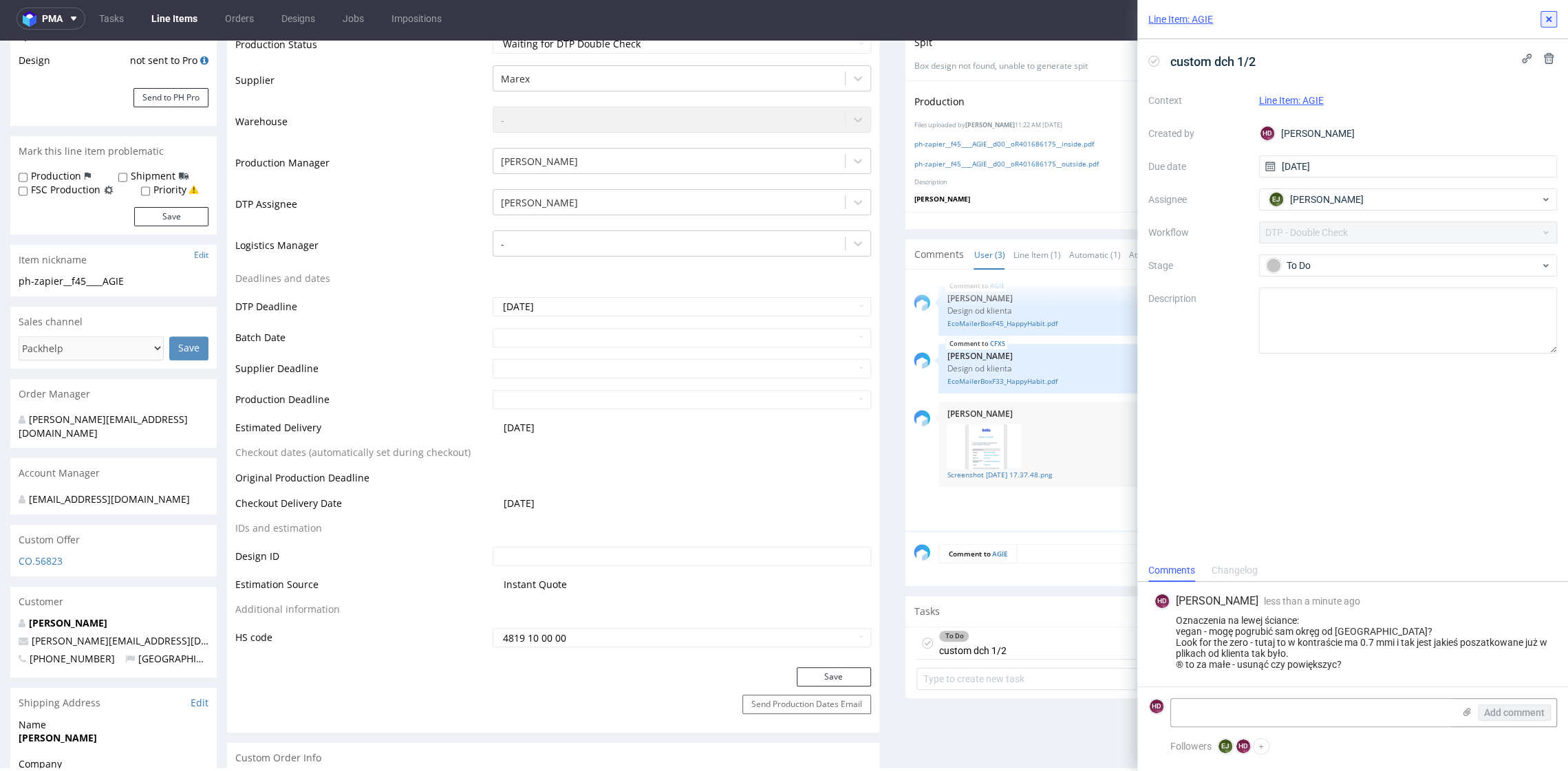
click at [1548, 24] on icon at bounding box center [1548, 19] width 11 height 11
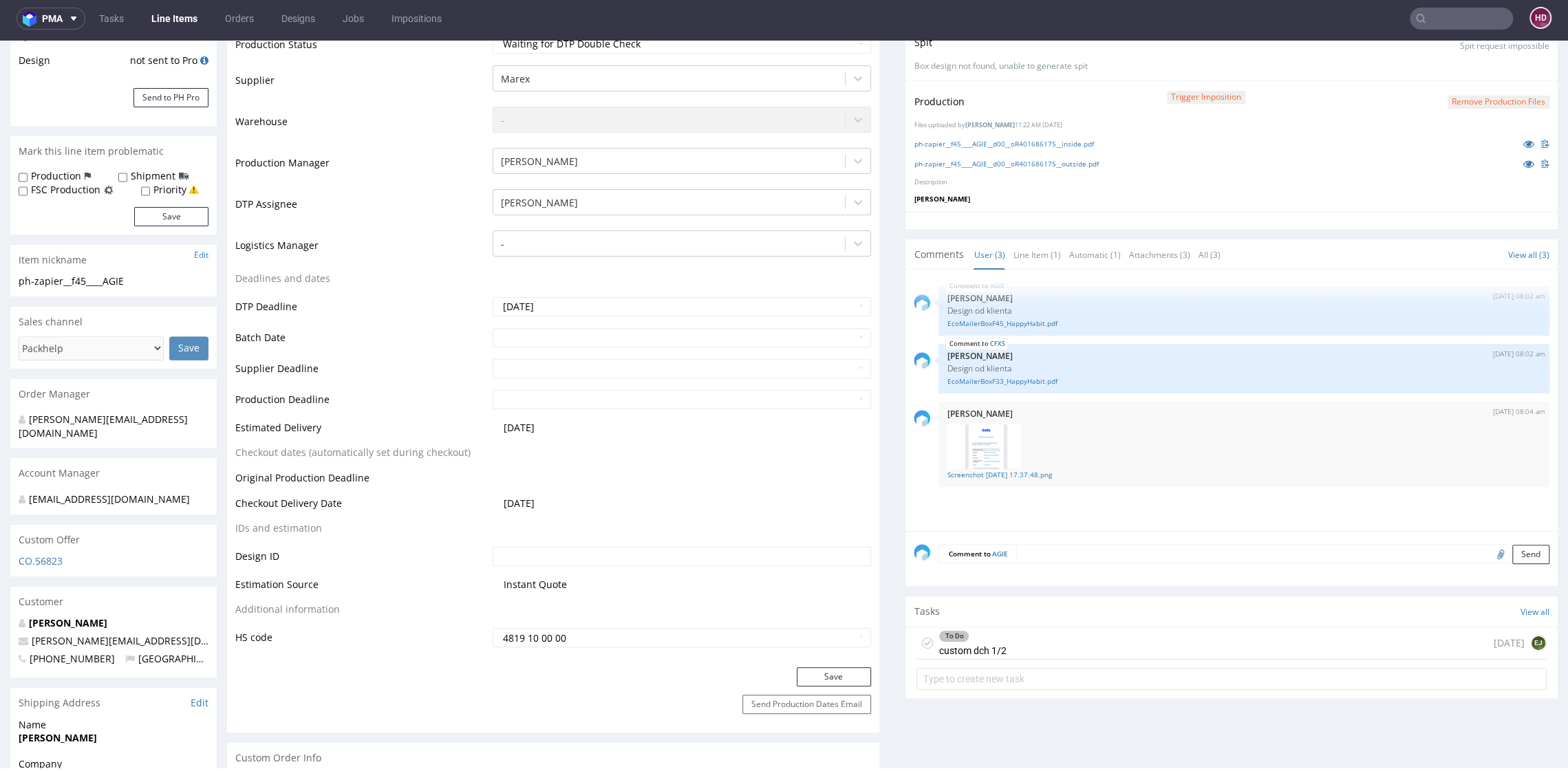
click at [185, 33] on nav "pma Tasks Line Items Orders Designs Jobs Impositions HD" at bounding box center [784, 18] width 1568 height 44
click at [185, 27] on link "Line Items" at bounding box center [175, 18] width 63 height 22
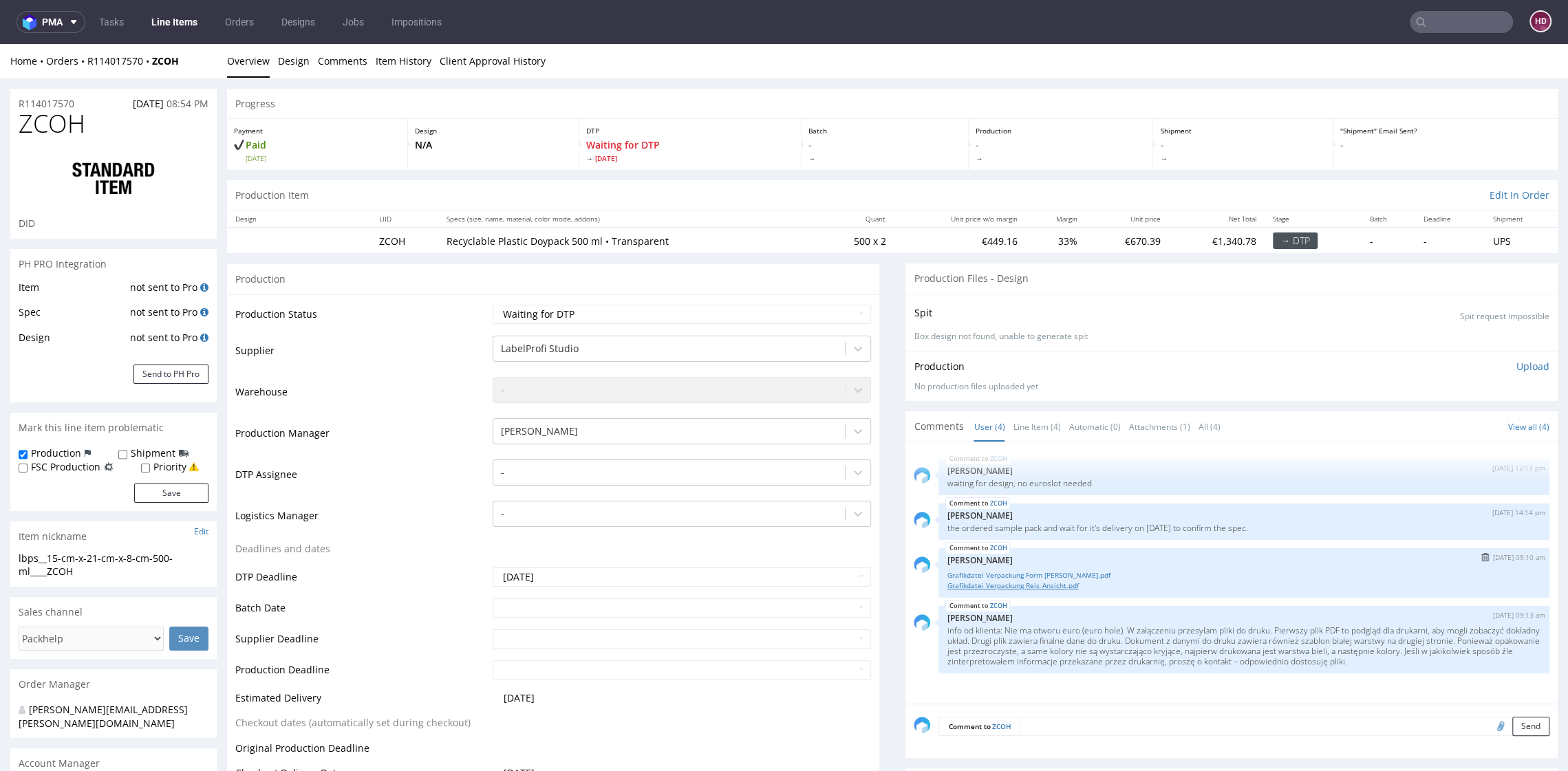
click at [1005, 587] on link "Grafikdatei Verpackung Reis_Ansicht.pdf" at bounding box center [1243, 586] width 594 height 10
click at [184, 22] on link "Line Items" at bounding box center [175, 22] width 63 height 22
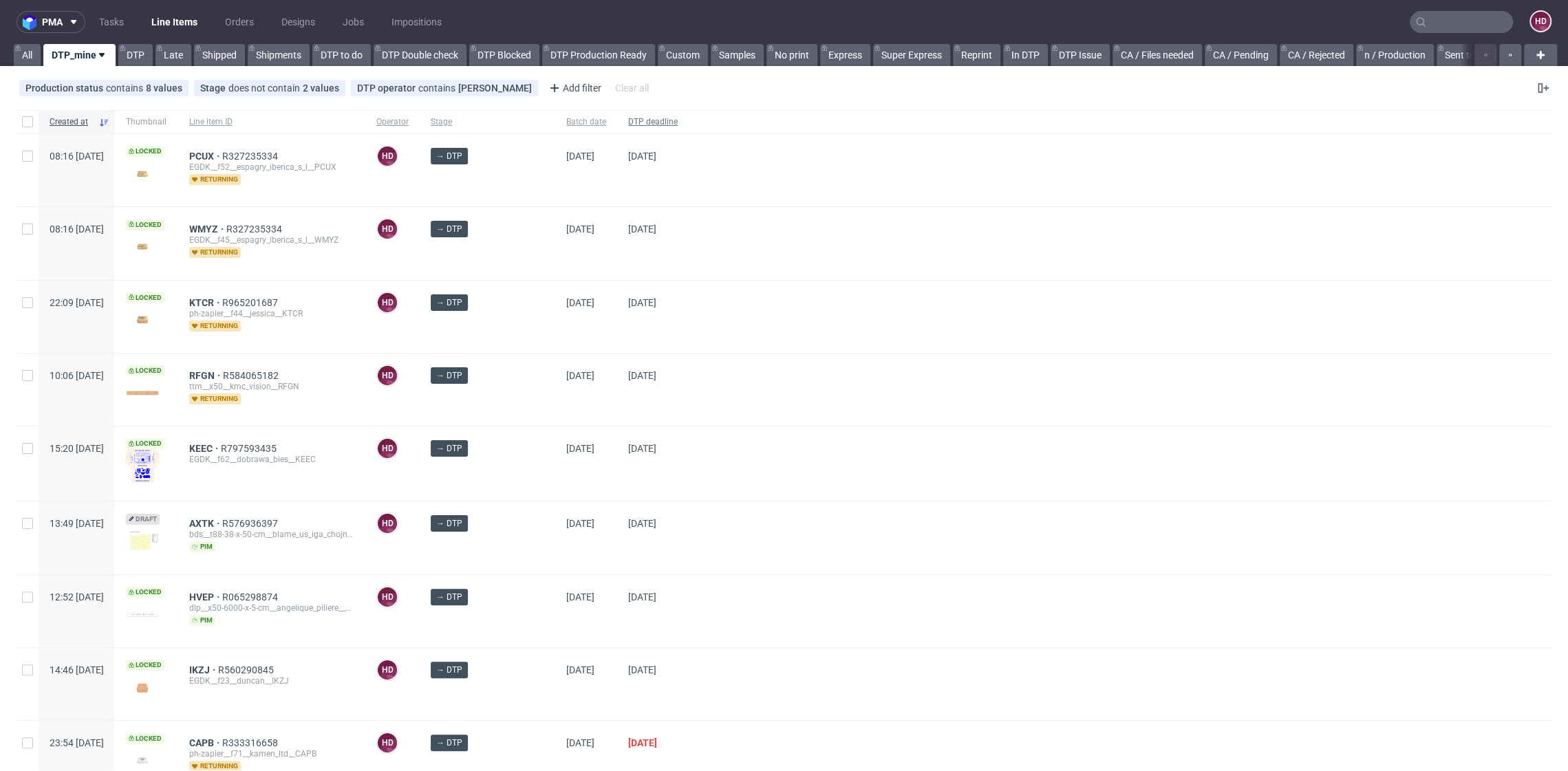
click at [628, 123] on span "DTP deadline" at bounding box center [653, 121] width 50 height 11
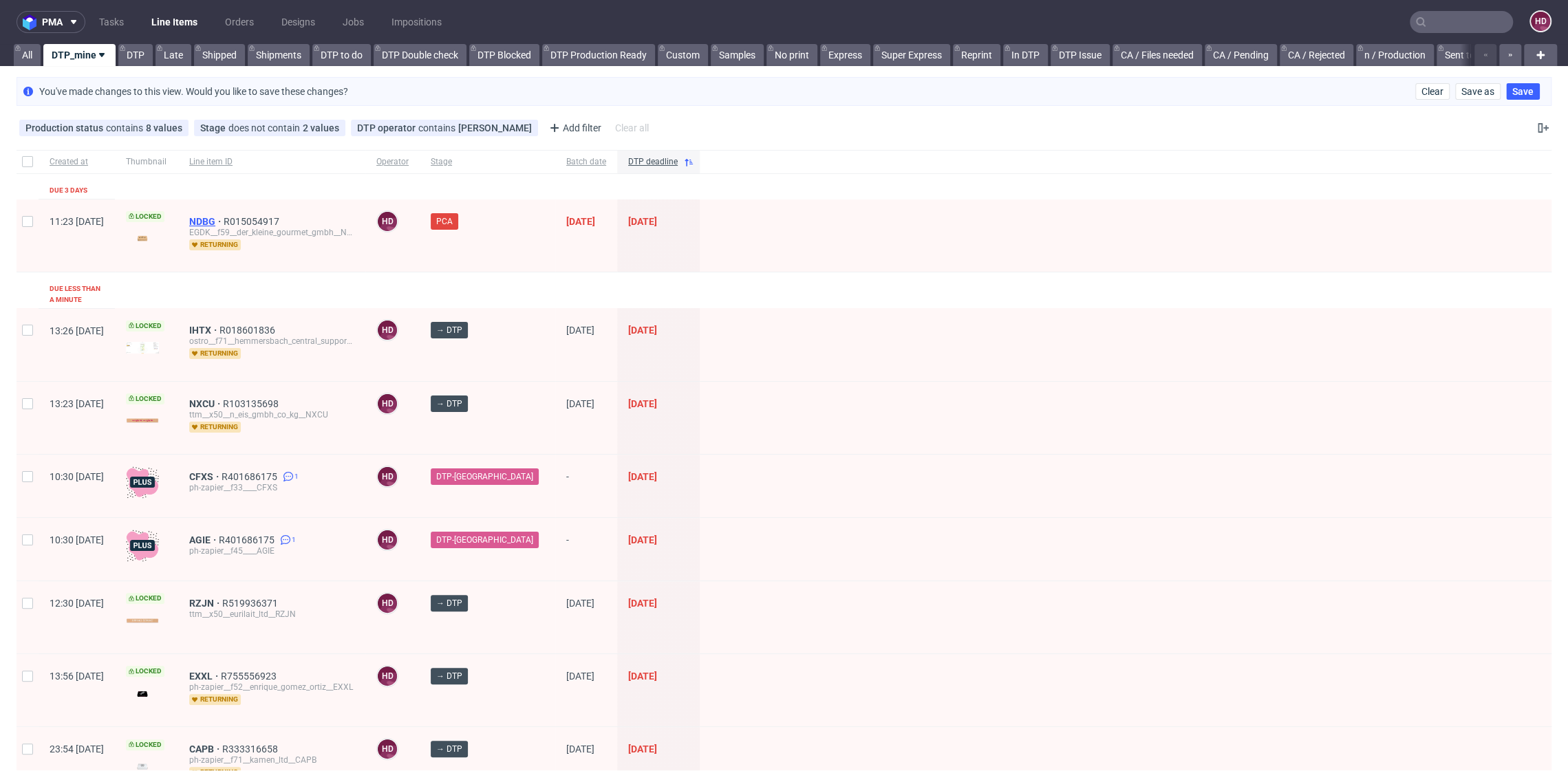
click at [224, 216] on span "NDBG" at bounding box center [206, 221] width 34 height 11
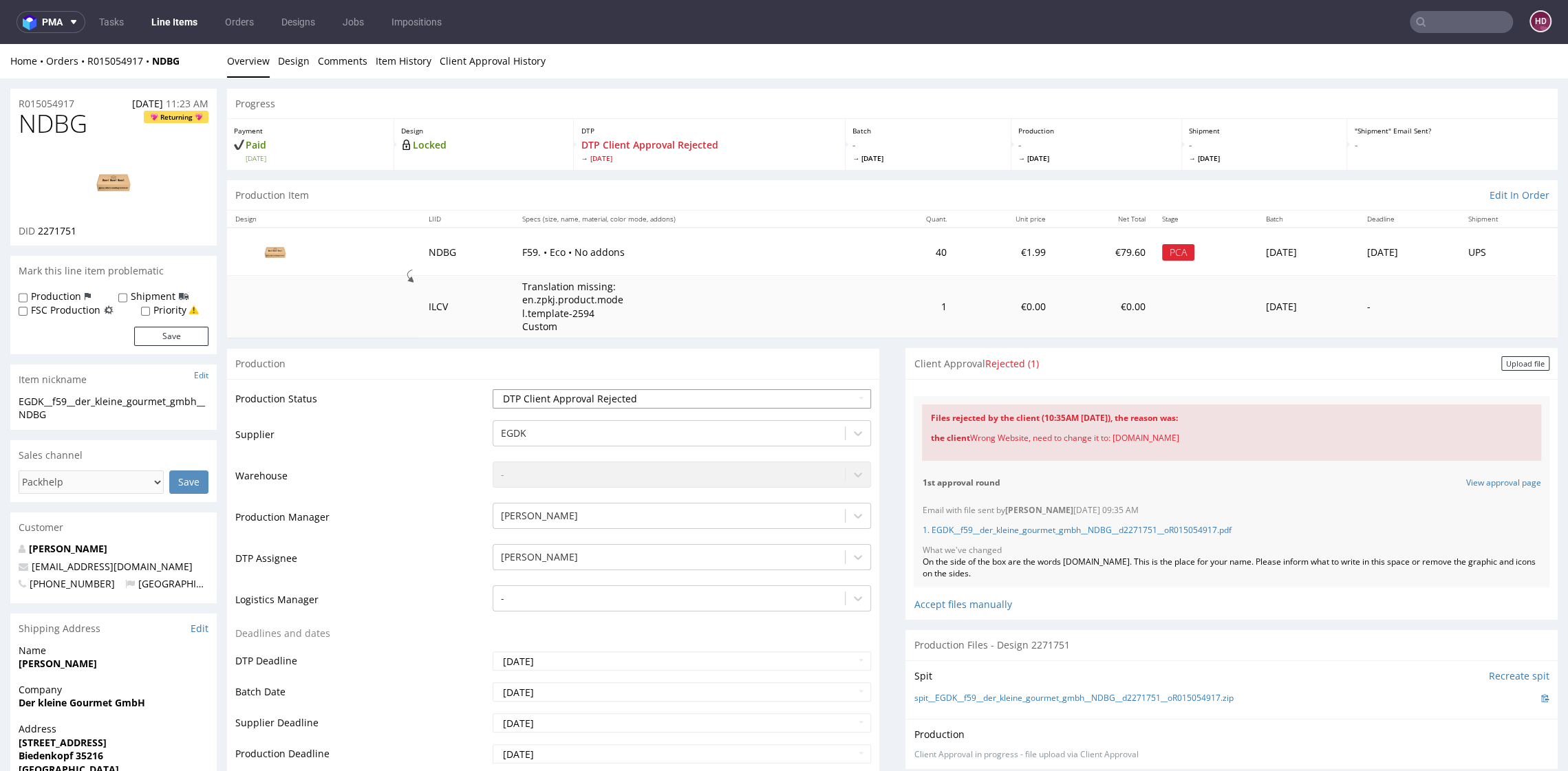
click at [506, 390] on select "Waiting for Artwork Waiting for Diecut Waiting for Mockup Waiting for DTP Waiti…" at bounding box center [681, 399] width 377 height 19
select select "dtp_in_process"
click at [493, 389] on select "Waiting for Artwork Waiting for Diecut Waiting for Mockup Waiting for DTP Waiti…" at bounding box center [681, 399] width 377 height 19
click at [956, 532] on link "1. EGDK__f59__der_kleine_gourmet_gmbh__NDBG__d2271751__oR015054917.pdf" at bounding box center [1076, 529] width 309 height 11
drag, startPoint x: 1105, startPoint y: 435, endPoint x: 1215, endPoint y: 438, distance: 110.0
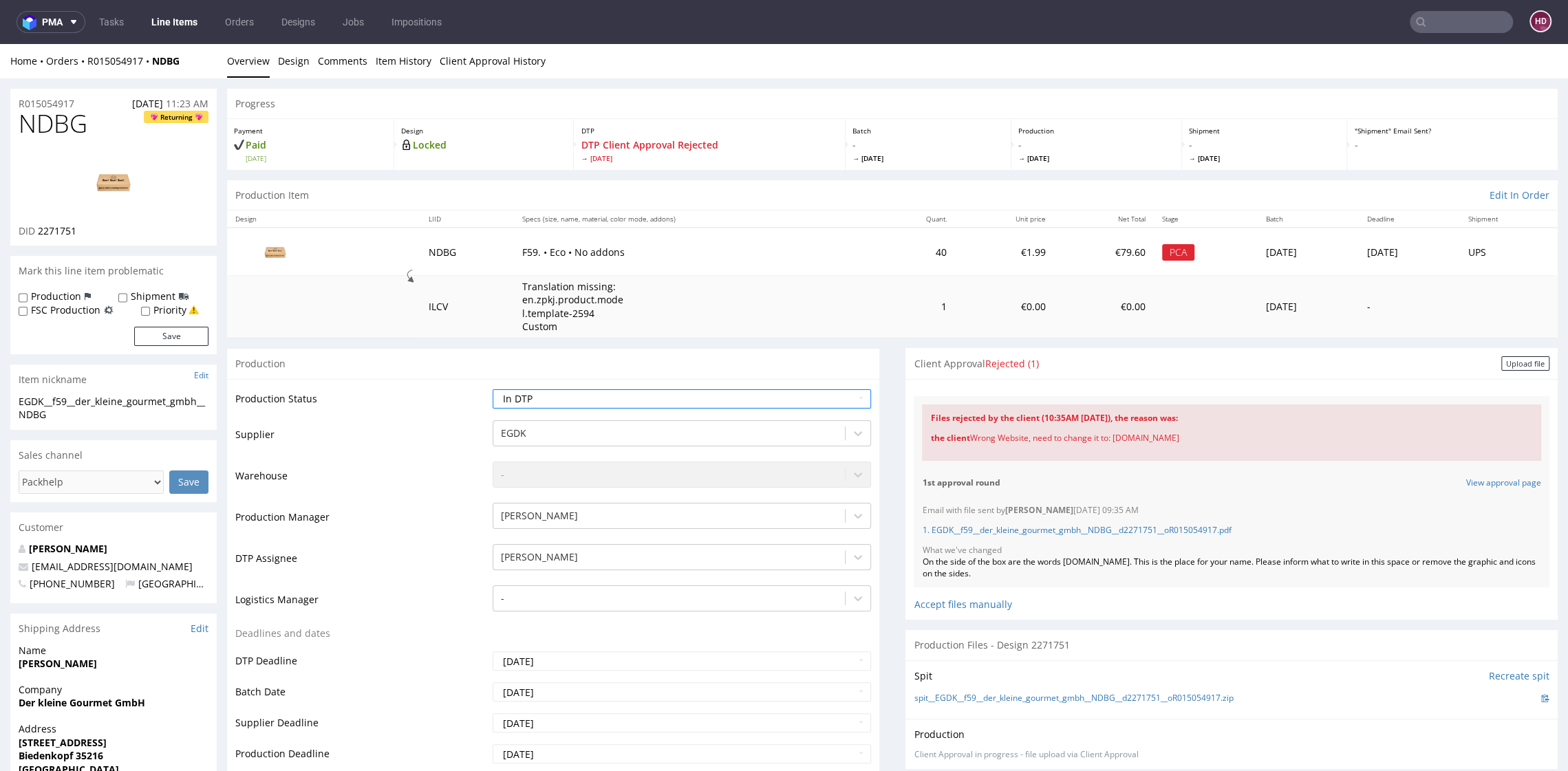
click at [1215, 438] on div "the client Wrong Website, need to change it to: [DOMAIN_NAME]" at bounding box center [1232, 438] width 603 height 28
copy div "[DOMAIN_NAME]"
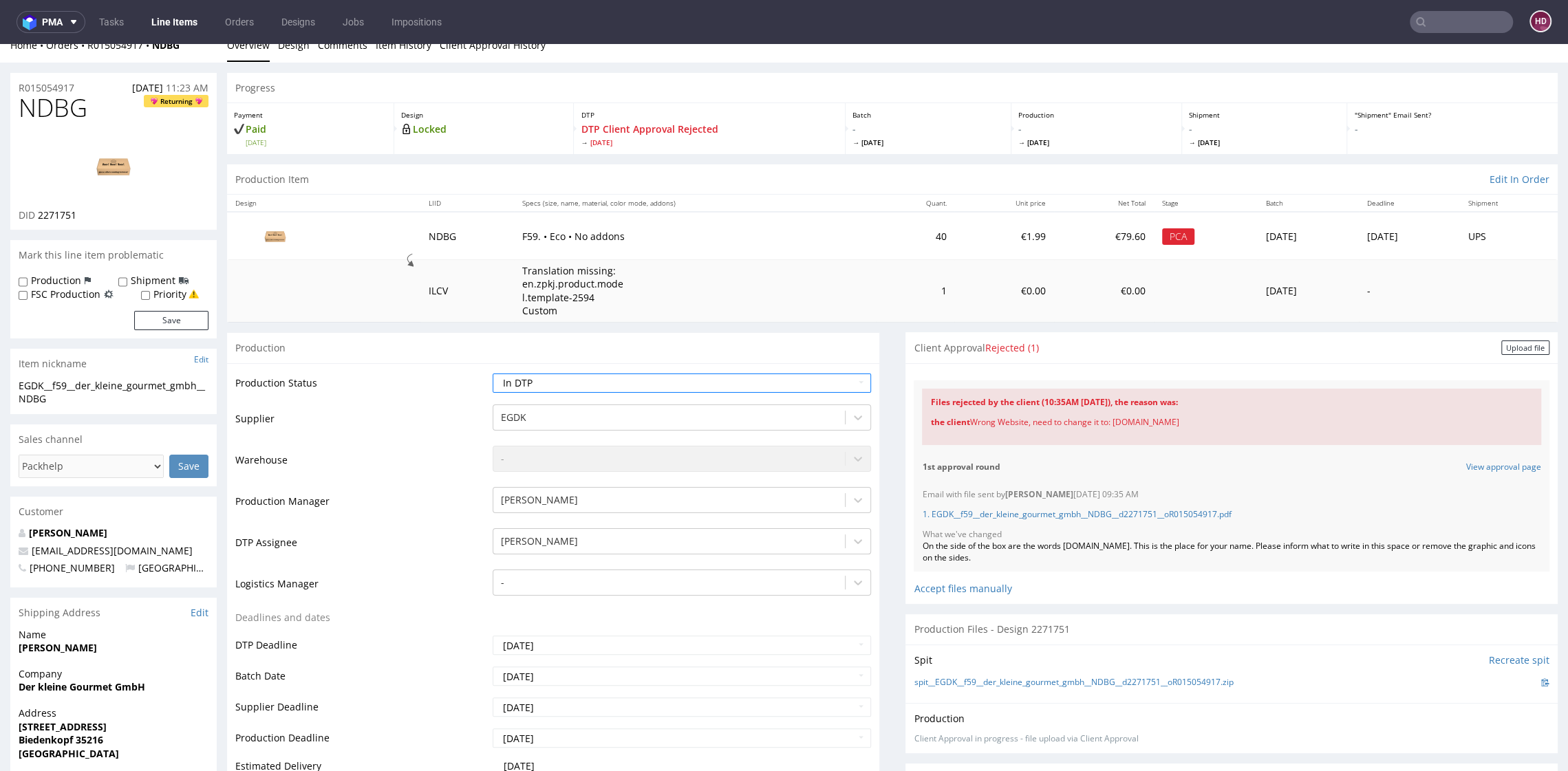
scroll to position [19, 0]
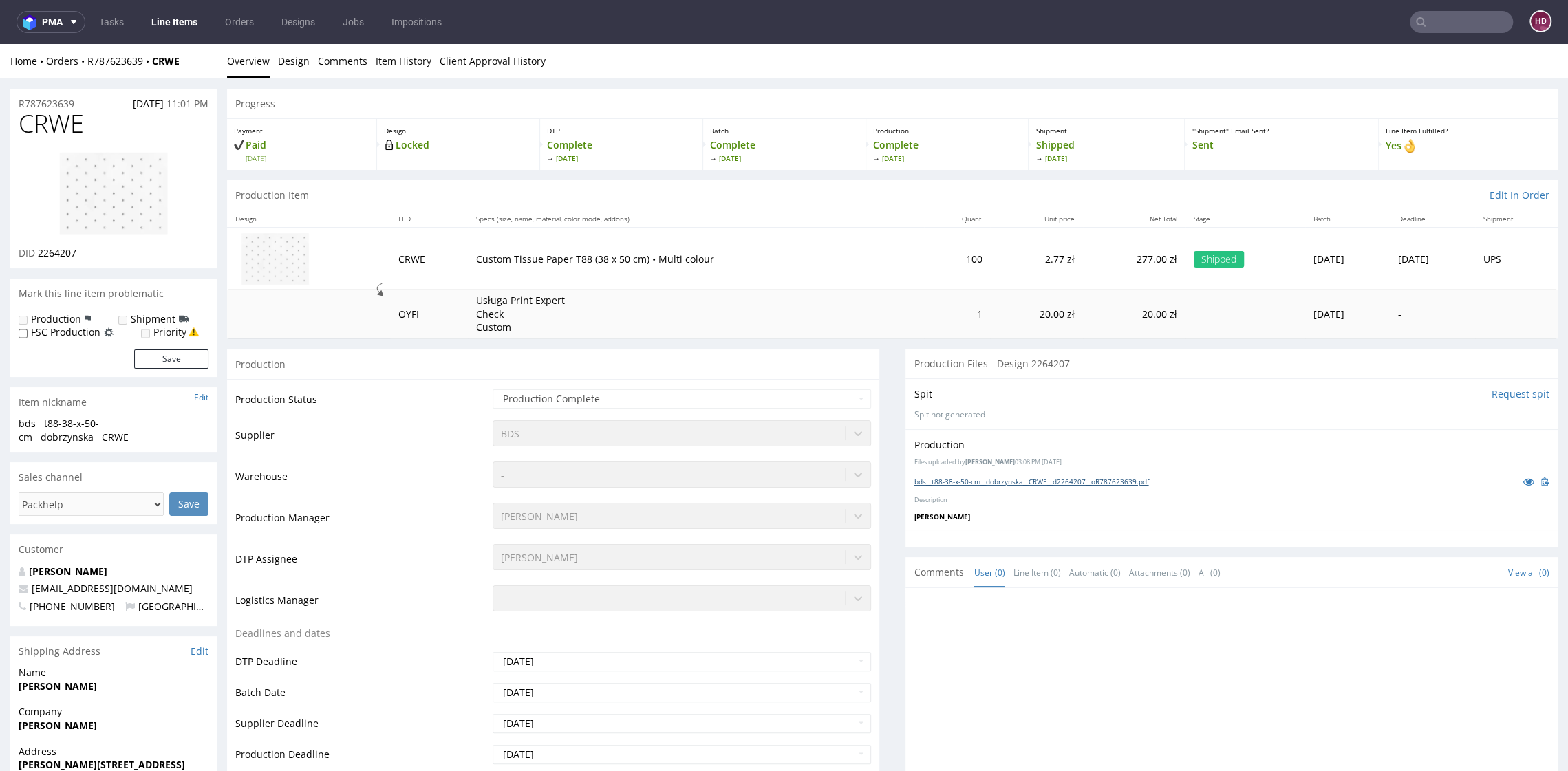
click at [1039, 479] on link "bds__t88-38-x-50-cm__dobrzynska__CRWE__d2264207__oR787623639.pdf" at bounding box center [1031, 481] width 235 height 10
click at [170, 24] on link "Line Items" at bounding box center [175, 22] width 63 height 22
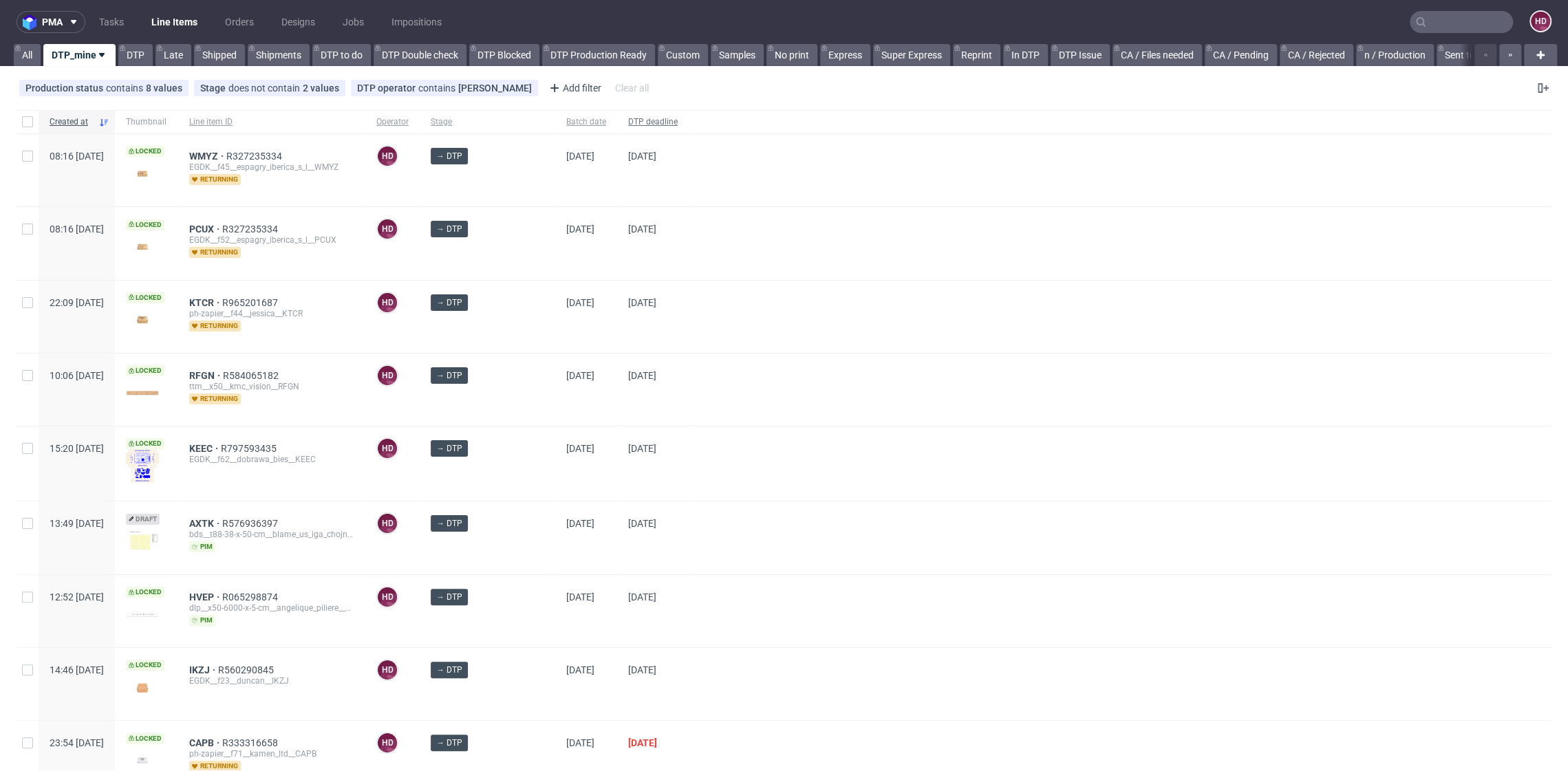
click at [628, 123] on span "DTP deadline" at bounding box center [653, 121] width 50 height 11
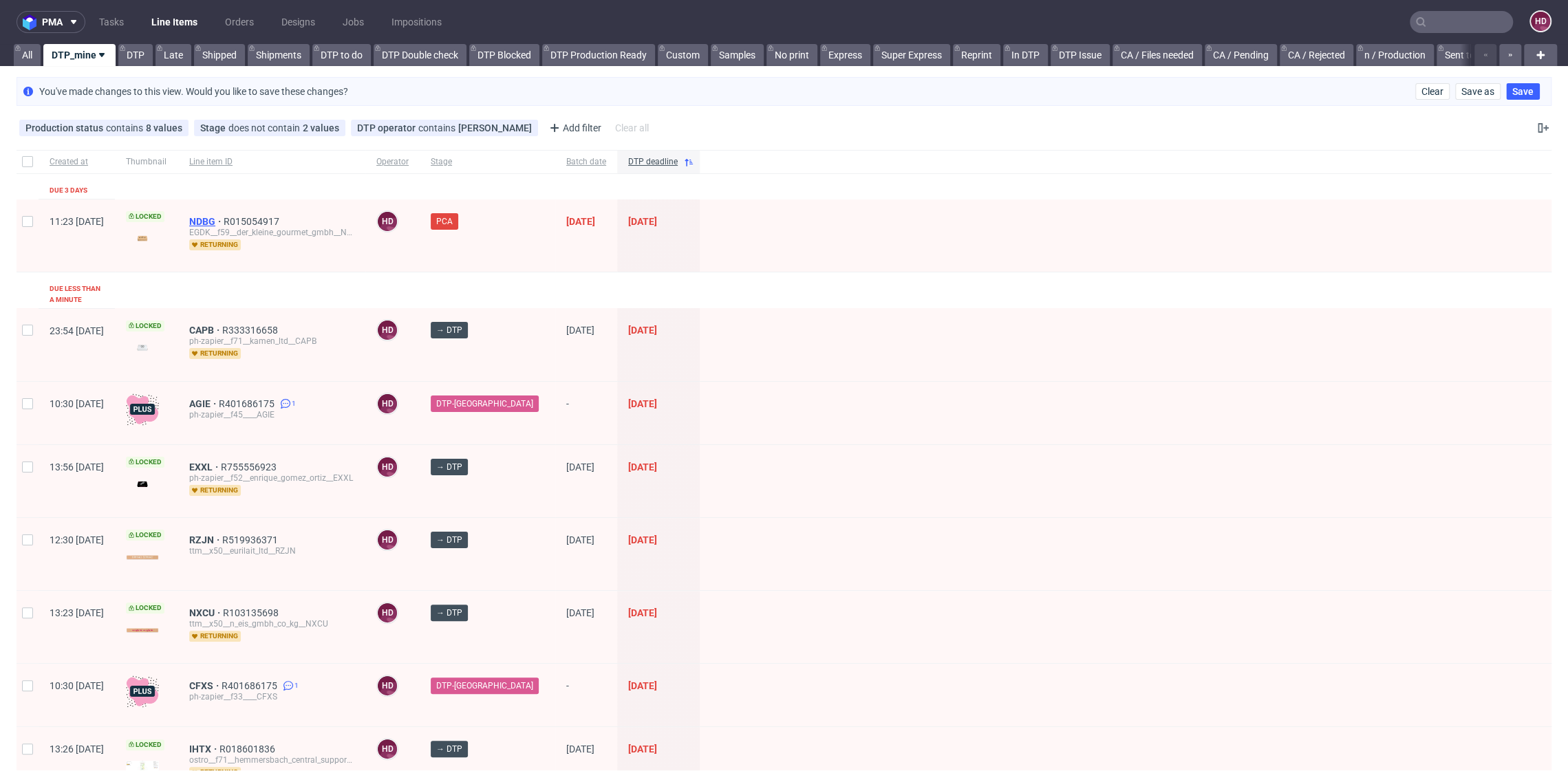
click at [224, 217] on span "NDBG" at bounding box center [206, 221] width 34 height 11
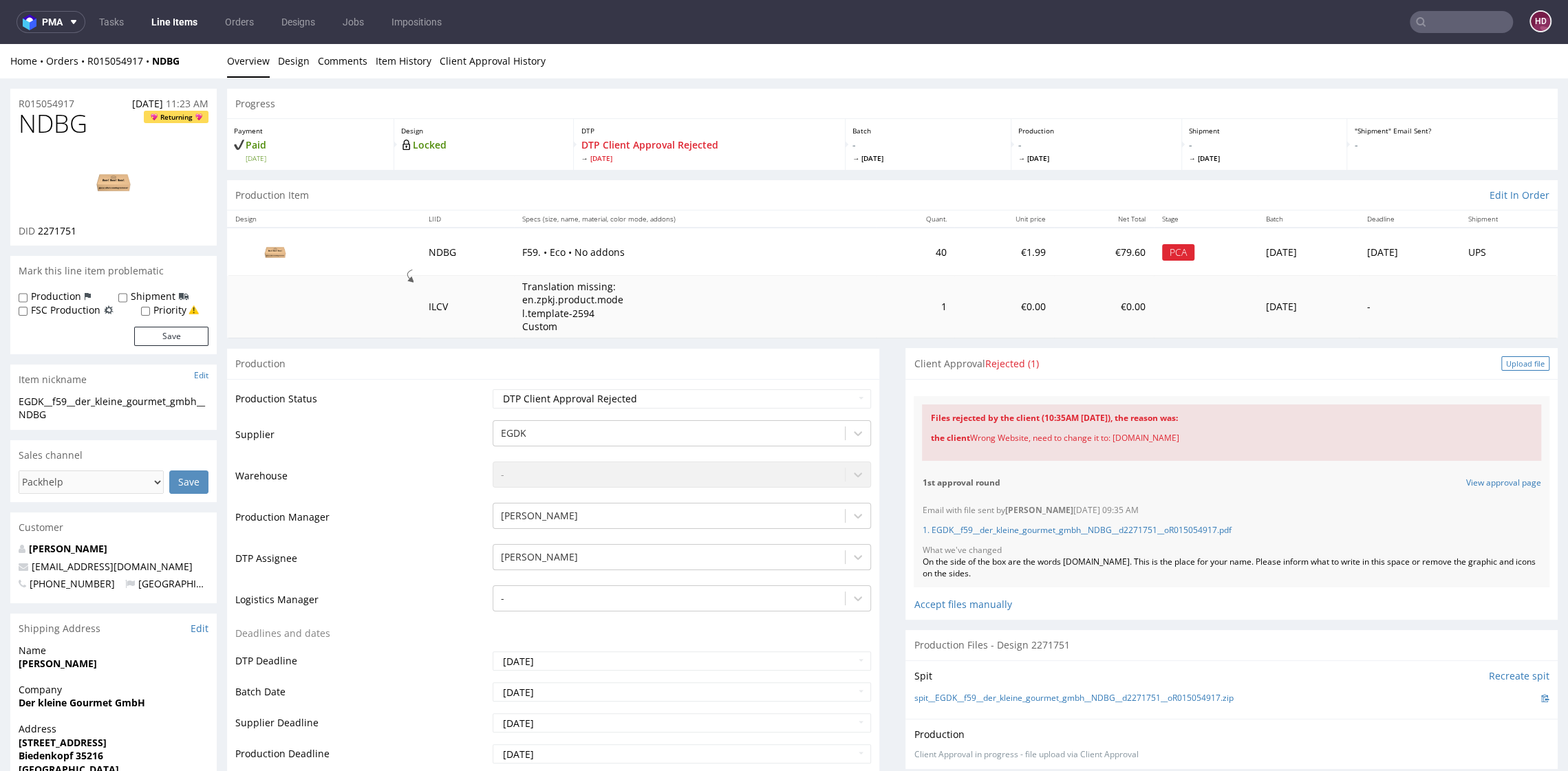
click at [1501, 364] on div "Upload file" at bounding box center [1524, 363] width 48 height 15
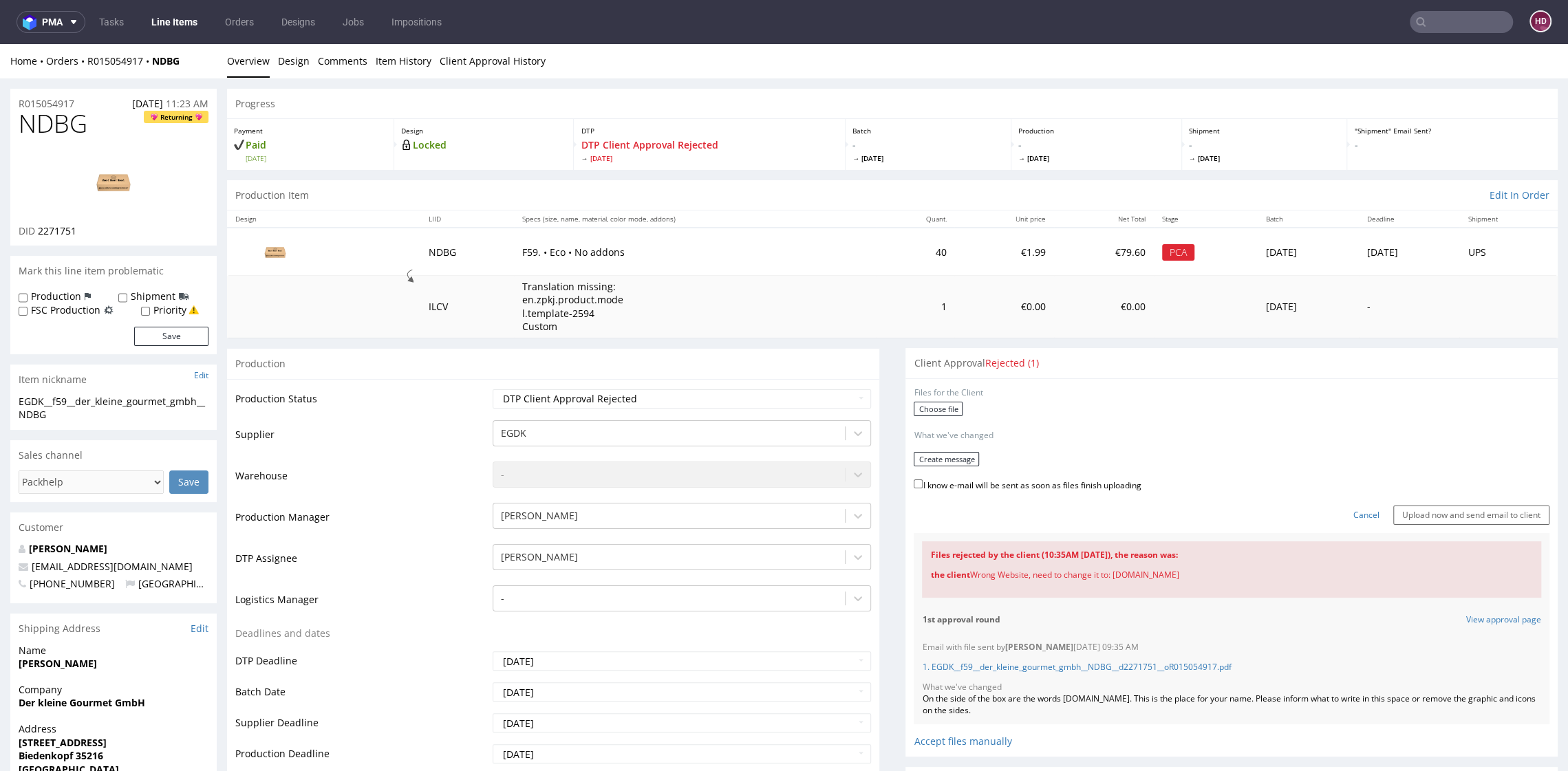
click at [943, 419] on div "Choose file" at bounding box center [1232, 410] width 636 height 17
click at [931, 409] on label "Choose file" at bounding box center [938, 409] width 49 height 15
click at [0, 44] on input "Choose file" at bounding box center [0, 44] width 0 height 0
click at [919, 454] on button "Create message" at bounding box center [946, 455] width 66 height 15
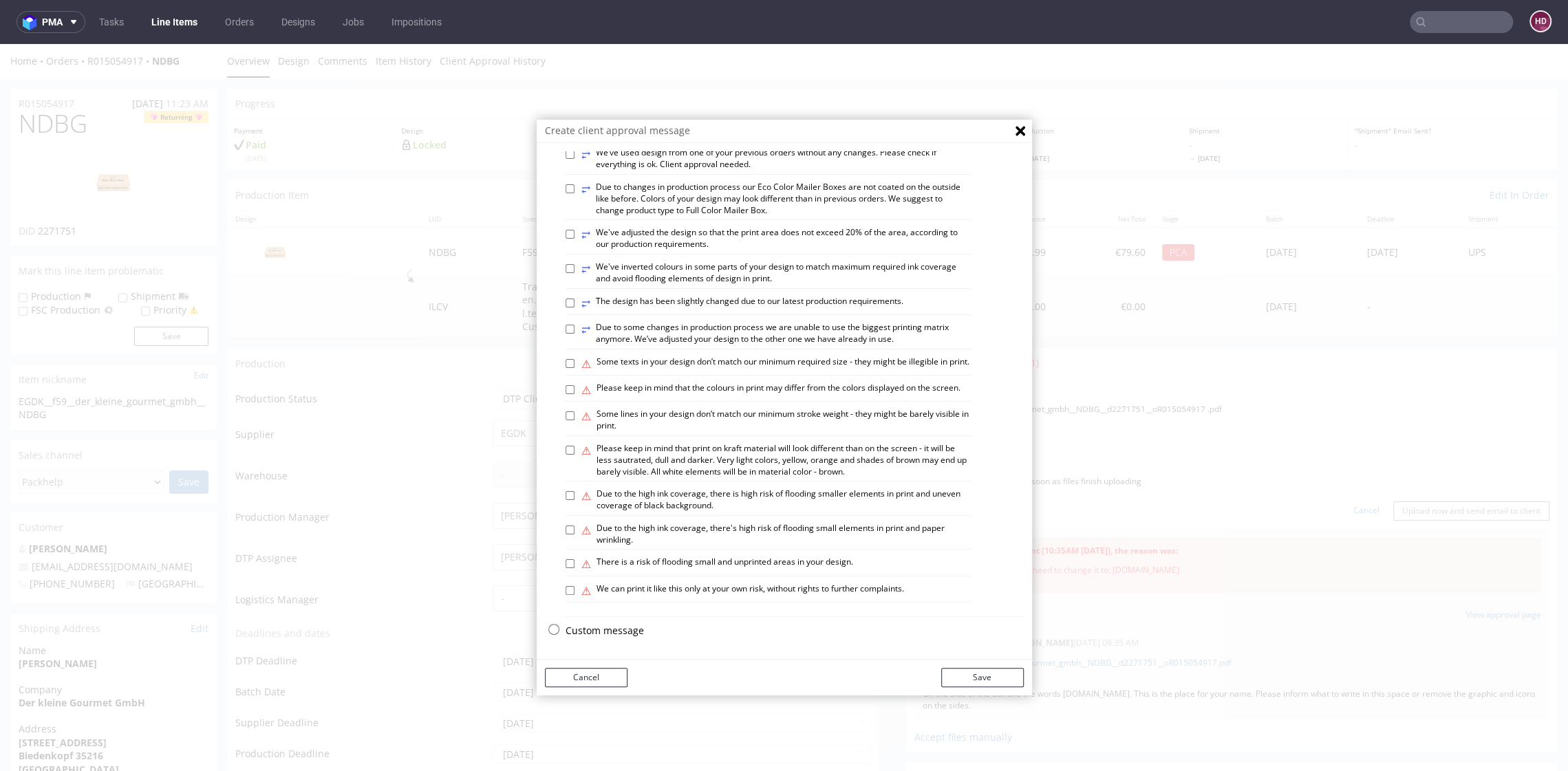
scroll to position [3, 0]
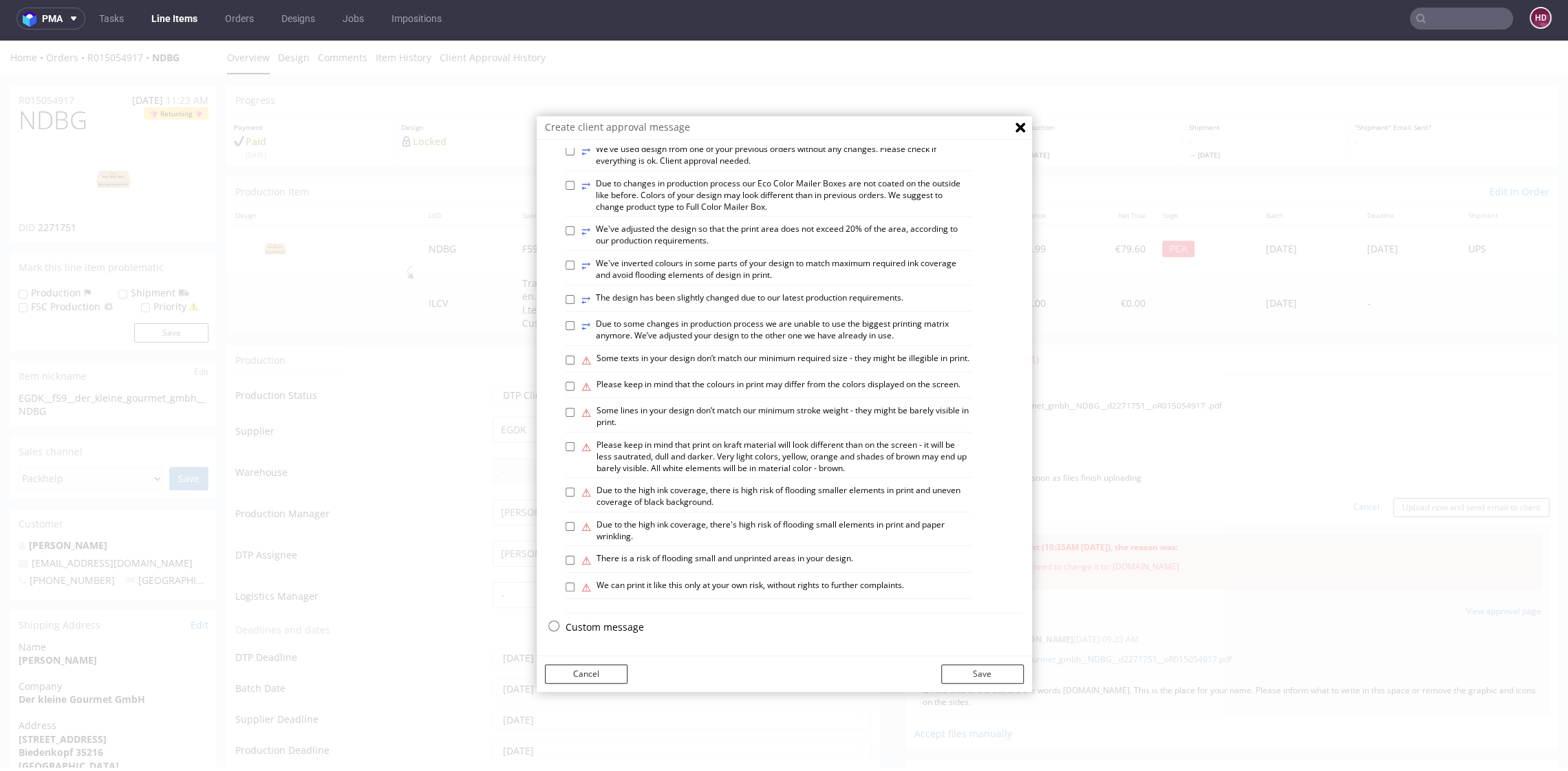
click at [565, 626] on p "Custom message" at bounding box center [794, 627] width 458 height 14
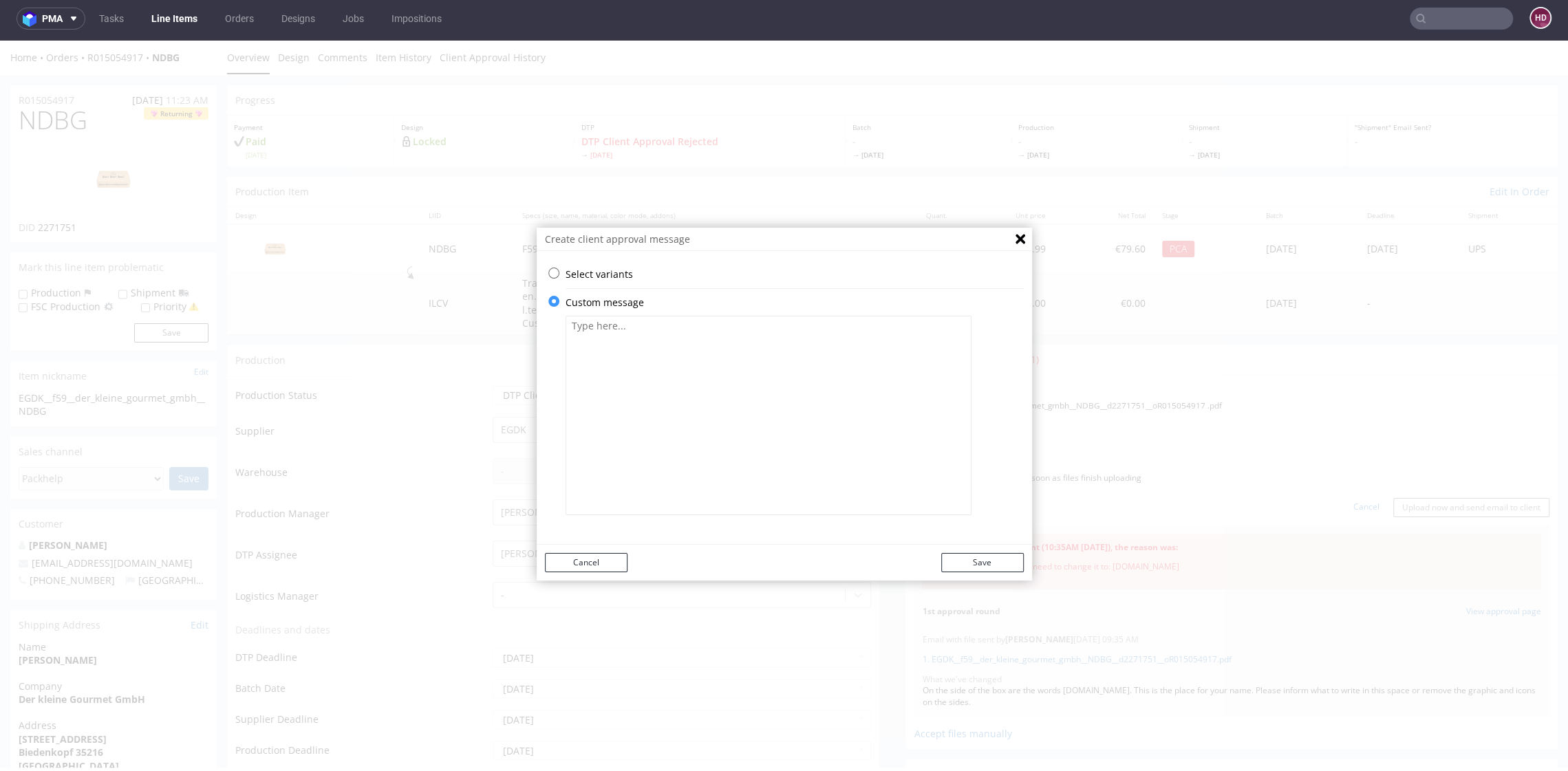
click at [603, 472] on textarea at bounding box center [768, 415] width 406 height 199
type textarea "t"
drag, startPoint x: 912, startPoint y: 325, endPoint x: 334, endPoint y: 274, distance: 580.2
click at [335, 274] on div "Create client approval message Select variants ⥂ Some graphic elements had to b…" at bounding box center [784, 403] width 1568 height 726
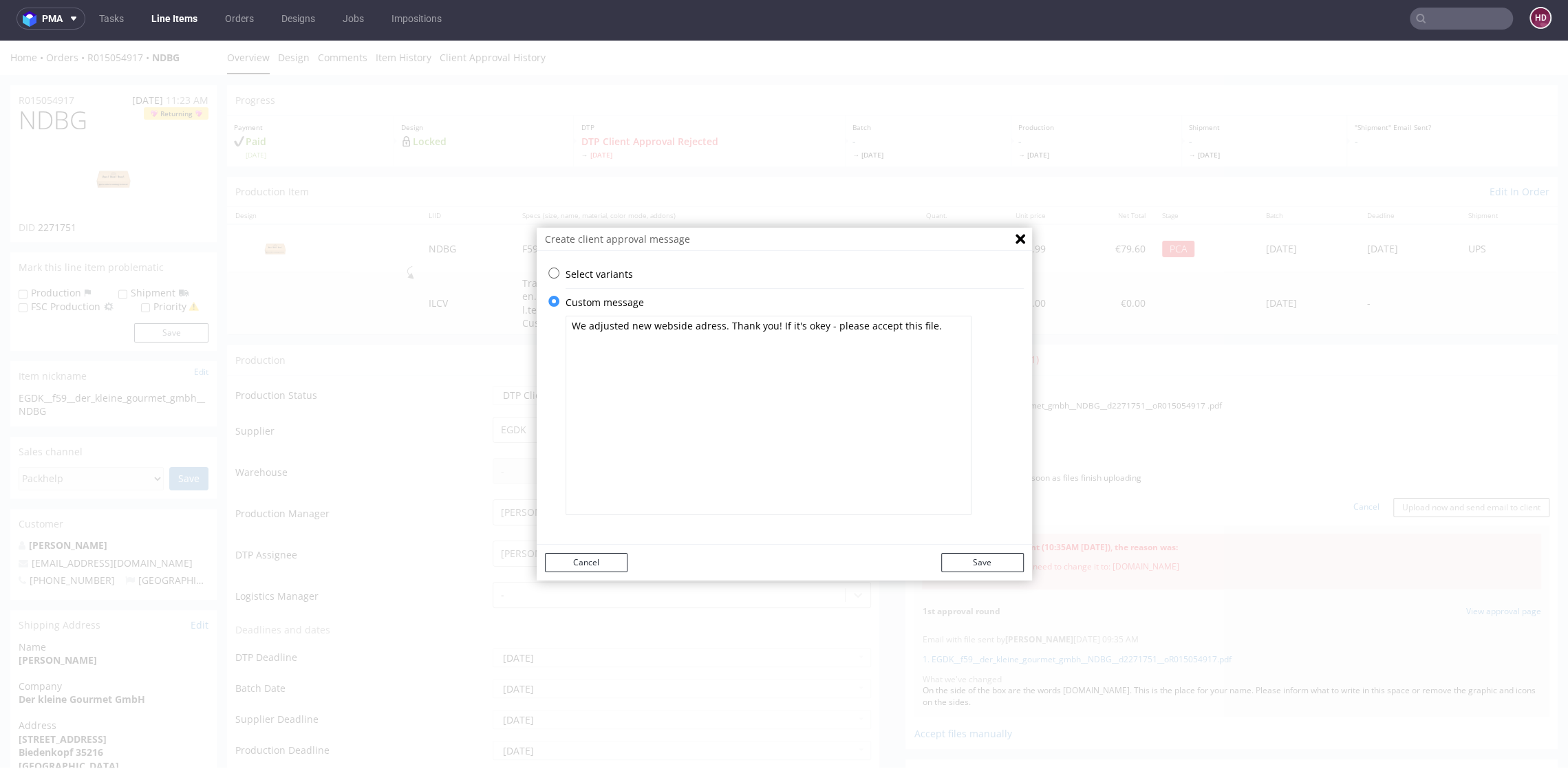
click at [857, 404] on textarea "We adjusted new webside adress. Thank you! If it's okey - please accept this fi…" at bounding box center [768, 415] width 406 height 199
drag, startPoint x: 715, startPoint y: 322, endPoint x: 729, endPoint y: 325, distance: 14.3
click at [729, 325] on textarea "We adjusted new webside adress. Thank you! If it's okey - please accept this fi…" at bounding box center [768, 415] width 406 height 199
drag, startPoint x: 716, startPoint y: 325, endPoint x: 1062, endPoint y: 344, distance: 346.5
click at [1062, 344] on div "Create client approval message Select variants ⥂ Some graphic elements had to b…" at bounding box center [784, 403] width 1568 height 726
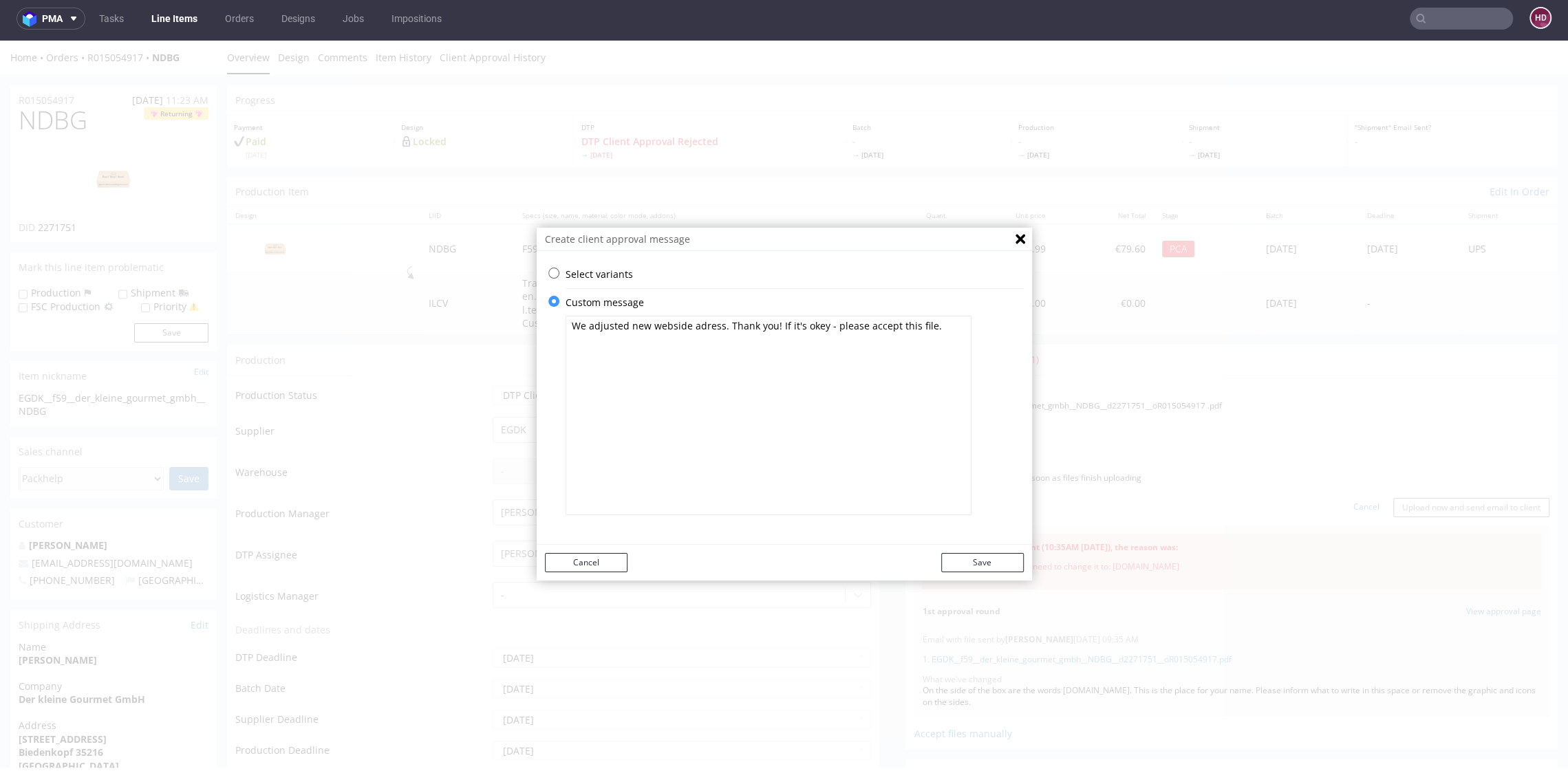
paste textarea
type textarea "We adjusted new webside adress. Thank you! If it's okey - please accept this fi…"
click at [798, 299] on p "Custom message" at bounding box center [794, 303] width 458 height 14
click at [710, 342] on textarea at bounding box center [768, 415] width 406 height 199
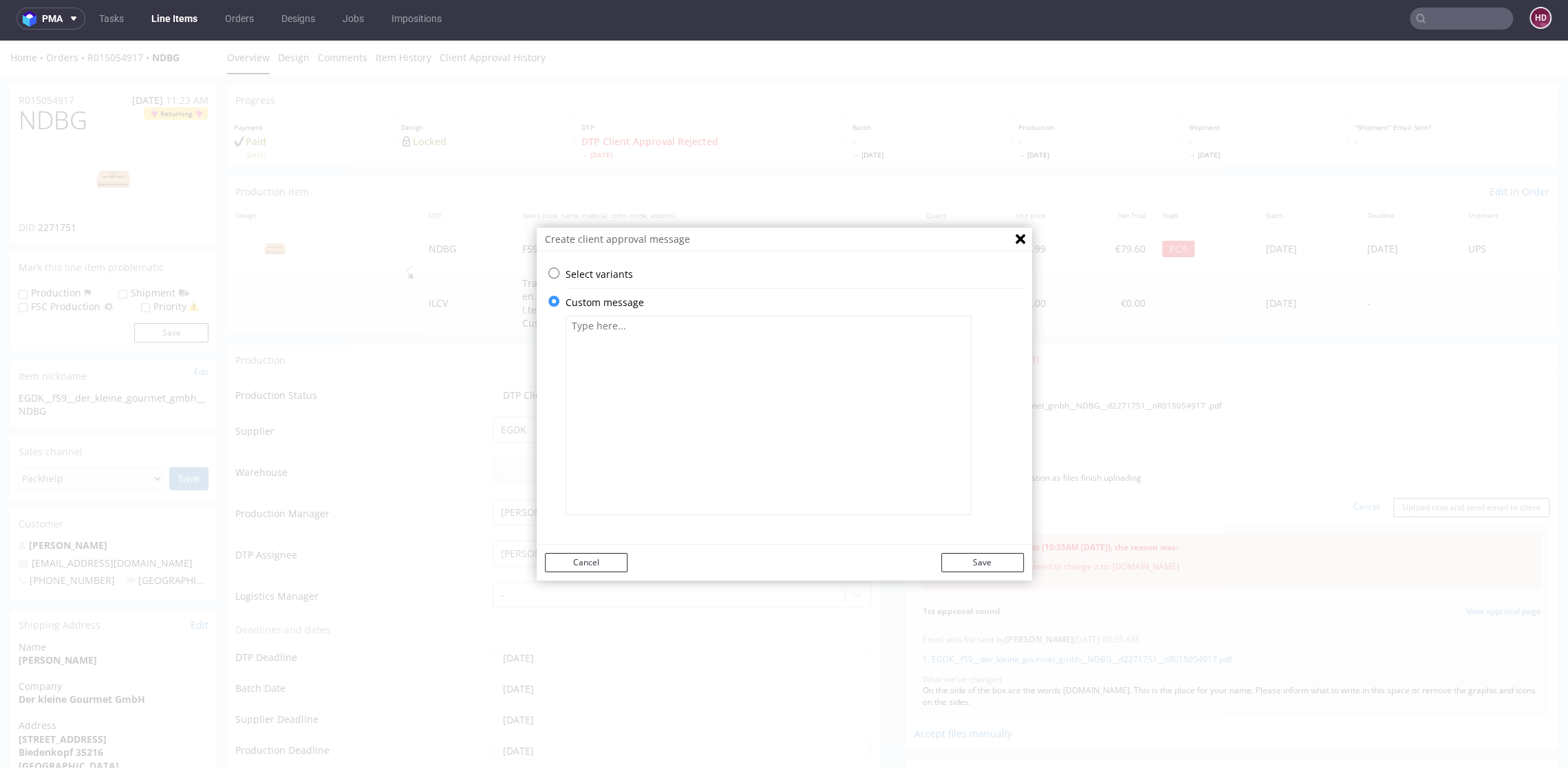
paste textarea "We adjusted new webside adress. Thank you! If it's okey - please accept this fi…"
click at [941, 329] on textarea "We adjusted new webside adress. Thank you! If it's okey - please accept this fi…" at bounding box center [768, 415] width 406 height 199
drag, startPoint x: 785, startPoint y: 315, endPoint x: 221, endPoint y: 269, distance: 565.9
click at [221, 269] on div "Create client approval message Select variants ⥂ Some graphic elements had to b…" at bounding box center [784, 403] width 1568 height 726
paste textarea "have changed our website address. Thank you! If everything is OK, please accept…"
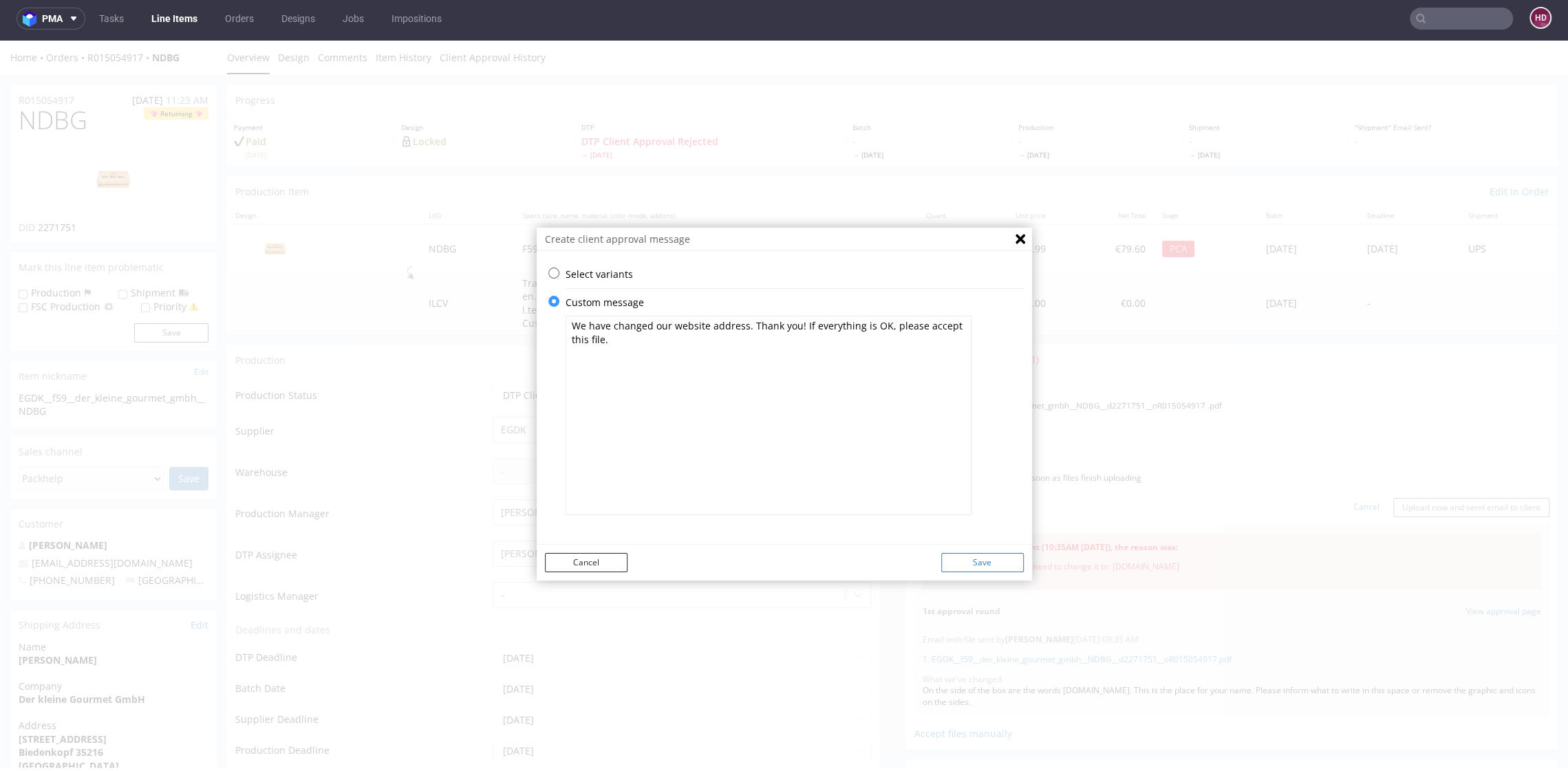
type textarea "We have changed our website address. Thank you! If everything is OK, please acc…"
click at [978, 565] on button "Save" at bounding box center [982, 562] width 82 height 19
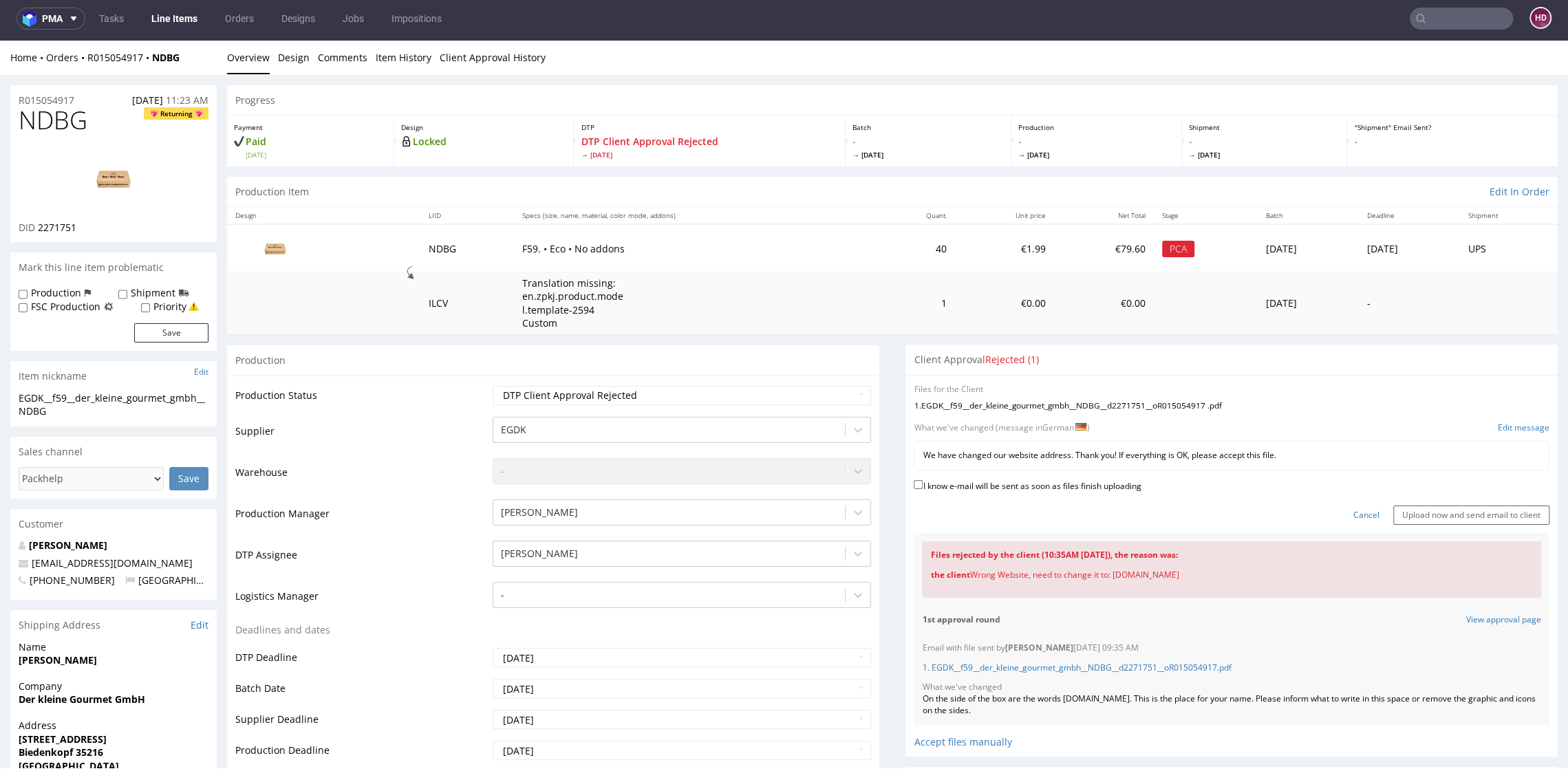
click at [936, 485] on label "I know e-mail will be sent as soon as files finish uploading" at bounding box center [1027, 484] width 227 height 15
click at [922, 485] on input "I know e-mail will be sent as soon as files finish uploading" at bounding box center [918, 485] width 9 height 9
checkbox input "true"
click at [1393, 506] on input "Upload now and send email to client" at bounding box center [1471, 515] width 156 height 19
click at [1447, 509] on input "Upload now and send email to client" at bounding box center [1471, 515] width 156 height 19
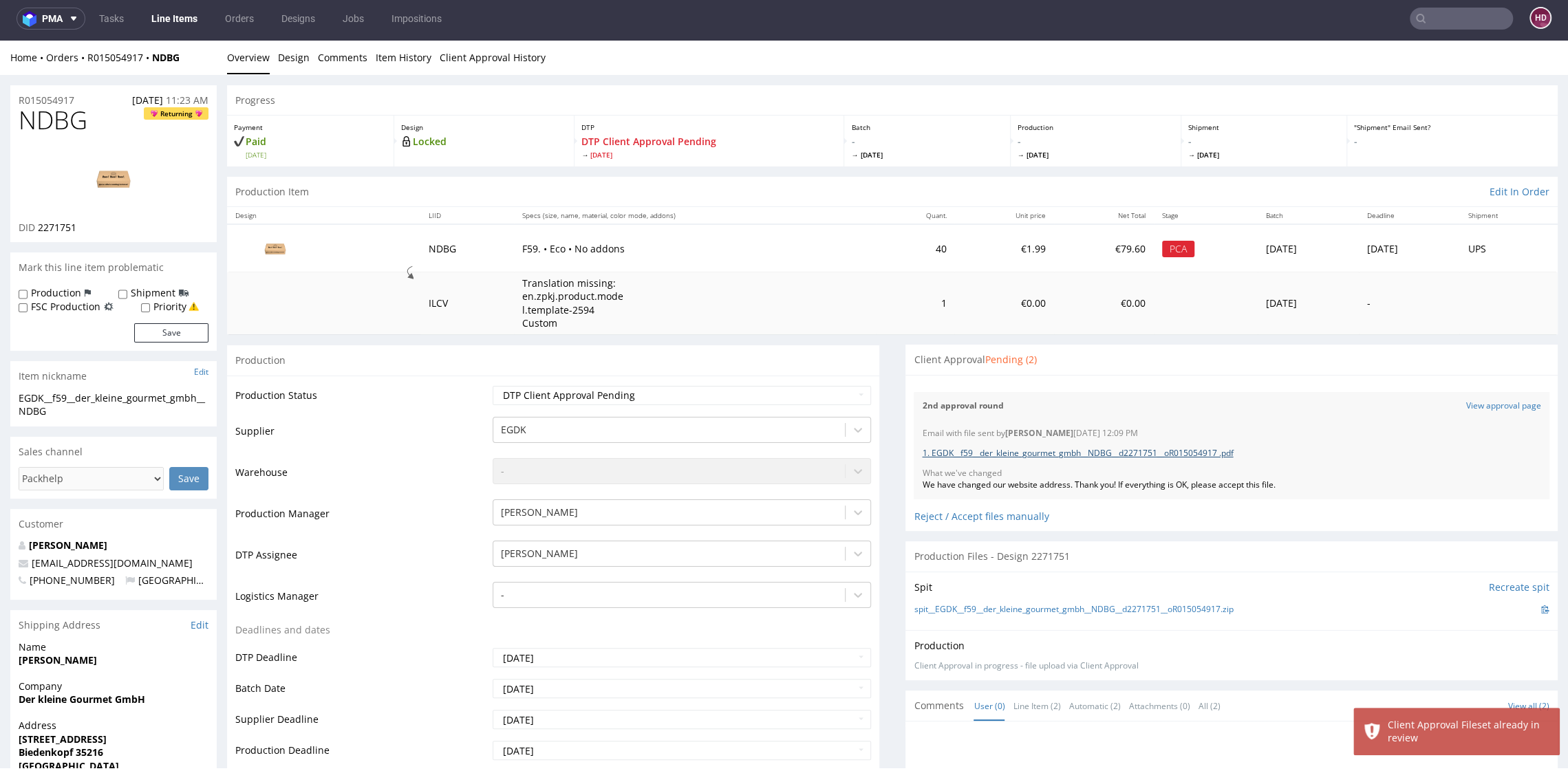
click at [1056, 451] on link "1. EGDK__f59__der_kleine_gourmet_gmbh__NDBG__d2271751__oR015054917 .pdf" at bounding box center [1077, 452] width 311 height 11
click at [1466, 403] on link "View approval page" at bounding box center [1503, 405] width 75 height 11
click at [1008, 369] on div "Client Approval Pending (2)" at bounding box center [1231, 359] width 652 height 31
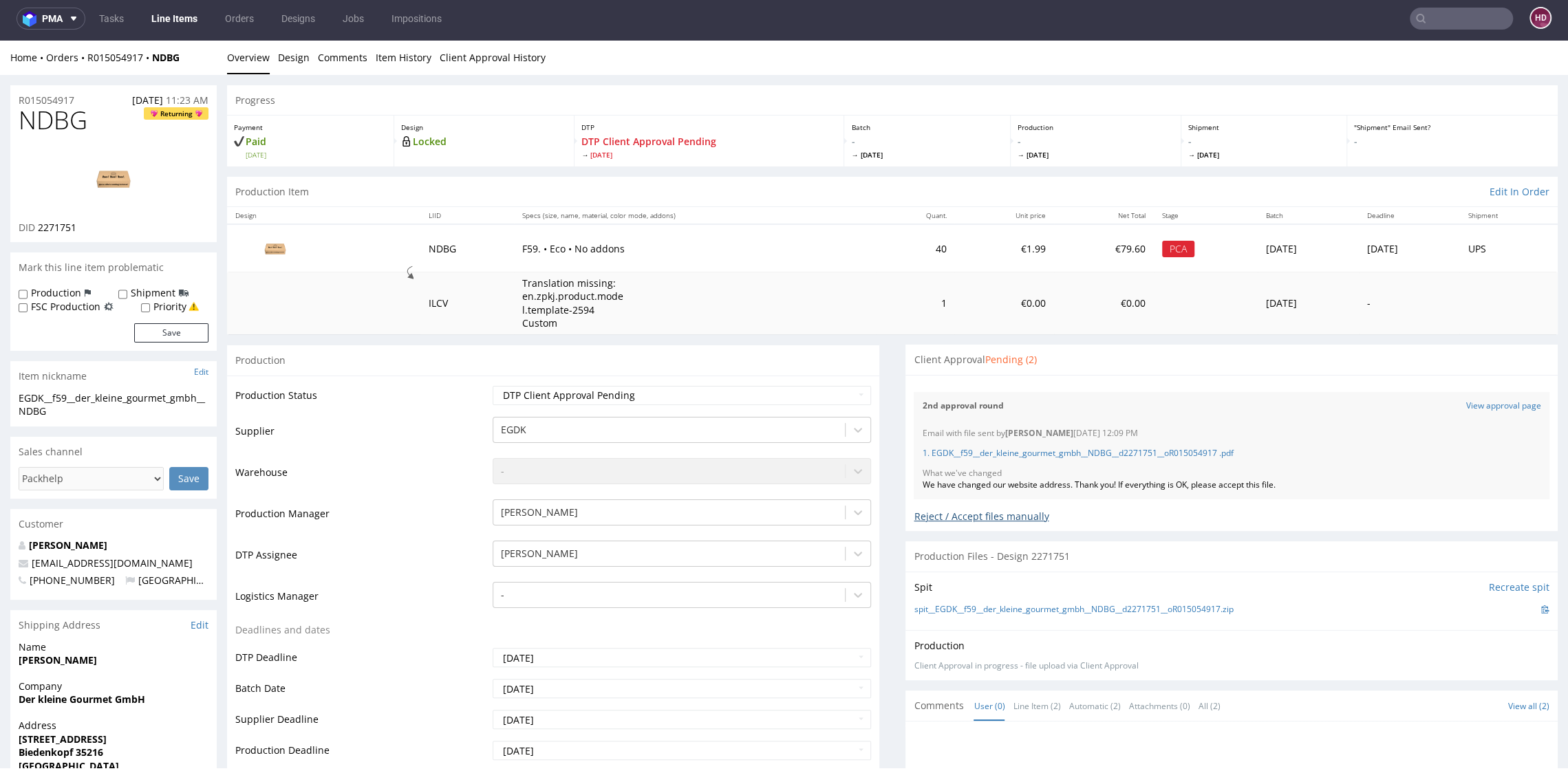
click at [915, 516] on div "Reject / Accept files manually" at bounding box center [1232, 512] width 636 height 24
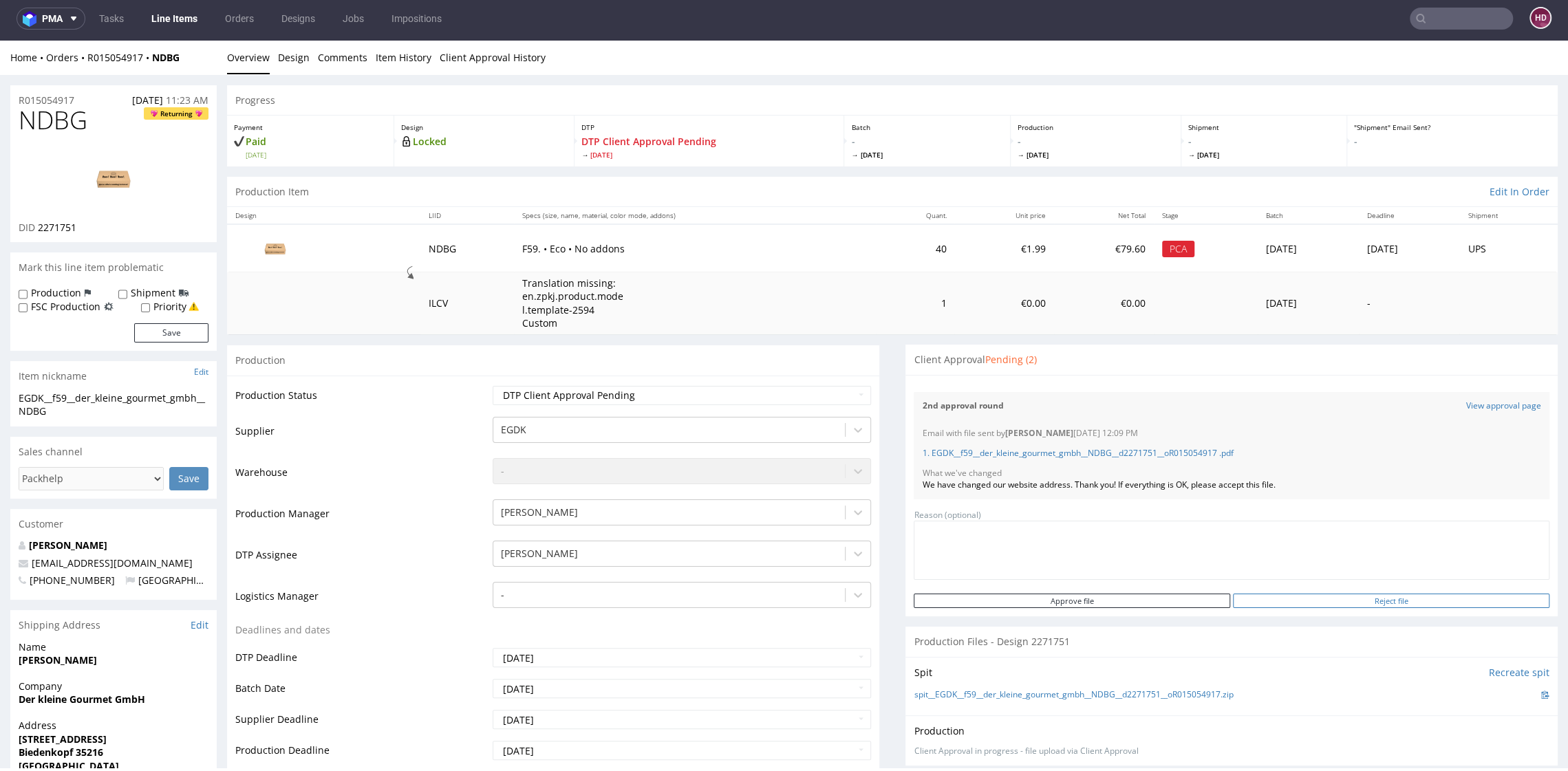
click at [1323, 598] on input "Reject file" at bounding box center [1391, 601] width 316 height 15
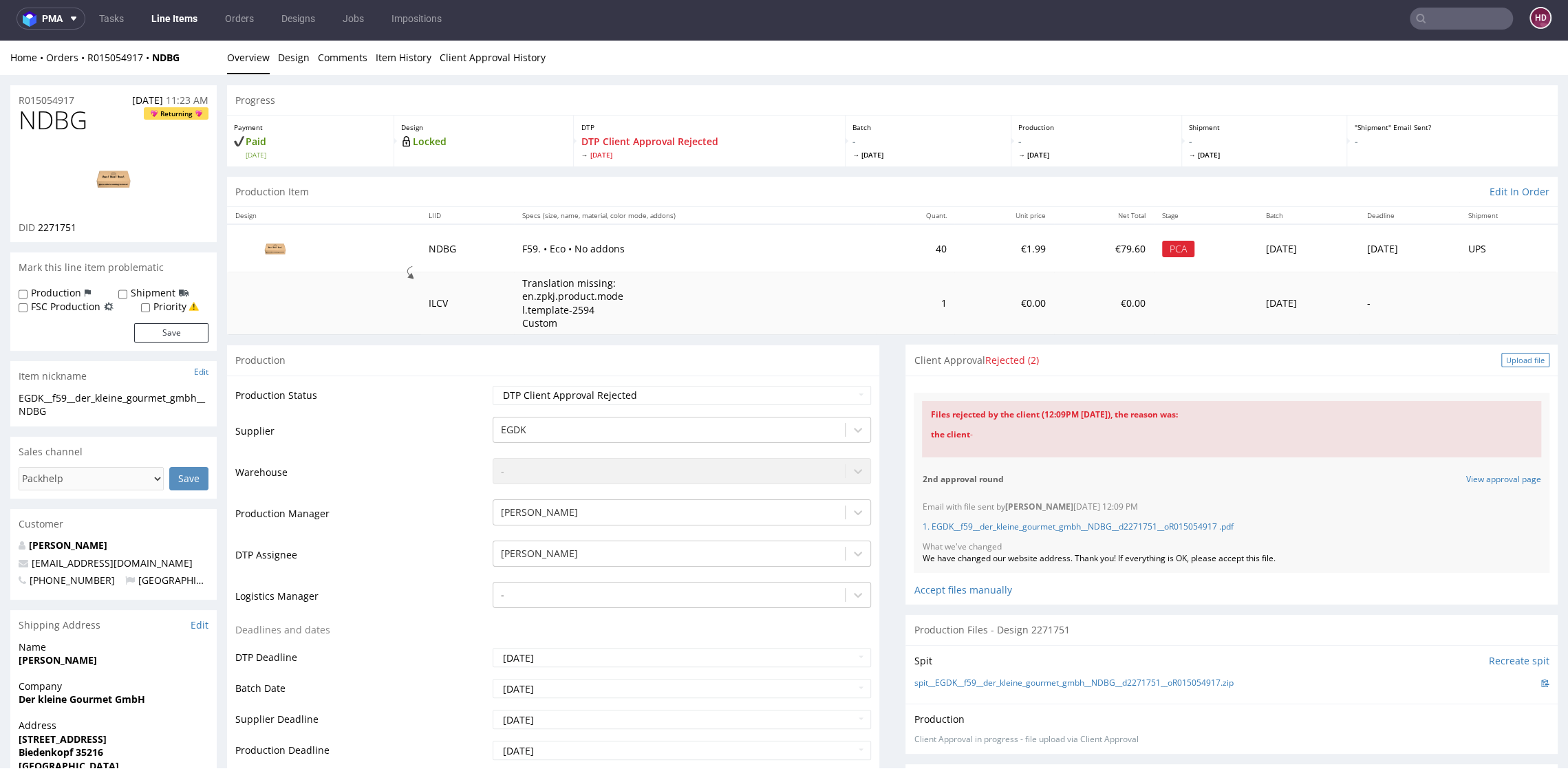
click at [1501, 360] on div "Upload file" at bounding box center [1524, 360] width 48 height 15
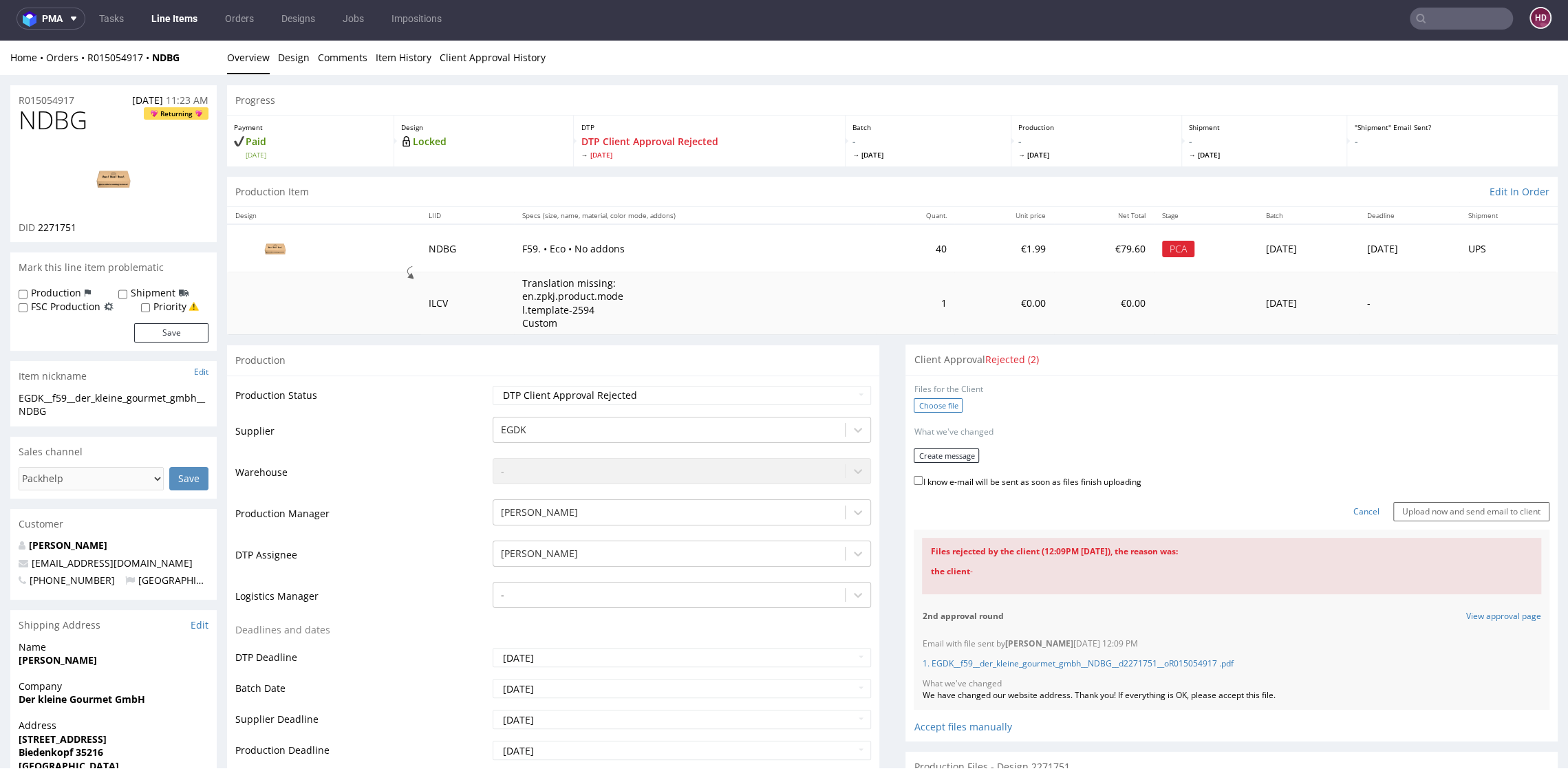
click at [937, 409] on label "Choose file" at bounding box center [938, 405] width 49 height 15
click at [0, 40] on input "Choose file" at bounding box center [0, 40] width 0 height 0
click at [936, 445] on button "Create message" at bounding box center [946, 451] width 66 height 15
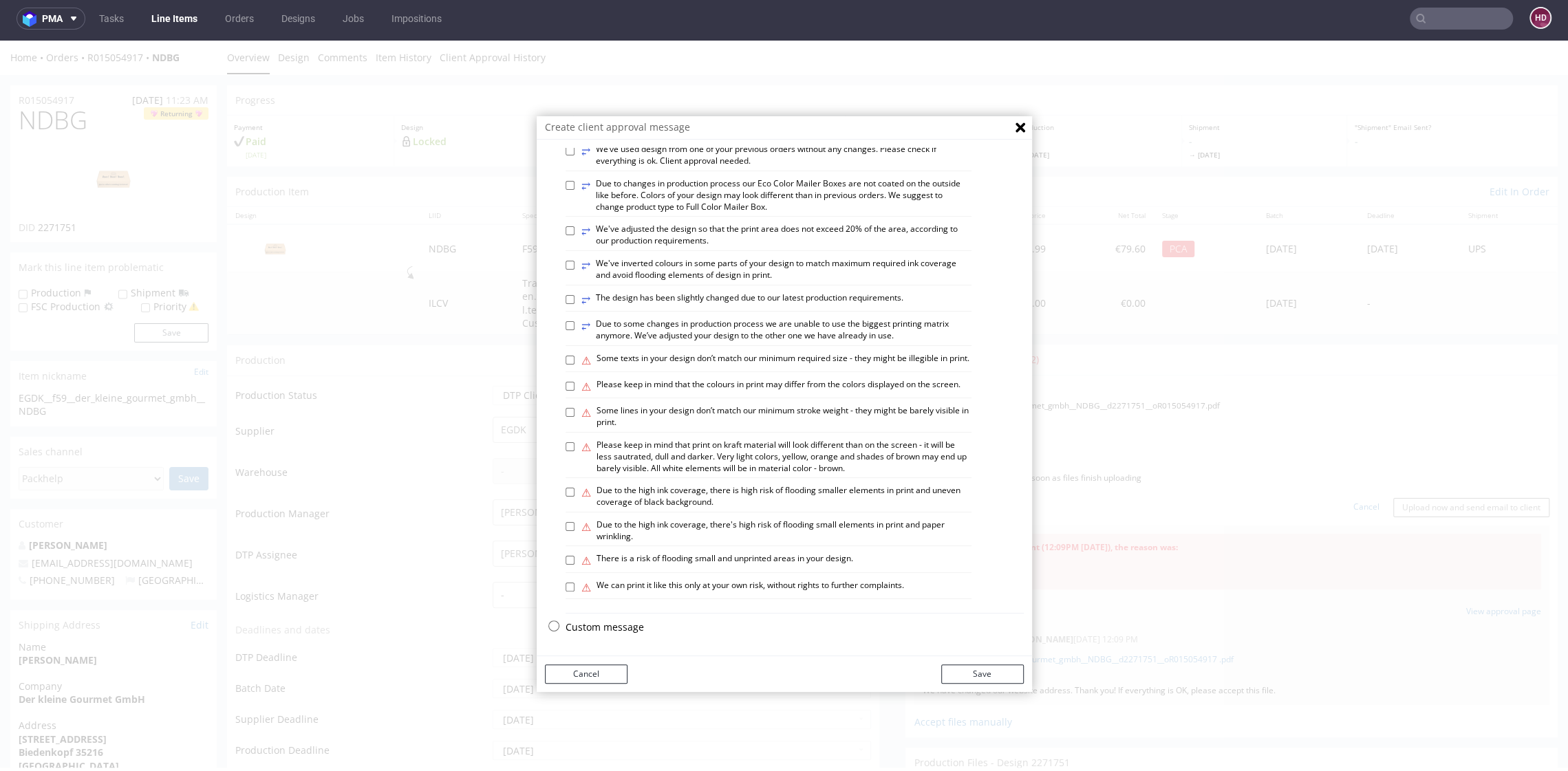
scroll to position [691, 0]
click at [615, 626] on p "Custom message" at bounding box center [794, 627] width 458 height 14
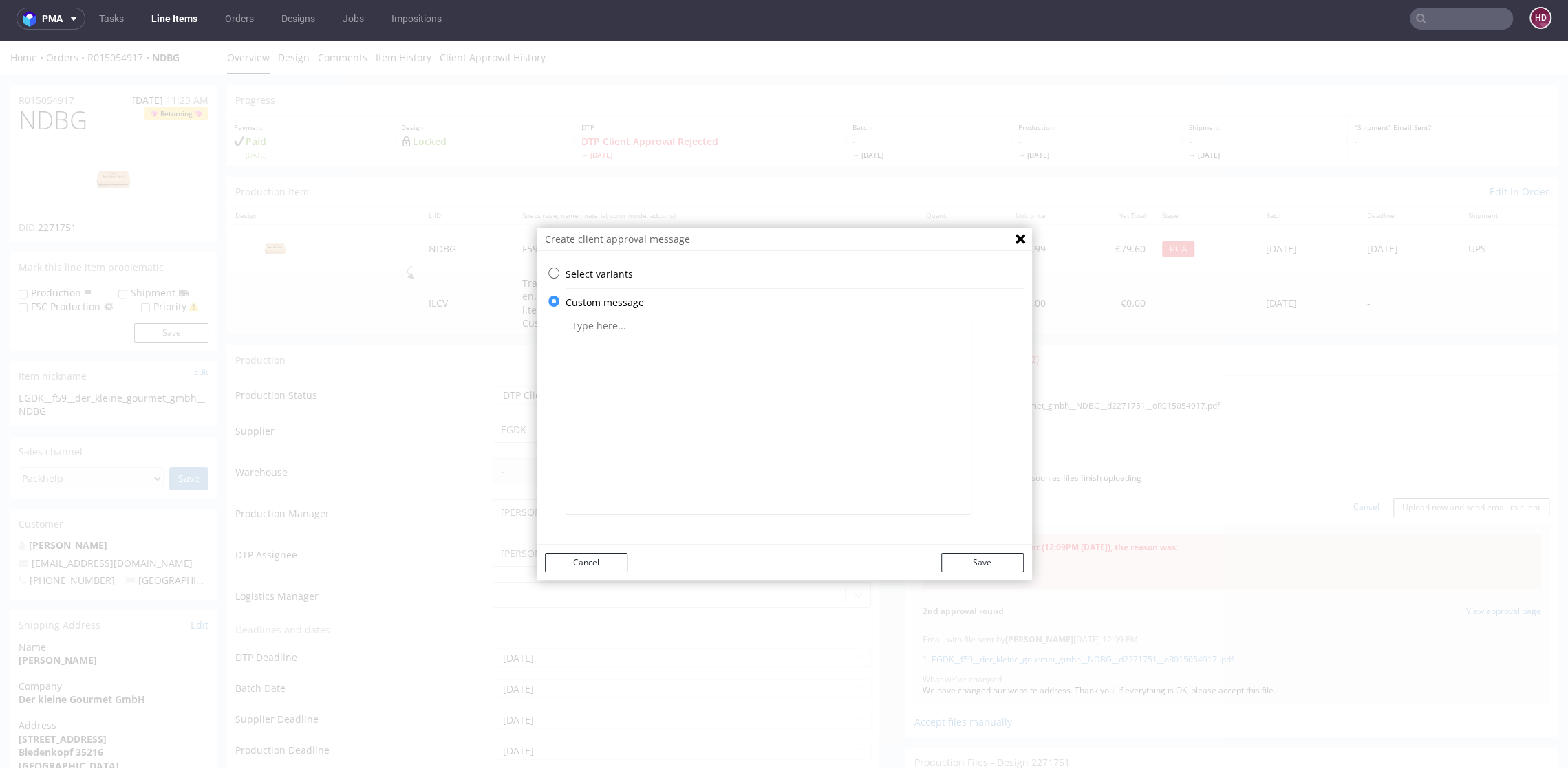
click at [694, 429] on textarea at bounding box center [768, 415] width 406 height 199
paste textarea "We have changed our website address. Thank you! If everything is OK, please acc…"
type textarea "We have changed our website address. Thank you! If everything is OK, please acc…"
click at [946, 563] on button "Save" at bounding box center [982, 562] width 82 height 19
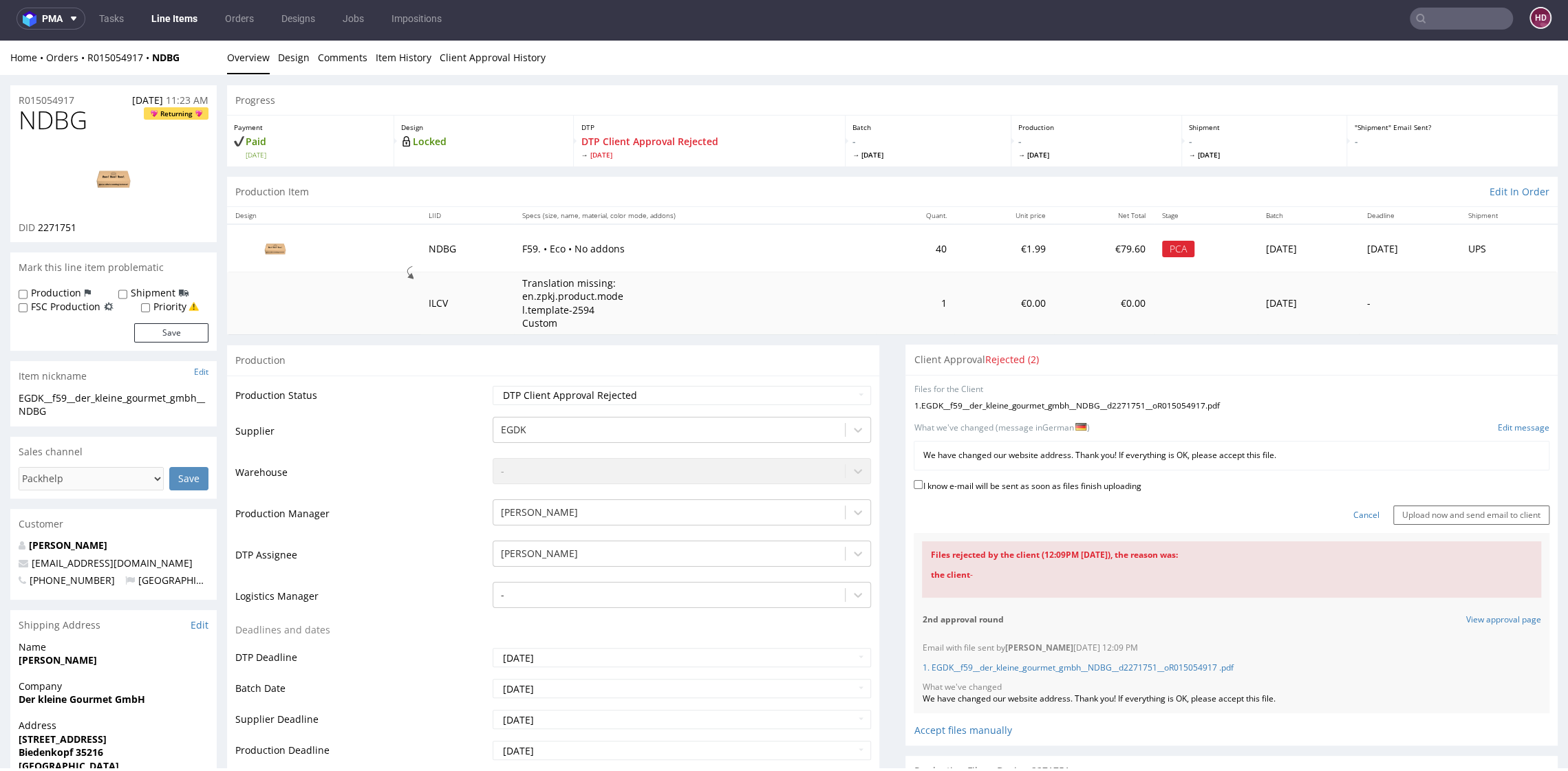
click at [922, 490] on div "I know e-mail will be sent as soon as files finish uploading" at bounding box center [1232, 485] width 636 height 18
click at [922, 487] on label "I know e-mail will be sent as soon as files finish uploading" at bounding box center [1027, 484] width 227 height 15
click at [922, 487] on input "I know e-mail will be sent as soon as files finish uploading" at bounding box center [918, 485] width 9 height 9
checkbox input "true"
click at [1393, 517] on input "Upload now and send email to client" at bounding box center [1471, 515] width 156 height 19
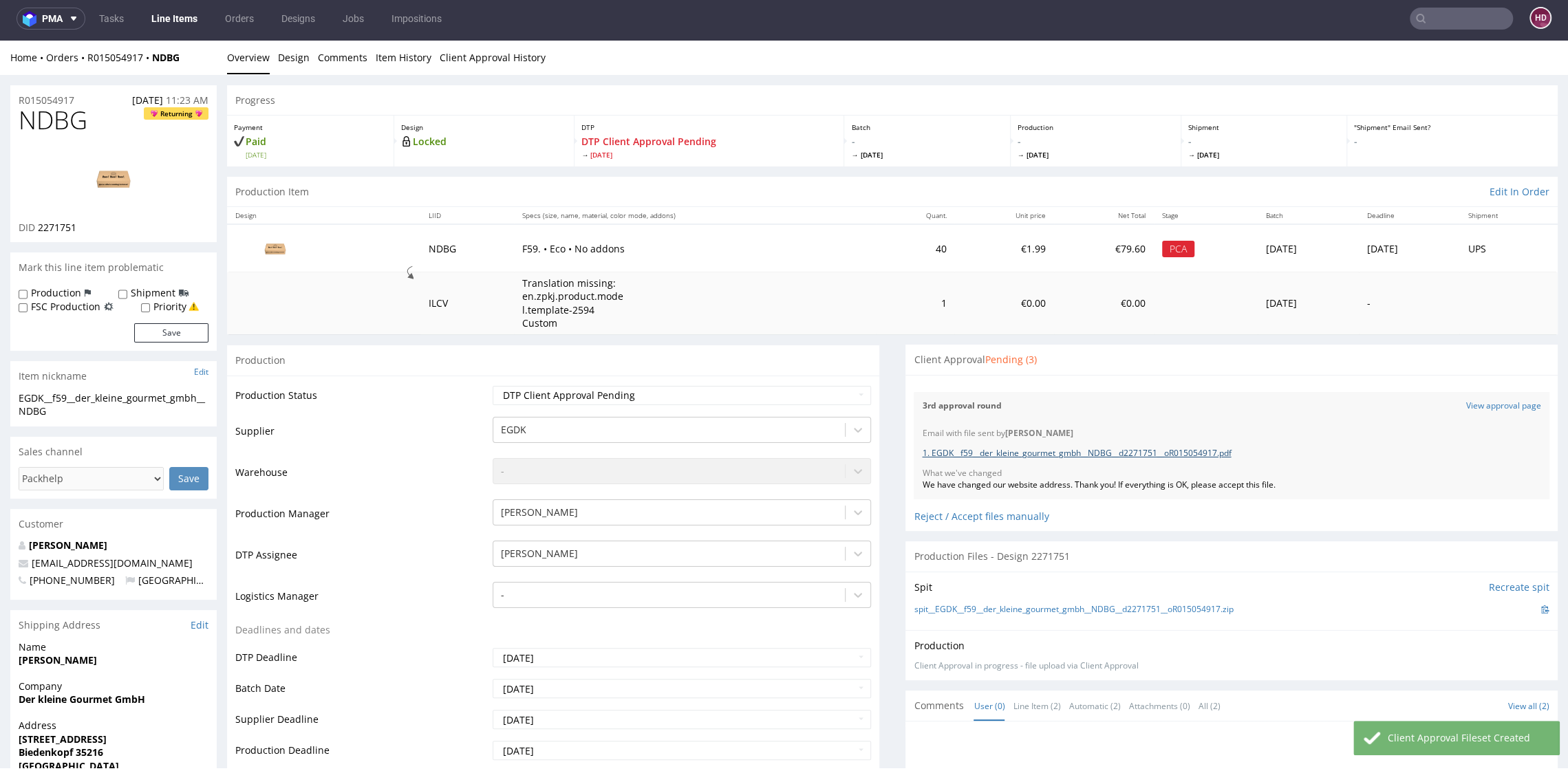
click at [1132, 455] on link "1. EGDK__f59__der_kleine_gourmet_gmbh__NDBG__d2271751__oR015054917.pdf" at bounding box center [1076, 452] width 309 height 11
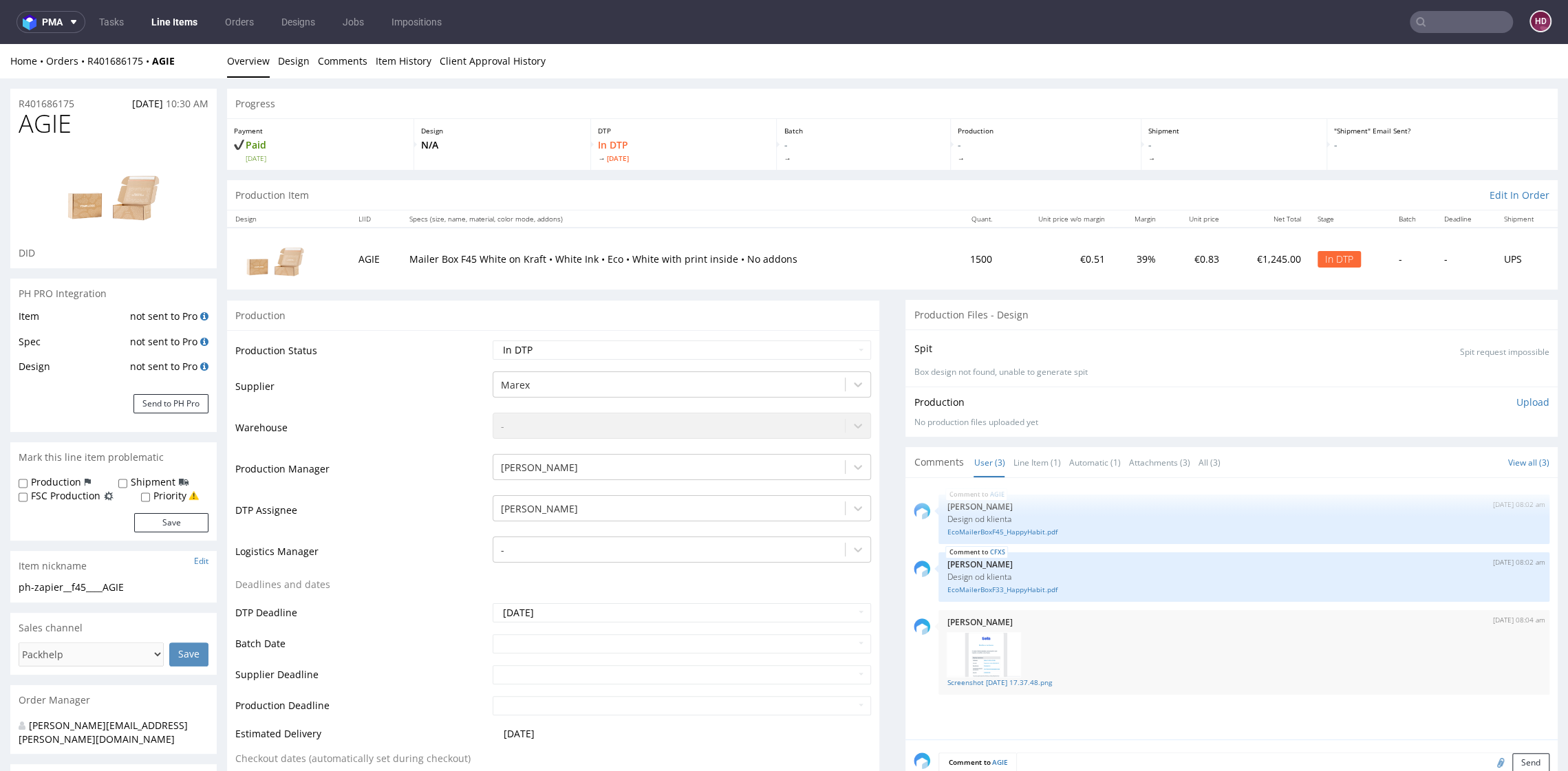
scroll to position [11, 0]
click at [176, 24] on link "Line Items" at bounding box center [175, 22] width 63 height 22
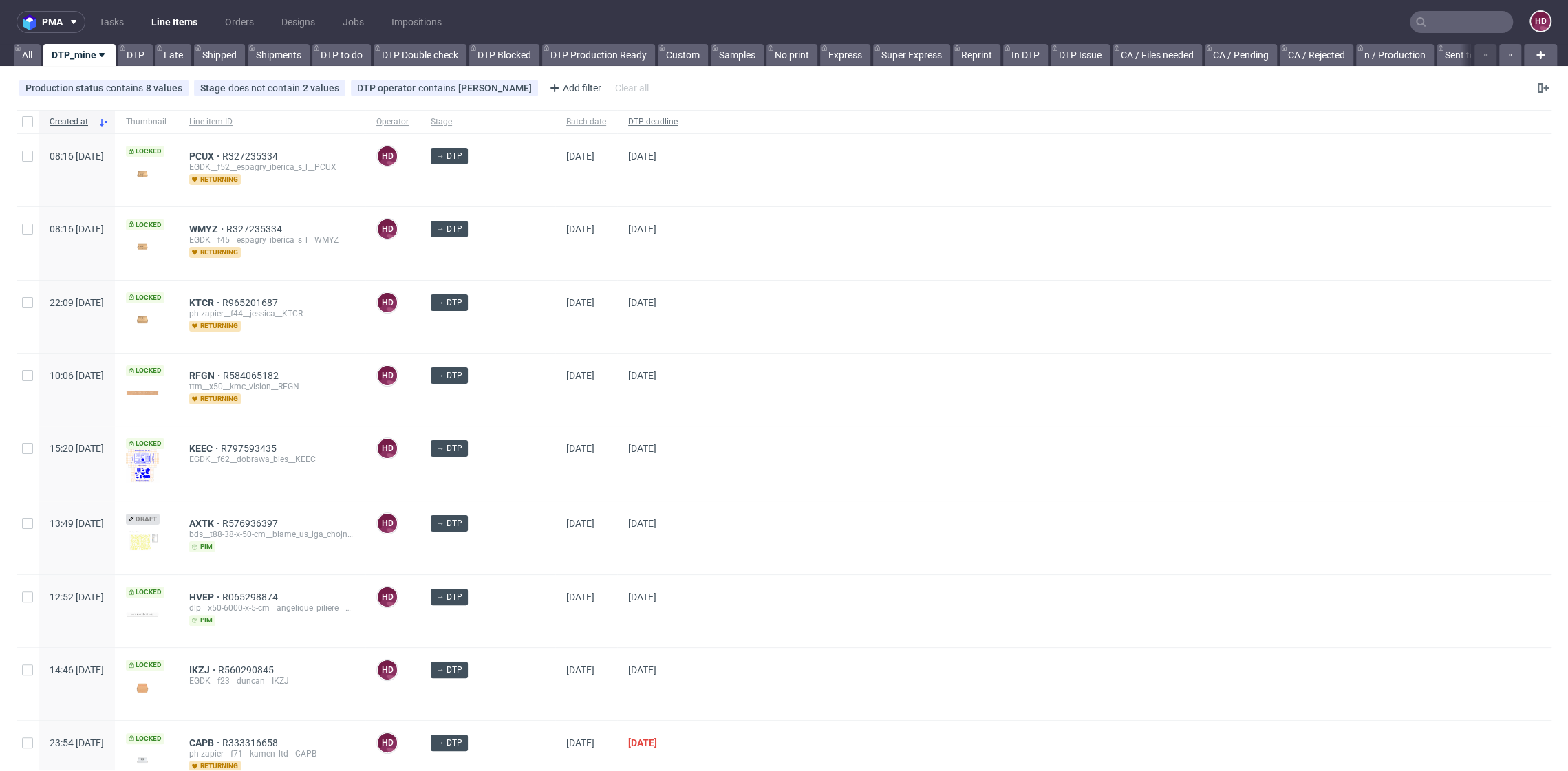
click at [637, 123] on span "DTP deadline" at bounding box center [653, 121] width 50 height 11
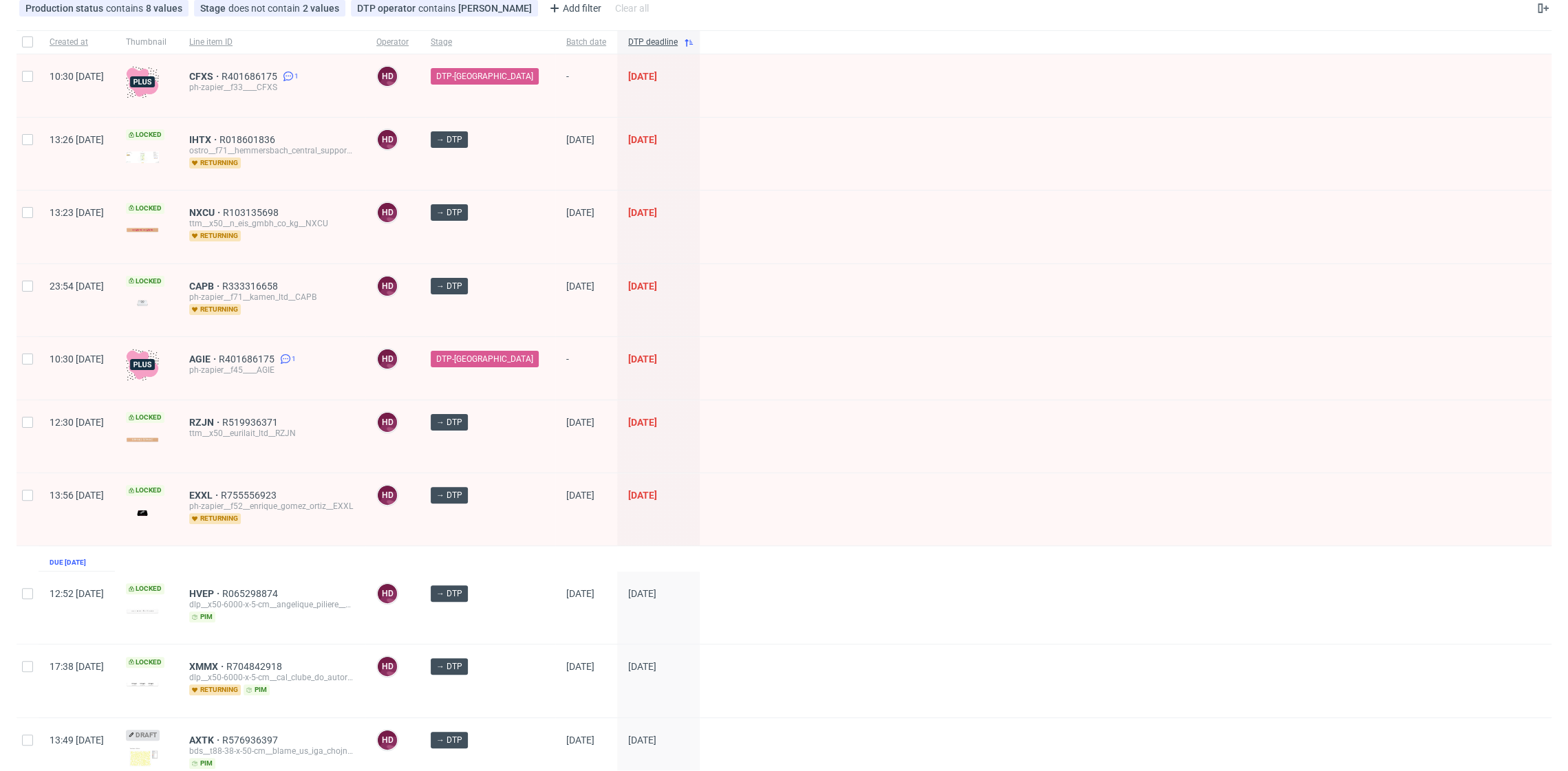
scroll to position [118, 0]
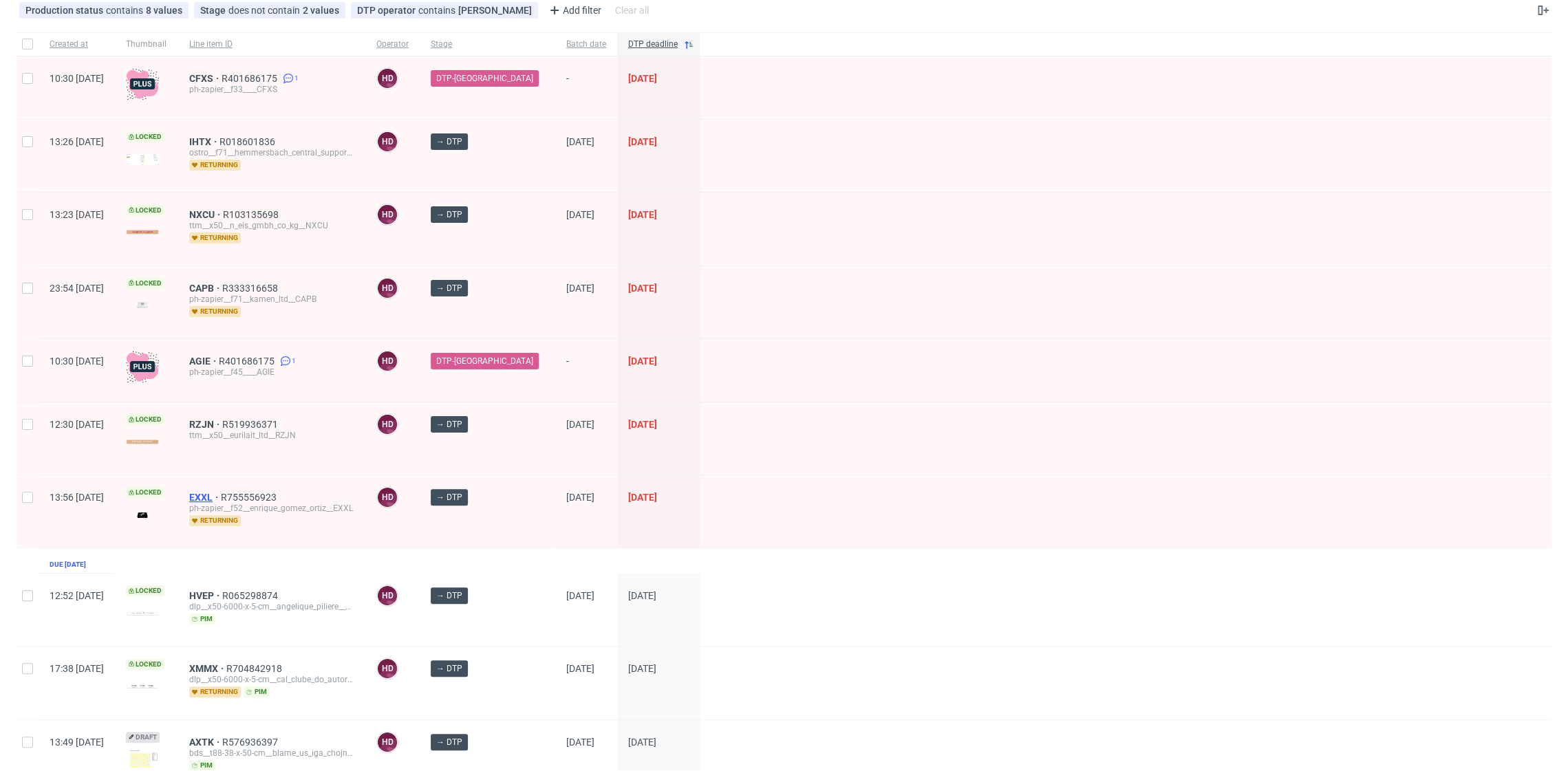
click at [221, 492] on span "EXXL" at bounding box center [205, 497] width 31 height 11
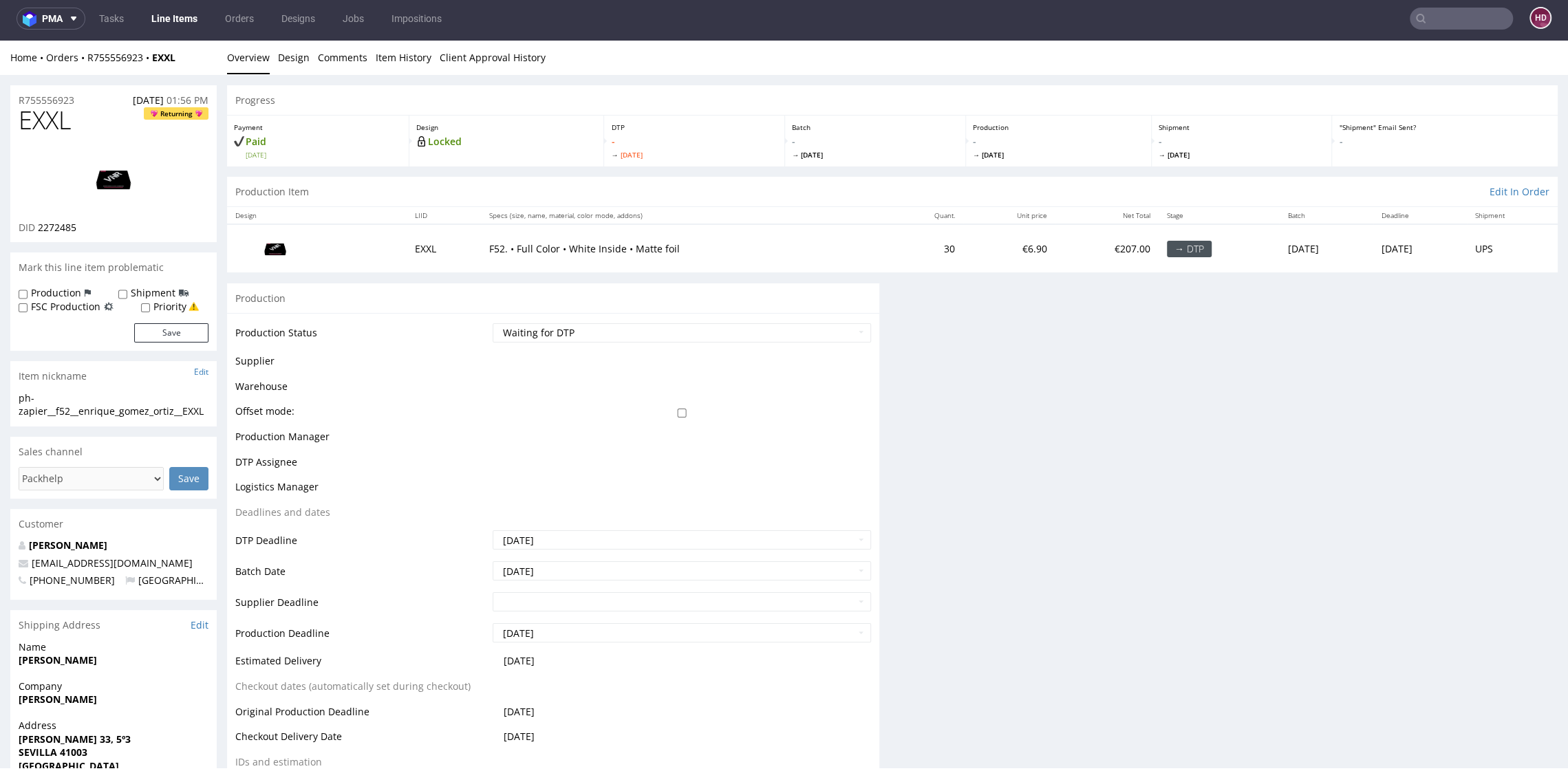
scroll to position [3, 0]
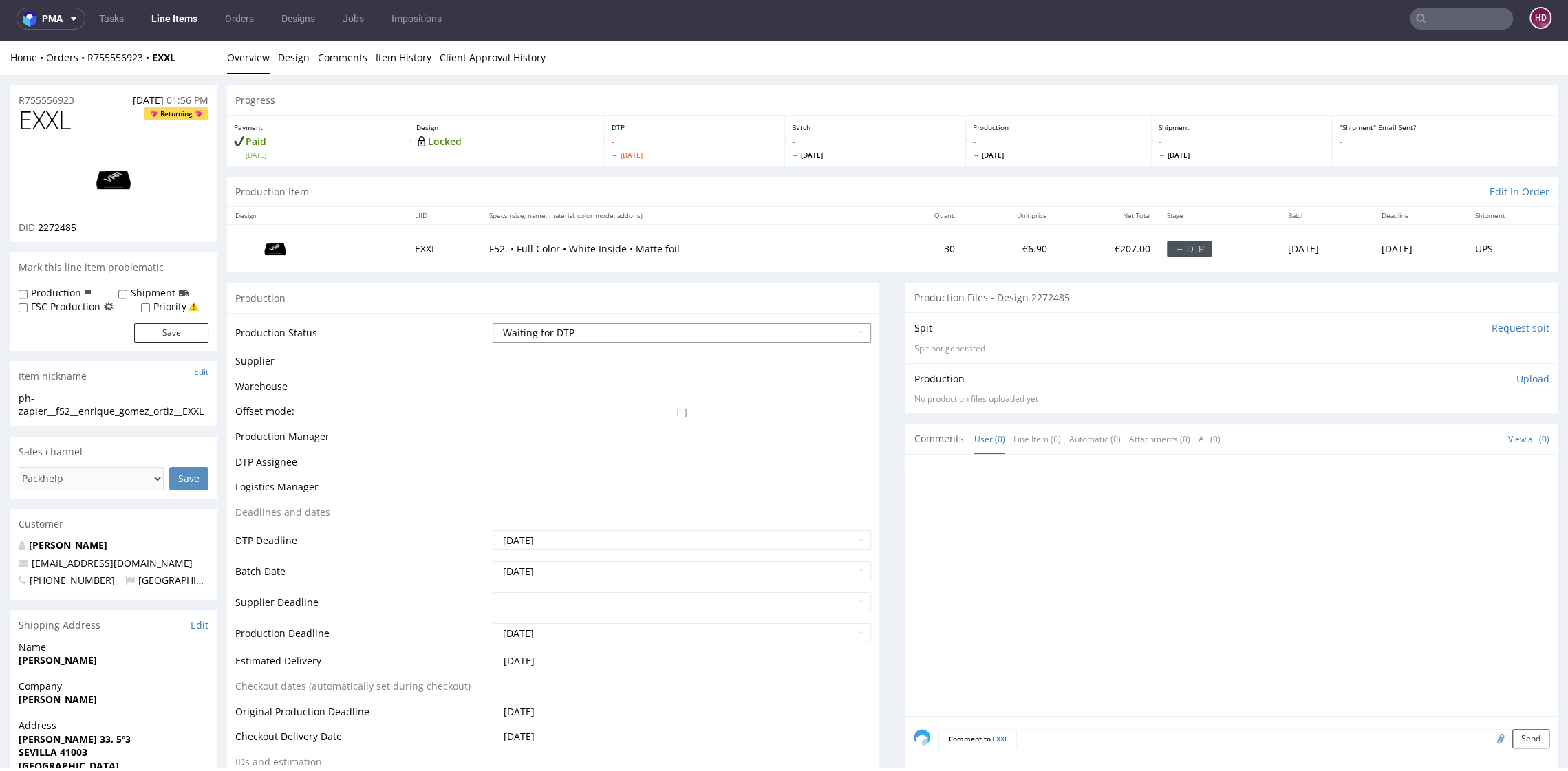
click at [571, 325] on select "Waiting for Artwork Waiting for Diecut Waiting for Mockup Waiting for DTP Waiti…" at bounding box center [681, 333] width 377 height 19
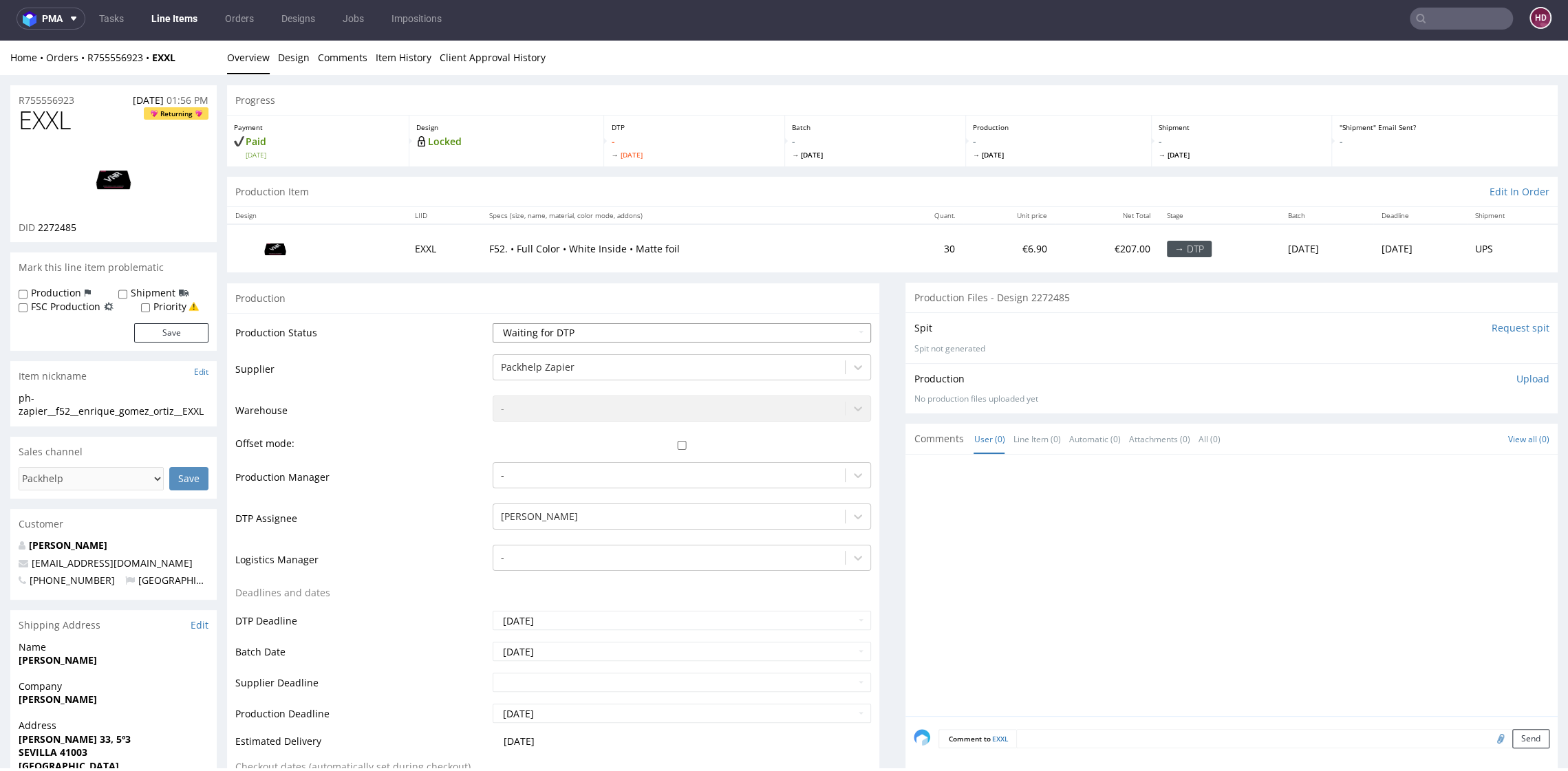
select select "dtp_in_process"
click at [493, 323] on select "Waiting for Artwork Waiting for Diecut Waiting for Mockup Waiting for DTP Waiti…" at bounding box center [681, 333] width 377 height 19
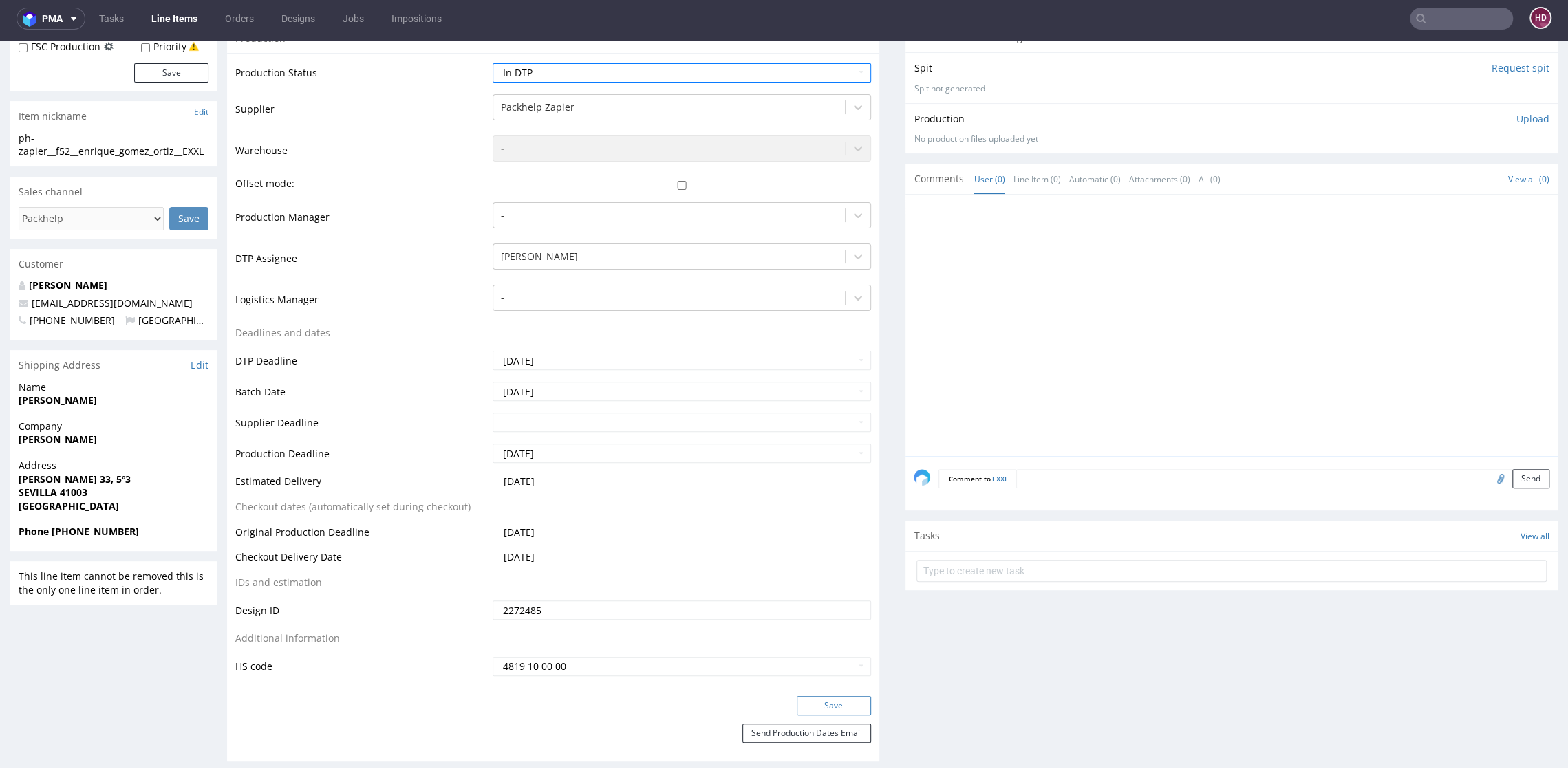
click at [834, 704] on button "Save" at bounding box center [833, 706] width 74 height 19
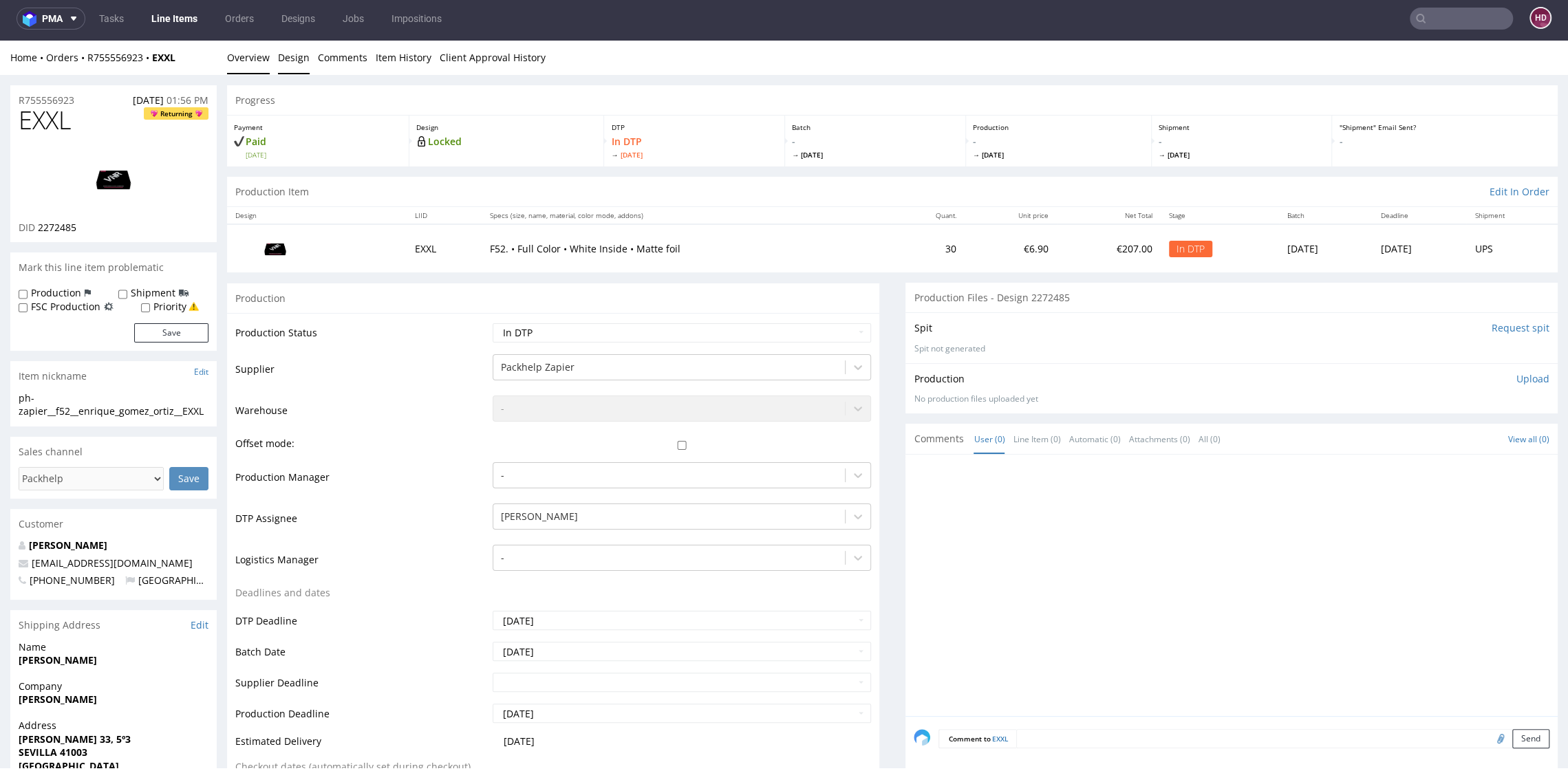
click at [295, 61] on link "Design" at bounding box center [294, 57] width 31 height 34
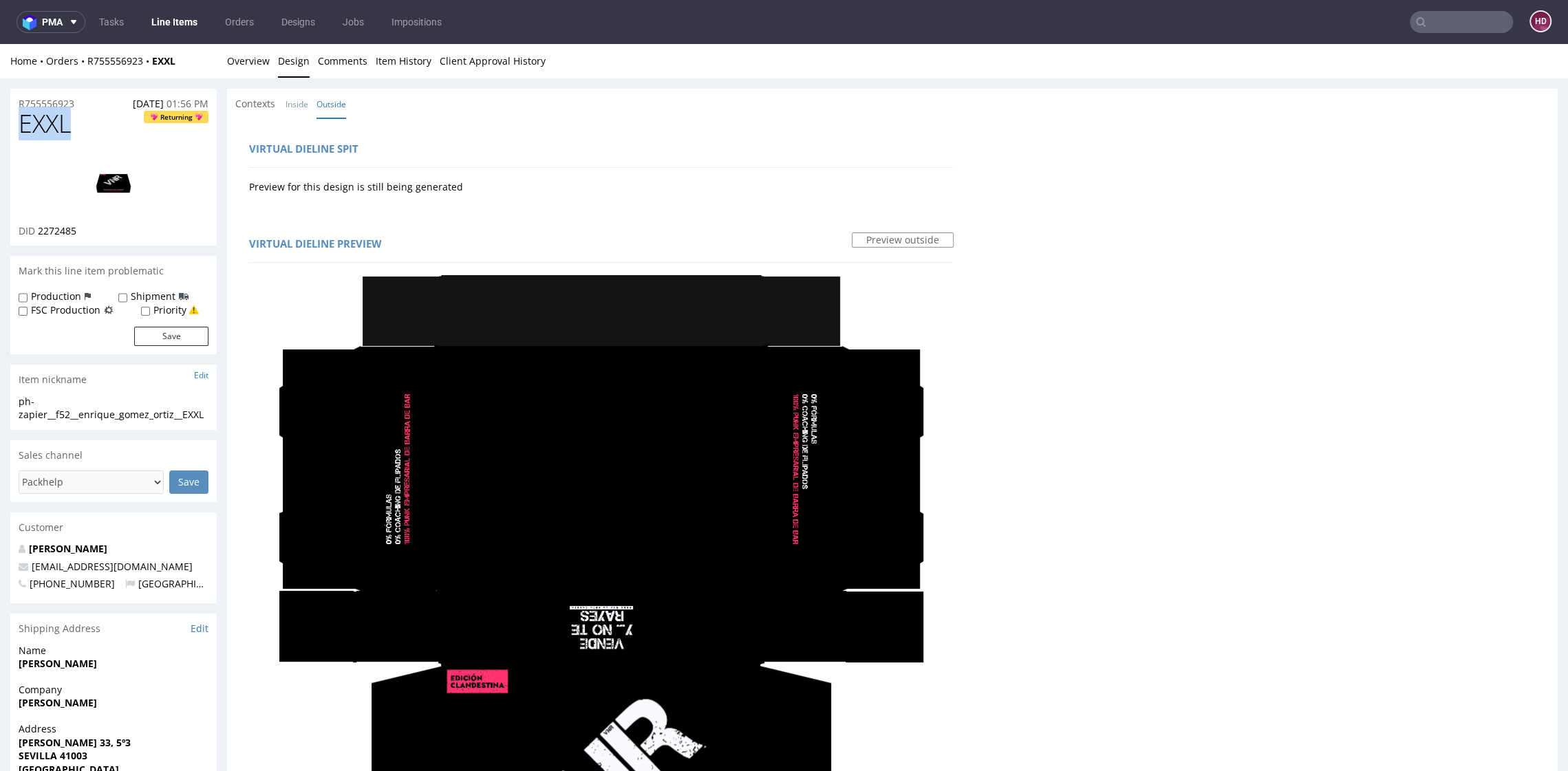
drag, startPoint x: 73, startPoint y: 125, endPoint x: -3, endPoint y: 115, distance: 76.7
copy span "EXXL"
drag, startPoint x: 86, startPoint y: 229, endPoint x: 38, endPoint y: 224, distance: 48.3
click at [38, 224] on div "DID 2272485" at bounding box center [113, 231] width 190 height 14
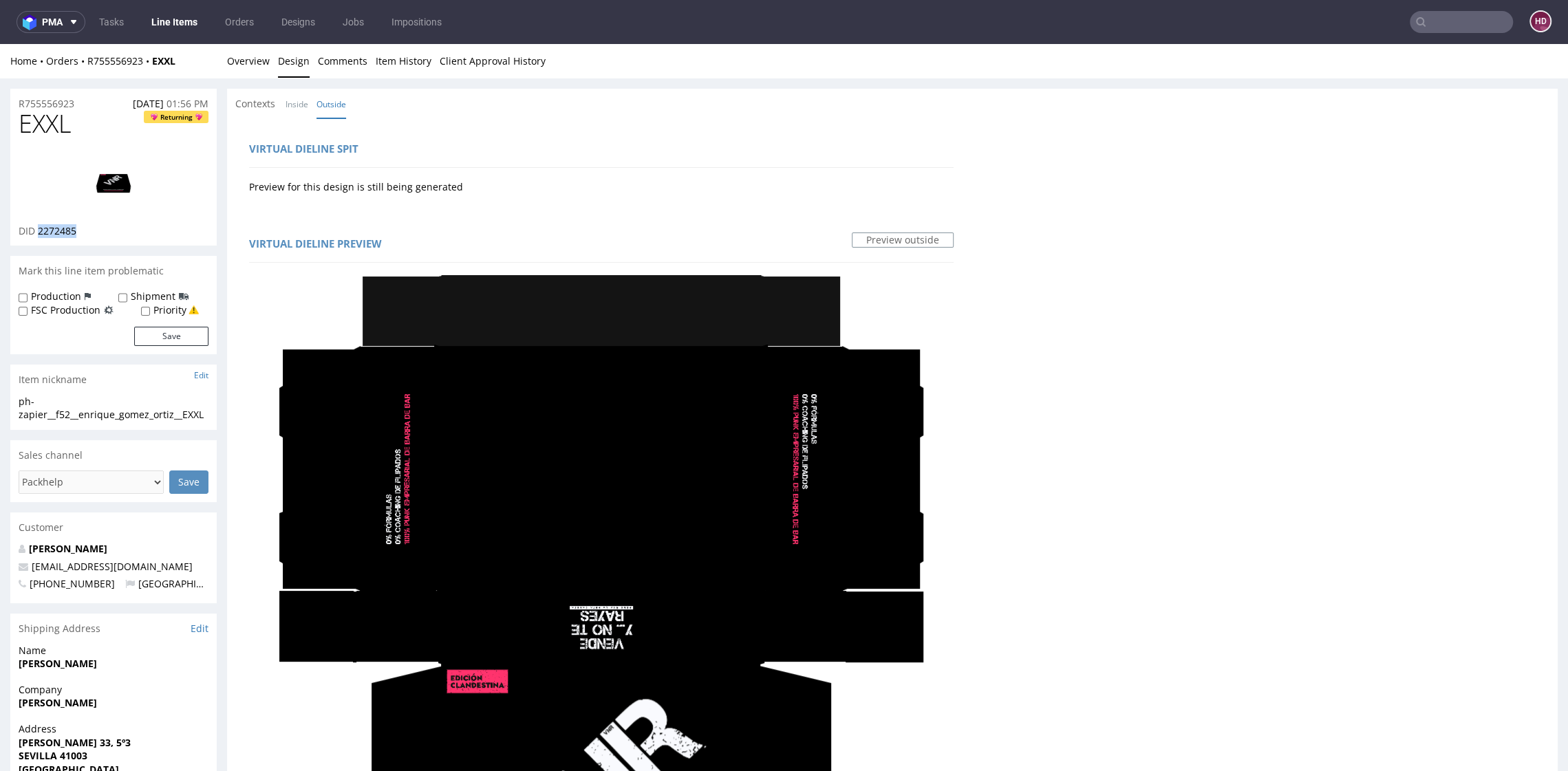
copy span "2272485"
click at [112, 191] on img at bounding box center [114, 182] width 110 height 62
click at [266, 64] on li "Overview" at bounding box center [252, 61] width 51 height 14
click at [265, 64] on link "Overview" at bounding box center [248, 60] width 43 height 34
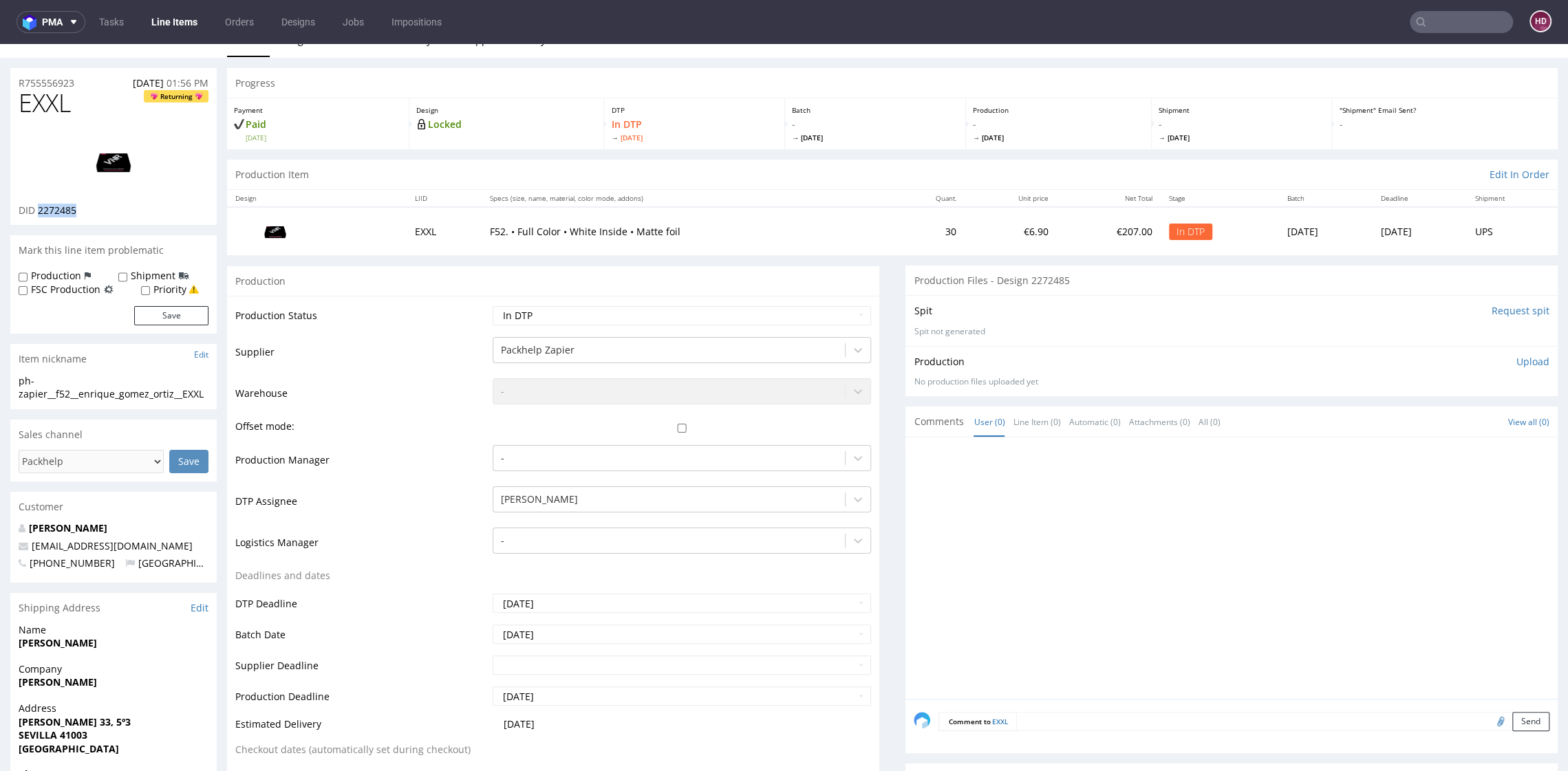
scroll to position [24, 0]
click at [718, 382] on div "-" at bounding box center [681, 385] width 377 height 19
click at [792, 396] on td "-" at bounding box center [680, 394] width 381 height 41
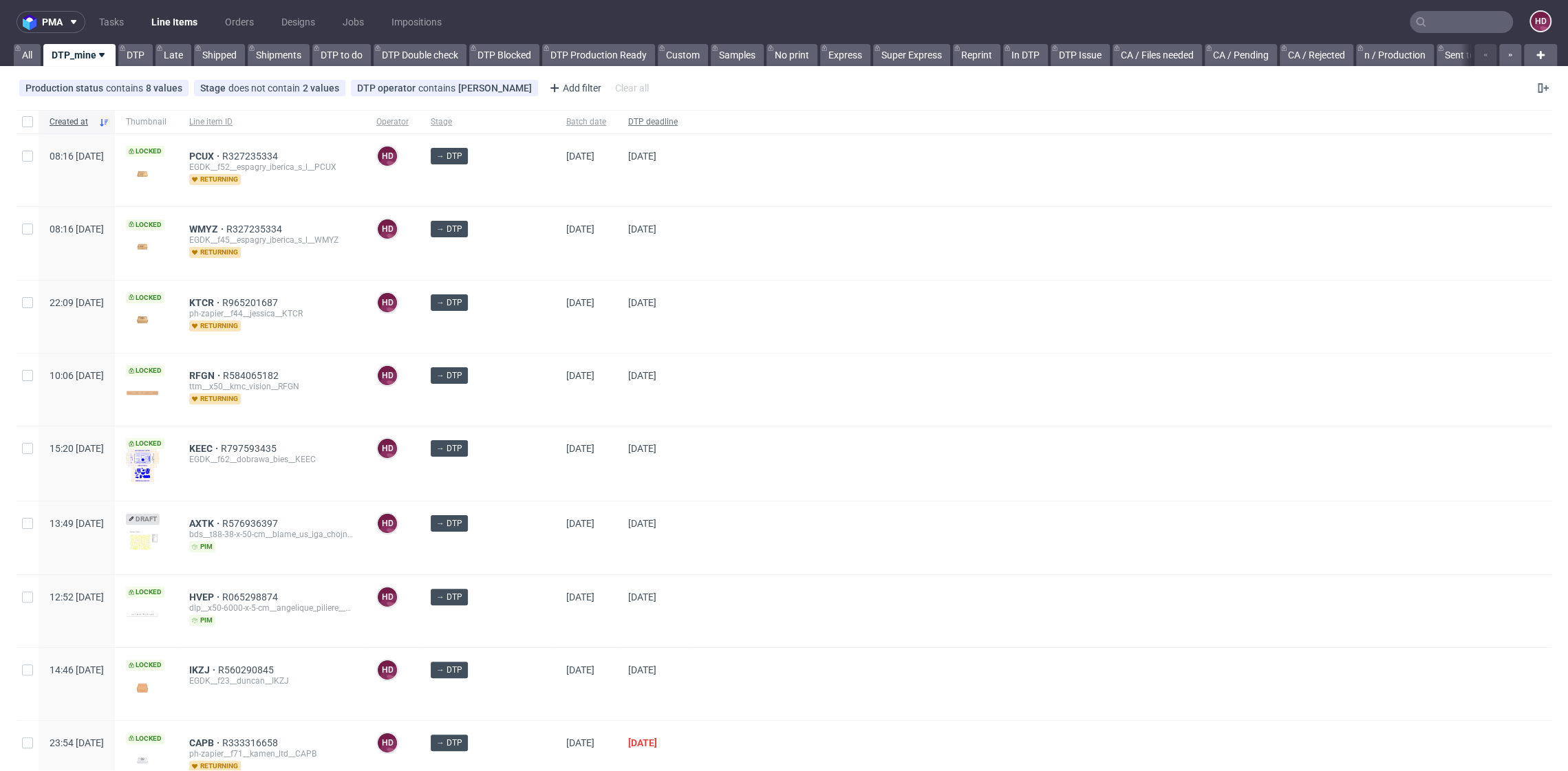
click at [628, 121] on span "DTP deadline" at bounding box center [653, 121] width 50 height 11
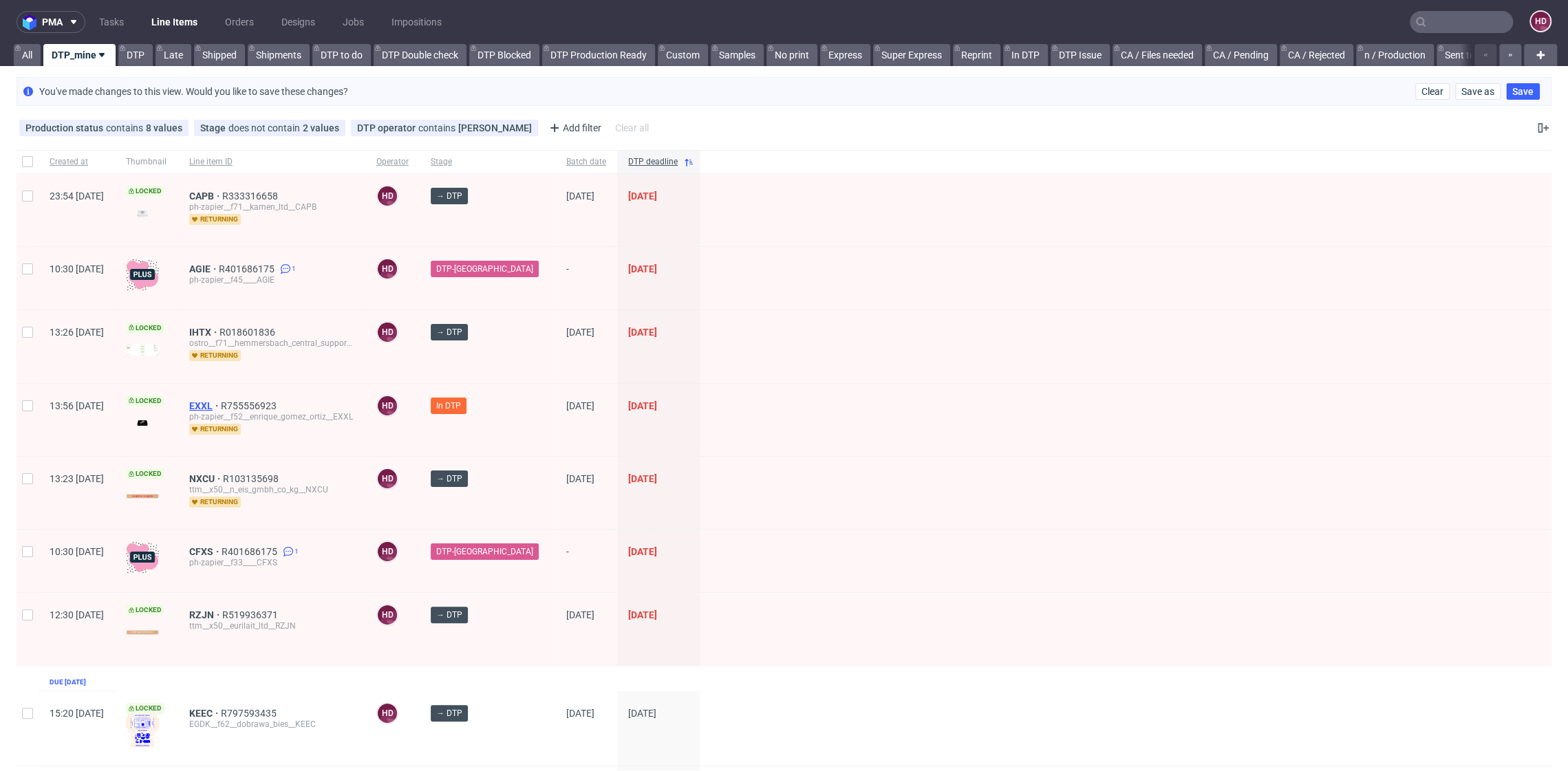
click at [221, 405] on span "EXXL" at bounding box center [205, 405] width 31 height 11
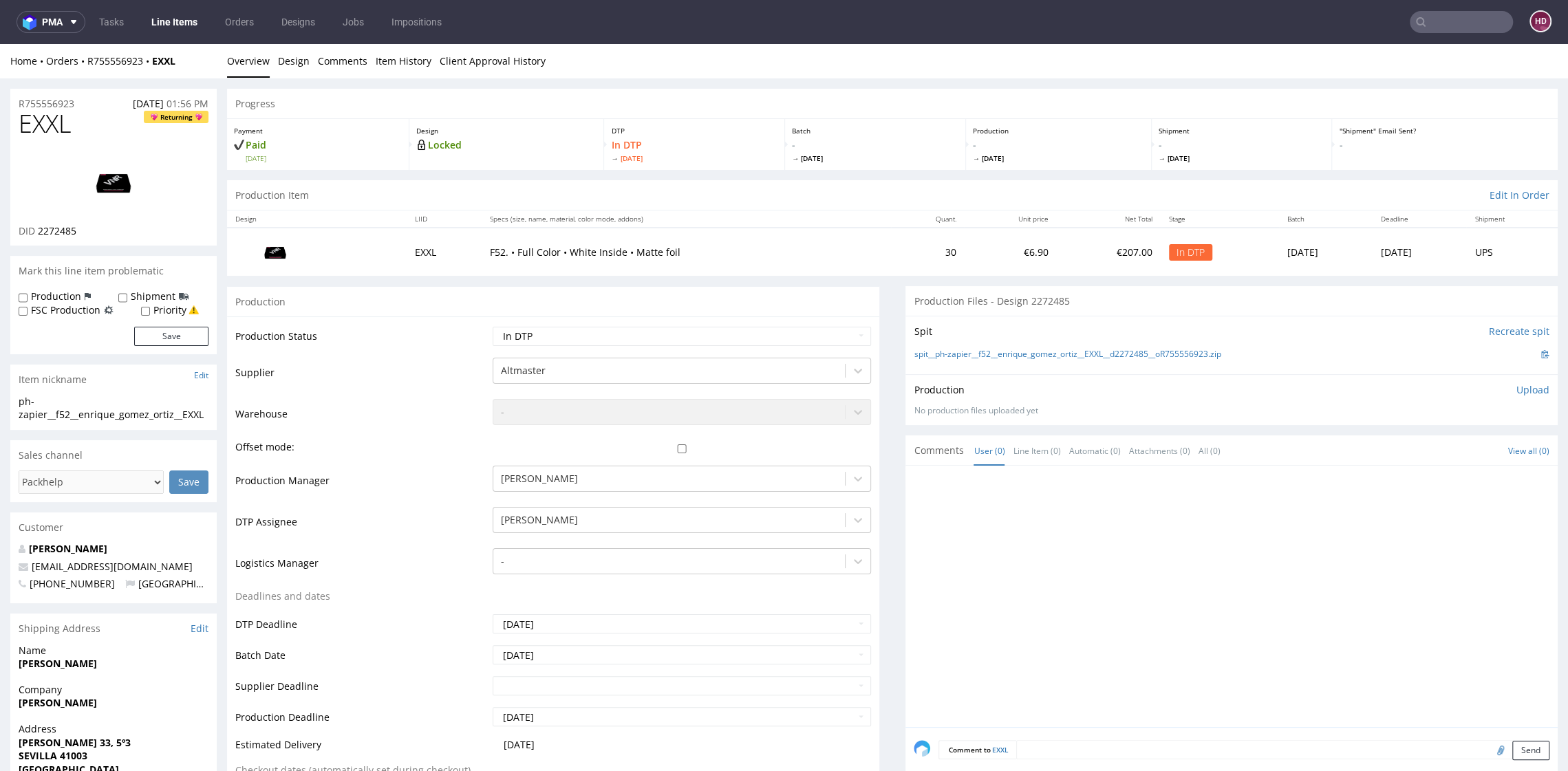
click at [125, 180] on img at bounding box center [114, 182] width 110 height 62
